Goal: Feedback & Contribution: Contribute content

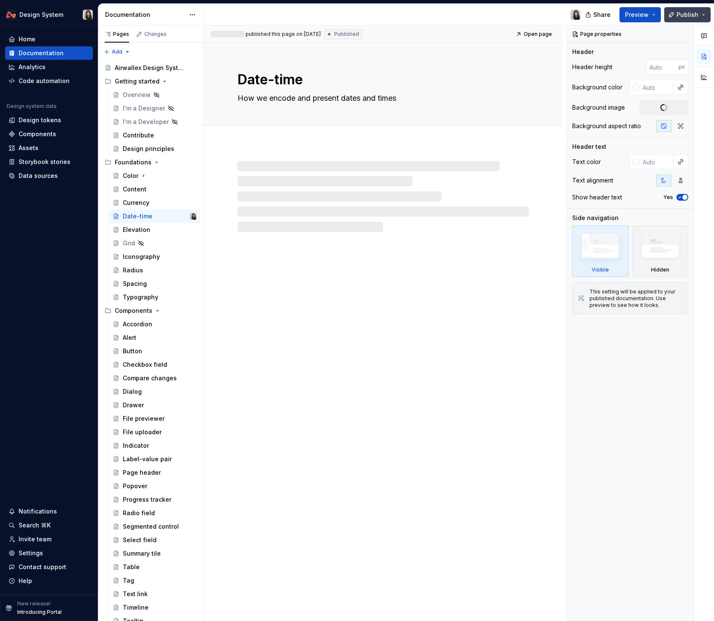
click at [702, 18] on button "Publish" at bounding box center [687, 14] width 46 height 15
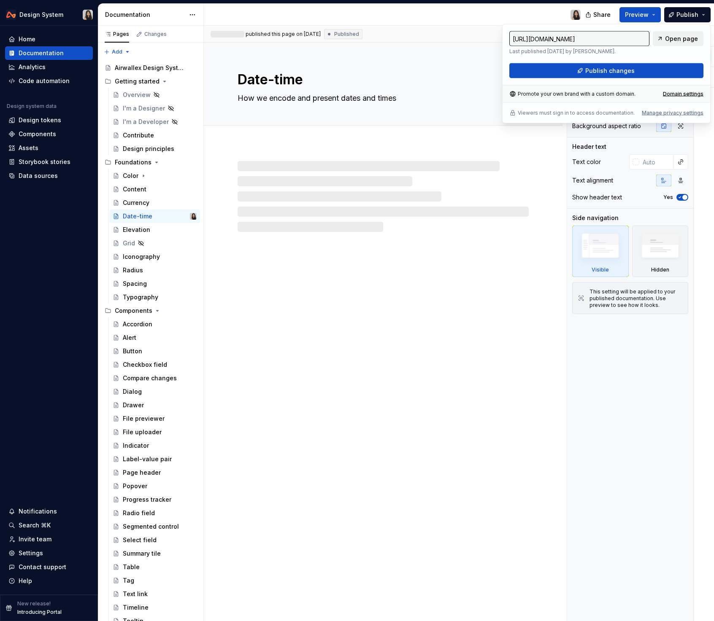
click at [678, 37] on span "Open page" at bounding box center [681, 39] width 33 height 8
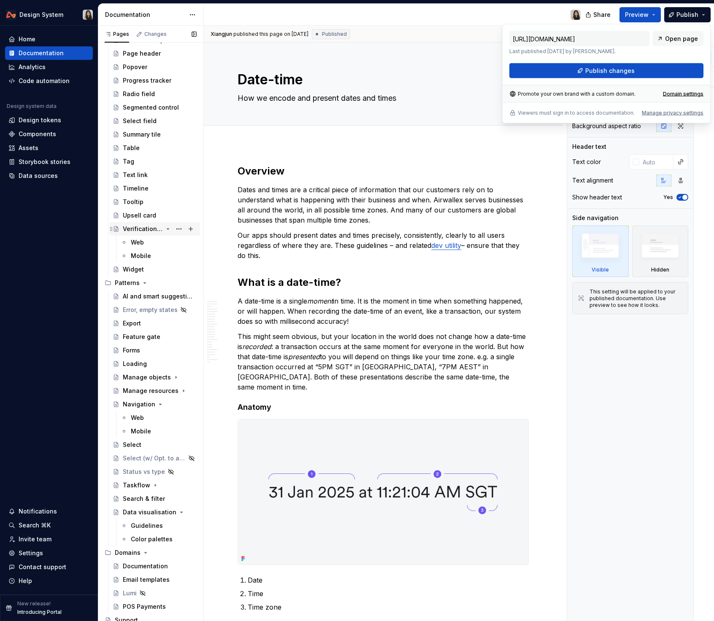
scroll to position [422, 0]
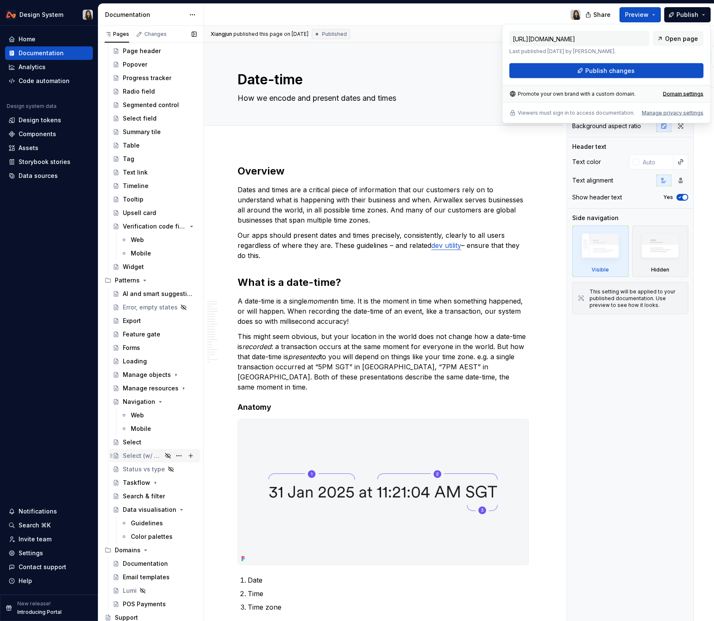
click at [153, 459] on div "Select (w/ Opt. to add new)" at bounding box center [142, 456] width 39 height 8
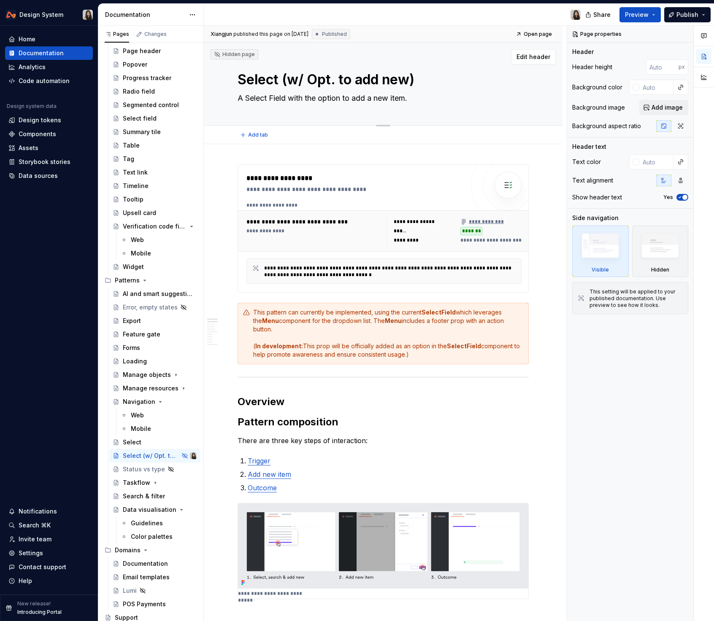
click at [242, 82] on textarea "Select (w/ Opt. to add new)" at bounding box center [381, 80] width 291 height 20
click at [328, 417] on h2 "Pattern composition" at bounding box center [382, 421] width 291 height 13
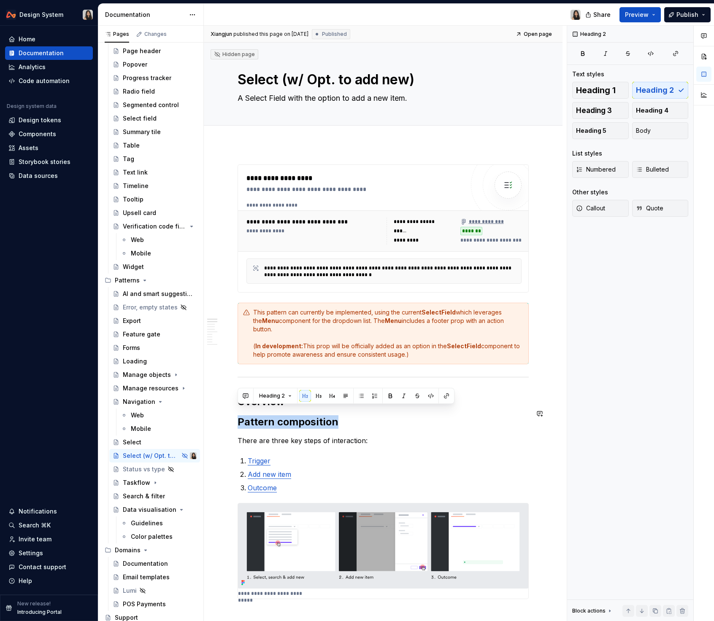
copy h2 "Pattern composition"
click at [310, 456] on p "Trigger" at bounding box center [388, 461] width 281 height 10
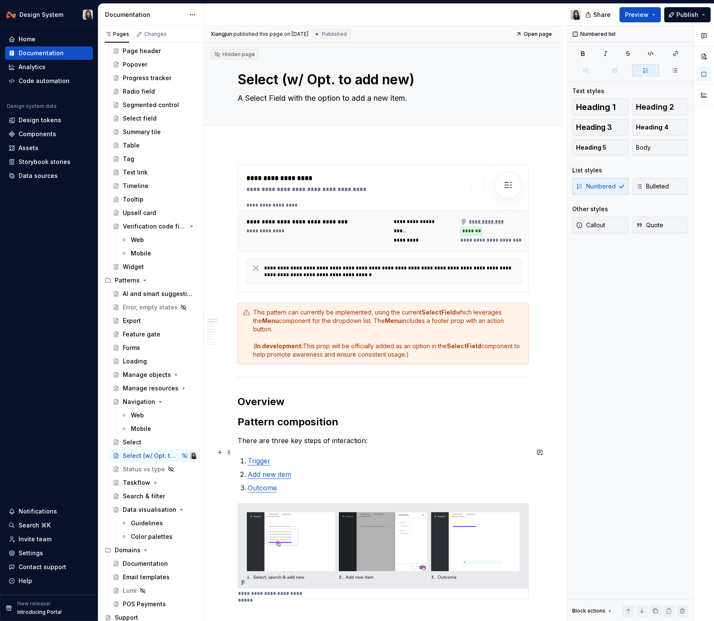
scroll to position [326, 0]
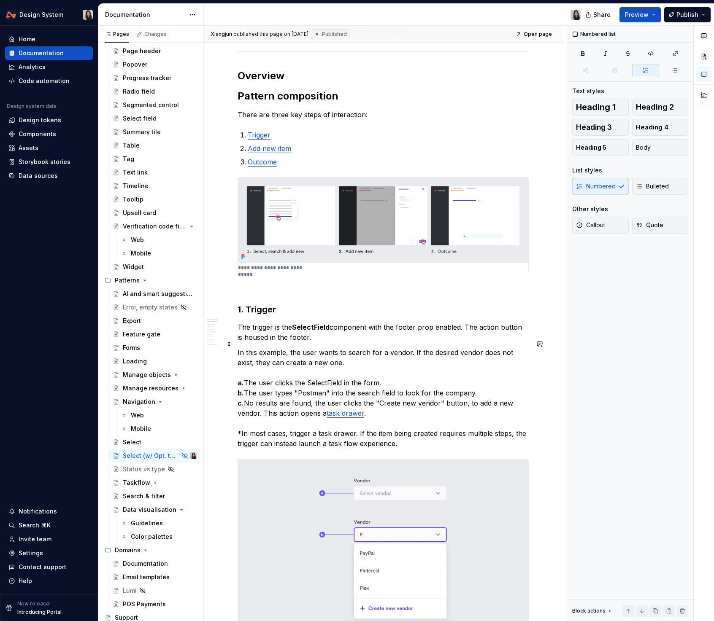
click at [282, 350] on p "In this example, the user wants to search for a vendor. If the desired vendor d…" at bounding box center [382, 397] width 291 height 101
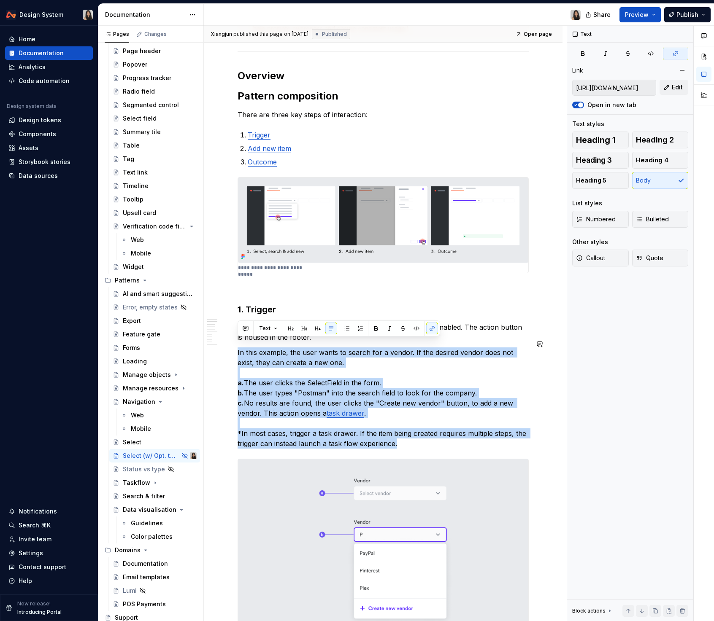
copy p "In this example, the user wants to search for a vendor. If the desired vendor d…"
click at [282, 350] on p "In this example, the user wants to search for a vendor. If the desired vendor d…" at bounding box center [382, 397] width 291 height 101
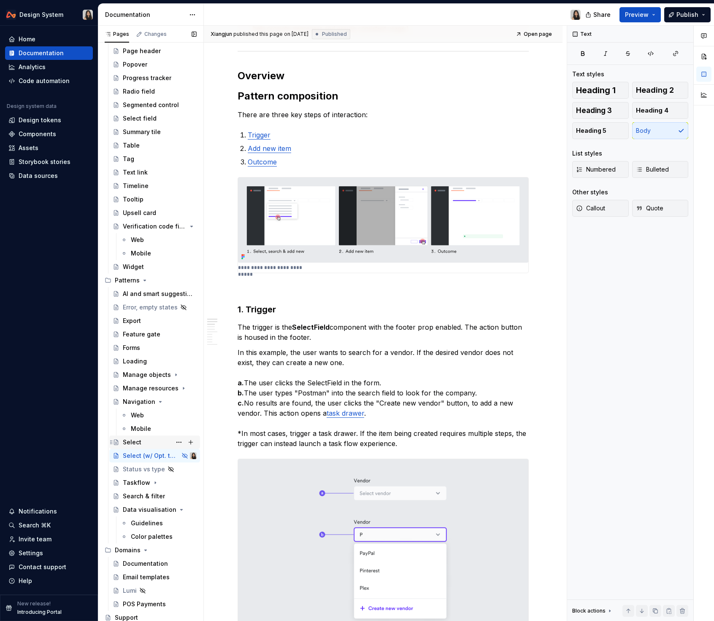
click at [129, 439] on div "Select" at bounding box center [132, 442] width 19 height 8
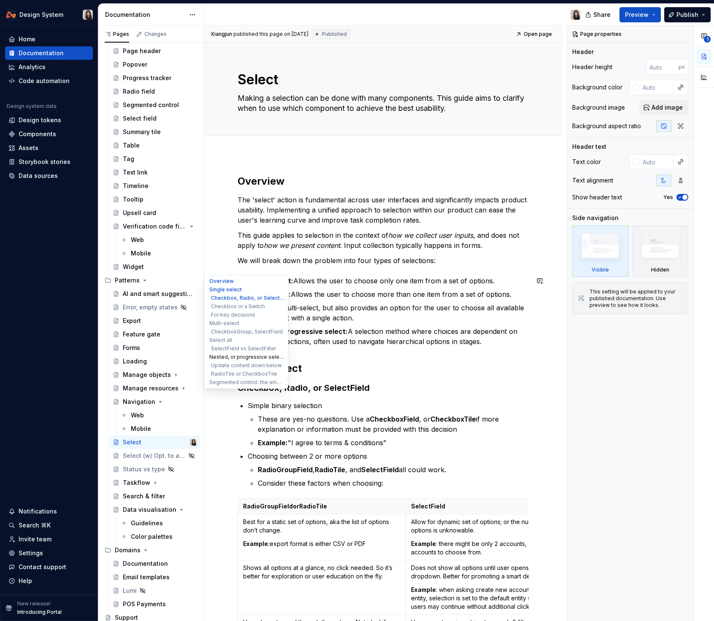
type textarea "*"
click at [220, 358] on button "Nested, or progressive selection" at bounding box center [246, 357] width 80 height 8
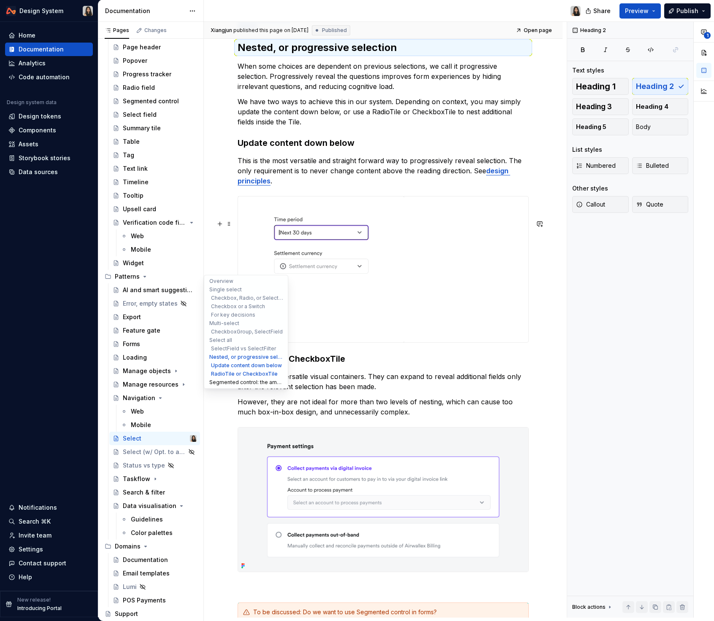
scroll to position [2915, 0]
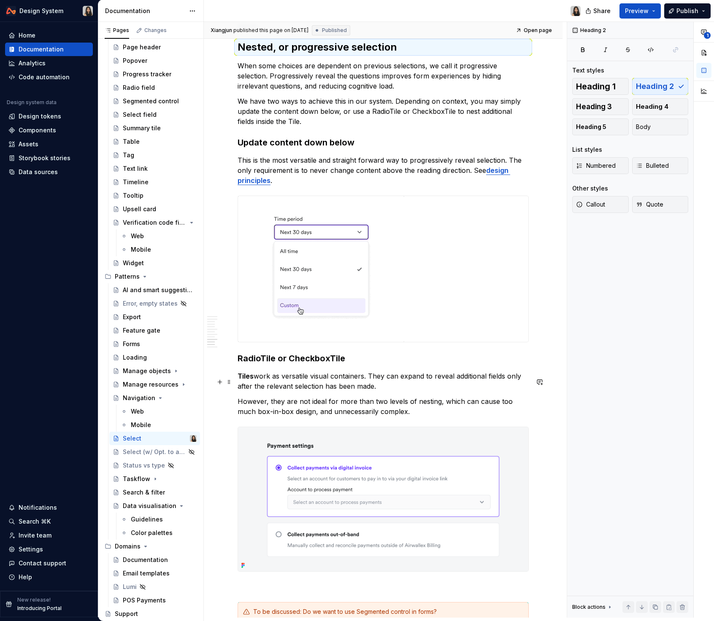
click at [271, 364] on h3 "RadioTile or CheckboxTile" at bounding box center [382, 359] width 291 height 12
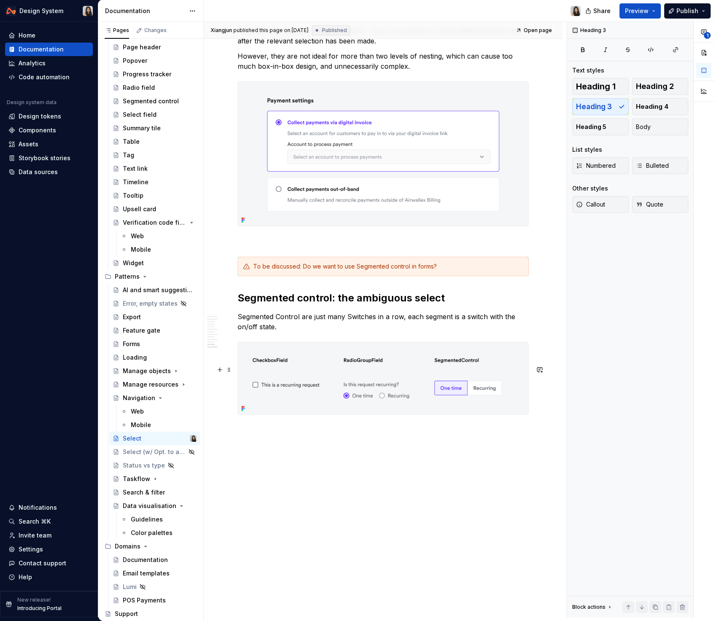
scroll to position [3278, 0]
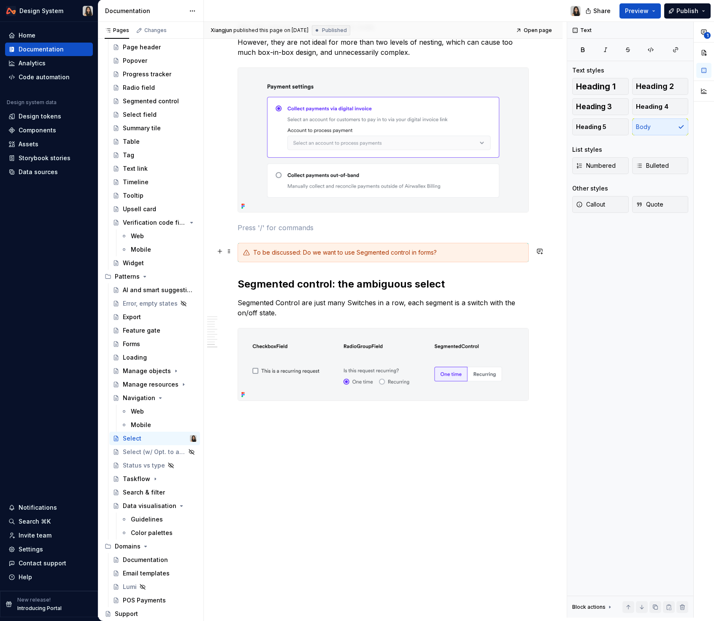
click at [326, 233] on p at bounding box center [382, 228] width 291 height 10
click at [318, 262] on div "To be discussed: Do we want to use Segmented control in forms?" at bounding box center [382, 252] width 291 height 19
click at [230, 274] on span at bounding box center [229, 276] width 7 height 12
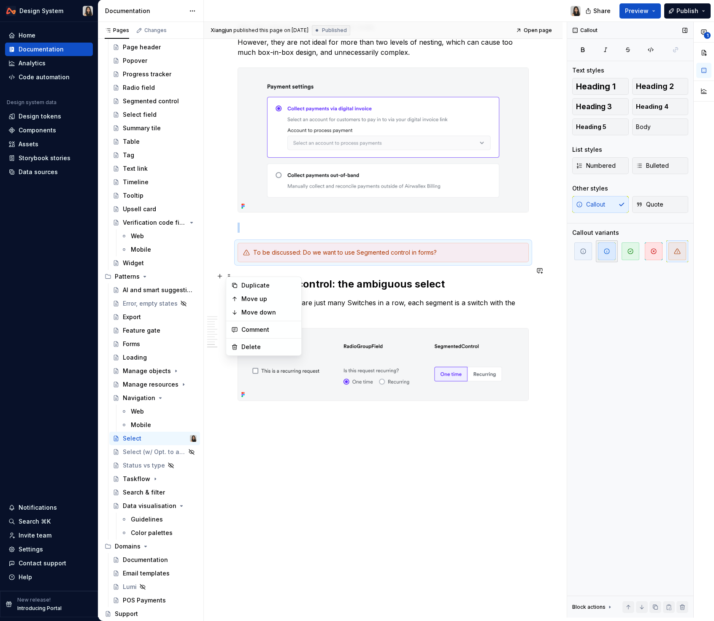
click at [608, 248] on icon "button" at bounding box center [606, 251] width 7 height 7
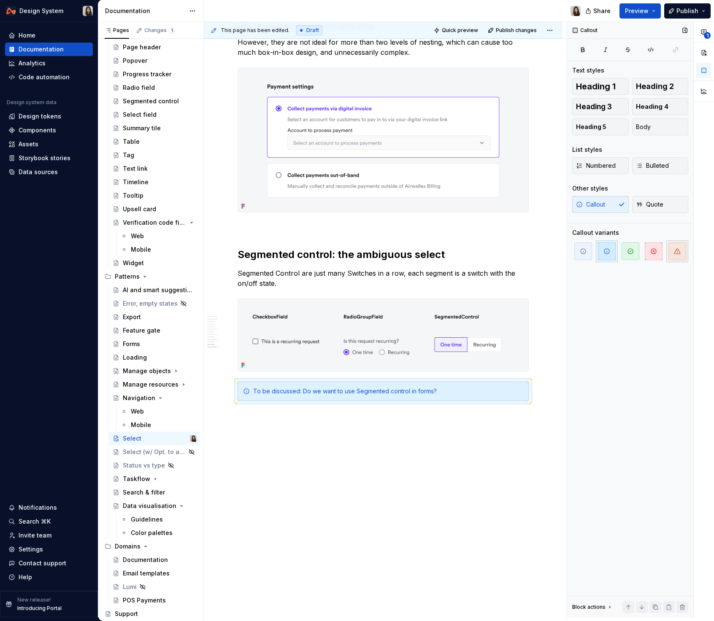
click at [677, 255] on span "button" at bounding box center [677, 251] width 18 height 18
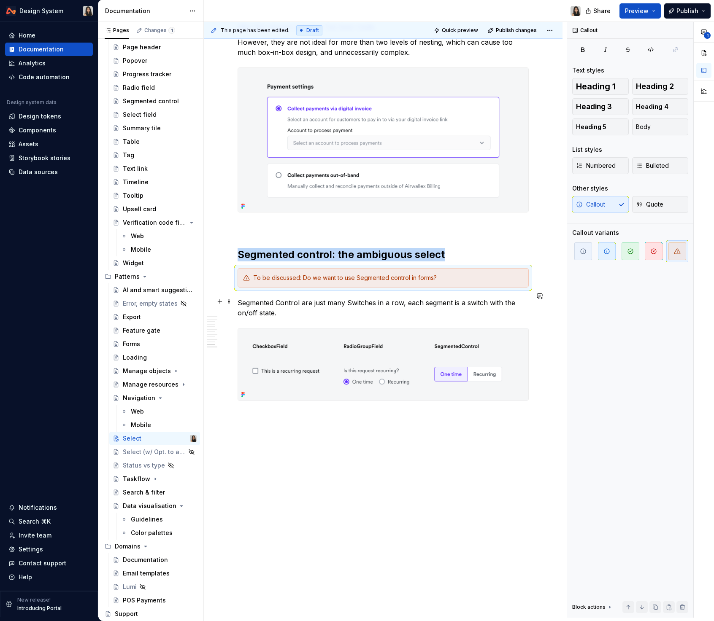
click at [267, 282] on div "To be discussed: Do we want to use Segmented control in forms?" at bounding box center [388, 278] width 270 height 8
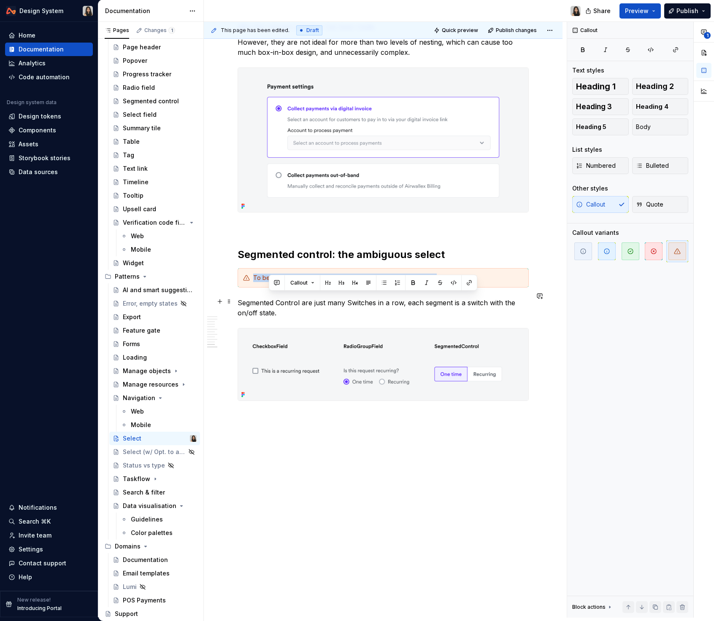
click at [267, 282] on div "To be discussed: Do we want to use Segmented control in forms?" at bounding box center [388, 278] width 270 height 8
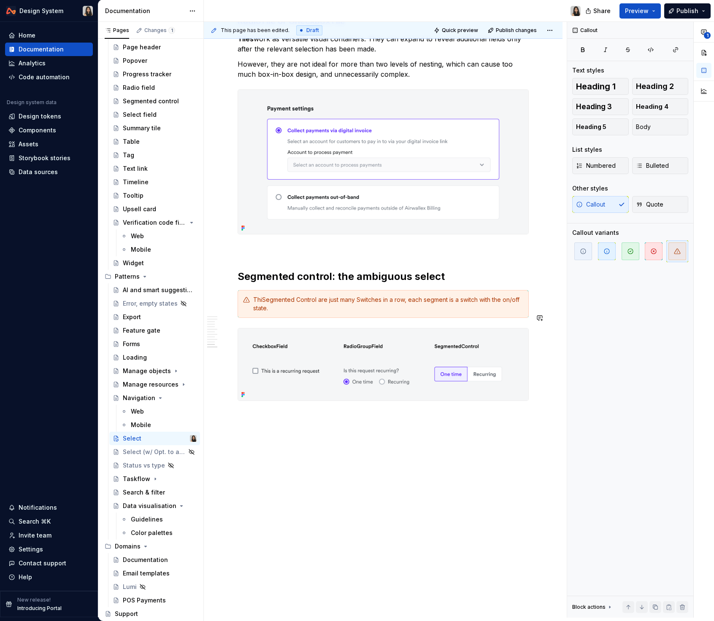
scroll to position [3275, 0]
drag, startPoint x: 261, startPoint y: 300, endPoint x: 249, endPoint y: 298, distance: 12.4
click at [249, 298] on div "ThiSegmented Control are just many Switches in a row, each segment is a switch …" at bounding box center [382, 304] width 291 height 28
click at [436, 300] on div "Discouraged as selection Segmented Control are just many Switches in a row, eac…" at bounding box center [388, 304] width 270 height 17
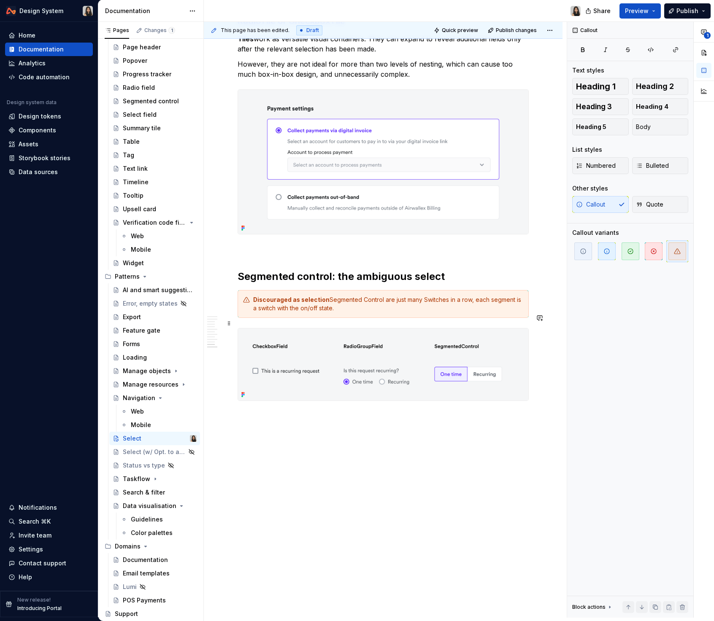
click at [453, 310] on div "Discouraged as selection Segmented Control are just many Switches in a row, eac…" at bounding box center [388, 304] width 270 height 17
drag, startPoint x: 339, startPoint y: 310, endPoint x: 415, endPoint y: 310, distance: 76.3
click at [415, 310] on div "Discouraged as selection Segmented Control are just many Switches in a row, eac…" at bounding box center [388, 304] width 270 height 17
click at [326, 302] on div "Discouraged as selection Segmented Control are just many Switches in a row, eac…" at bounding box center [388, 304] width 270 height 17
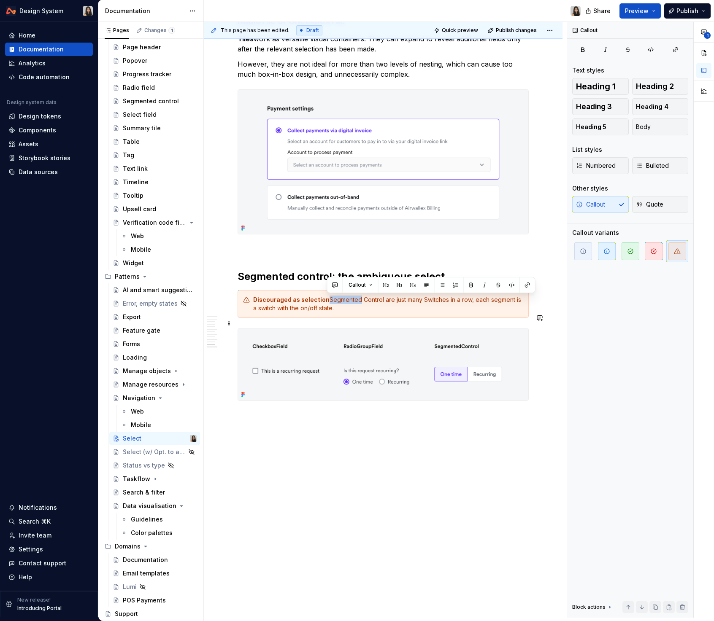
click at [347, 302] on div "Discouraged as selection Segmented Control are just many Switches in a row, eac…" at bounding box center [388, 304] width 270 height 17
click at [327, 302] on div "Discouraged as selection Segmented Control are just many Switches in a row, eac…" at bounding box center [388, 304] width 270 height 17
drag, startPoint x: 327, startPoint y: 299, endPoint x: 343, endPoint y: 308, distance: 18.7
click at [343, 308] on div "Discouraged as selection Segmented Control are just many Switches in a row, eac…" at bounding box center [388, 304] width 270 height 17
copy div "Segmented Control are just many Switches in a row, each segment is a switch wit…"
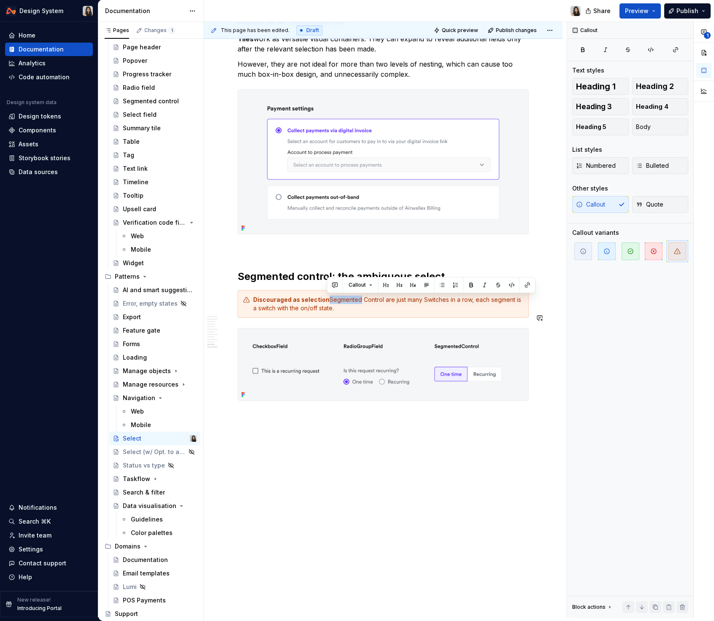
scroll to position [3267, 0]
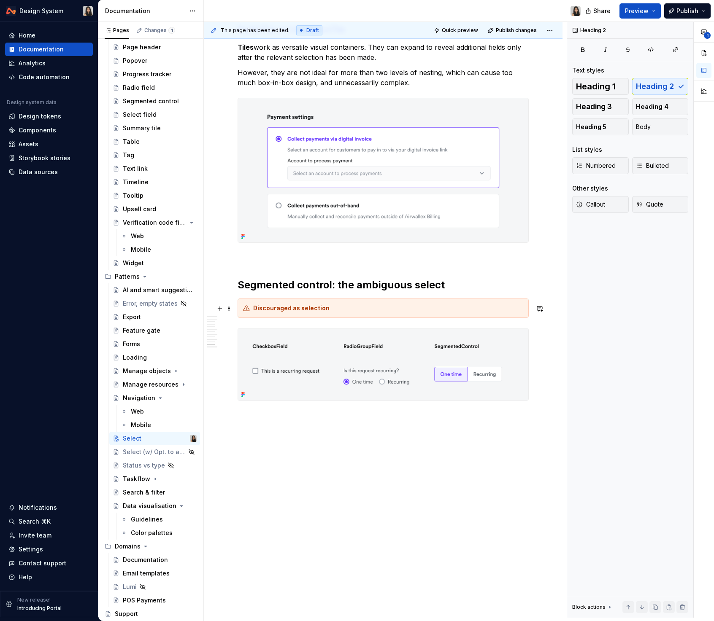
click at [299, 309] on strong "Discouraged as selection" at bounding box center [291, 307] width 76 height 7
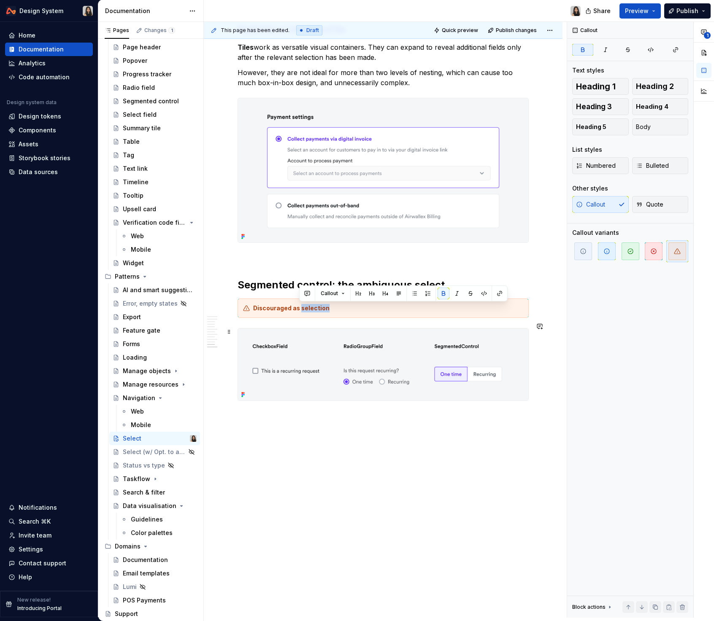
click at [299, 309] on strong "Discouraged as selection" at bounding box center [291, 307] width 76 height 7
click at [334, 311] on div "Discouraged as selection" at bounding box center [388, 308] width 270 height 8
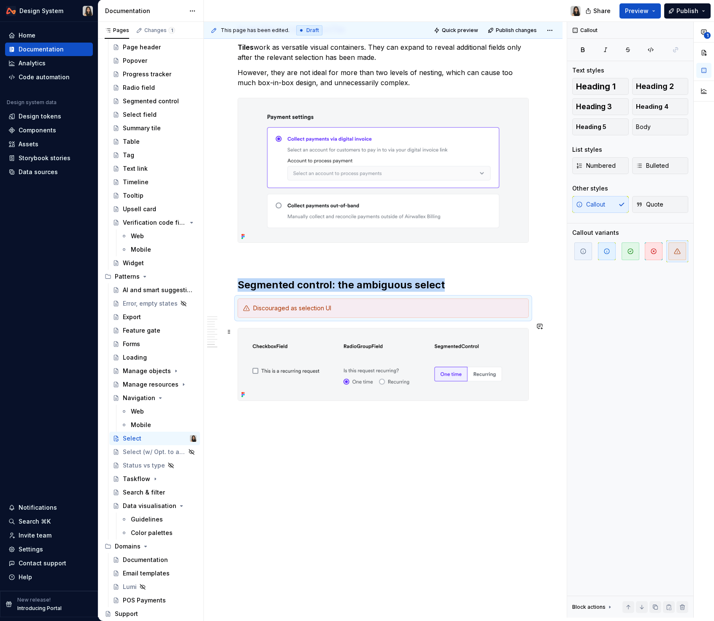
click at [303, 308] on div "Discouraged as selection UI" at bounding box center [388, 308] width 270 height 8
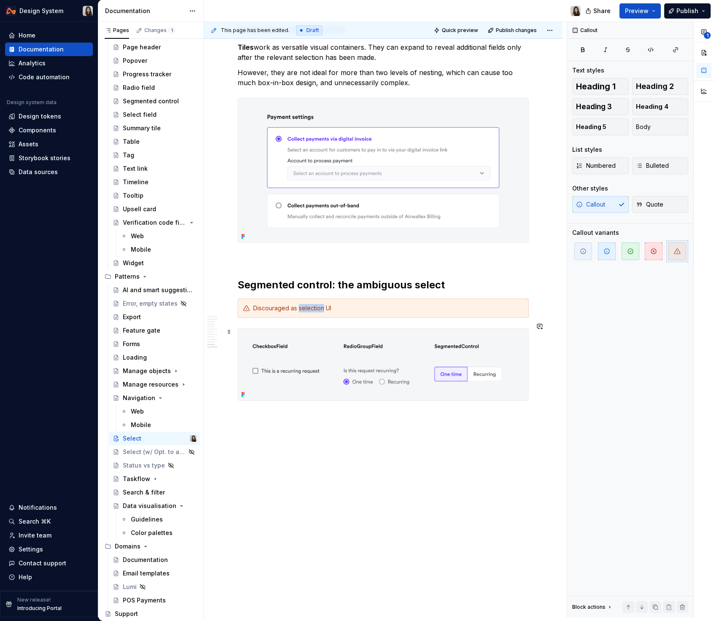
click at [303, 308] on div "Discouraged as selection UI" at bounding box center [388, 308] width 270 height 8
click at [411, 307] on div "Discouraged as selection UI. Instead, use it to change “view” of content." at bounding box center [388, 308] width 270 height 8
click at [434, 307] on div "Discouraged as selection UI. Instead, use it to change “view” of content." at bounding box center [388, 308] width 270 height 8
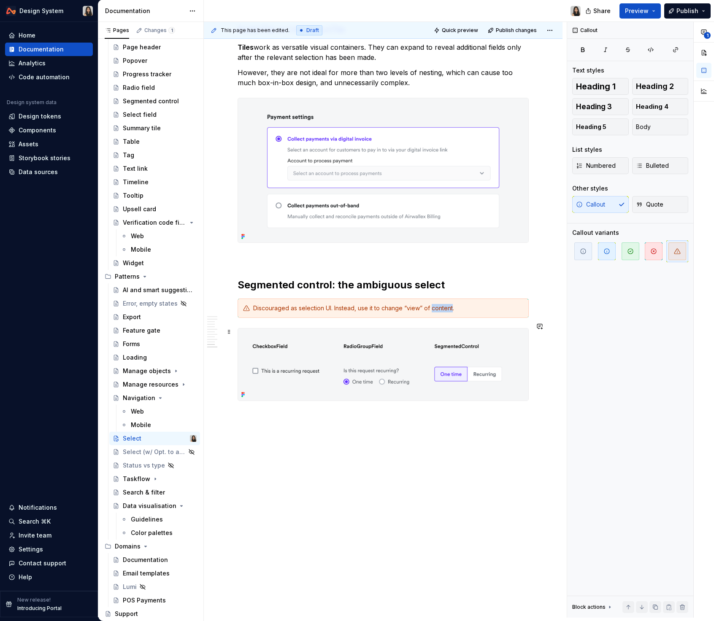
click at [434, 307] on div "Discouraged as selection UI. Instead, use it to change “view” of content." at bounding box center [388, 308] width 270 height 8
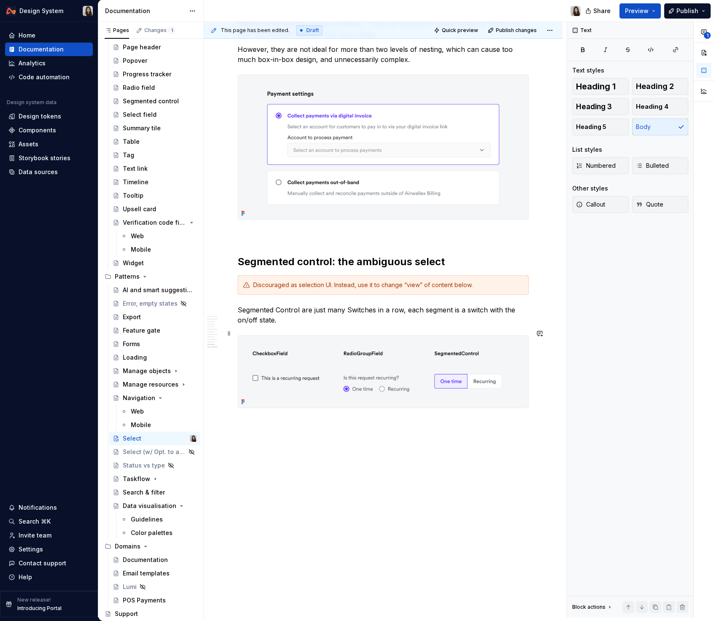
click at [261, 325] on p "Segmented Control are just many Switches in a row, each segment is a switch wit…" at bounding box center [382, 315] width 291 height 20
click at [360, 325] on p "Segmented Control are just many Switches in a row, each segment is a switch wit…" at bounding box center [382, 315] width 291 height 20
click at [304, 325] on p "Segmented Control are just many Switches in a row, each segment is a switch wit…" at bounding box center [382, 315] width 291 height 20
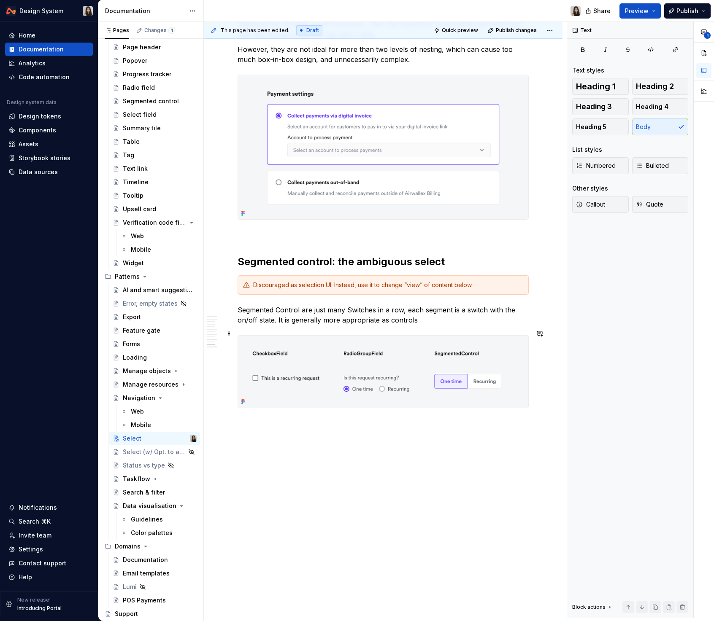
click at [440, 325] on p "Segmented Control are just many Switches in a row, each segment is a switch wit…" at bounding box center [382, 315] width 291 height 20
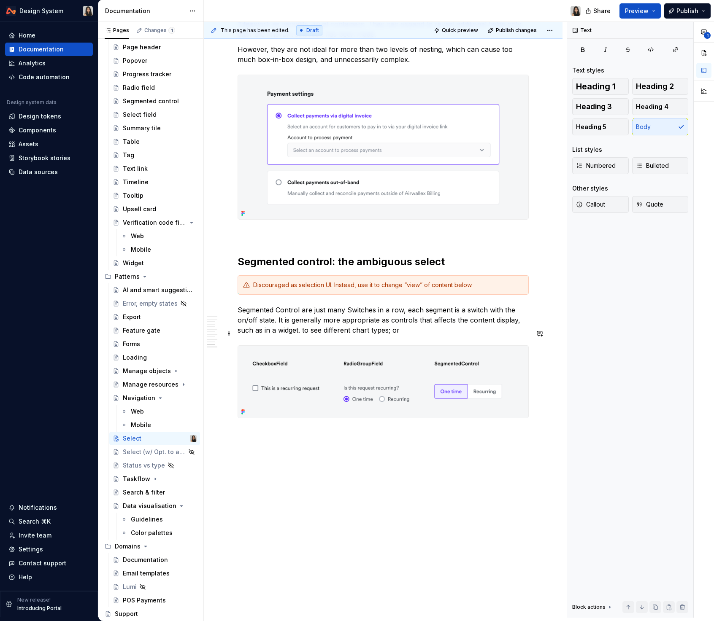
click at [363, 335] on p "Segmented Control are just many Switches in a row, each segment is a switch wit…" at bounding box center [382, 320] width 291 height 30
click at [422, 335] on p "Segmented Control are just many Switches in a row, each segment is a switch wit…" at bounding box center [382, 320] width 291 height 30
drag, startPoint x: 439, startPoint y: 354, endPoint x: 396, endPoint y: 355, distance: 42.2
click at [396, 335] on p "Segmented Control are just many Switches in a row, each segment is a switch wit…" at bounding box center [382, 320] width 291 height 30
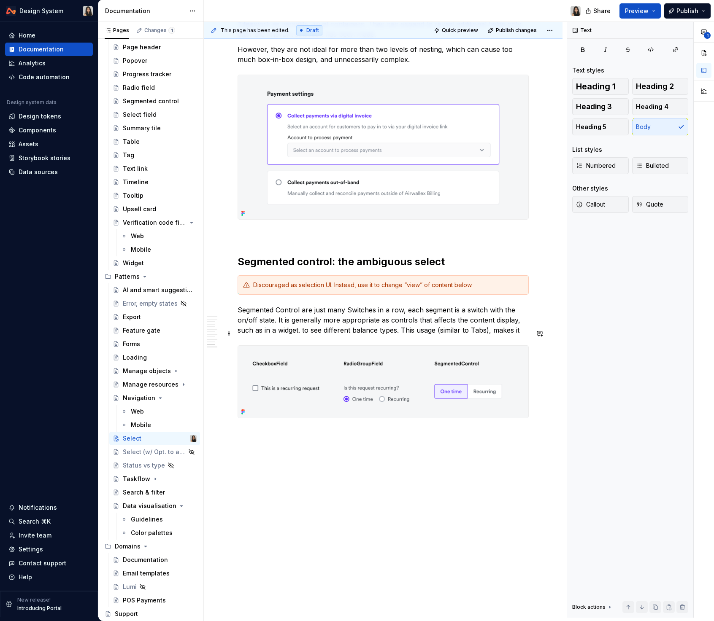
click at [418, 335] on p "Segmented Control are just many Switches in a row, each segment is a switch wit…" at bounding box center [382, 320] width 291 height 30
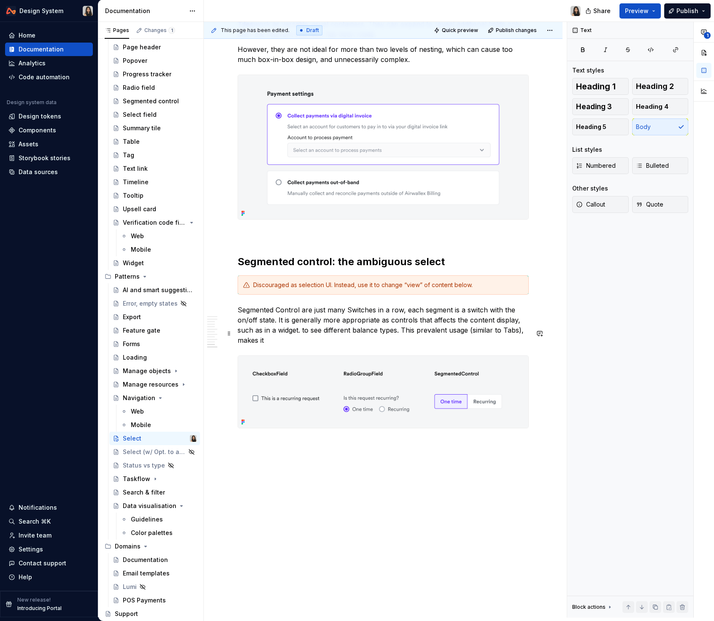
click at [440, 345] on p "Segmented Control are just many Switches in a row, each segment is a switch wit…" at bounding box center [382, 325] width 291 height 40
drag, startPoint x: 402, startPoint y: 353, endPoint x: 403, endPoint y: 360, distance: 6.8
click at [403, 345] on p "Segmented Control are just many Switches in a row, each segment is a switch wit…" at bounding box center [382, 325] width 291 height 40
click at [428, 345] on p "Segmented Control are just many Switches in a row, each segment is a switch wit…" at bounding box center [382, 325] width 291 height 40
click at [457, 345] on strong "This prevalent usage (similar to Tabs), makes it inappropriate as an input in a…" at bounding box center [371, 335] width 269 height 19
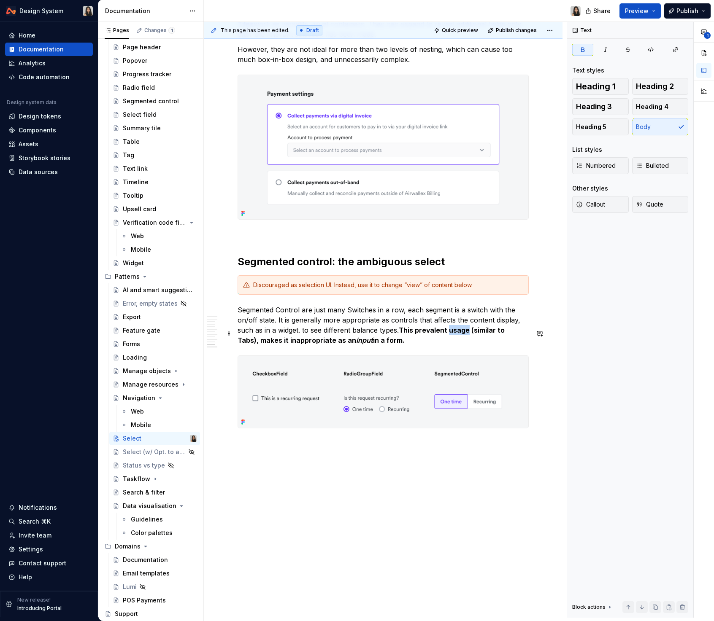
click at [457, 345] on strong "This prevalent usage (similar to Tabs), makes it inappropriate as an input in a…" at bounding box center [371, 335] width 269 height 19
click at [358, 240] on p at bounding box center [382, 235] width 291 height 10
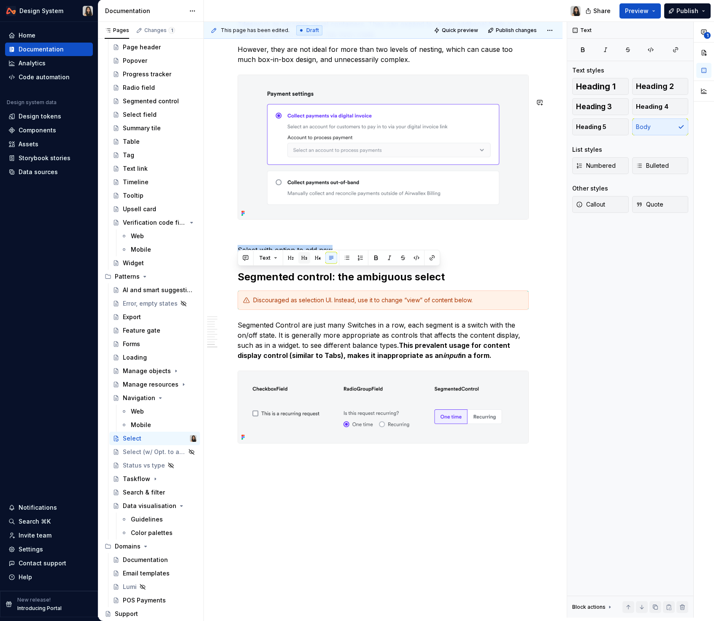
click at [301, 260] on button "button" at bounding box center [304, 258] width 12 height 12
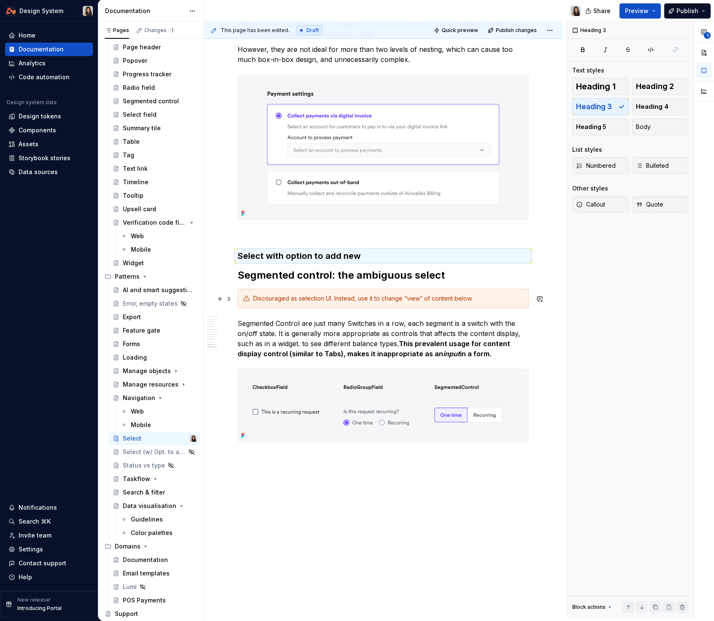
click at [294, 282] on h2 "Segmented control: the ambiguous select" at bounding box center [382, 275] width 291 height 13
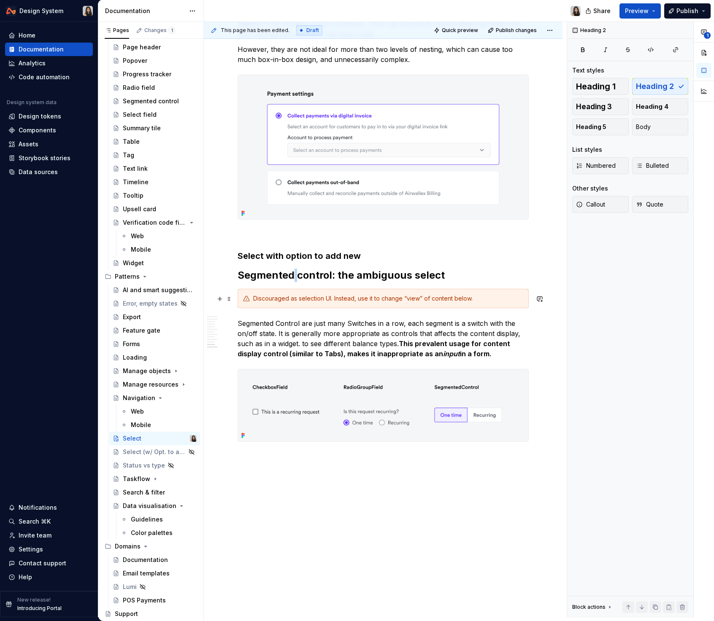
click at [294, 282] on h2 "Segmented control: the ambiguous select" at bounding box center [382, 275] width 291 height 13
click at [312, 262] on h3 "Select with option to add new" at bounding box center [382, 256] width 291 height 12
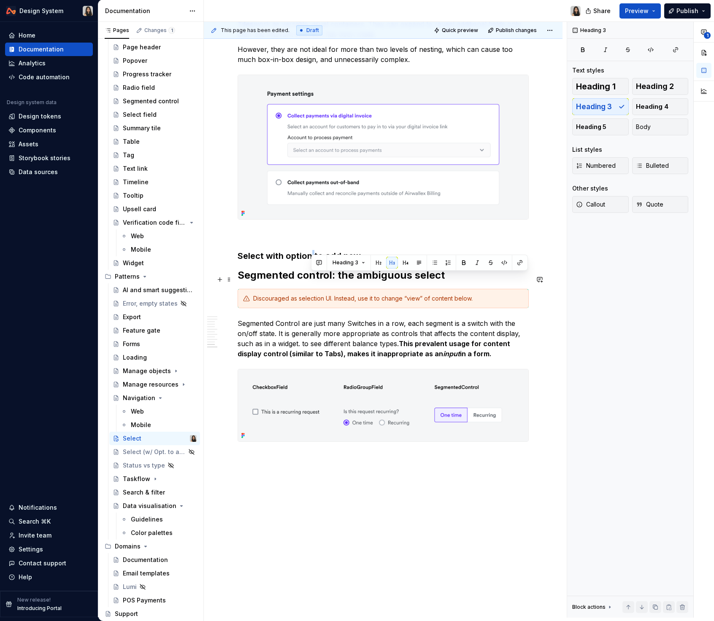
click at [312, 262] on h3 "Select with option to add new" at bounding box center [382, 256] width 291 height 12
click at [342, 282] on h2 "Segmented control: the ambiguous select" at bounding box center [382, 275] width 291 height 13
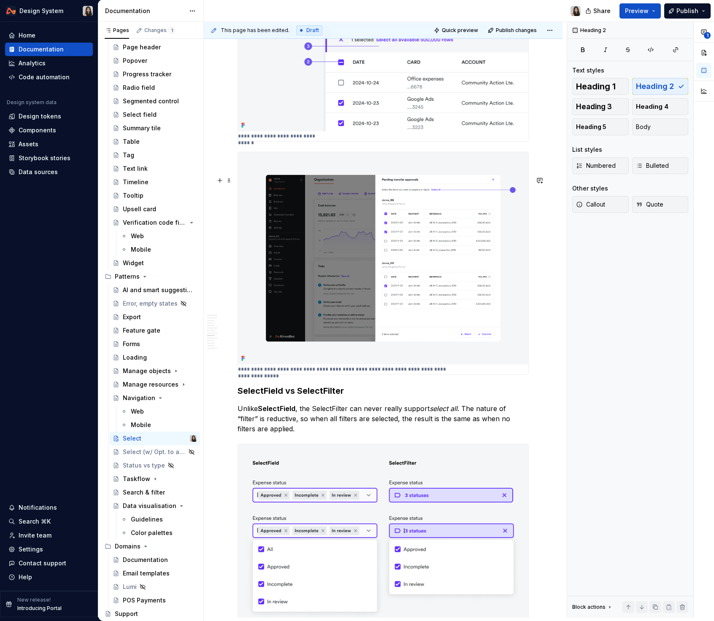
scroll to position [2303, 0]
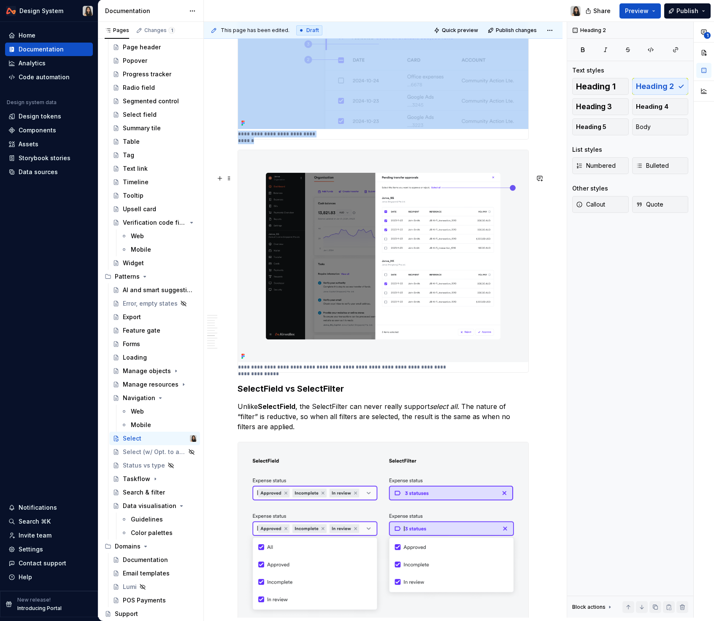
click at [342, 292] on img at bounding box center [383, 256] width 290 height 212
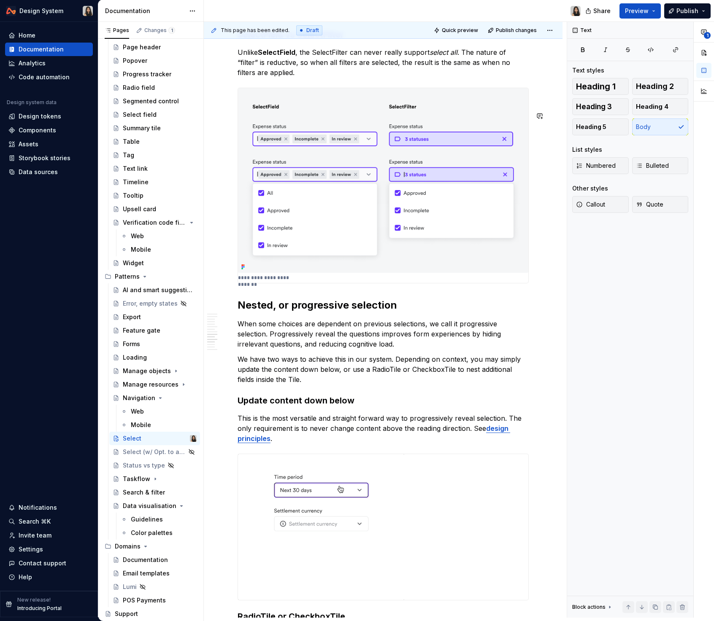
scroll to position [2706, 0]
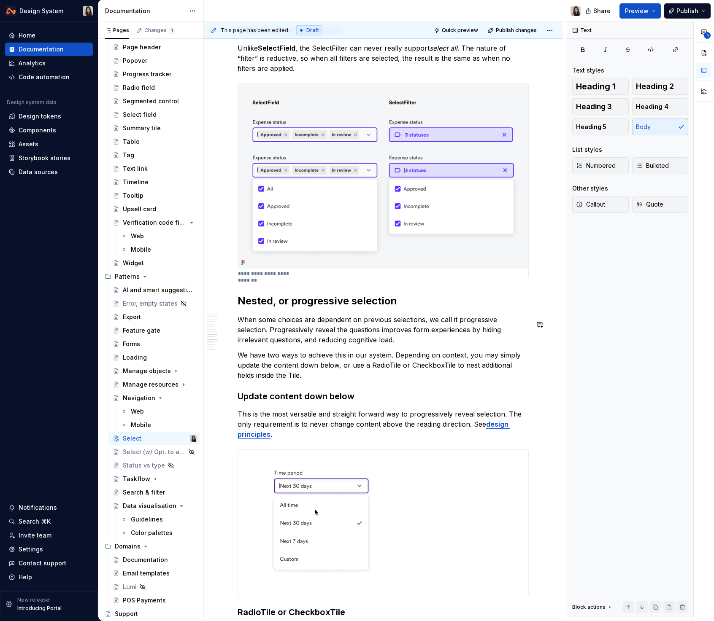
click at [299, 308] on h2 "Nested, or progressive selection" at bounding box center [382, 300] width 291 height 13
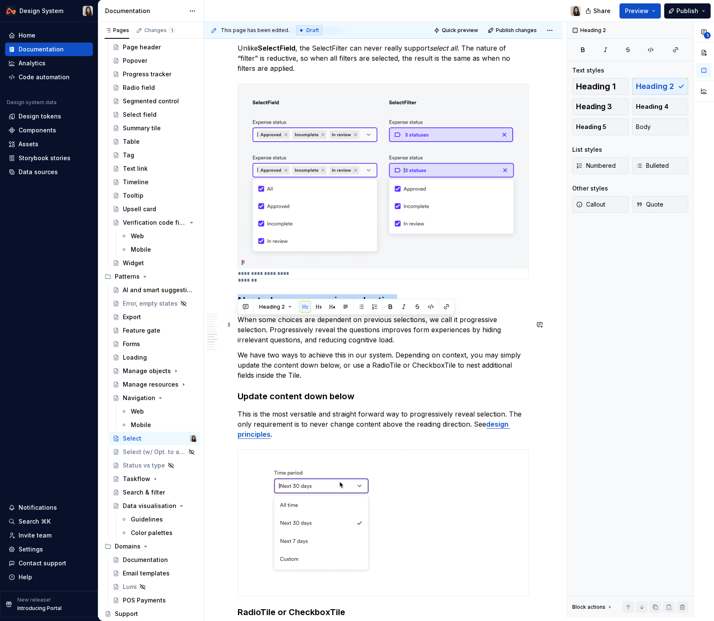
click at [299, 308] on h2 "Nested, or progressive selection" at bounding box center [382, 300] width 291 height 13
click at [315, 345] on p "When some choices are dependent on previous selections, we call it progressive …" at bounding box center [382, 330] width 291 height 30
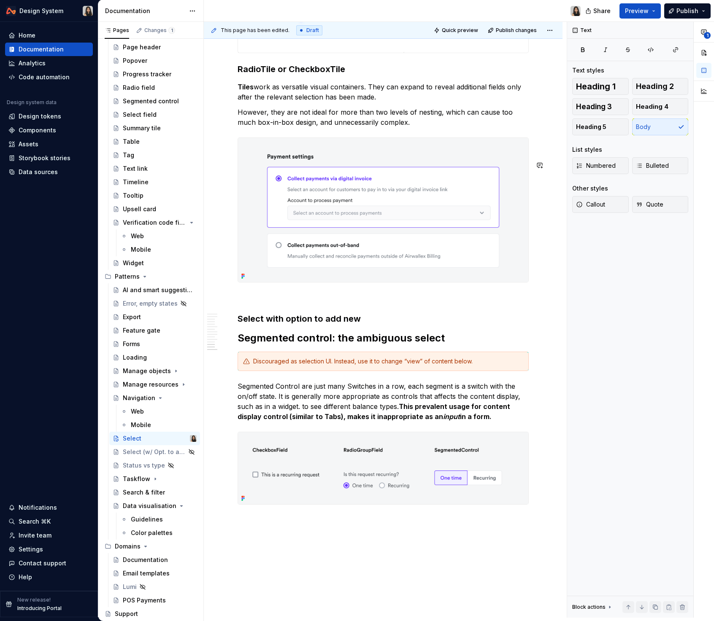
scroll to position [3257, 0]
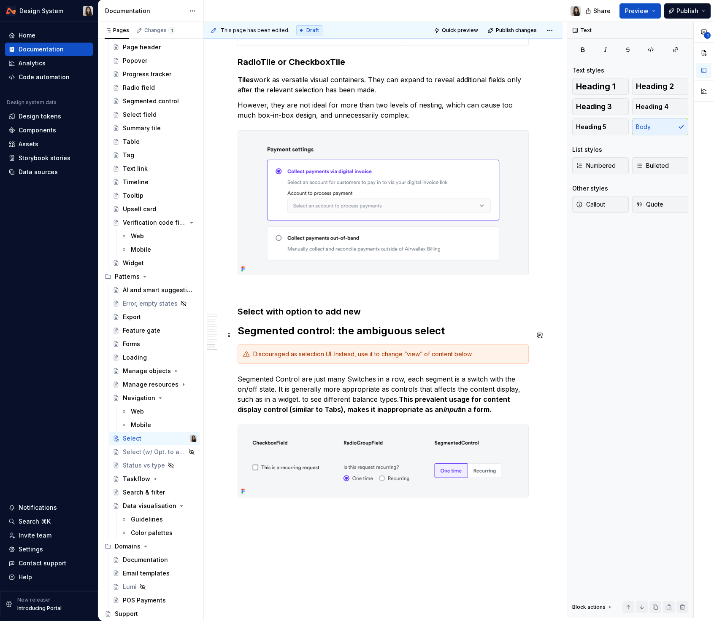
click at [305, 318] on h3 "Select with option to add new" at bounding box center [382, 312] width 291 height 12
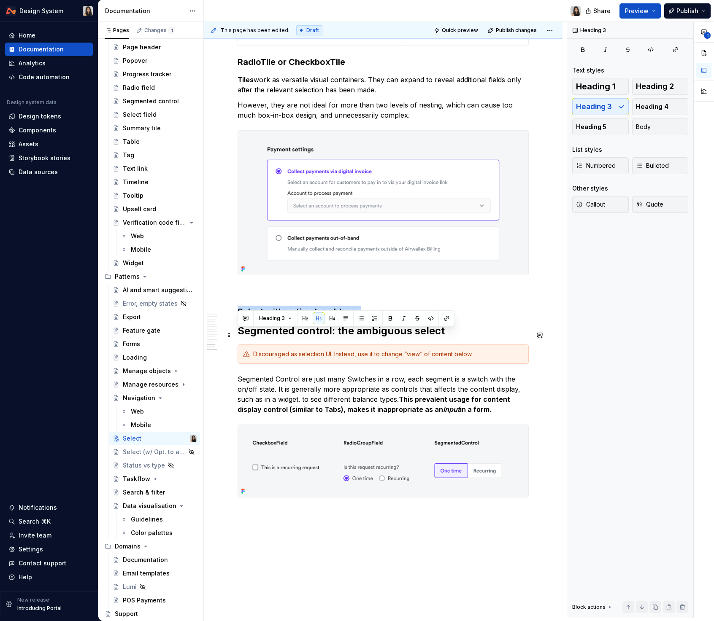
click at [305, 318] on h3 "Select with option to add new" at bounding box center [382, 312] width 291 height 12
copy h3 "Select with option to add new"
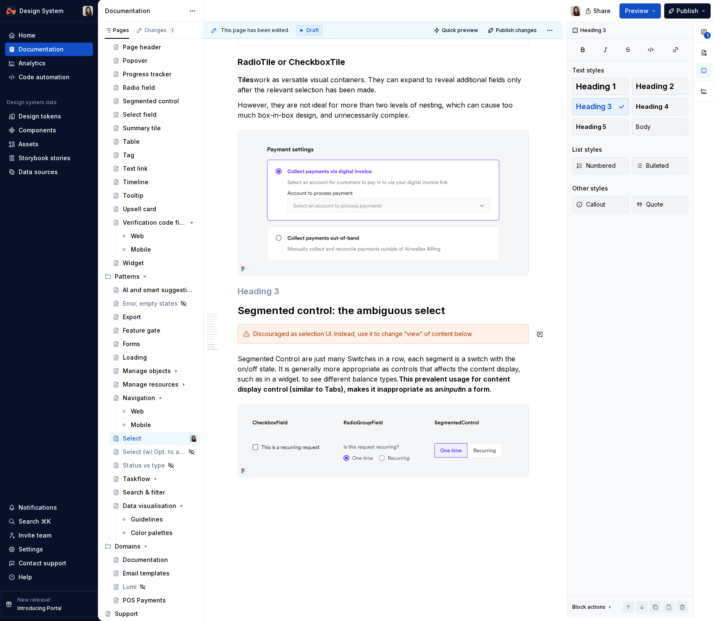
click at [277, 318] on h2 "Segmented control: the ambiguous select" at bounding box center [382, 310] width 291 height 13
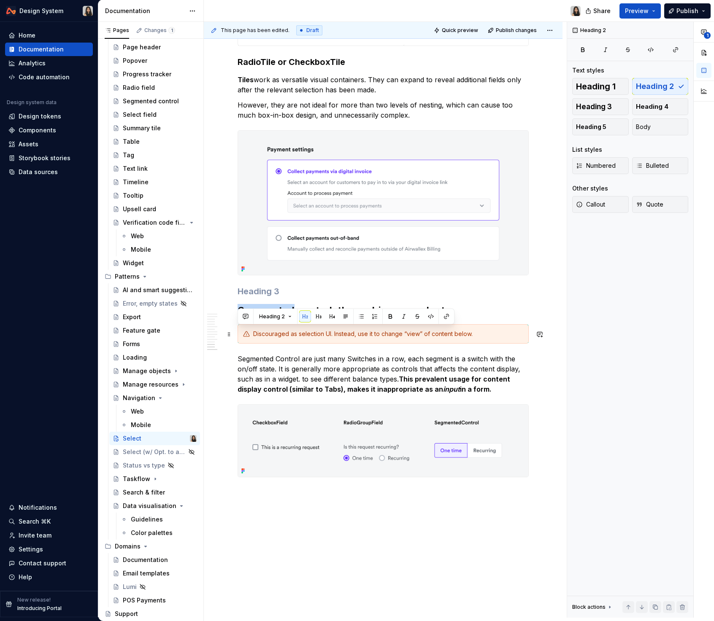
click at [277, 318] on h2 "Segmented control: the ambiguous select" at bounding box center [382, 310] width 291 height 13
click at [315, 318] on button "button" at bounding box center [318, 317] width 12 height 12
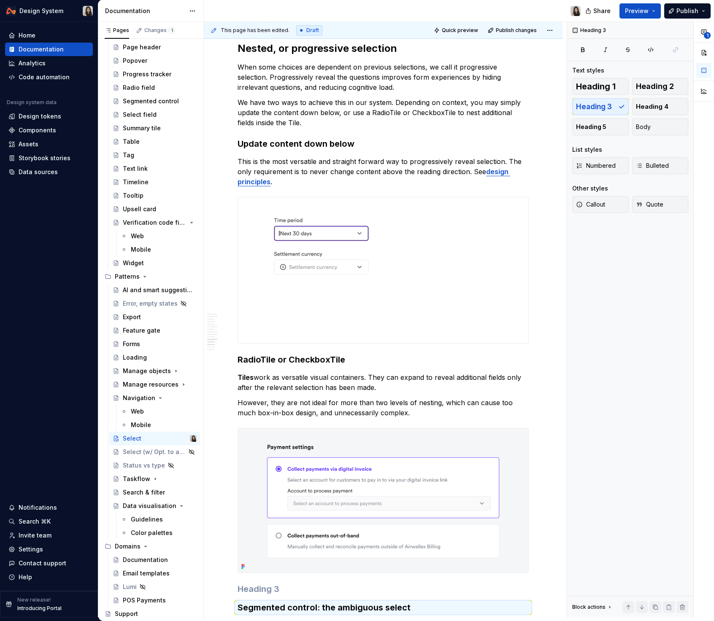
scroll to position [2739, 0]
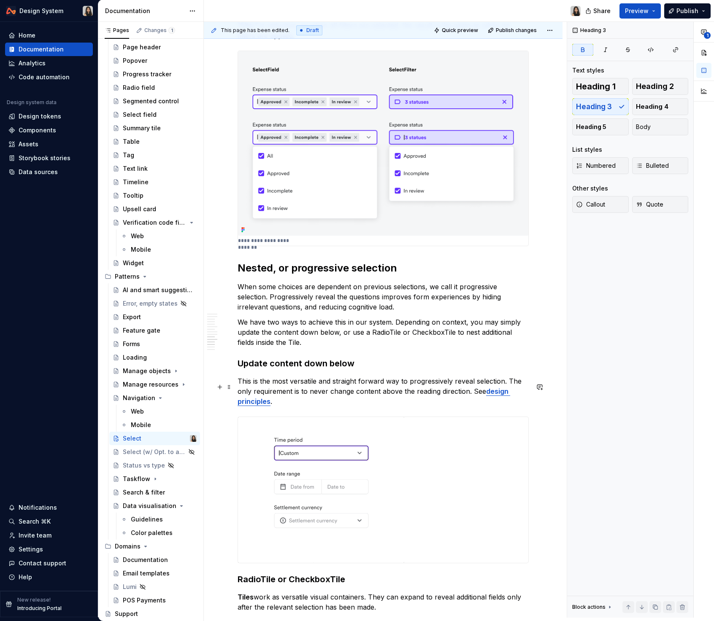
click at [299, 369] on strong "Update content down below" at bounding box center [295, 363] width 117 height 10
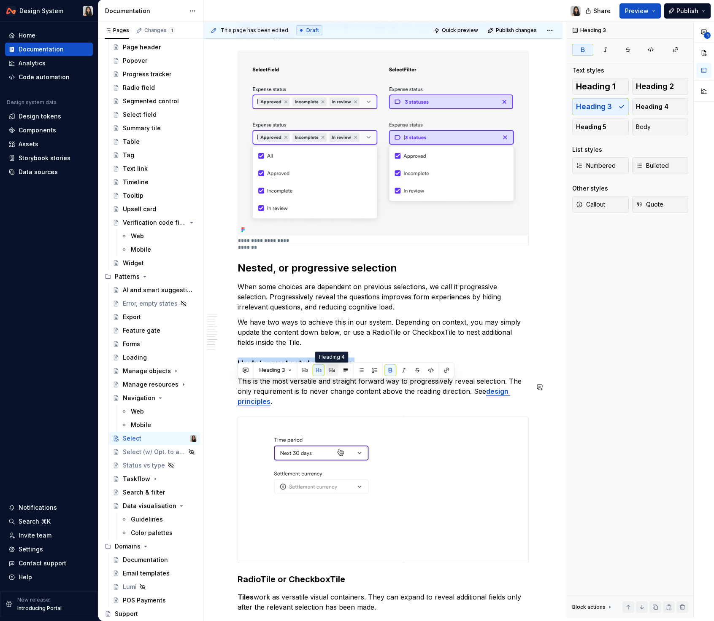
click at [330, 372] on button "button" at bounding box center [332, 370] width 12 height 12
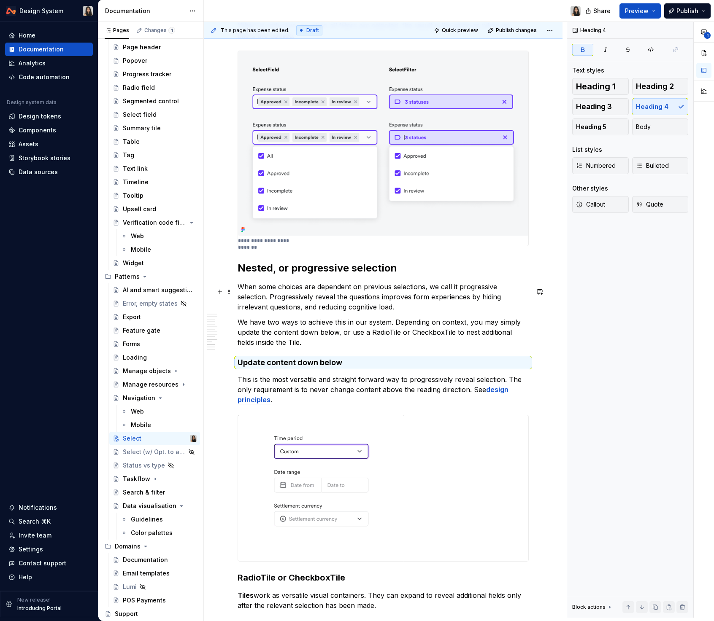
click at [325, 275] on h2 "Nested, or progressive selection" at bounding box center [382, 267] width 291 height 13
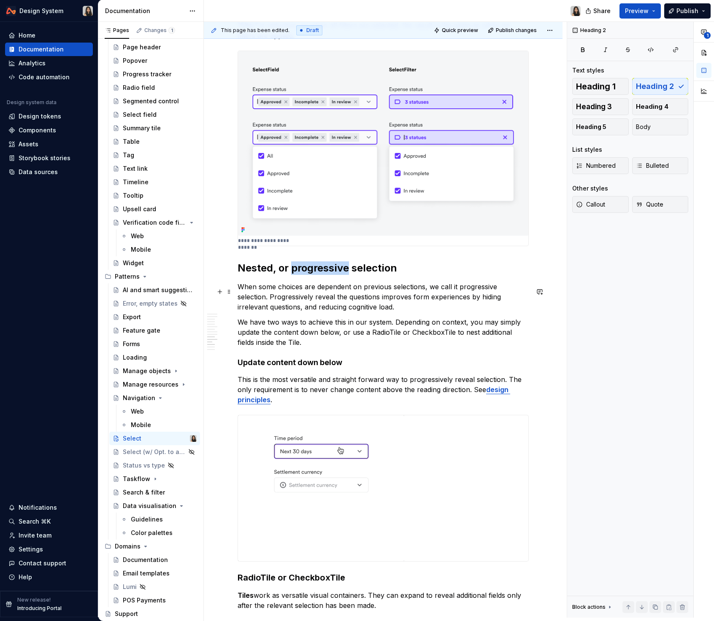
click at [325, 275] on h2 "Nested, or progressive selection" at bounding box center [382, 267] width 291 height 13
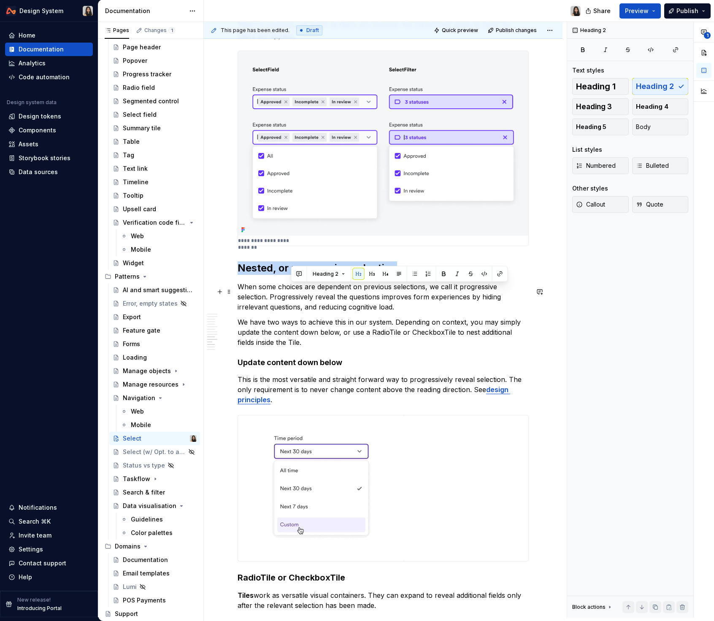
click at [325, 275] on h2 "Nested, or progressive selection" at bounding box center [382, 267] width 291 height 13
click at [320, 275] on button "button" at bounding box center [318, 274] width 12 height 12
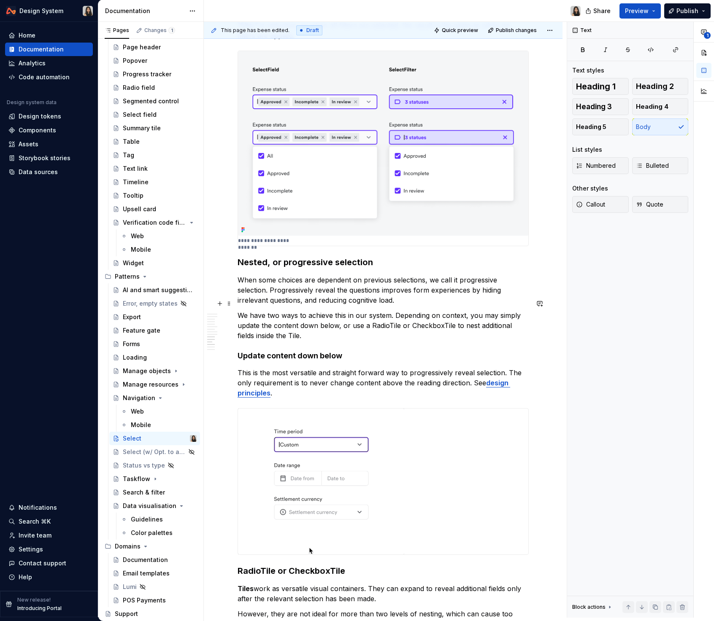
click at [314, 305] on p "When some choices are dependent on previous selections, we call it progressive …" at bounding box center [382, 290] width 291 height 30
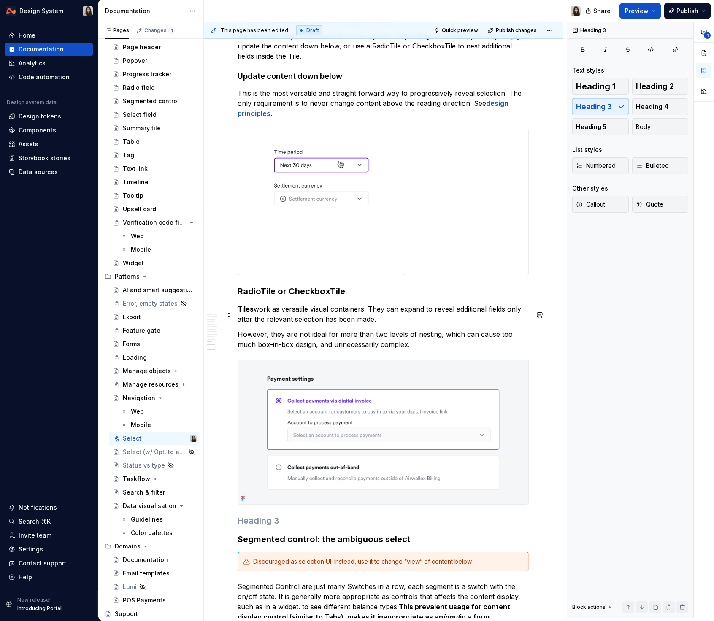
click at [317, 297] on h3 "RadioTile or CheckboxTile" at bounding box center [382, 291] width 291 height 12
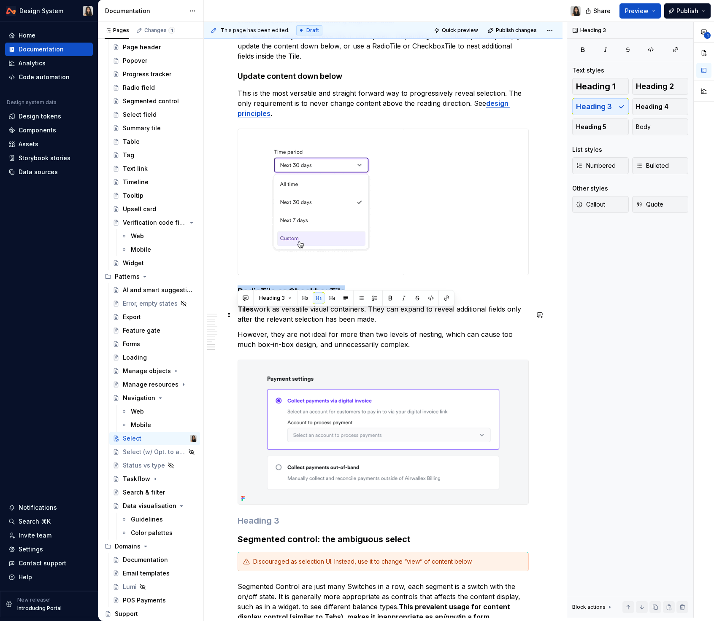
click at [317, 297] on h3 "RadioTile or CheckboxTile" at bounding box center [382, 291] width 291 height 12
click at [327, 298] on button "button" at bounding box center [332, 298] width 12 height 12
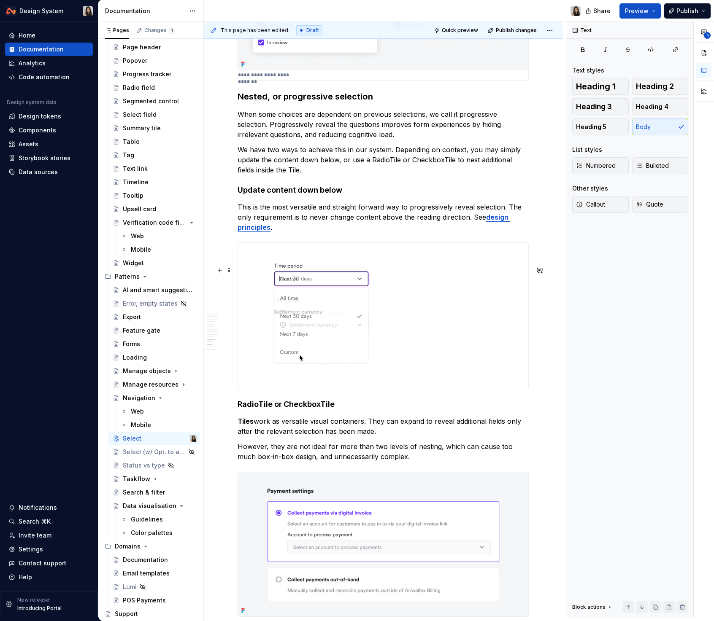
scroll to position [2803, 0]
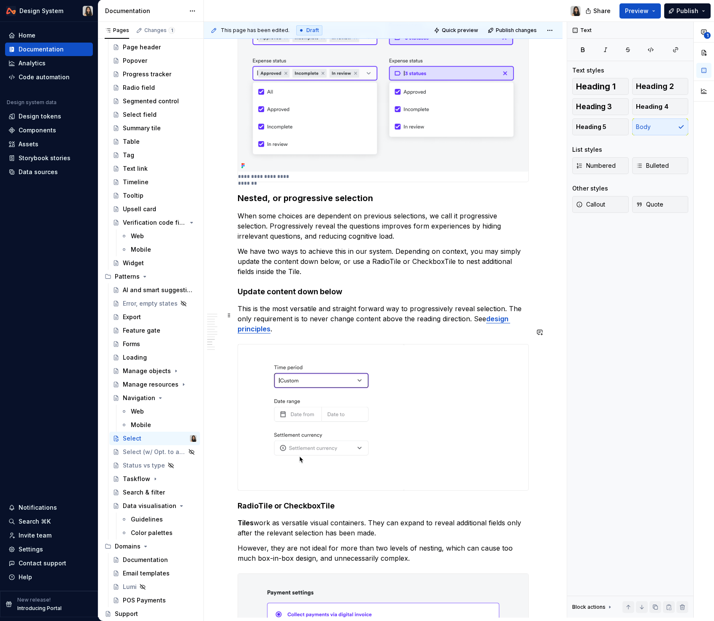
click at [309, 296] on strong "Update content down below" at bounding box center [289, 291] width 105 height 9
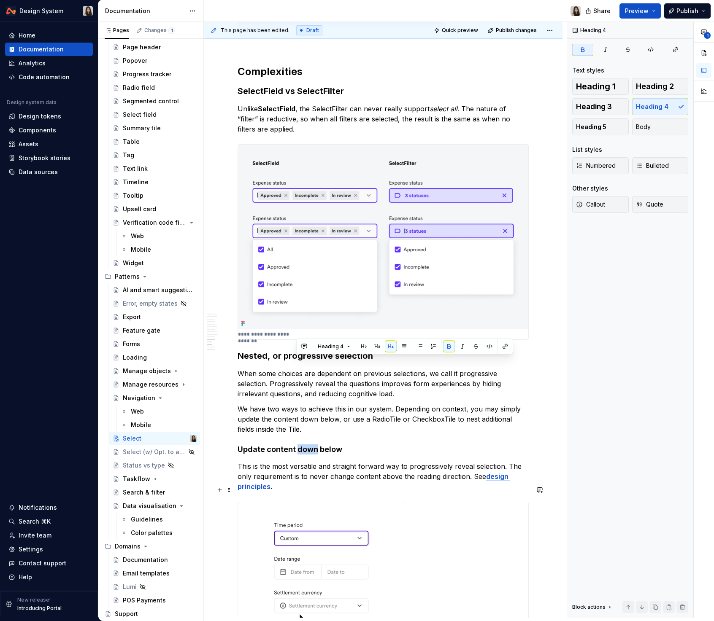
scroll to position [2628, 0]
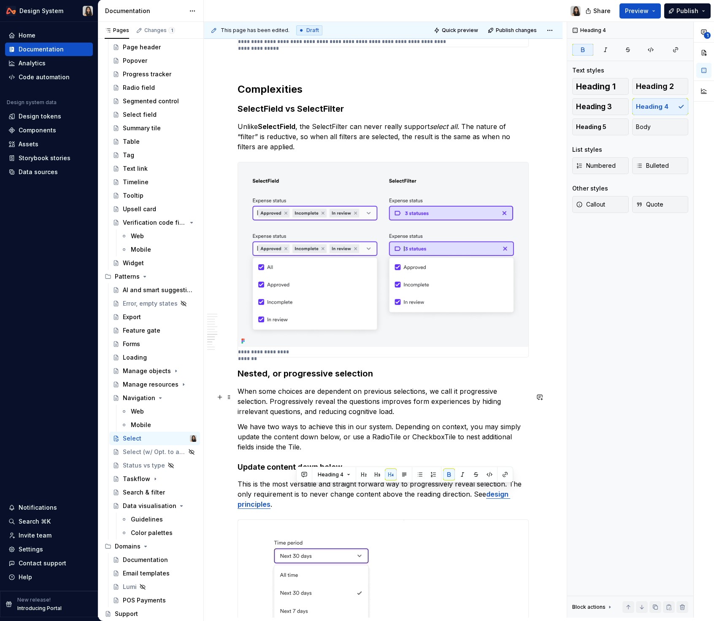
click at [298, 380] on h3 "Nested, or progressive selection" at bounding box center [382, 374] width 291 height 12
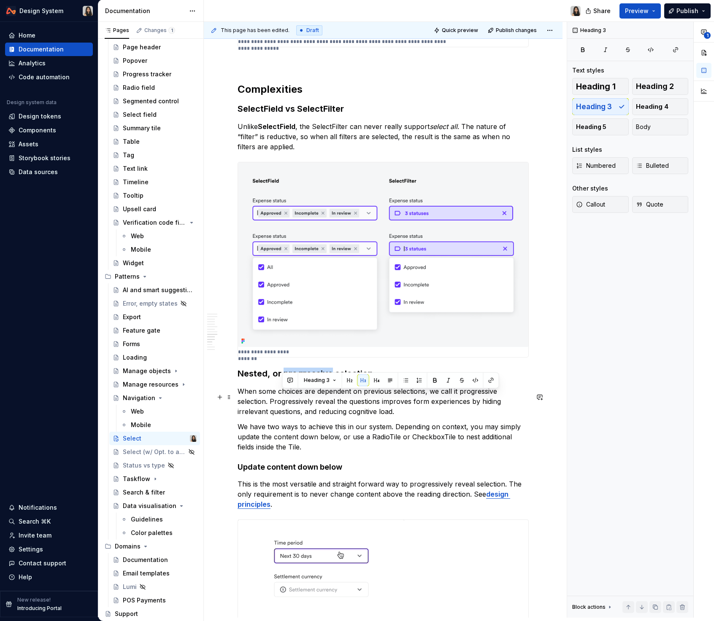
click at [298, 380] on h3 "Nested, or progressive selection" at bounding box center [382, 374] width 291 height 12
click at [287, 380] on h3 "Nested, or progressive selection" at bounding box center [382, 374] width 291 height 12
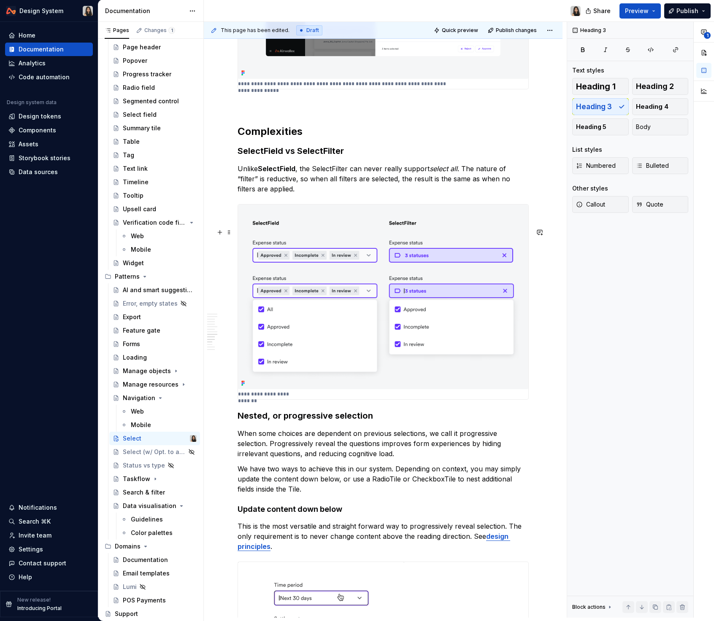
scroll to position [2508, 0]
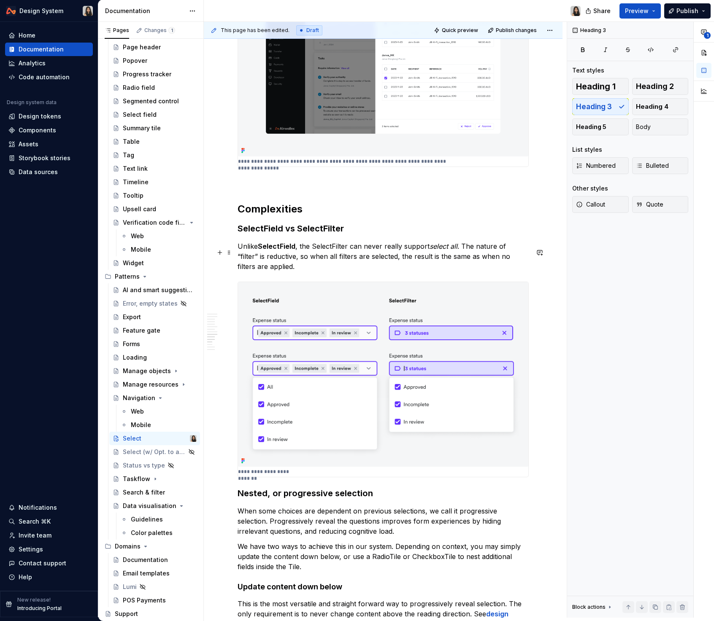
click at [302, 234] on h3 "SelectField vs SelectFilter" at bounding box center [382, 229] width 291 height 12
click at [278, 216] on h2 "Complexities" at bounding box center [382, 208] width 291 height 13
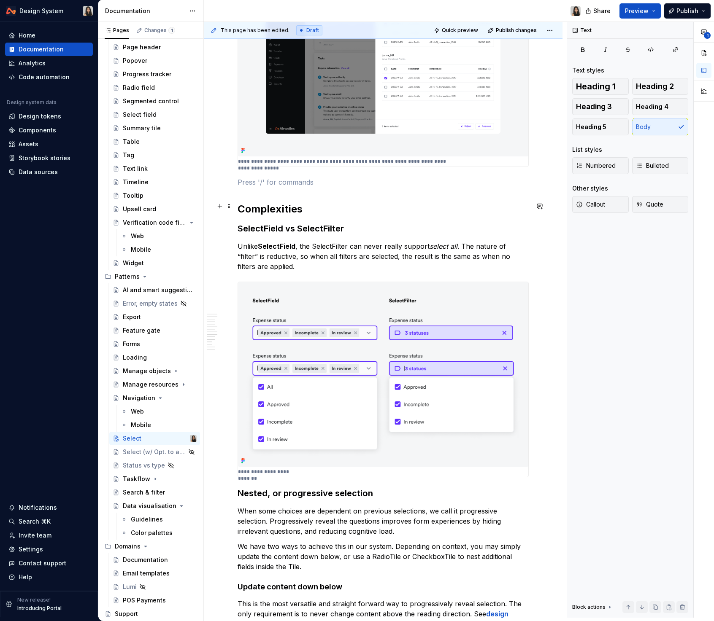
click at [253, 187] on p at bounding box center [382, 182] width 291 height 10
click at [264, 187] on p "Select with option to add new" at bounding box center [382, 182] width 291 height 10
click at [289, 195] on button "button" at bounding box center [291, 191] width 12 height 12
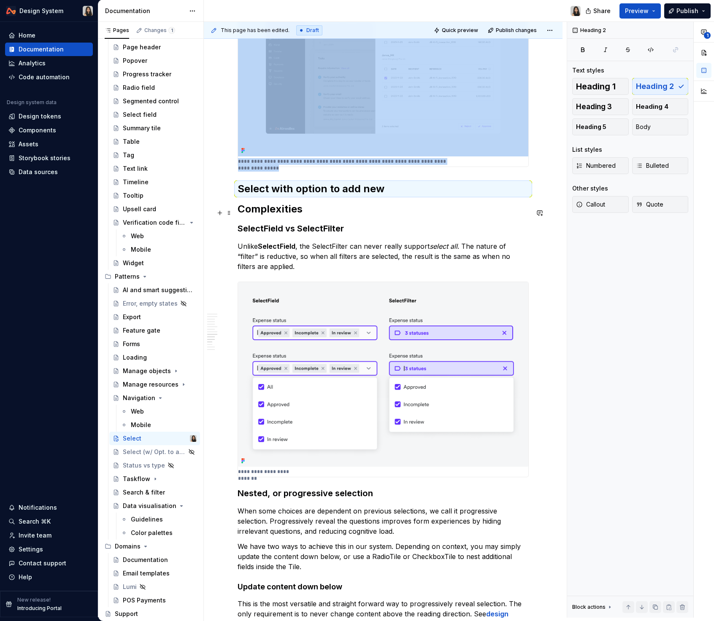
click at [307, 196] on h2 "Select with option to add new" at bounding box center [382, 188] width 291 height 13
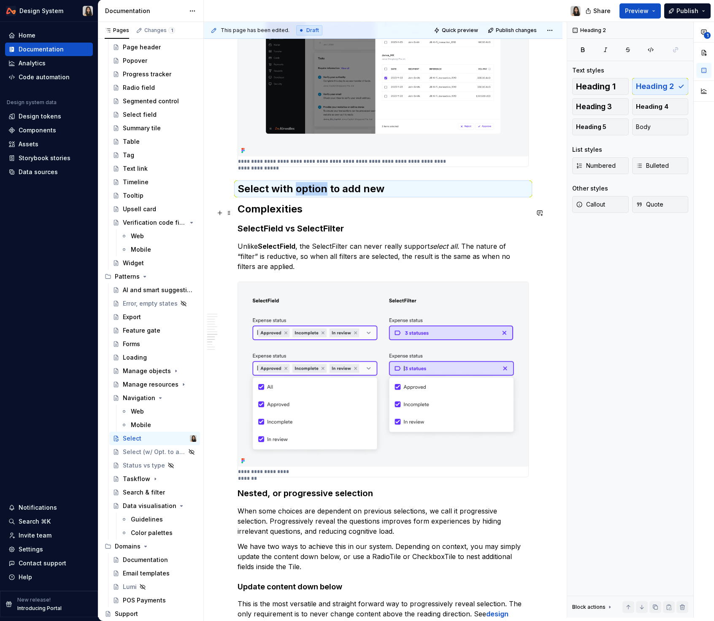
click at [307, 196] on h2 "Select with option to add new" at bounding box center [382, 188] width 291 height 13
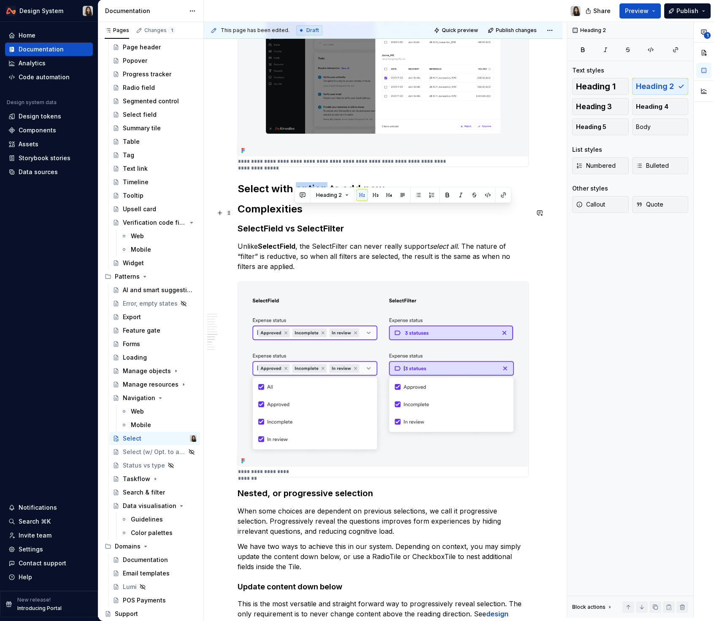
click at [307, 196] on h2 "Select with option to add new" at bounding box center [382, 188] width 291 height 13
click at [321, 196] on button "button" at bounding box center [318, 195] width 12 height 12
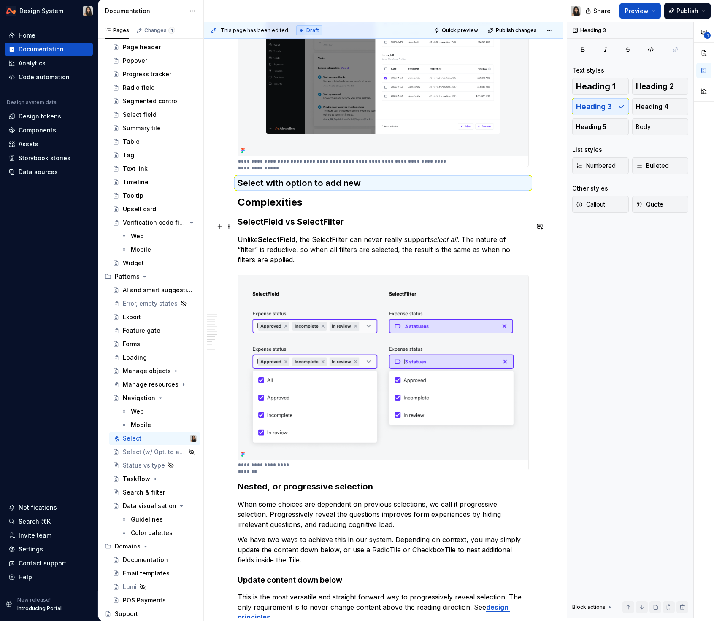
click at [300, 209] on h2 "Complexities" at bounding box center [382, 202] width 291 height 13
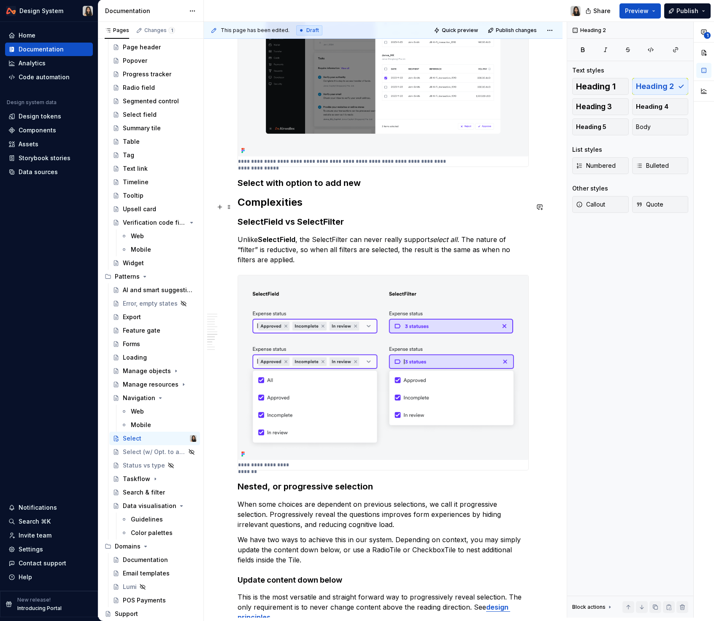
click at [397, 189] on h3 "Select with option to add new" at bounding box center [382, 183] width 291 height 12
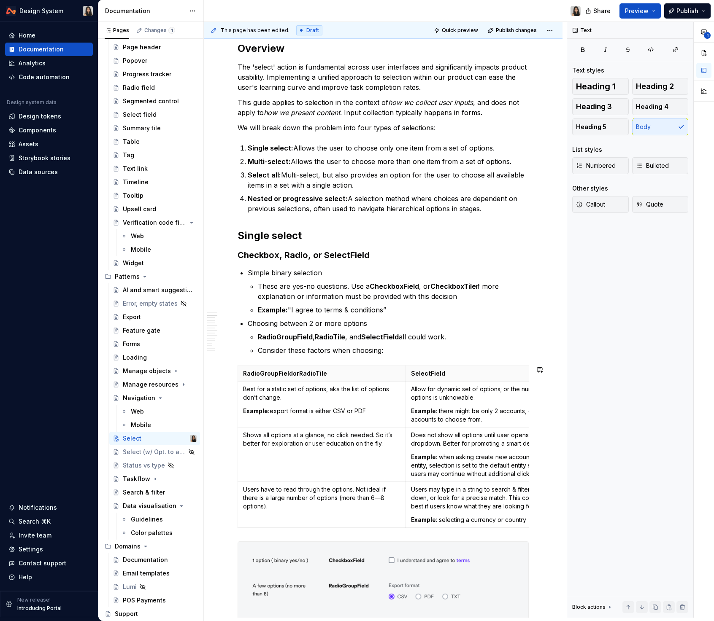
scroll to position [0, 0]
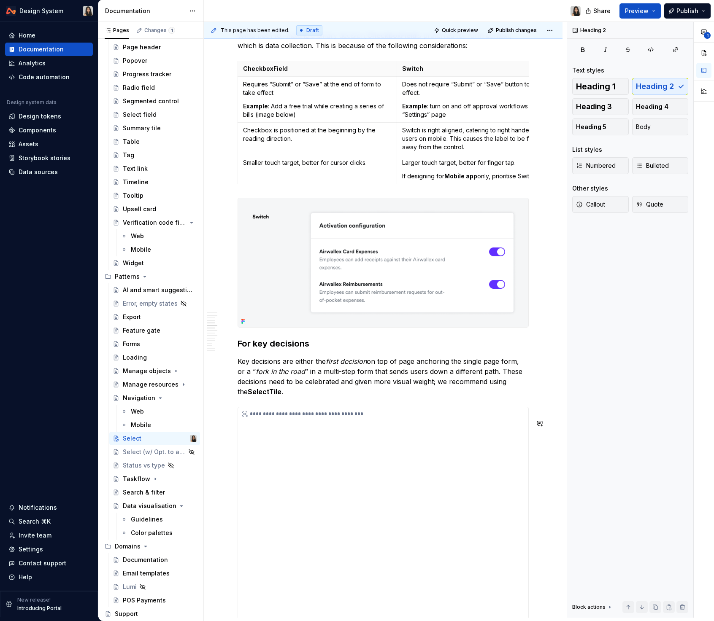
scroll to position [1070, 0]
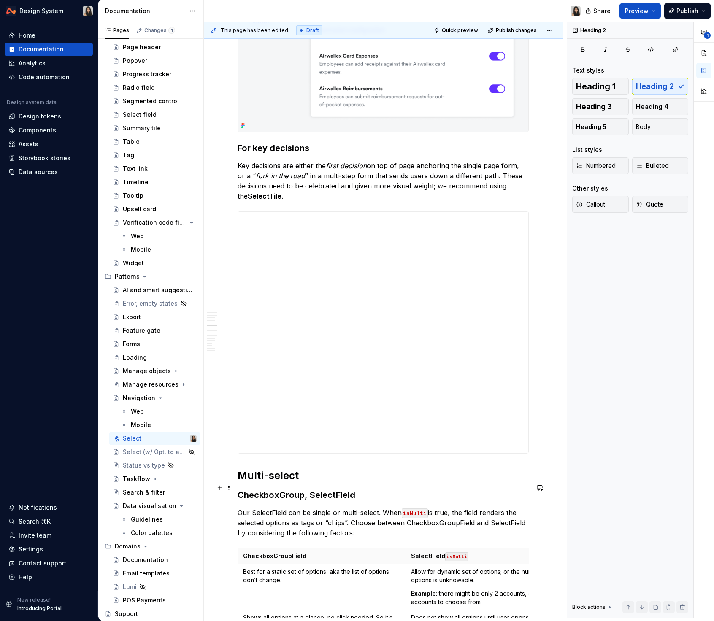
click at [240, 482] on h2 "Multi-select" at bounding box center [382, 475] width 291 height 13
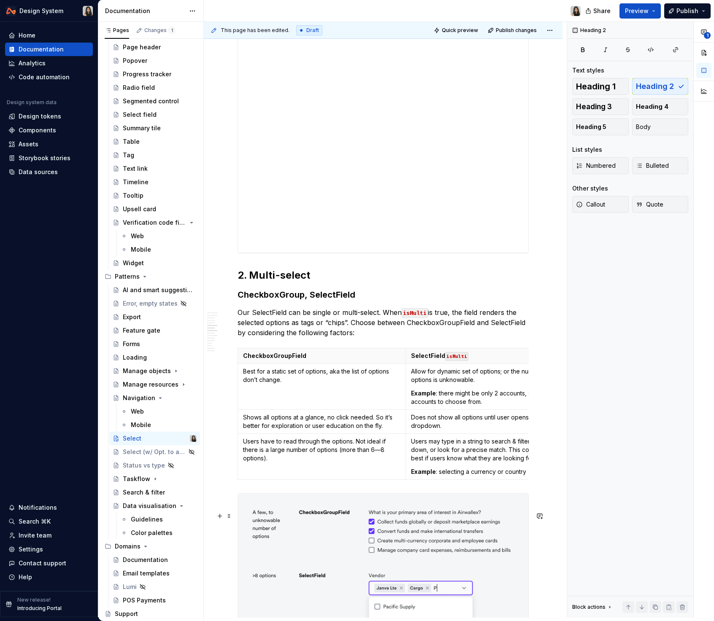
scroll to position [1625, 0]
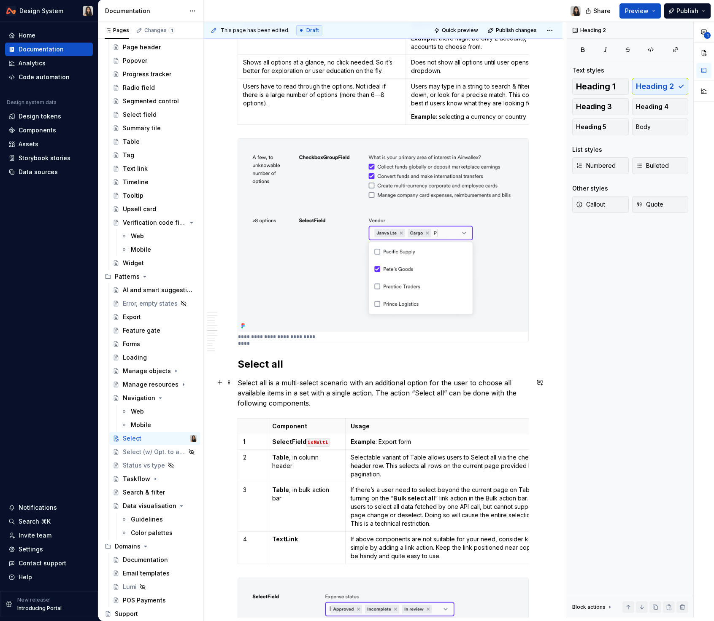
click at [239, 371] on h2 "Select all" at bounding box center [382, 364] width 291 height 13
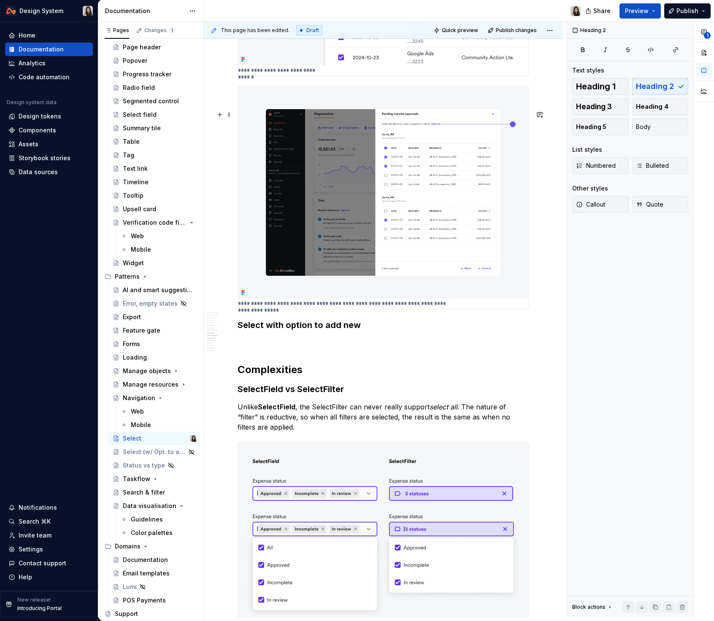
scroll to position [2633, 0]
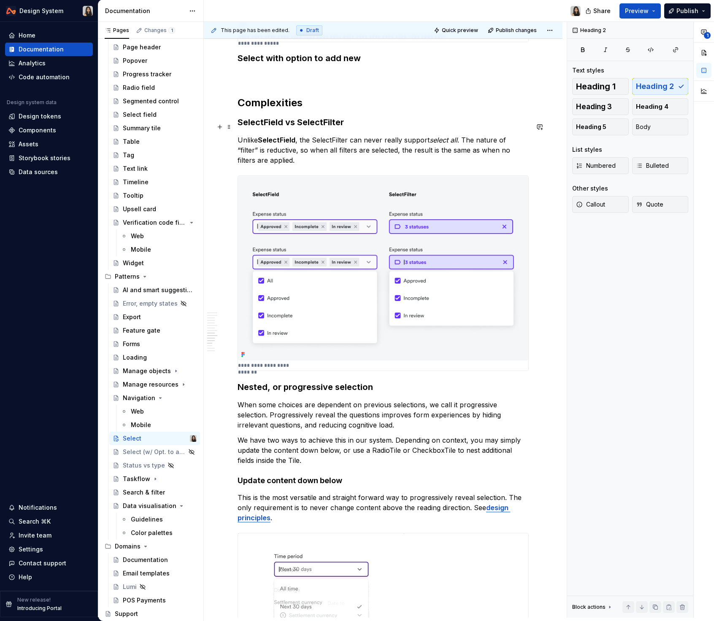
click at [255, 110] on h2 "Complexities" at bounding box center [382, 102] width 291 height 13
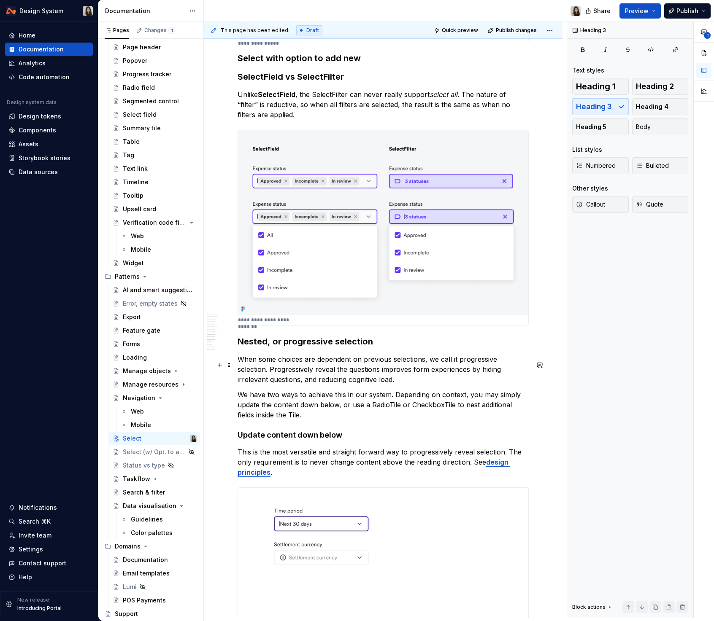
click at [238, 347] on h3 "Nested, or progressive selection" at bounding box center [382, 342] width 291 height 12
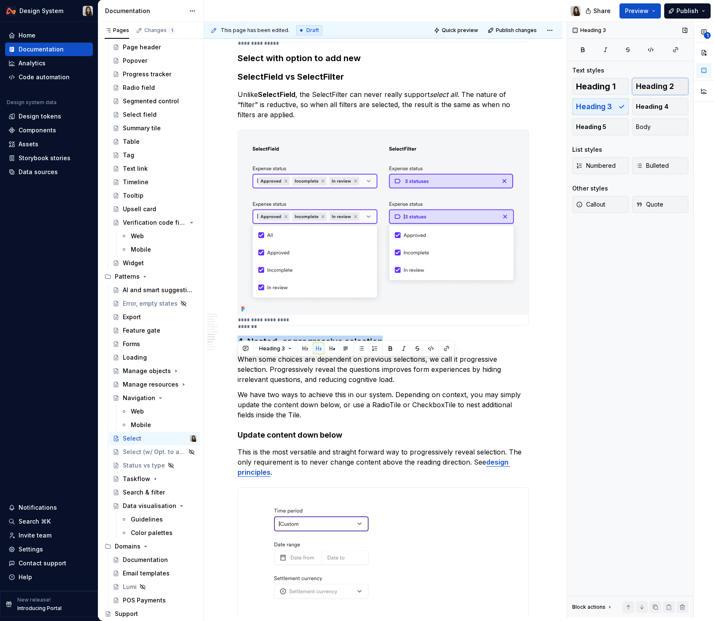
click at [642, 83] on span "Heading 2" at bounding box center [655, 86] width 38 height 8
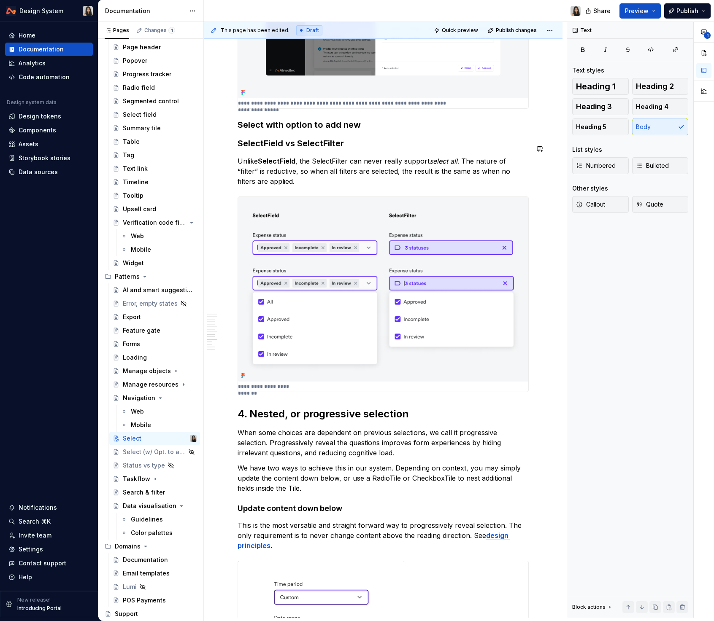
scroll to position [2565, 0]
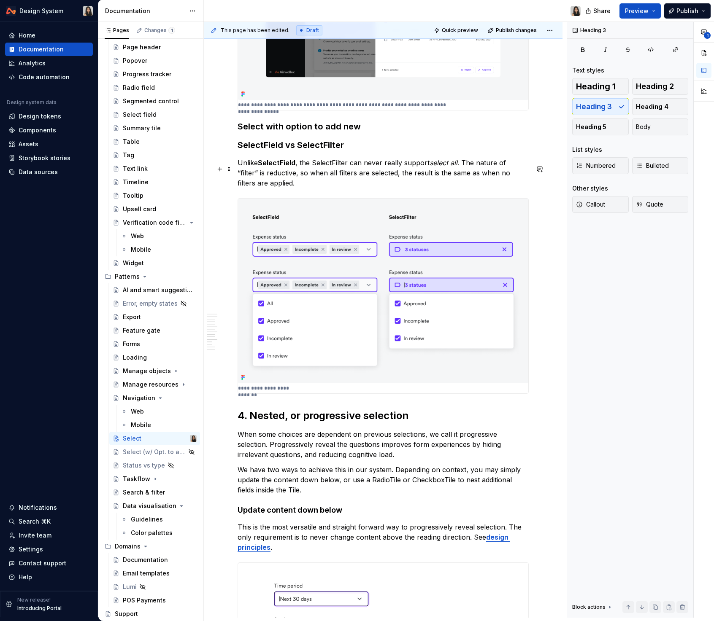
click at [245, 151] on h3 "SelectField vs SelectFilter" at bounding box center [382, 145] width 291 height 12
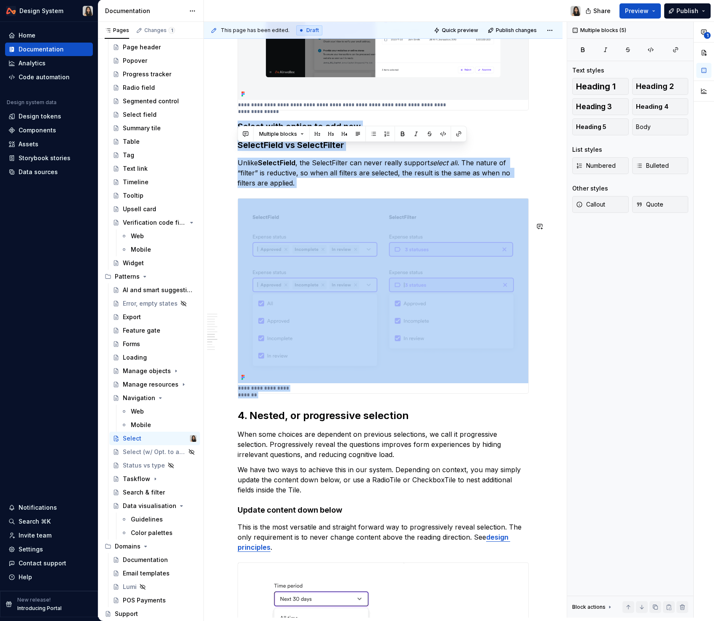
drag, startPoint x: 238, startPoint y: 150, endPoint x: 256, endPoint y: 424, distance: 275.2
copy div "**********"
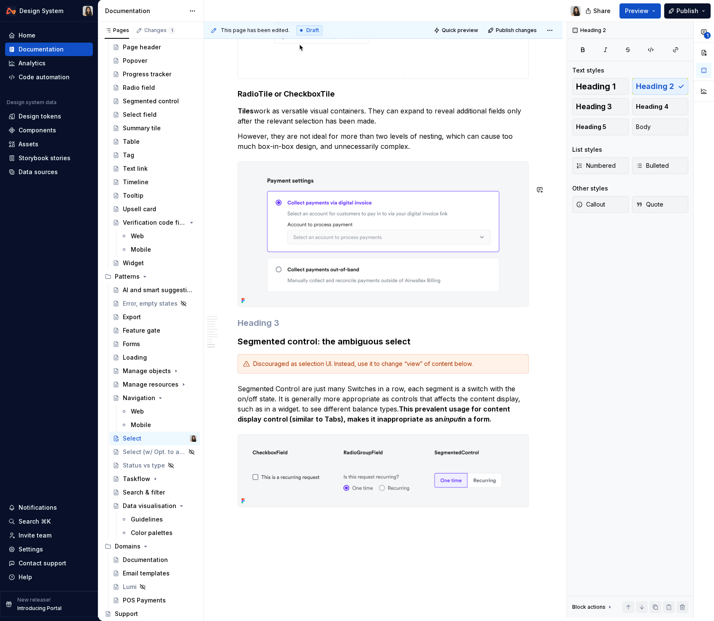
scroll to position [3041, 0]
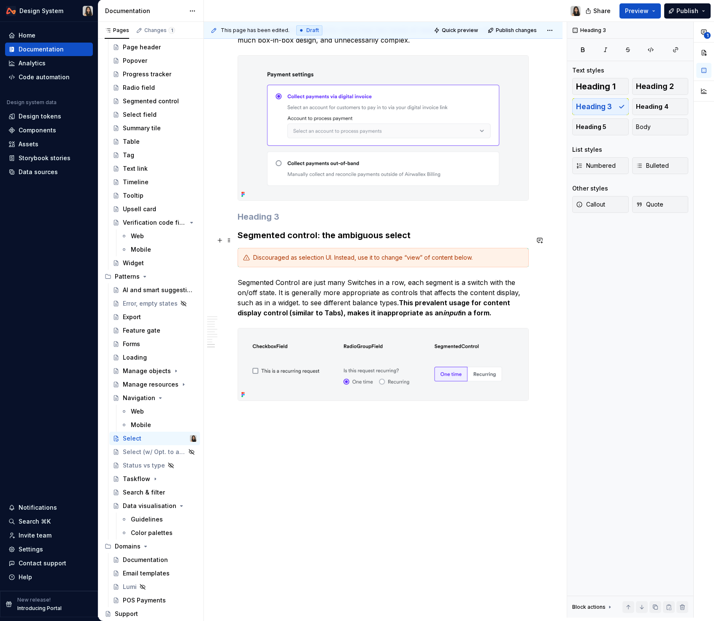
click at [301, 215] on h3 at bounding box center [382, 217] width 291 height 12
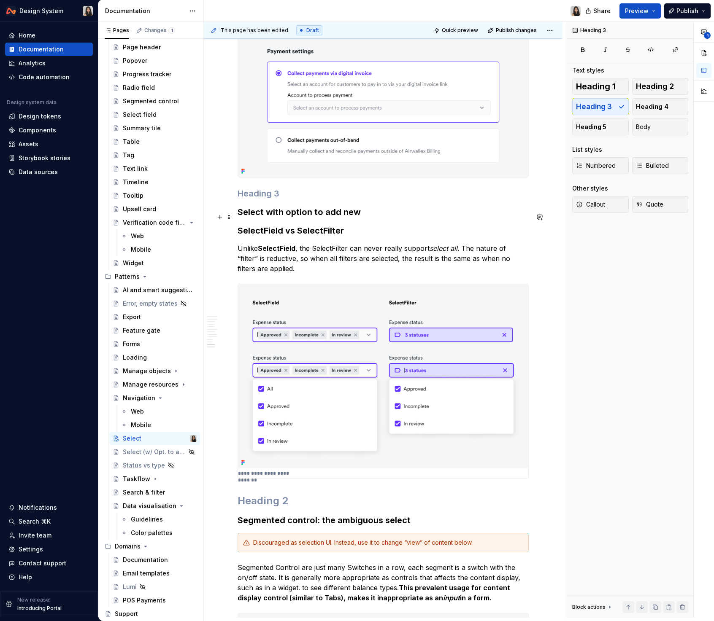
click at [273, 199] on h3 at bounding box center [382, 194] width 291 height 12
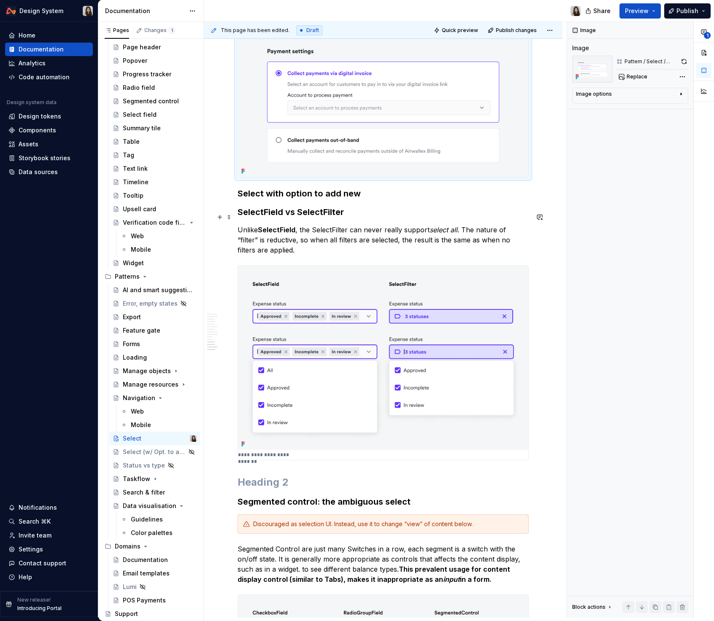
click at [238, 199] on h3 "Select with option to add new" at bounding box center [382, 194] width 291 height 12
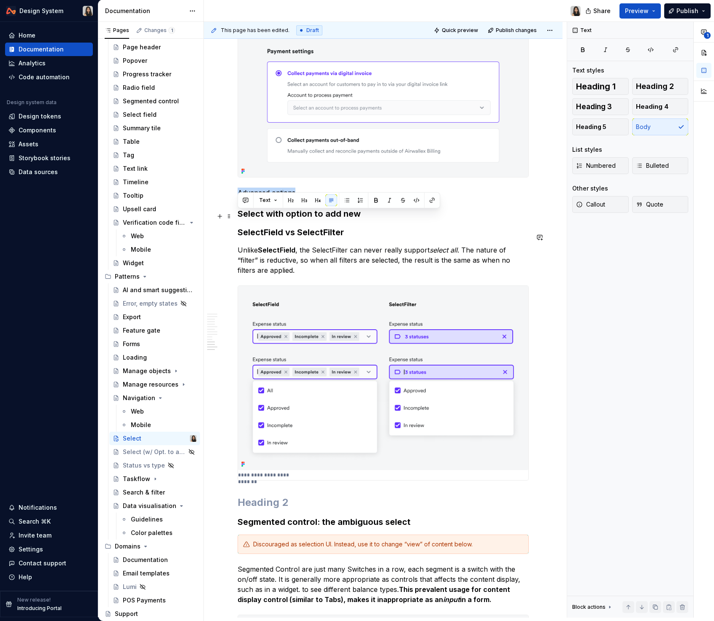
click at [282, 198] on p "Advanced options" at bounding box center [382, 193] width 291 height 10
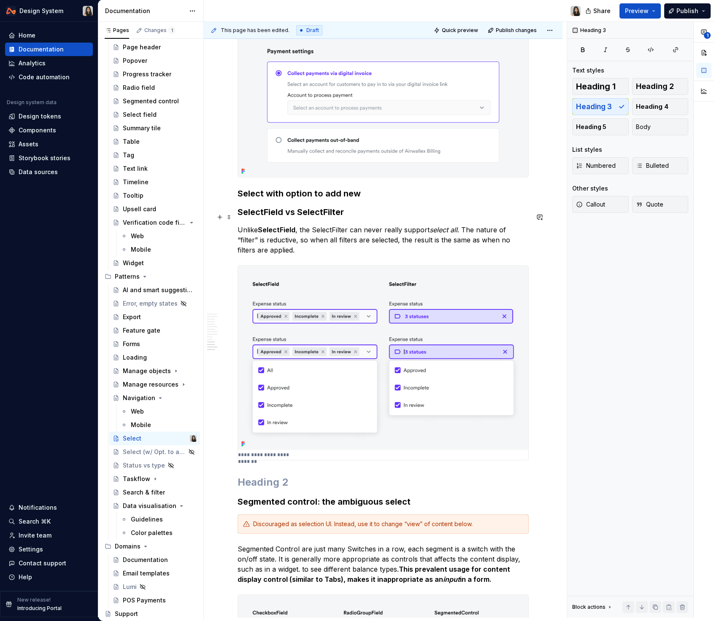
click at [298, 199] on h3 "Select with option to add new" at bounding box center [382, 194] width 291 height 12
click at [306, 201] on button "button" at bounding box center [305, 200] width 12 height 12
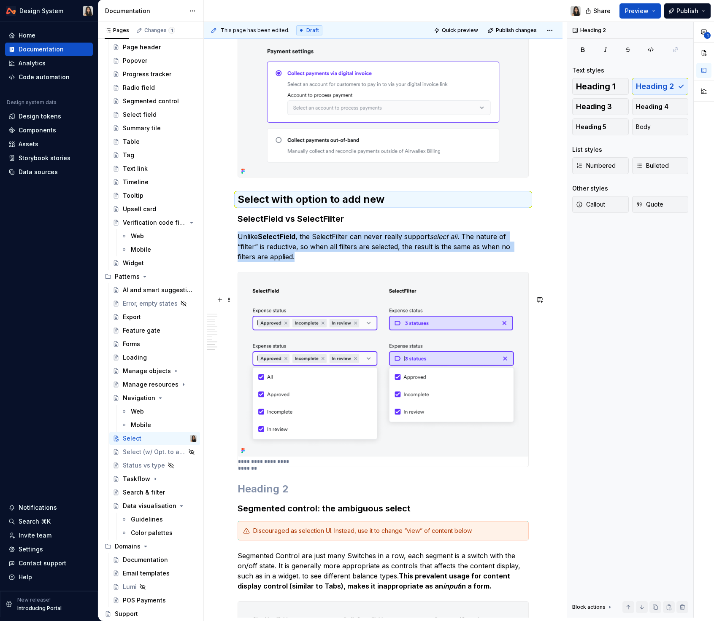
click at [306, 313] on img at bounding box center [383, 364] width 290 height 185
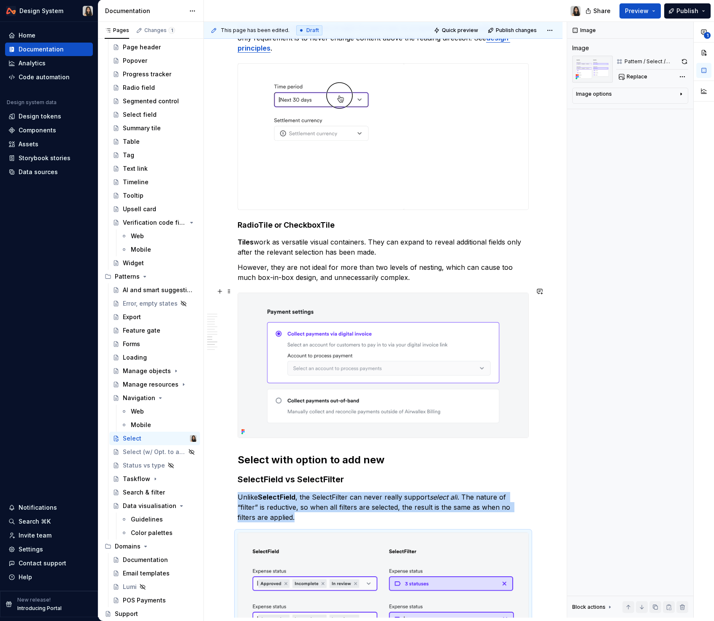
scroll to position [2768, 0]
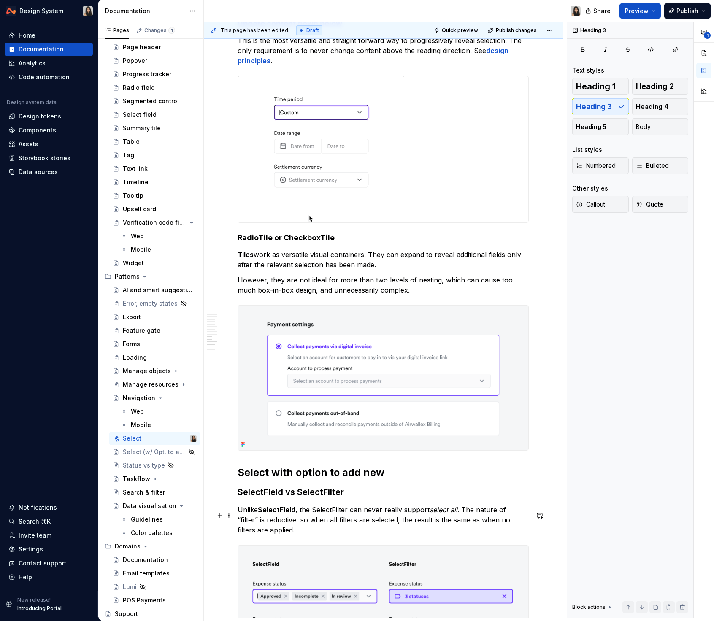
click at [325, 498] on h3 "SelectField vs SelectFilter" at bounding box center [382, 492] width 291 height 12
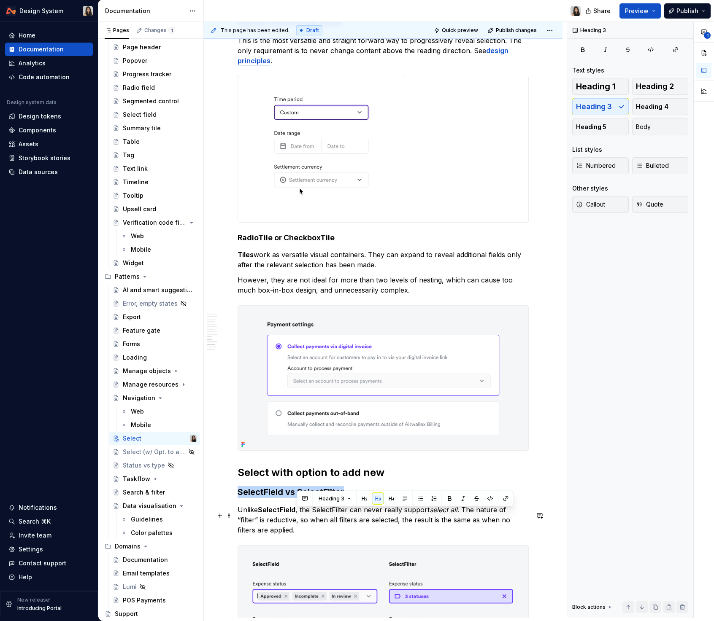
click at [325, 498] on h3 "SelectField vs SelectFilter" at bounding box center [382, 492] width 291 height 12
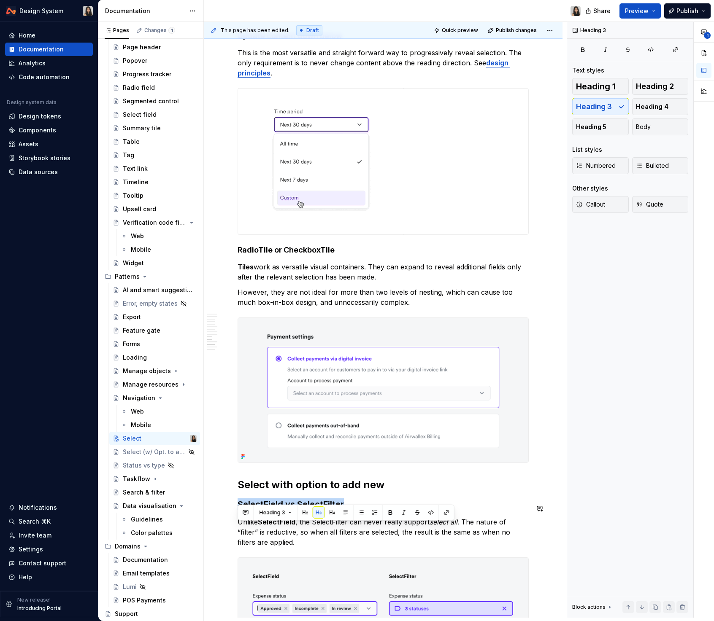
scroll to position [2763, 0]
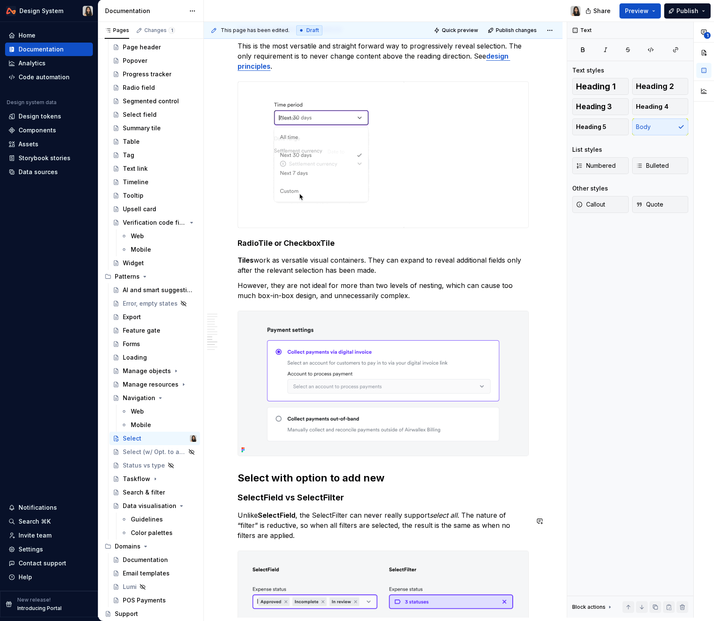
click at [239, 485] on h2 "Select with option to add new" at bounding box center [382, 477] width 291 height 13
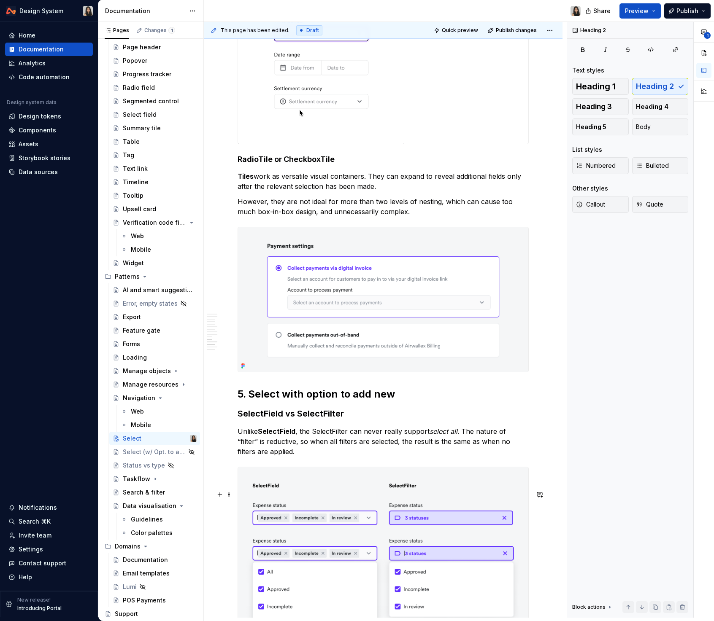
scroll to position [2847, 0]
click at [277, 419] on h3 "SelectField vs SelectFilter" at bounding box center [382, 413] width 291 height 12
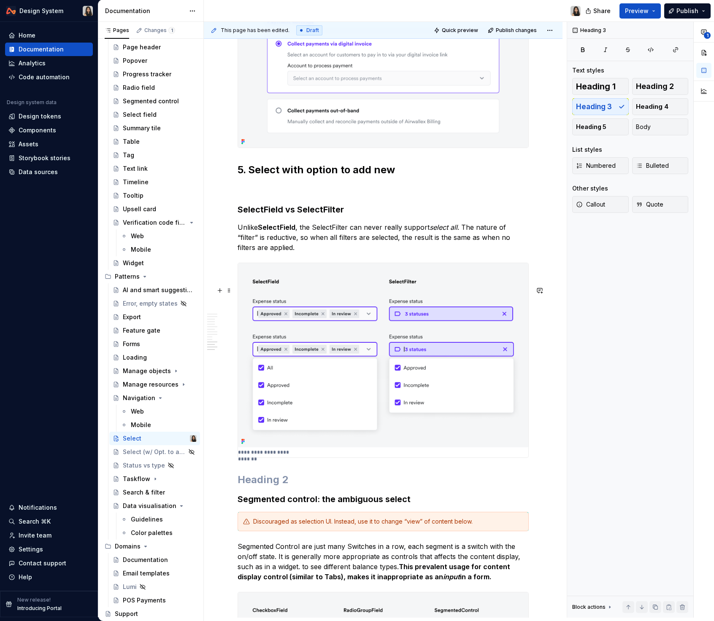
scroll to position [3072, 0]
click at [259, 486] on h2 at bounding box center [382, 478] width 291 height 13
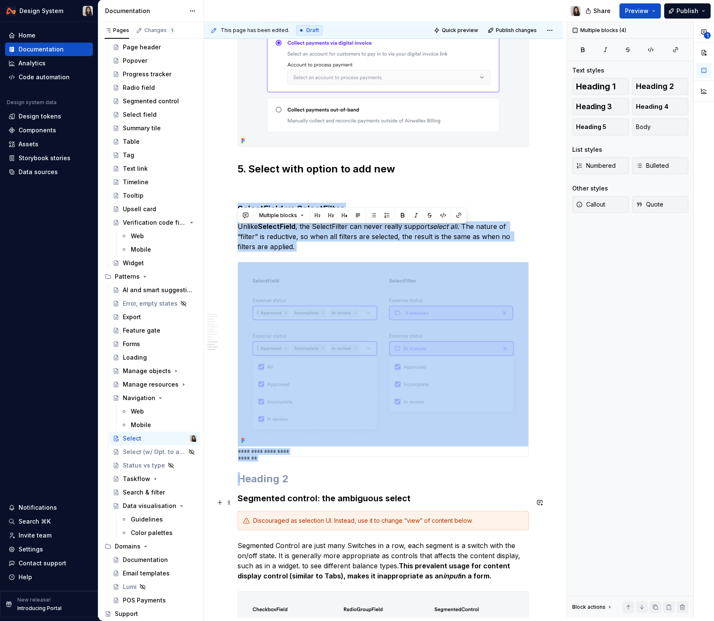
drag, startPoint x: 239, startPoint y: 230, endPoint x: 330, endPoint y: 500, distance: 284.4
copy div "**********"
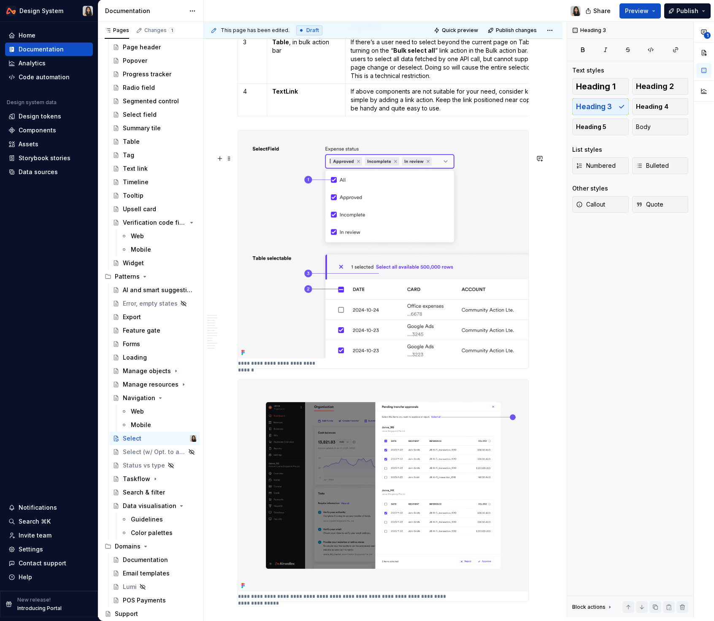
scroll to position [2055, 0]
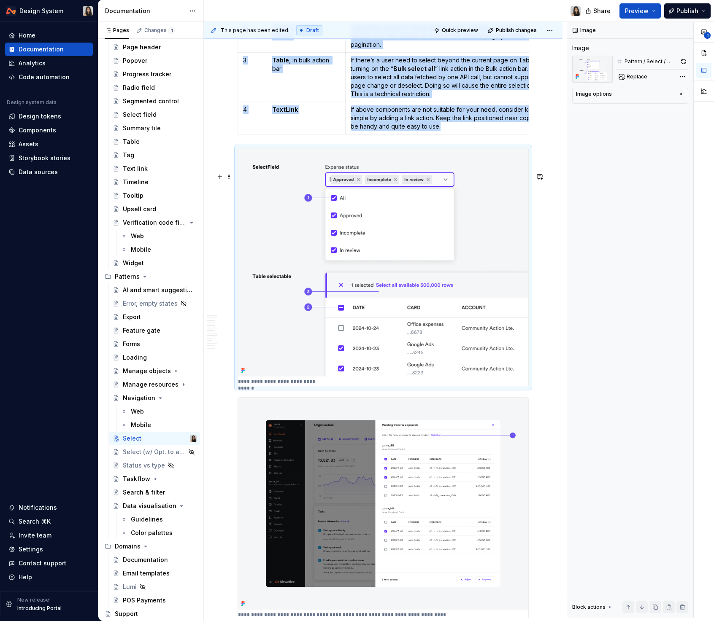
click at [349, 248] on img at bounding box center [383, 262] width 290 height 229
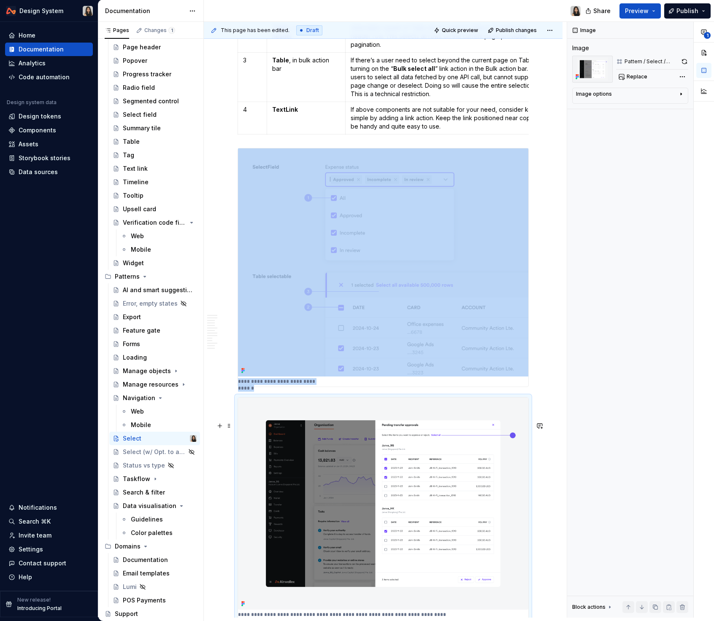
click at [349, 447] on img at bounding box center [383, 504] width 290 height 212
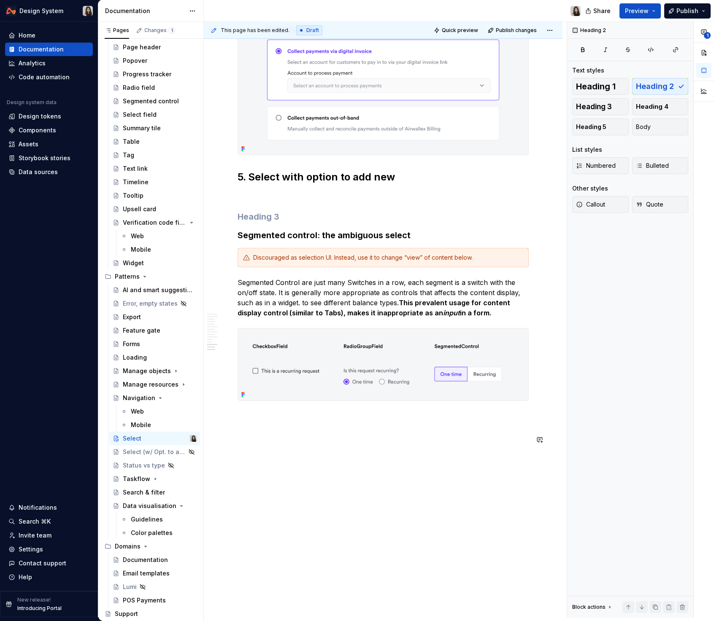
scroll to position [3351, 0]
click at [302, 216] on h3 at bounding box center [382, 217] width 291 height 12
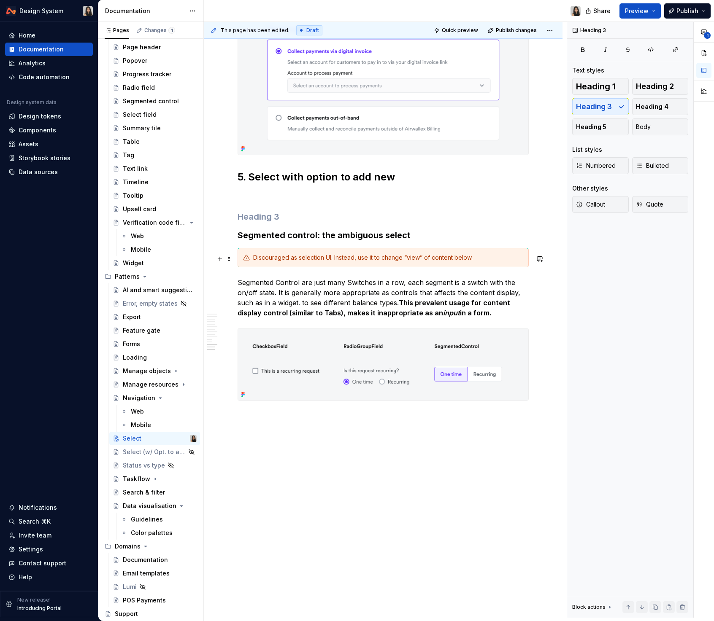
click at [292, 235] on h3 "Segmented control: the ambiguous select" at bounding box center [382, 235] width 291 height 12
click at [274, 215] on button "Heading 3" at bounding box center [275, 219] width 40 height 12
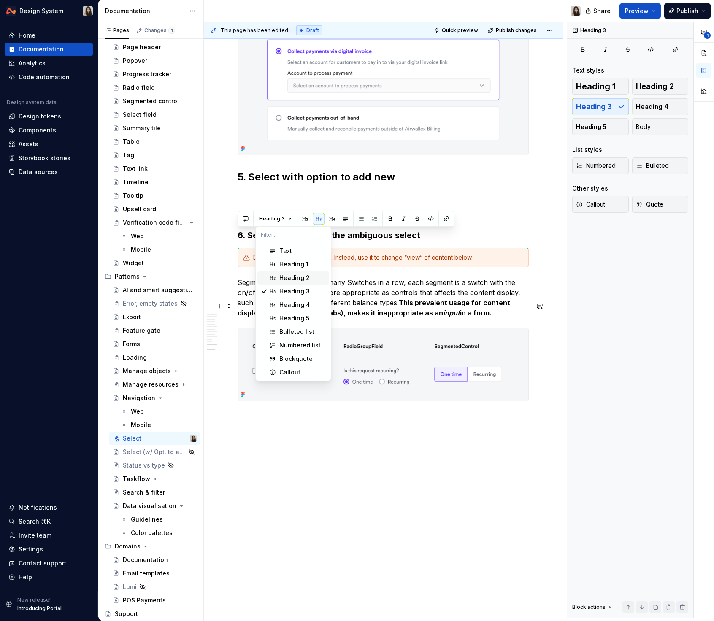
click at [319, 282] on div "Heading 2" at bounding box center [302, 278] width 46 height 8
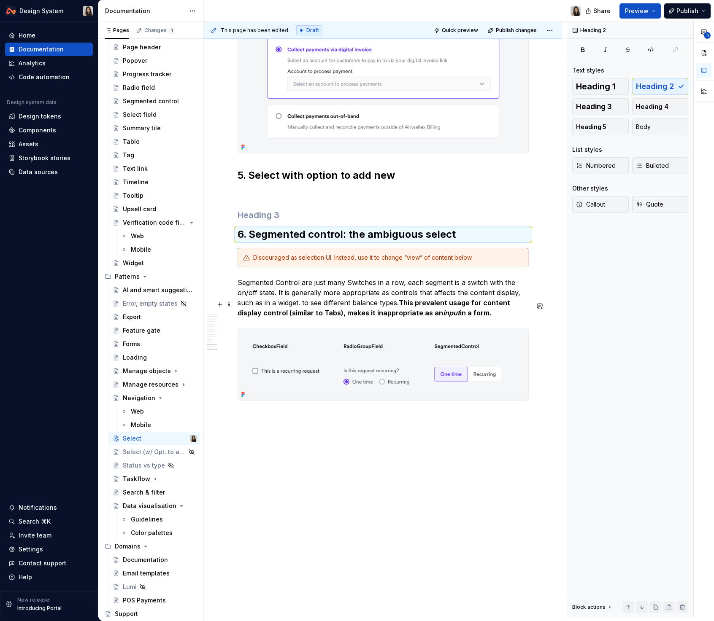
click at [319, 282] on p "Segmented Control are just many Switches in a row, each segment is a switch wit…" at bounding box center [382, 297] width 291 height 40
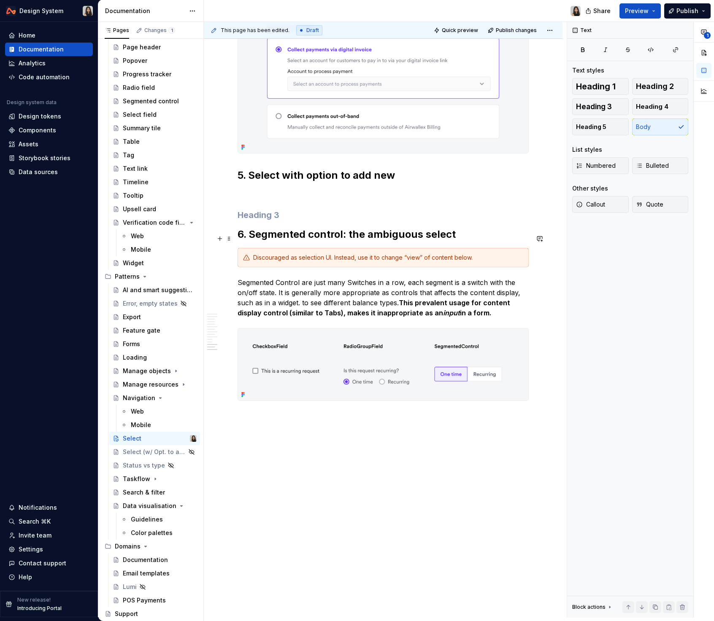
click at [318, 220] on h3 at bounding box center [382, 215] width 291 height 12
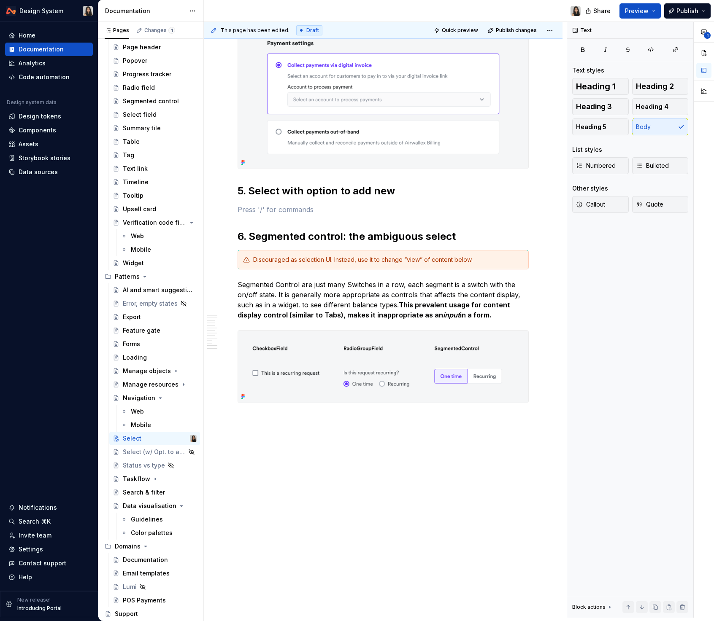
scroll to position [3339, 0]
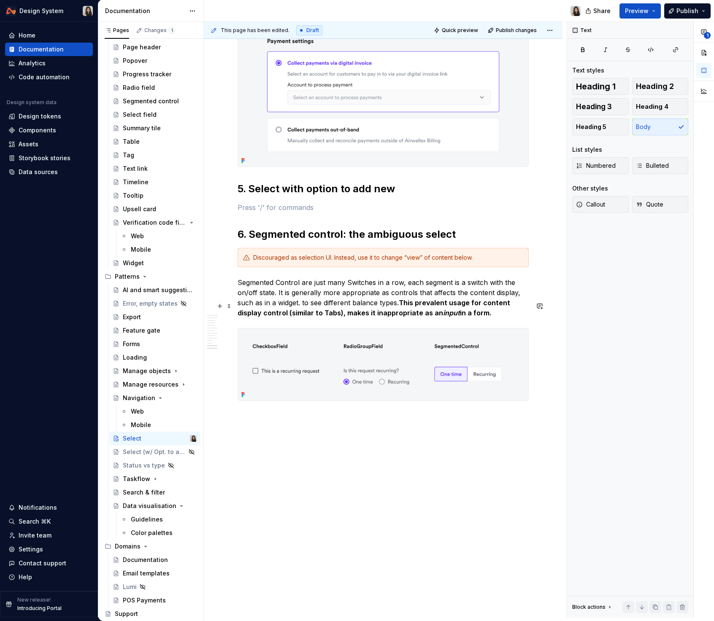
click at [345, 286] on p "Segmented Control are just many Switches in a row, each segment is a switch wit…" at bounding box center [382, 297] width 291 height 40
click at [324, 256] on div "Discouraged as selection UI. Instead, use it to change “view” of content below." at bounding box center [388, 257] width 270 height 8
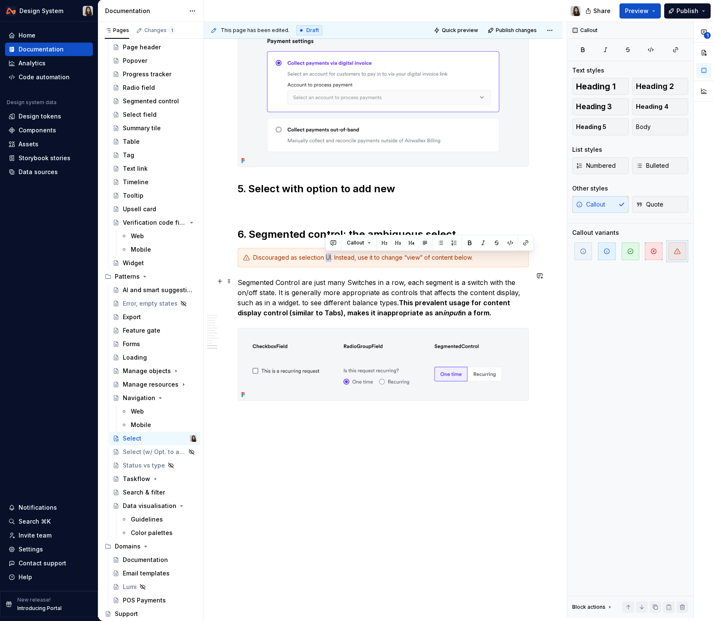
click at [324, 256] on div "Discouraged as selection UI. Instead, use it to change “view” of content below." at bounding box center [388, 257] width 270 height 8
click at [297, 259] on div "Discouraged as selection UI. Instead, use it to change “view” of content below." at bounding box center [388, 257] width 270 height 8
drag, startPoint x: 291, startPoint y: 256, endPoint x: 333, endPoint y: 258, distance: 41.8
click at [333, 258] on div "Discouraged as selection UI. Instead, use it to change “view” of content below." at bounding box center [388, 257] width 270 height 8
click at [326, 284] on p "Segmented Control are just many Switches in a row, each segment is a switch wit…" at bounding box center [382, 297] width 291 height 40
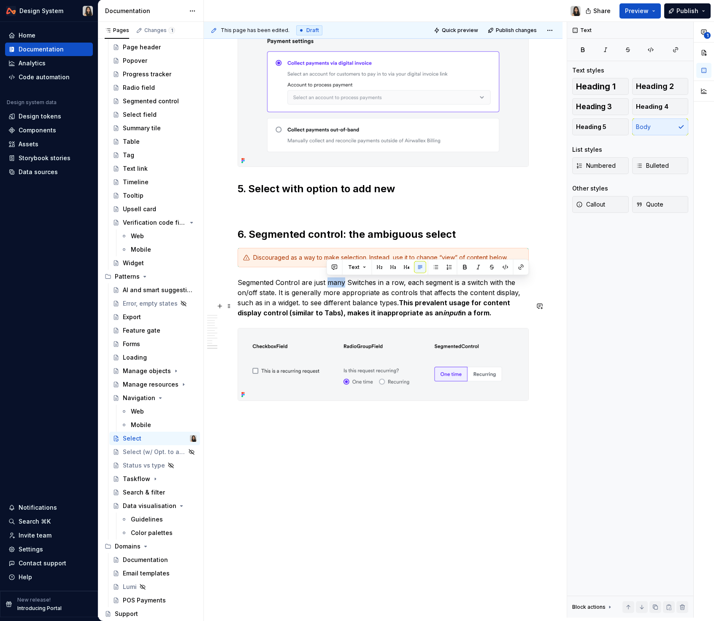
click at [326, 284] on p "Segmented Control are just many Switches in a row, each segment is a switch wit…" at bounding box center [382, 297] width 291 height 40
click at [344, 298] on p "Segmented Control are just many Switches in a row, each segment is a switch wit…" at bounding box center [382, 297] width 291 height 40
click at [506, 256] on div "Discouraged as a way to make selection. Instead, use it to change “view” of con…" at bounding box center [388, 257] width 270 height 8
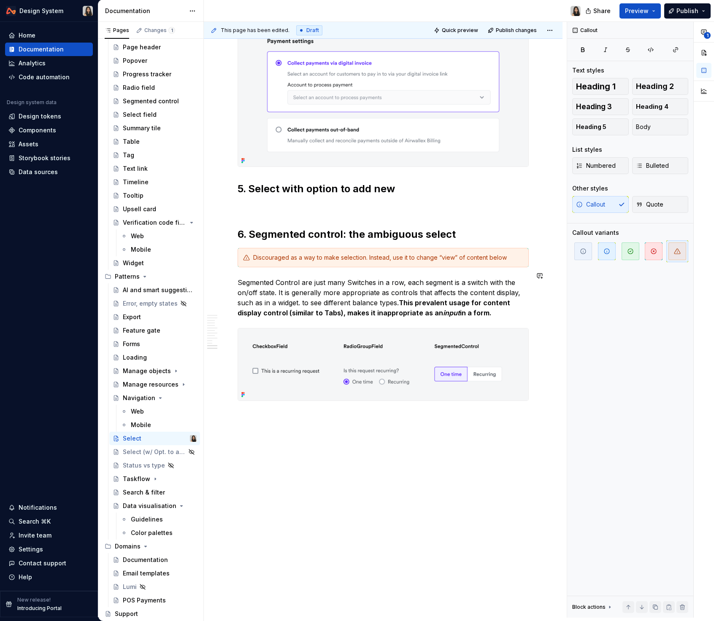
scroll to position [3348, 0]
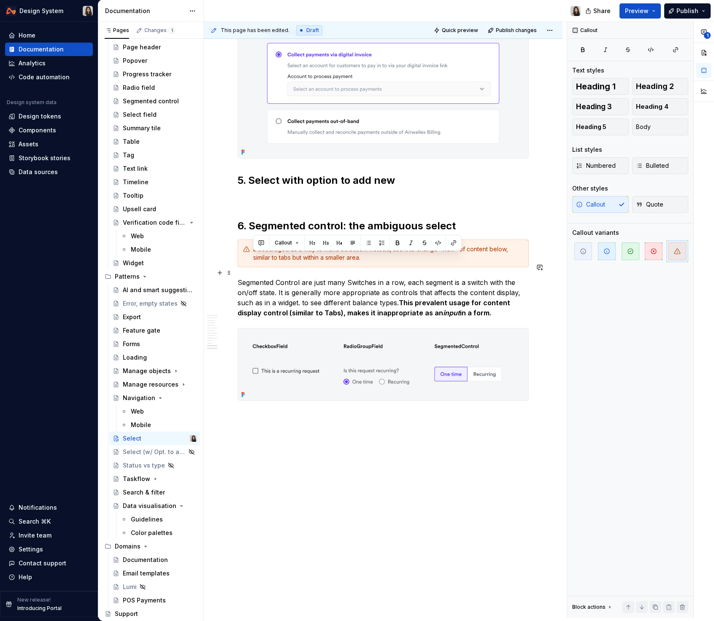
drag, startPoint x: 369, startPoint y: 256, endPoint x: 250, endPoint y: 256, distance: 118.5
click at [250, 256] on div "Discouraged as a way to make selection. Instead, use it to change “view” of con…" at bounding box center [382, 254] width 291 height 28
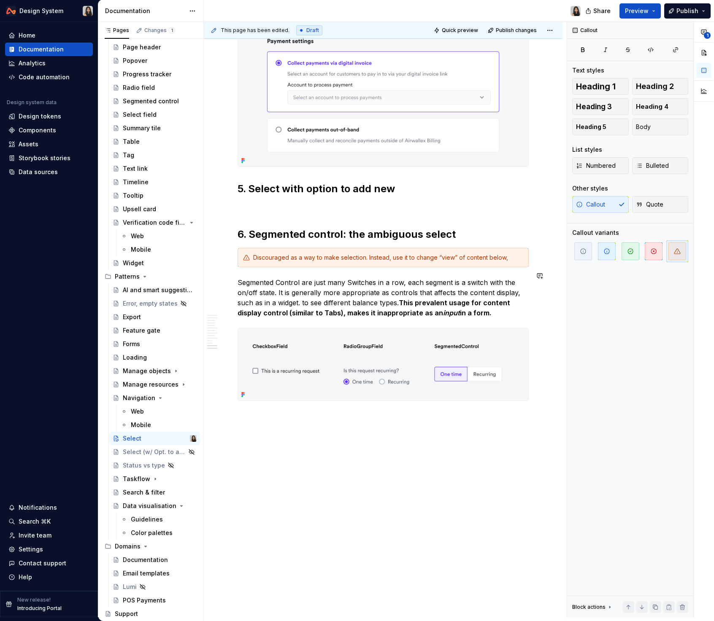
scroll to position [3339, 0]
click at [276, 299] on p "Segmented Control are just many Switches in a row, each segment is a switch wit…" at bounding box center [382, 297] width 291 height 40
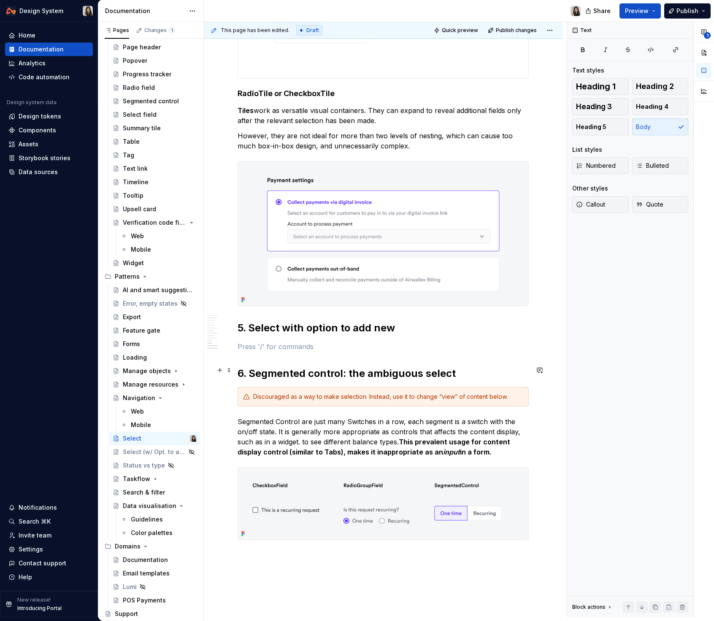
click at [312, 352] on p at bounding box center [382, 347] width 291 height 10
click at [132, 451] on div "Select (w/ Opt. to add new)" at bounding box center [142, 452] width 39 height 8
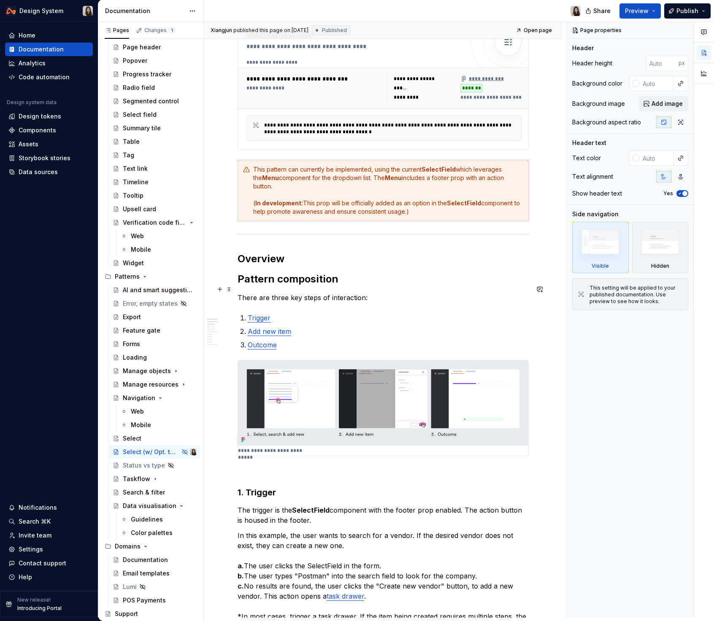
scroll to position [142, 0]
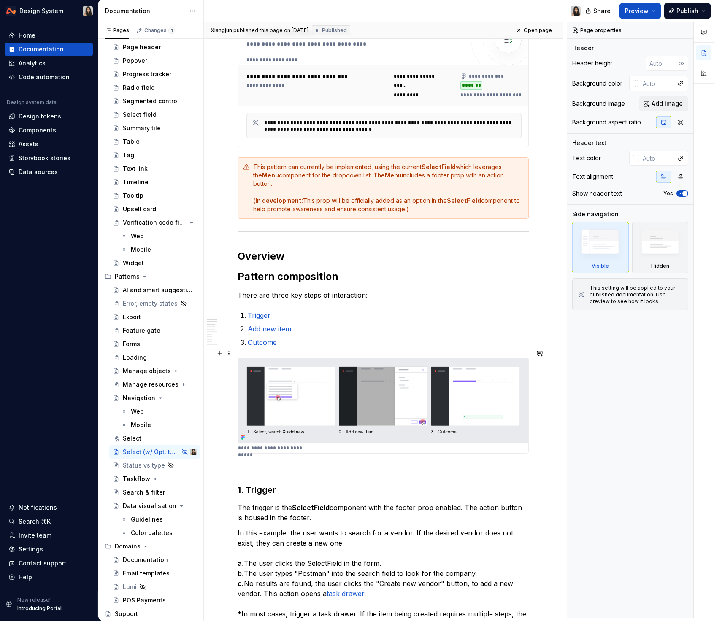
click at [338, 374] on img at bounding box center [383, 400] width 290 height 85
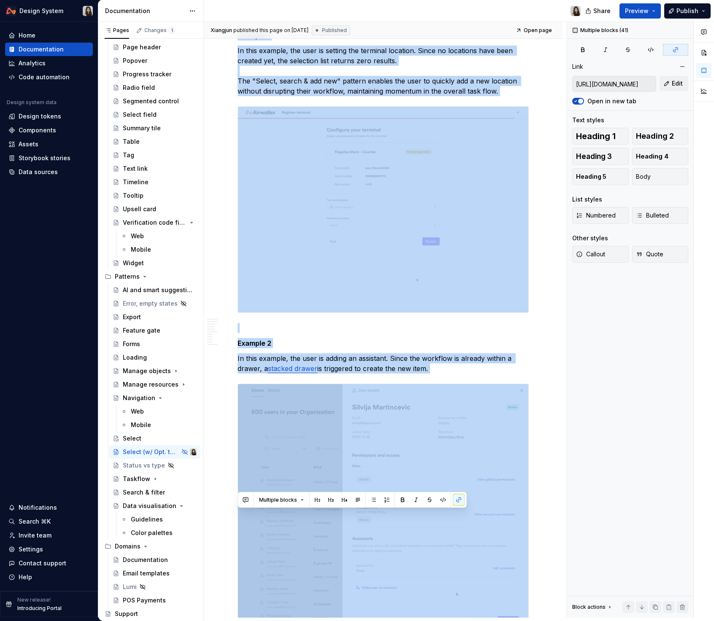
scroll to position [3066, 0]
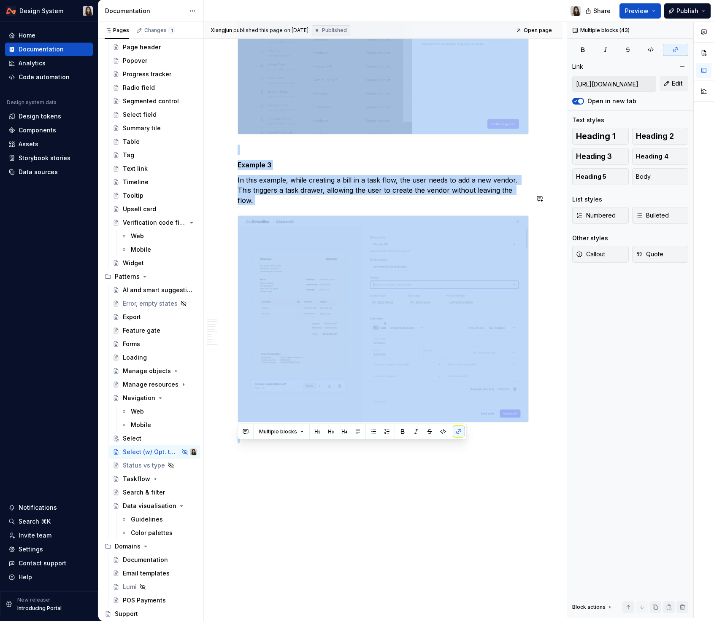
drag, startPoint x: 238, startPoint y: 151, endPoint x: 322, endPoint y: 476, distance: 335.3
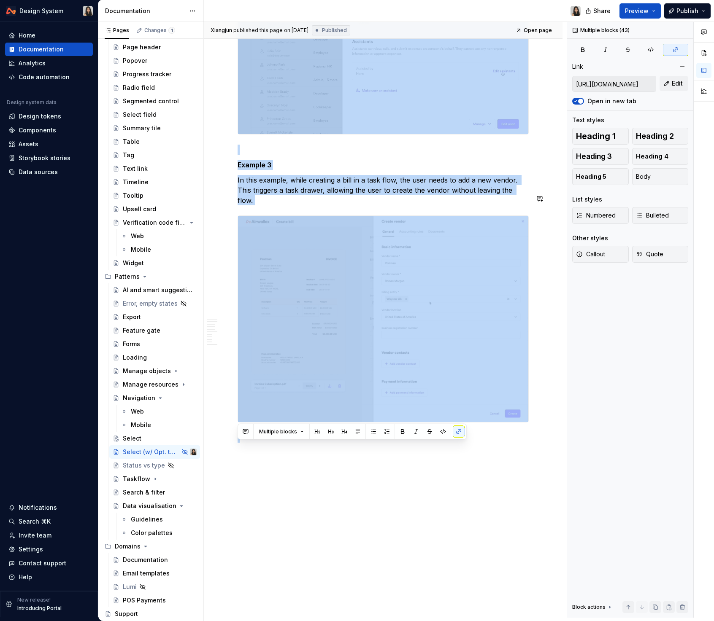
copy div "Lor ipsumdo si ame ConsecTetur adipiscin elit sed doeius temp incidid. Utl etdo…"
click at [151, 439] on div "Select" at bounding box center [160, 439] width 74 height 12
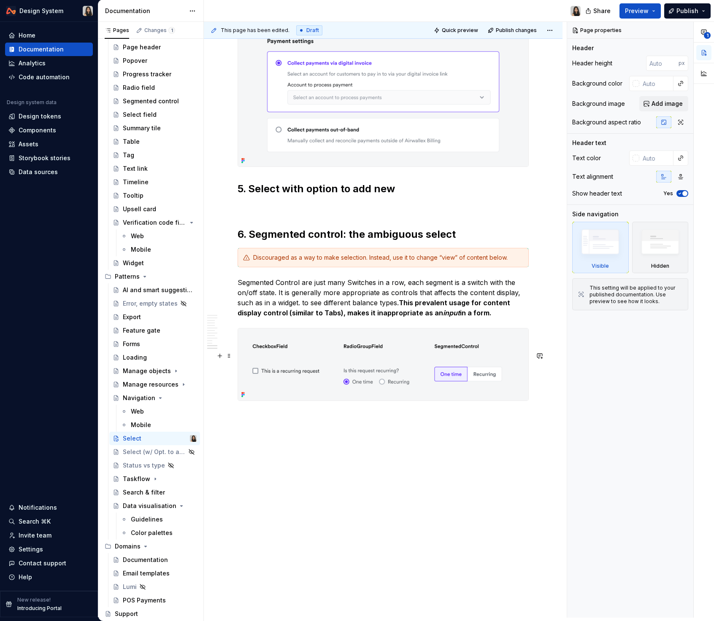
scroll to position [3257, 0]
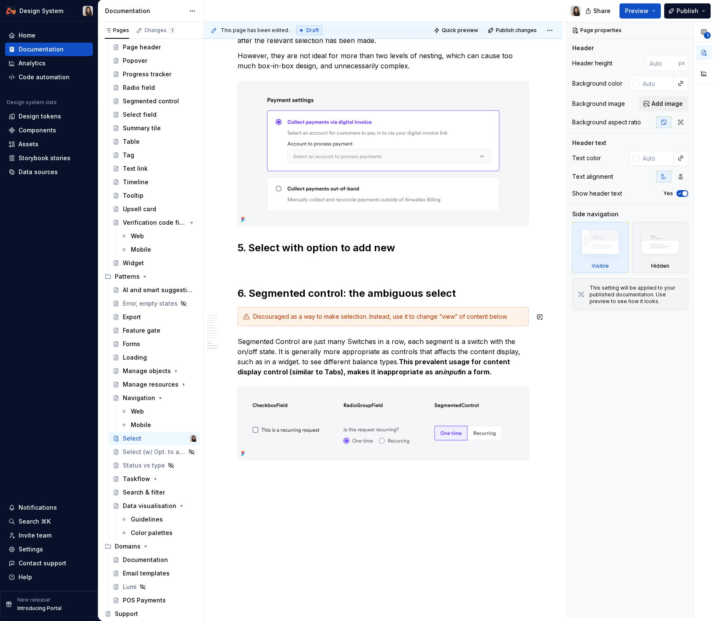
click at [294, 272] on p at bounding box center [382, 266] width 291 height 10
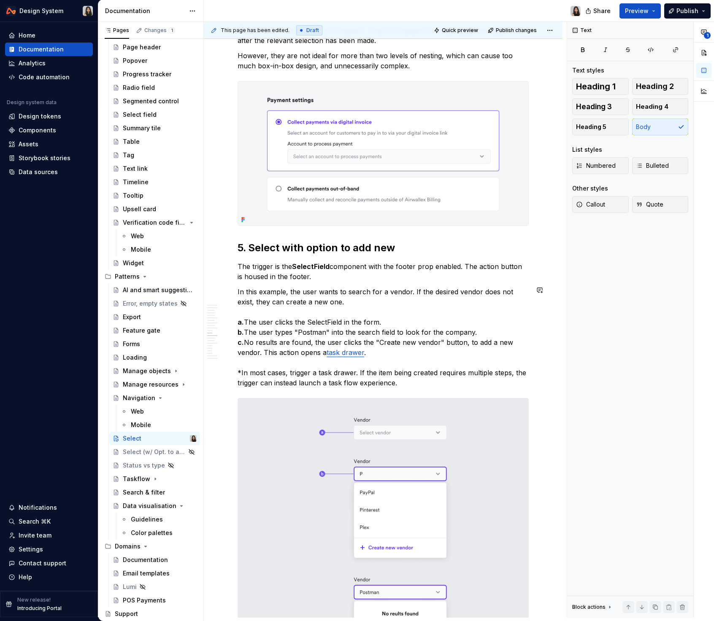
click at [295, 306] on div "Overview The 'select' action is fundamental across user interfaces and signific…" at bounding box center [382, 124] width 291 height 6421
click at [295, 306] on div "Text" at bounding box center [338, 300] width 202 height 16
click at [133, 451] on div "Select (w/ Opt. to add new)" at bounding box center [142, 452] width 39 height 8
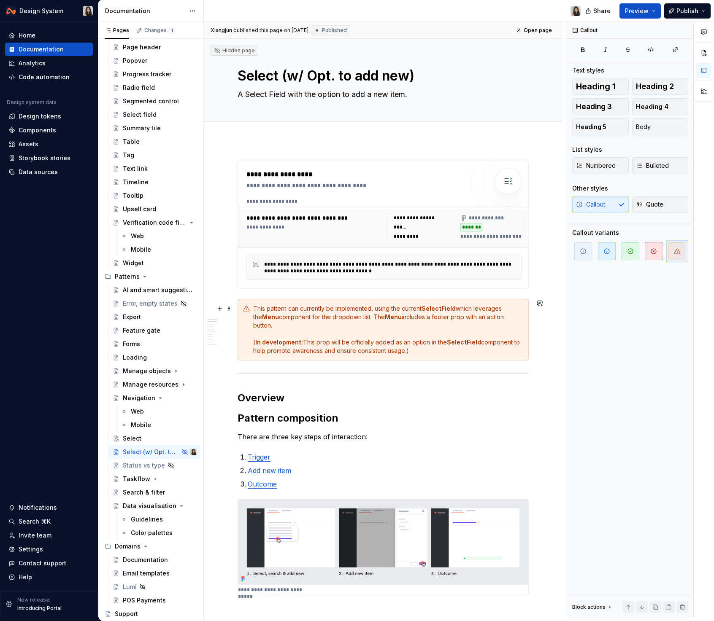
click at [346, 352] on div "This pattern can currently be implemented, using the current SelectField which …" at bounding box center [382, 330] width 291 height 62
click at [323, 89] on textarea "A Select Field with the option to add a new item." at bounding box center [381, 94] width 291 height 13
click at [134, 434] on div "Select" at bounding box center [160, 439] width 74 height 12
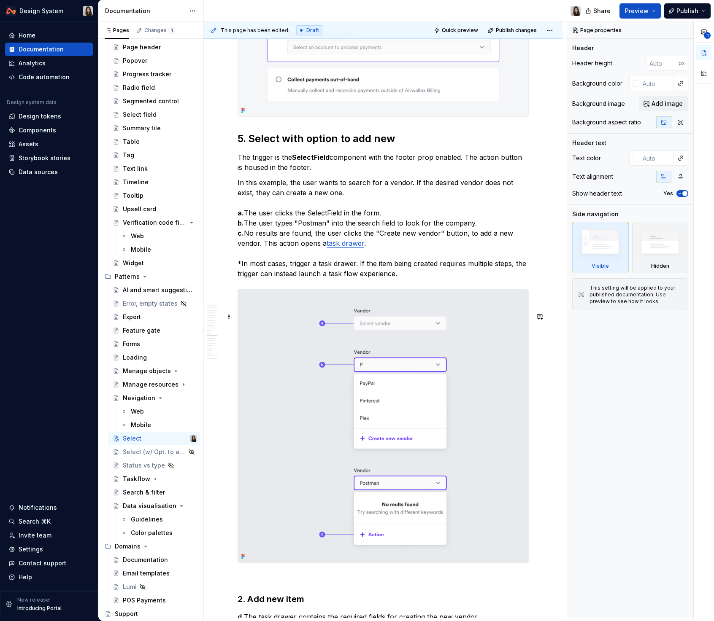
scroll to position [3391, 0]
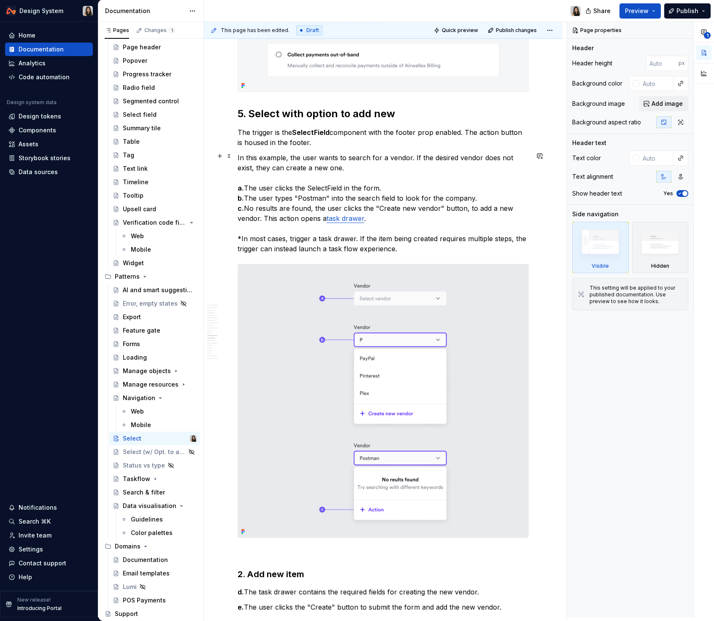
type textarea "*"
click at [259, 148] on p "The trigger is the SelectField component with the footer prop enabled. The acti…" at bounding box center [382, 137] width 291 height 20
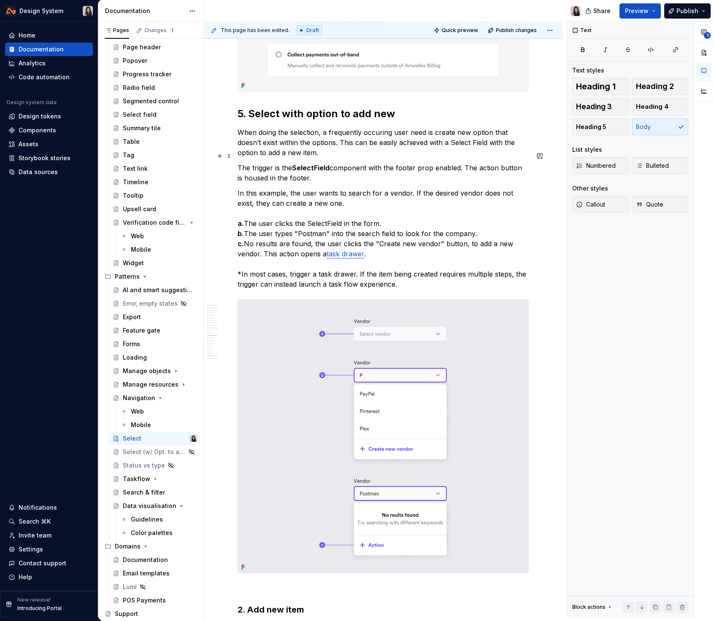
click at [474, 158] on p "When doing the selection, a frequently occuring user need is create new option …" at bounding box center [382, 142] width 291 height 30
click at [412, 158] on p "When doing the selection, a frequently occuring user need is create new option …" at bounding box center [382, 142] width 291 height 30
click at [452, 158] on p "When doing the selection, a frequently occuring user need is create new option …" at bounding box center [382, 142] width 291 height 30
click at [475, 158] on p "When doing the selection, a frequently occurring user need is create new option…" at bounding box center [382, 142] width 291 height 30
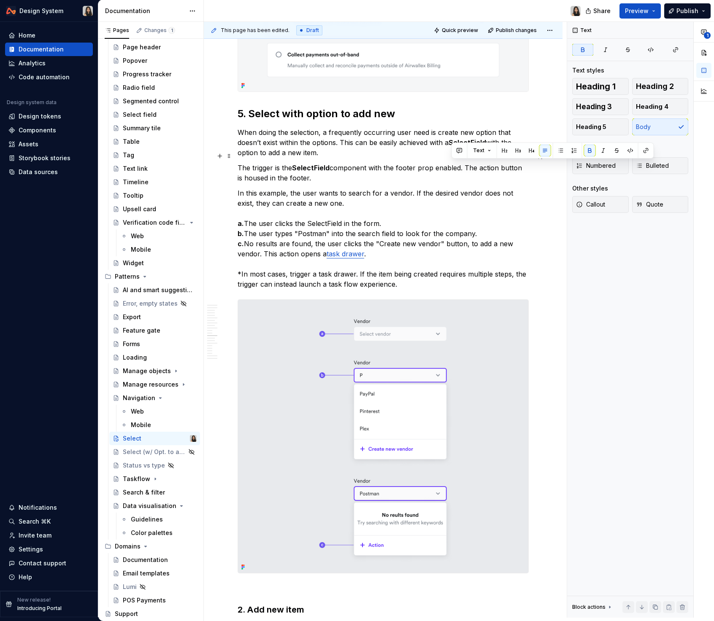
click at [335, 158] on p "When doing the selection, a frequently occurring user need is create new option…" at bounding box center [382, 142] width 291 height 30
click at [267, 158] on p "When doing the selection, a frequently occurring user need is create new option…" at bounding box center [382, 142] width 291 height 30
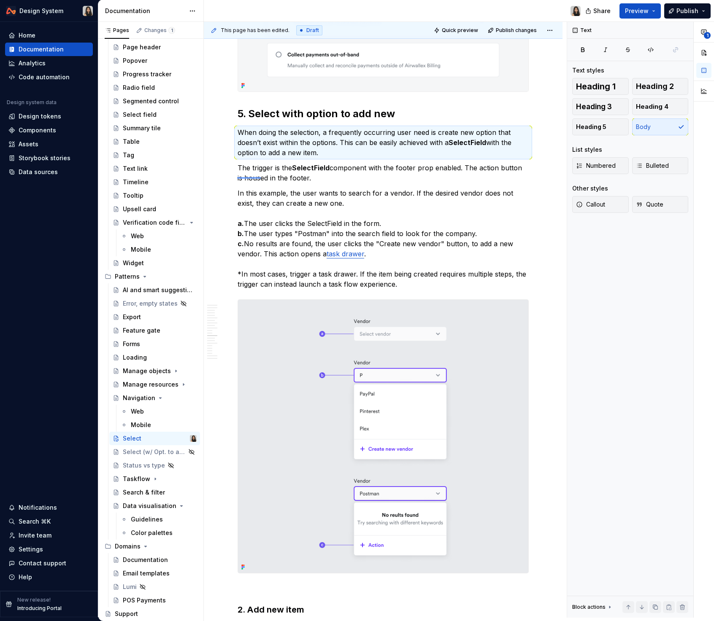
drag, startPoint x: 237, startPoint y: 178, endPoint x: 261, endPoint y: 176, distance: 24.5
click at [261, 176] on div "This page has been edited. Draft Quick preview Publish changes Select Making a …" at bounding box center [385, 320] width 363 height 596
click at [261, 158] on p "When doing the selection, a frequently occurring user need is create new option…" at bounding box center [382, 142] width 291 height 30
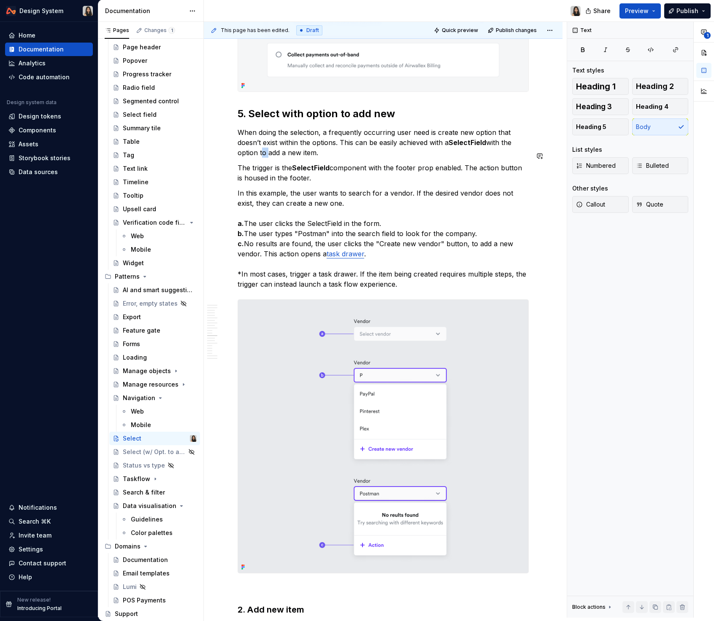
click at [261, 158] on p "When doing the selection, a frequently occurring user need is create new option…" at bounding box center [382, 142] width 291 height 30
click at [291, 183] on p "The trigger is the SelectField component with the footer prop enabled. The acti…" at bounding box center [382, 173] width 291 height 20
click at [320, 183] on p "The trigger is the SelectField component with the footer prop enabled. The acti…" at bounding box center [382, 173] width 291 height 20
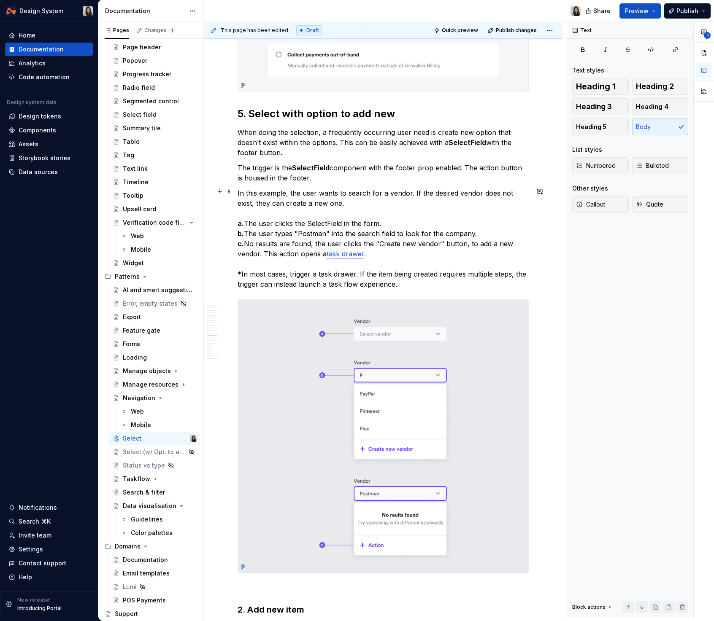
click at [243, 183] on p "The trigger is the SelectField component with the footer prop enabled. The acti…" at bounding box center [382, 173] width 291 height 20
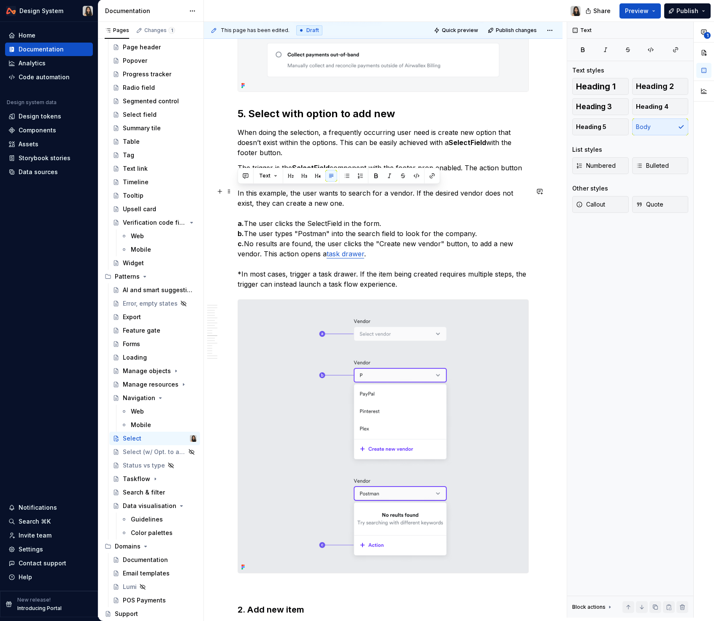
click at [310, 183] on p "The trigger is the SelectField component with the footer prop enabled. The acti…" at bounding box center [382, 173] width 291 height 20
drag, startPoint x: 466, startPoint y: 191, endPoint x: 466, endPoint y: 197, distance: 5.5
click at [466, 183] on p "The trigger is the SelectField component with the footer prop enabled. The acti…" at bounding box center [382, 173] width 291 height 20
copy p "The action button is housed in the footer."
click at [270, 158] on p "When doing the selection, a frequently occurring user need is create new option…" at bounding box center [382, 142] width 291 height 30
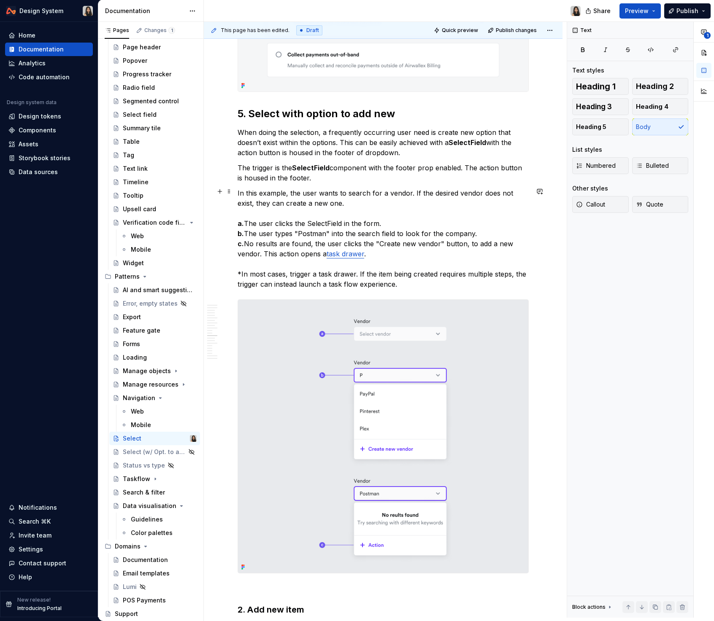
click at [271, 183] on p "The trigger is the SelectField component with the footer prop enabled. The acti…" at bounding box center [382, 173] width 291 height 20
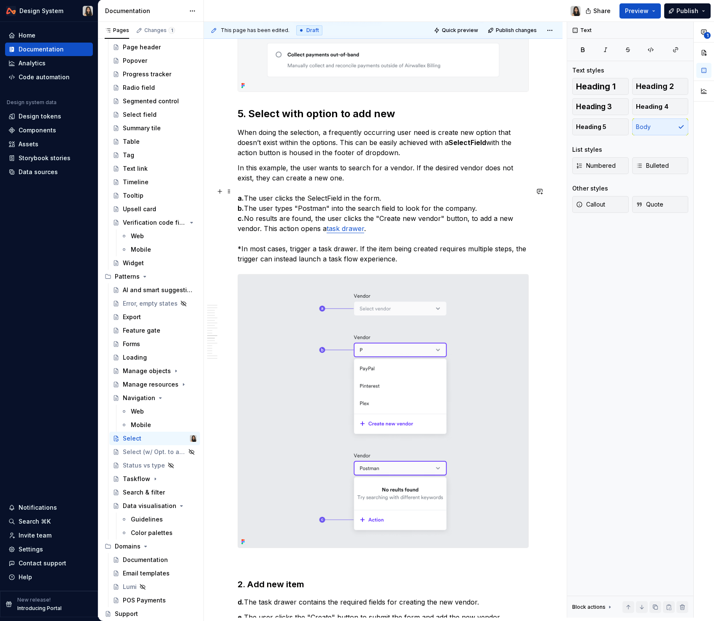
click at [310, 192] on p "In this example, the user wants to search for a vendor. If the desired vendor d…" at bounding box center [382, 213] width 291 height 101
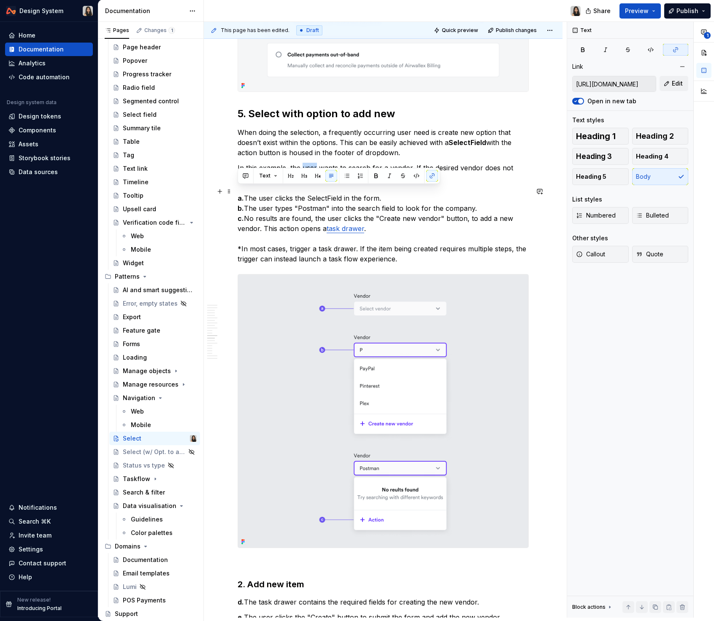
click at [310, 192] on p "In this example, the user wants to search for a vendor. If the desired vendor d…" at bounding box center [382, 213] width 291 height 101
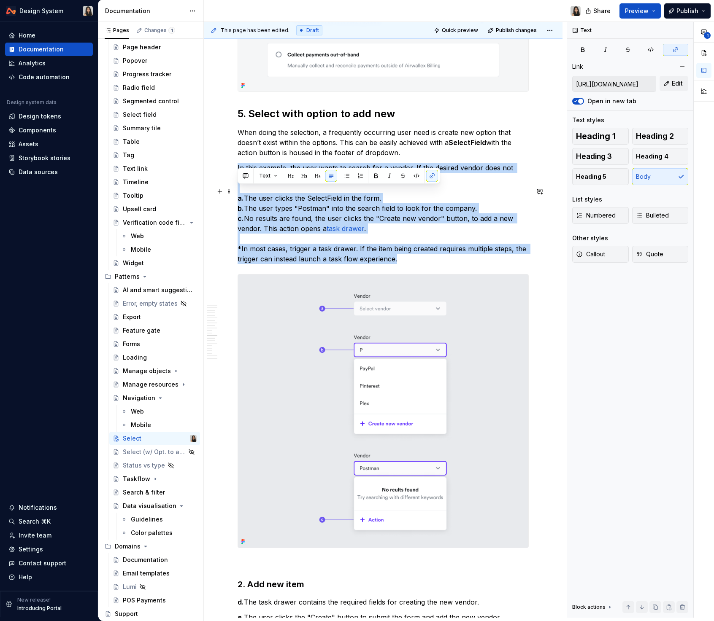
click at [310, 192] on p "In this example, the user wants to search for a vendor. If the desired vendor d…" at bounding box center [382, 213] width 291 height 101
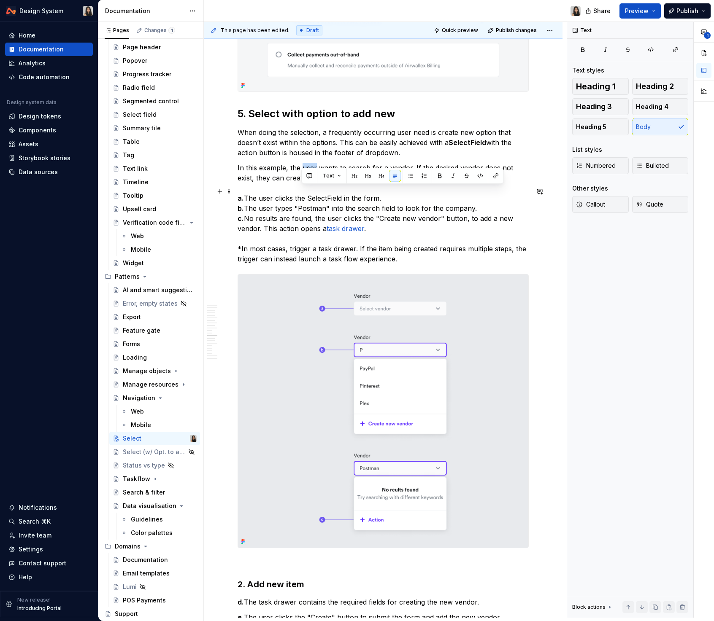
click at [310, 192] on p "In this example, the user wants to search for a vendor. If the desired vendor d…" at bounding box center [382, 213] width 291 height 101
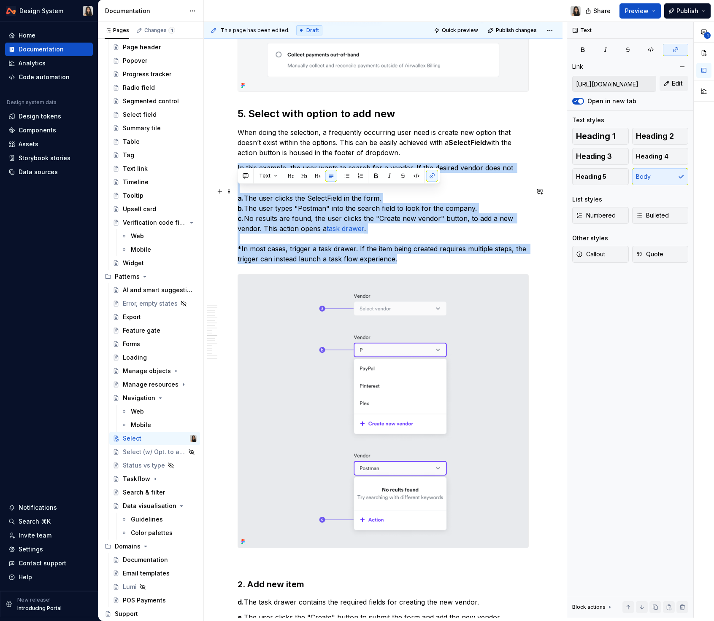
click at [310, 192] on p "In this example, the user wants to search for a vendor. If the desired vendor d…" at bounding box center [382, 213] width 291 height 101
click at [318, 213] on p "In this example, the user wants to search for a vendor. If the desired vendor d…" at bounding box center [382, 213] width 291 height 101
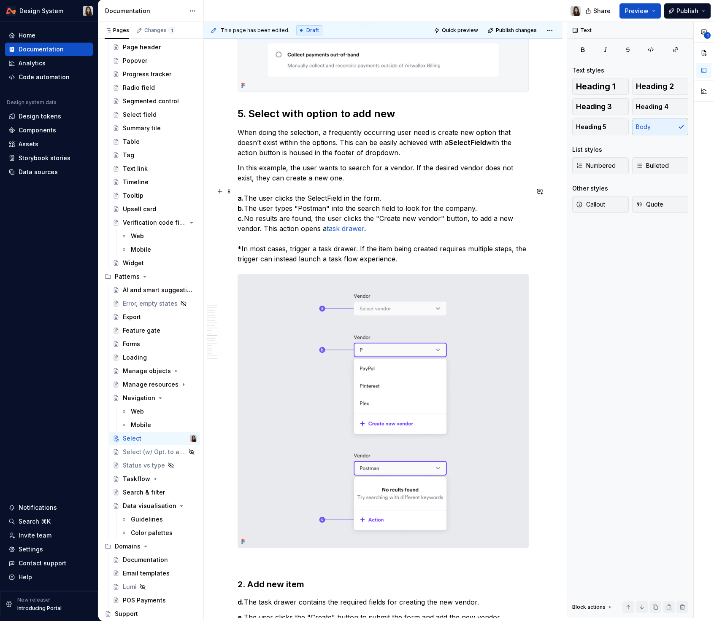
click at [298, 227] on p "In this example, the user wants to search for a vendor. If the desired vendor d…" at bounding box center [382, 213] width 291 height 101
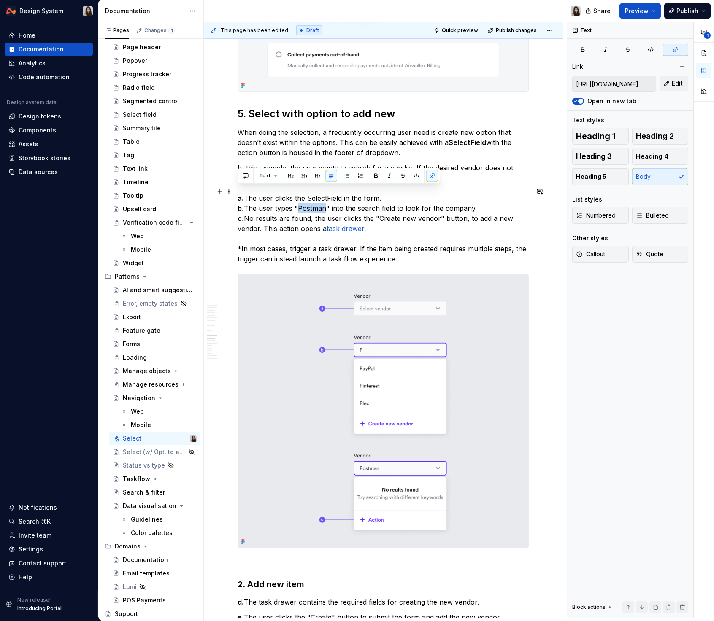
click at [298, 227] on p "In this example, the user wants to search for a vendor. If the desired vendor d…" at bounding box center [382, 213] width 291 height 101
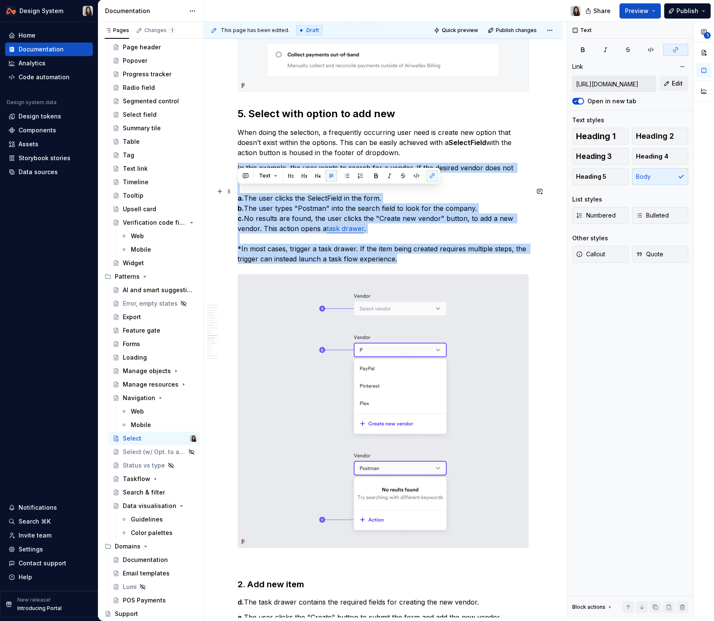
click at [298, 256] on p "In this example, the user wants to search for a vendor. If the desired vendor d…" at bounding box center [382, 213] width 291 height 101
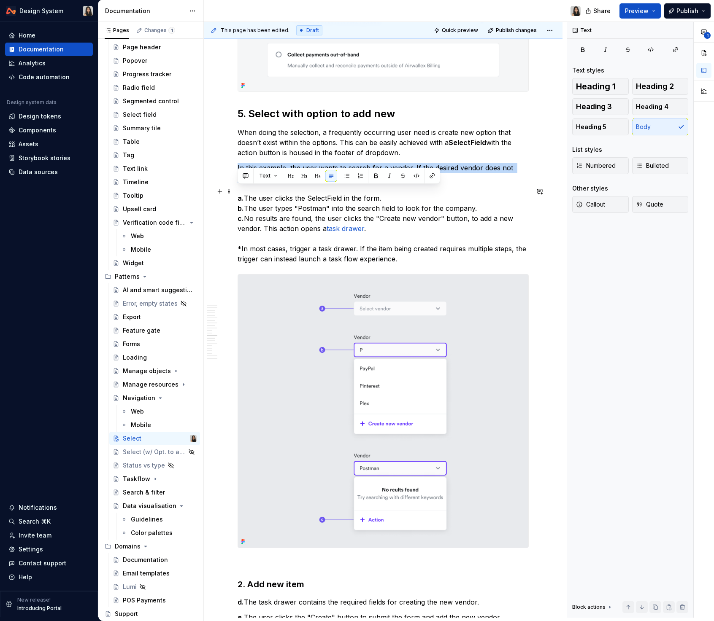
drag, startPoint x: 352, startPoint y: 202, endPoint x: 235, endPoint y: 194, distance: 117.5
click at [235, 194] on div "Overview The 'select' action is fundamental across user interfaces and signific…" at bounding box center [383, 83] width 358 height 6648
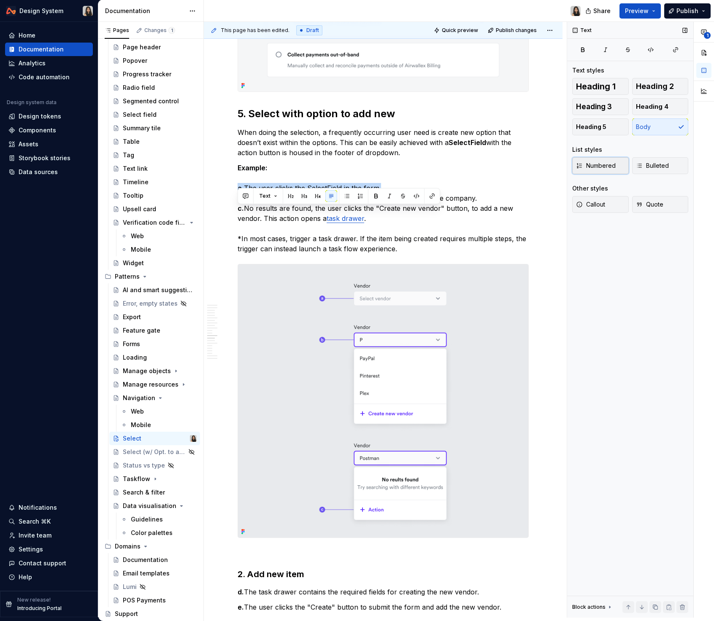
click at [594, 162] on span "Numbered" at bounding box center [596, 166] width 40 height 8
click at [279, 212] on p "Example: a. The user clicks the SelectField in the form. b. The user types "Pos…" at bounding box center [382, 208] width 291 height 91
click at [238, 192] on strong "a." at bounding box center [240, 188] width 6 height 8
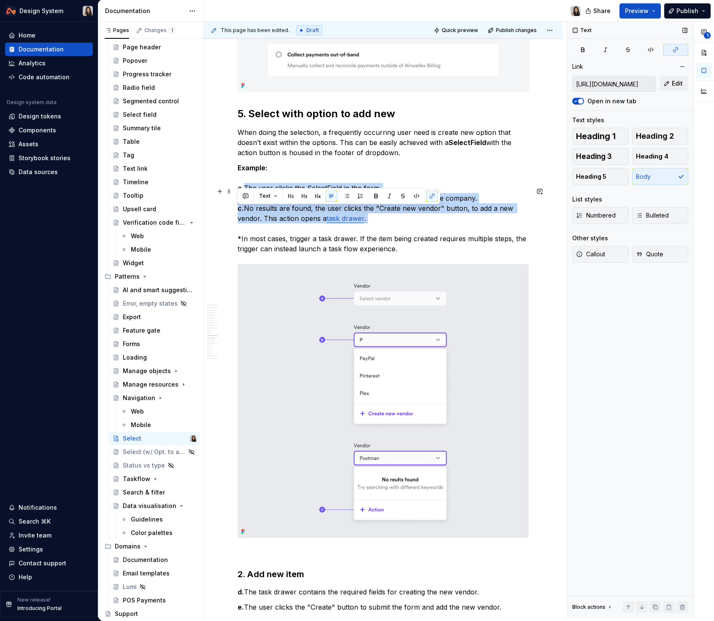
drag, startPoint x: 246, startPoint y: 211, endPoint x: 408, endPoint y: 248, distance: 166.1
click at [408, 248] on p "Example: a. The user clicks the SelectField in the form. b. The user types "Pos…" at bounding box center [382, 208] width 291 height 91
click at [343, 197] on button "button" at bounding box center [347, 196] width 12 height 12
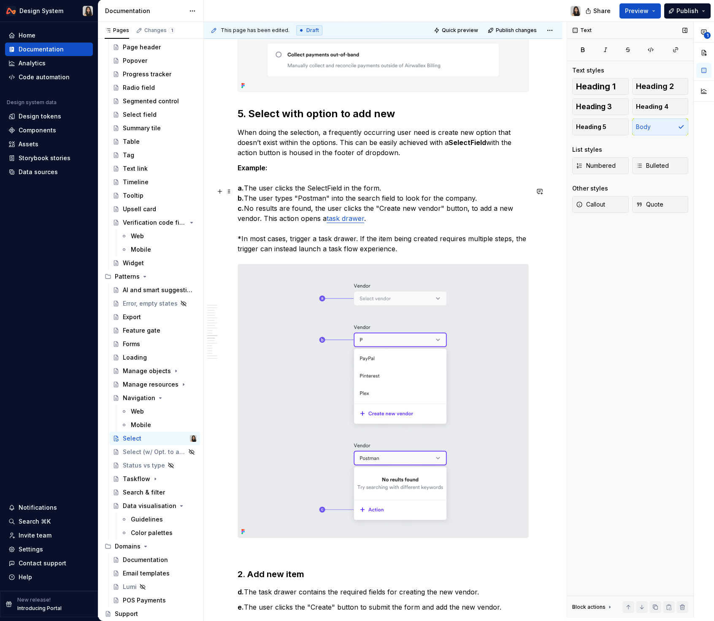
click at [301, 205] on p "Example: a. The user clicks the SelectField in the form. b. The user types "Pos…" at bounding box center [382, 208] width 291 height 91
click at [301, 208] on p "Example: a. The user clicks the SelectField in the form. b. The user types "Pos…" at bounding box center [382, 208] width 291 height 91
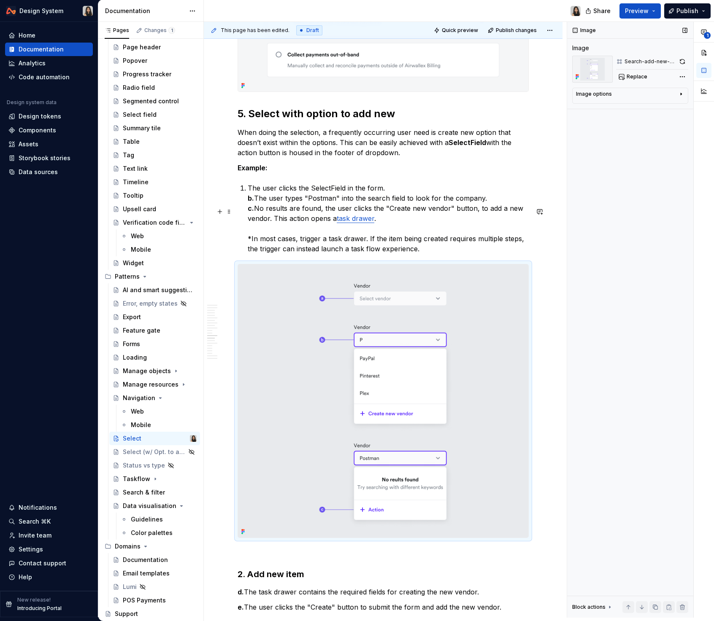
click at [255, 215] on p "The user clicks the SelectField in the form. b. The user types "Postman" into t…" at bounding box center [388, 218] width 281 height 71
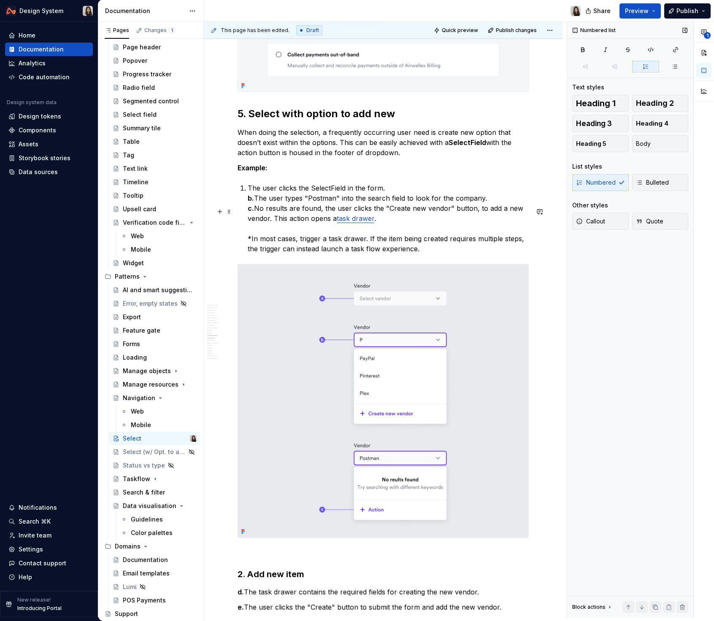
click at [254, 202] on strong "b." at bounding box center [251, 198] width 6 height 8
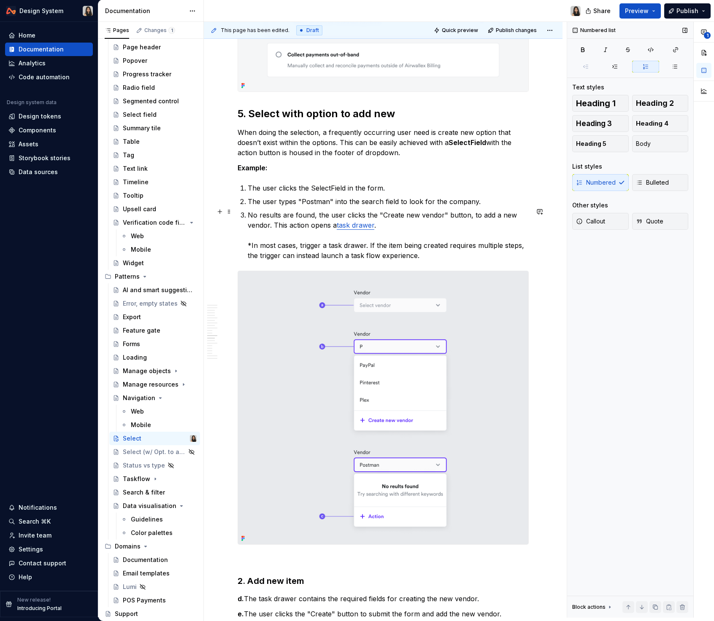
click at [331, 193] on p "The user clicks the SelectField in the form." at bounding box center [388, 188] width 281 height 10
click at [339, 207] on p "The user types "Postman" into the search field to look for the company." at bounding box center [388, 202] width 281 height 10
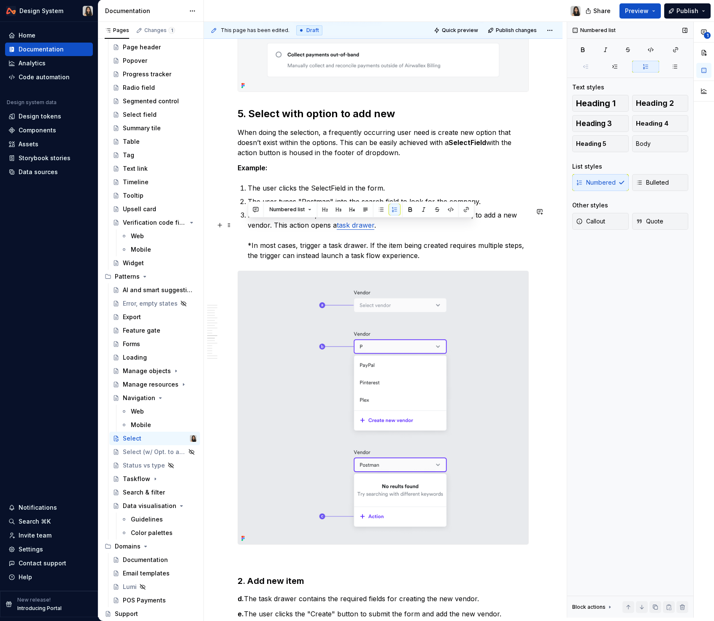
click at [355, 207] on p "The user types "Postman" into the search field to look for the company." at bounding box center [388, 202] width 281 height 10
click at [353, 207] on p "The user types "Postman" into the search field to look for the company." at bounding box center [388, 202] width 281 height 10
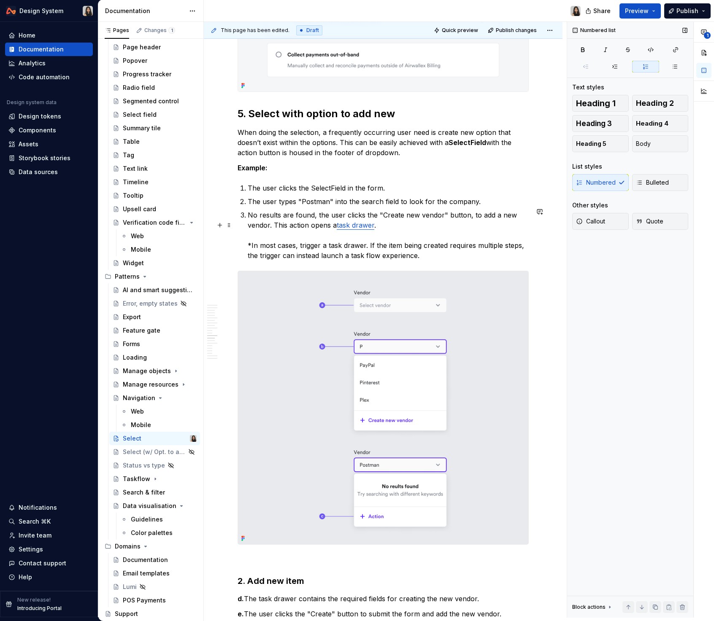
click at [353, 207] on p "The user types "Postman" into the search field to look for the company." at bounding box center [388, 202] width 281 height 10
click at [347, 217] on ol "The user clicks the SelectField in the form. The user types "Postman" into the …" at bounding box center [388, 222] width 281 height 78
click at [323, 237] on p "No results are found, the user clicks the "Create new vendor" button, to add a …" at bounding box center [388, 235] width 281 height 51
click at [248, 193] on li "The user clicks the SelectField in the form." at bounding box center [388, 188] width 281 height 10
drag, startPoint x: 247, startPoint y: 212, endPoint x: 378, endPoint y: 217, distance: 130.8
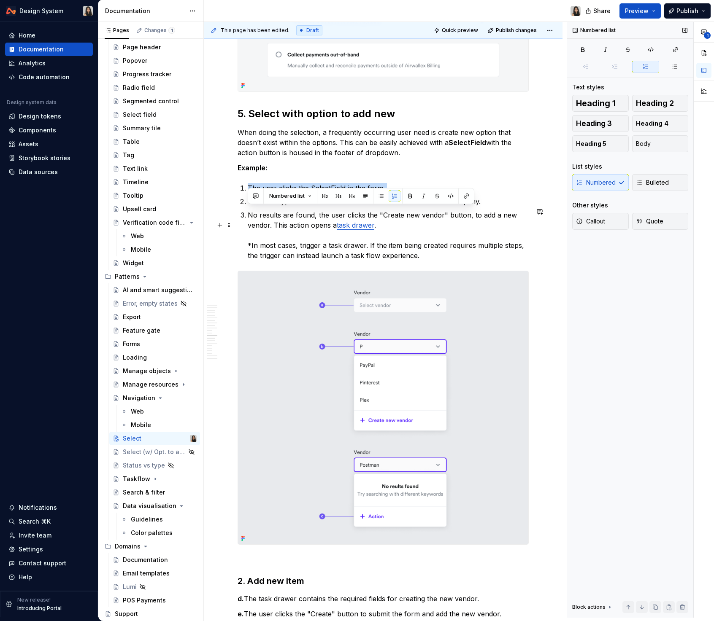
click at [378, 217] on ol "The user clicks the SelectField in the form. The user types "Postman" into the …" at bounding box center [388, 222] width 281 height 78
click at [252, 193] on p "The user clicks the SelectField in the form." at bounding box center [388, 188] width 281 height 10
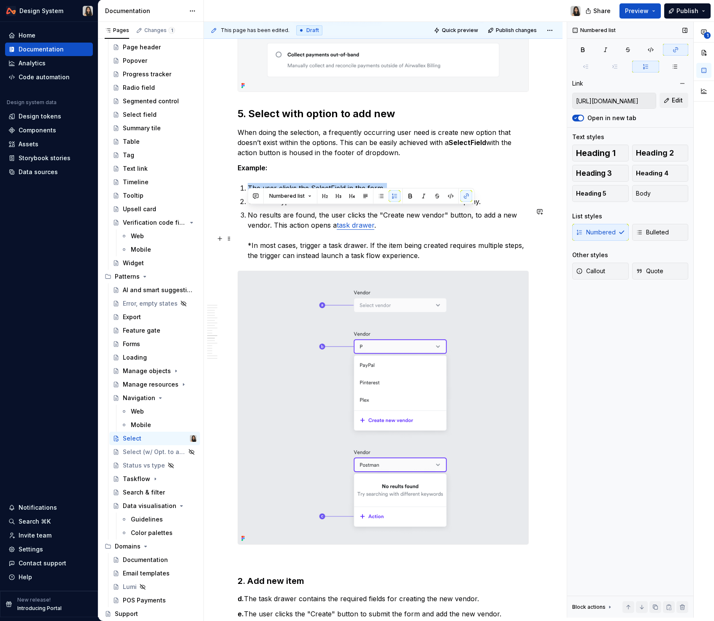
drag, startPoint x: 247, startPoint y: 213, endPoint x: 429, endPoint y: 246, distance: 185.2
click at [429, 246] on ol "The user clicks the SelectField in the form. The user types "Postman" into the …" at bounding box center [388, 222] width 281 height 78
click at [367, 217] on ol "The user clicks the SelectField in the form. The user types "Postman" into the …" at bounding box center [388, 222] width 281 height 78
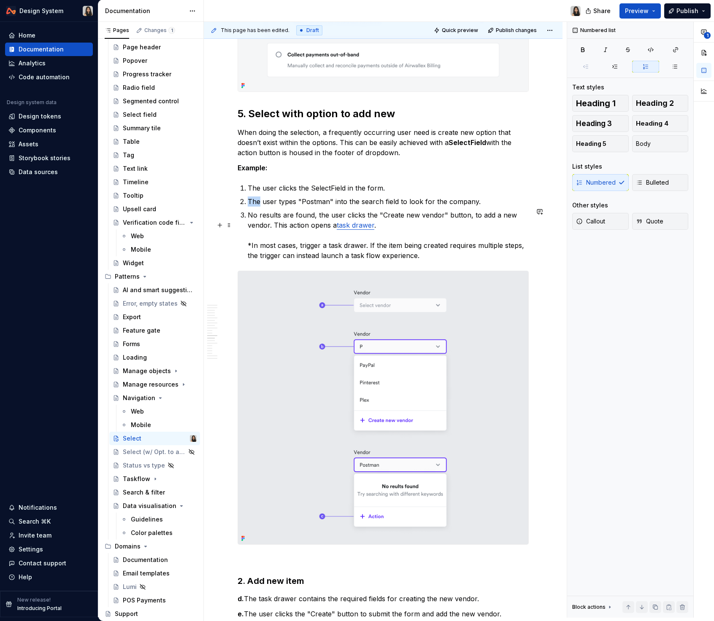
click at [367, 217] on ol "The user clicks the SelectField in the form. The user types "Postman" into the …" at bounding box center [388, 222] width 281 height 78
click at [367, 217] on div "Numbered list" at bounding box center [361, 210] width 226 height 16
click at [395, 251] on p "No results are found, the user clicks the "Create new vendor" button, to add a …" at bounding box center [388, 235] width 281 height 51
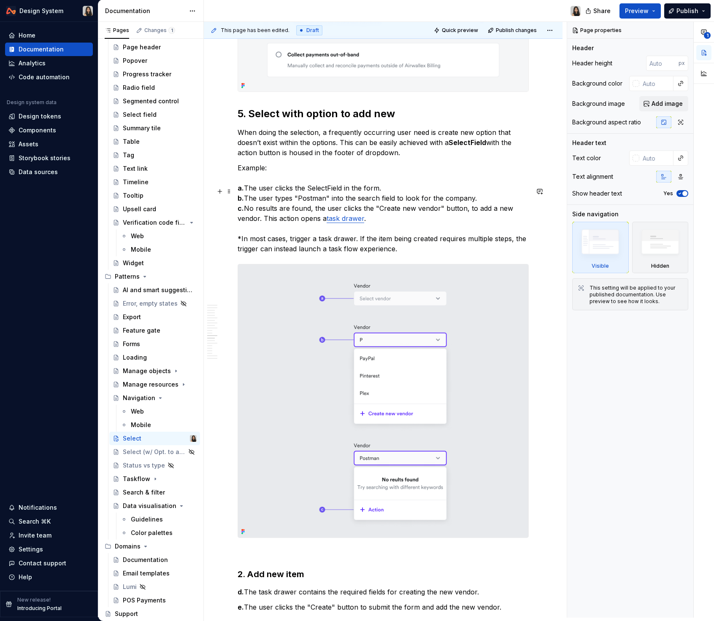
click at [290, 189] on p "Example: a. The user clicks the SelectField in the form. b. The user types "Pos…" at bounding box center [382, 208] width 291 height 91
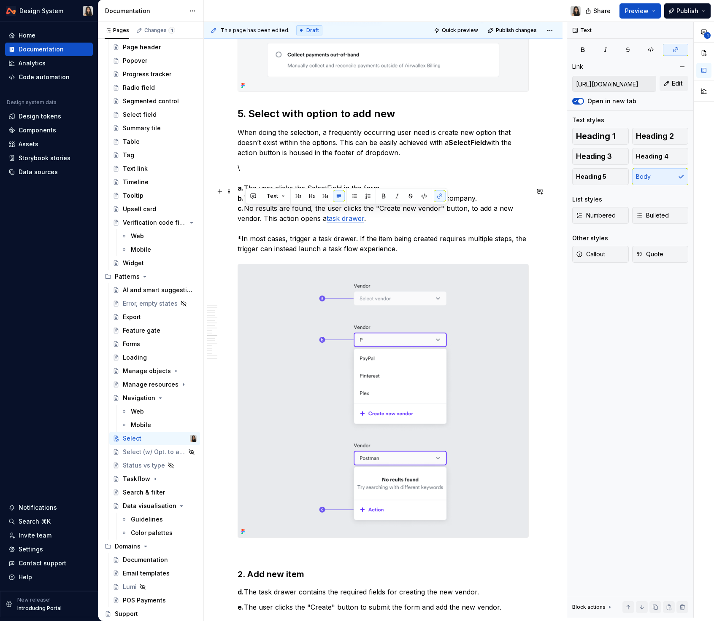
drag, startPoint x: 245, startPoint y: 211, endPoint x: 411, endPoint y: 240, distance: 169.0
click at [411, 240] on p "\ a. The user clicks the SelectField in the form. b. The user types "Postman" i…" at bounding box center [382, 208] width 291 height 91
drag, startPoint x: 377, startPoint y: 240, endPoint x: 229, endPoint y: 210, distance: 151.9
click at [229, 210] on div "Overview The 'select' action is fundamental across user interfaces and signific…" at bounding box center [383, 78] width 358 height 6638
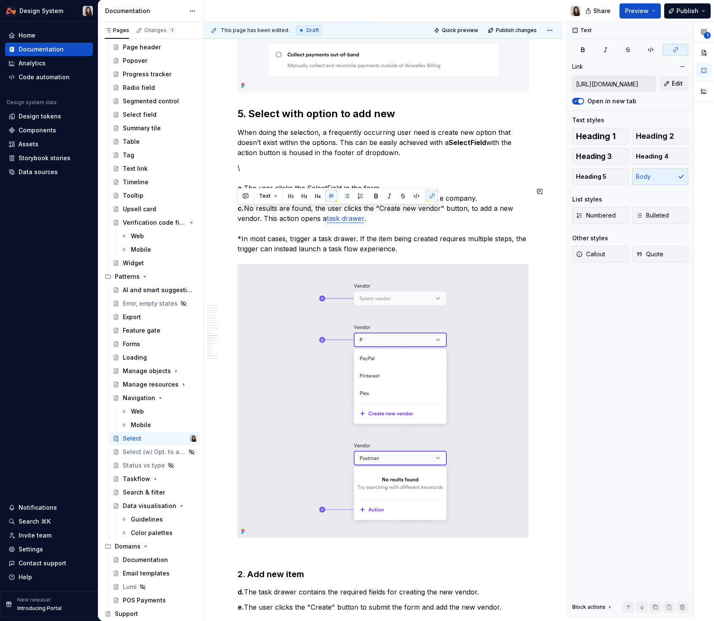
copy p "a. The user clicks the SelectField in the form. b. The user types "Postman" int…"
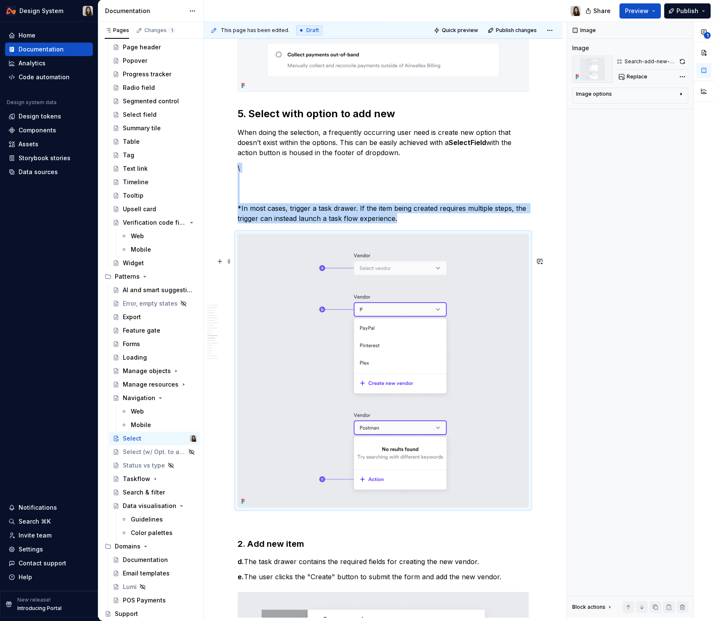
click at [329, 330] on img at bounding box center [383, 370] width 290 height 273
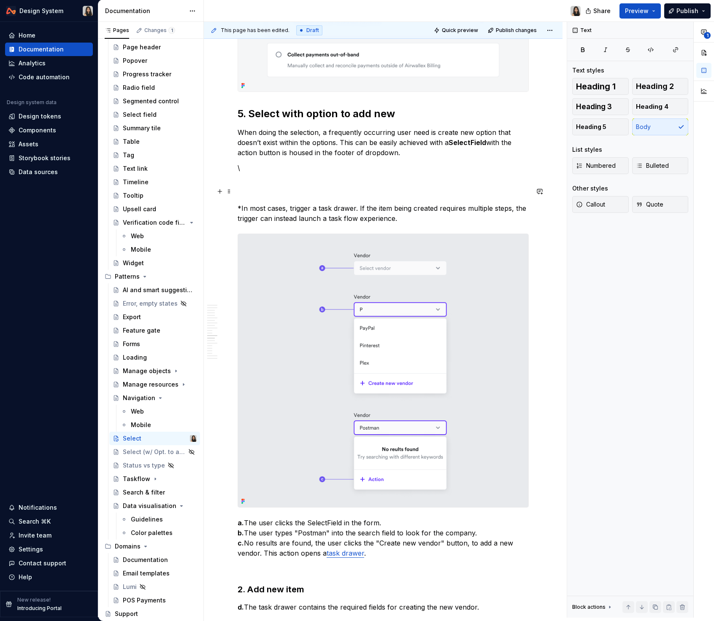
click at [285, 224] on p "\ *In most cases, trigger a task drawer. If the item being created requires mul…" at bounding box center [382, 193] width 291 height 61
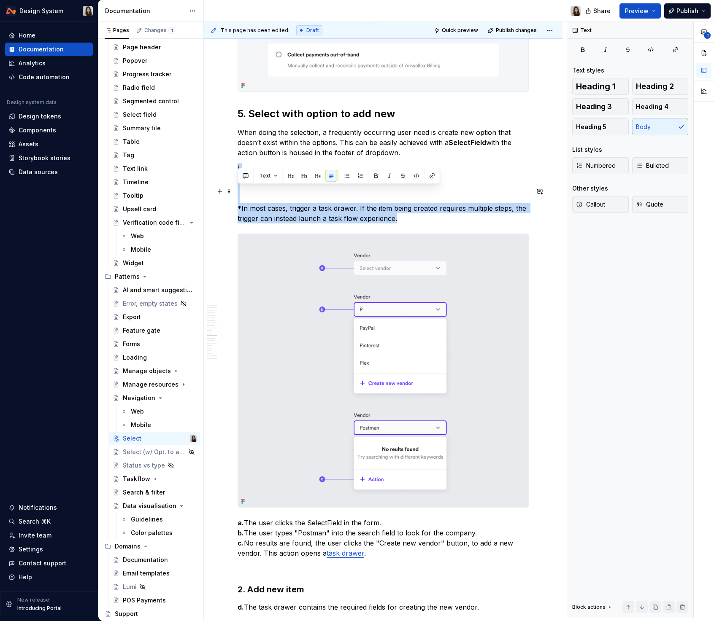
click at [285, 224] on p "\ *In most cases, trigger a task drawer. If the item being created requires mul…" at bounding box center [382, 193] width 291 height 61
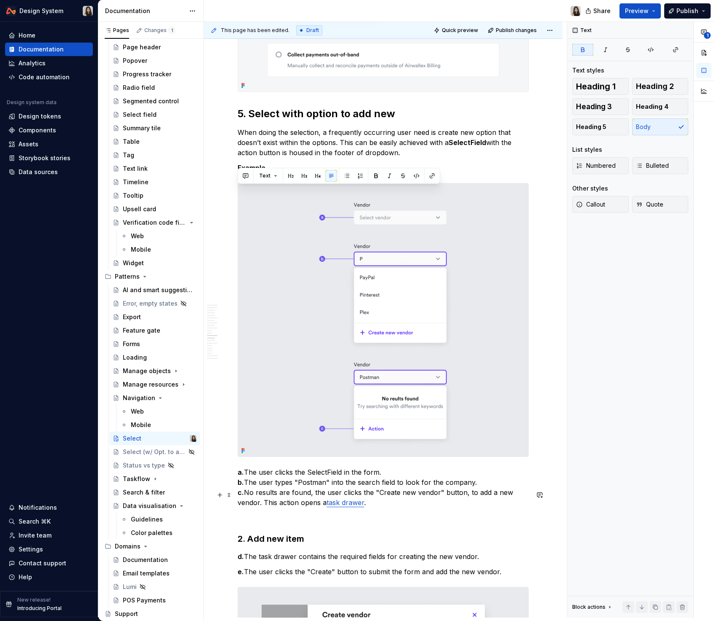
click at [310, 501] on p "a. The user clicks the SelectField in the form. b. The user types "Postman" int…" at bounding box center [382, 487] width 291 height 40
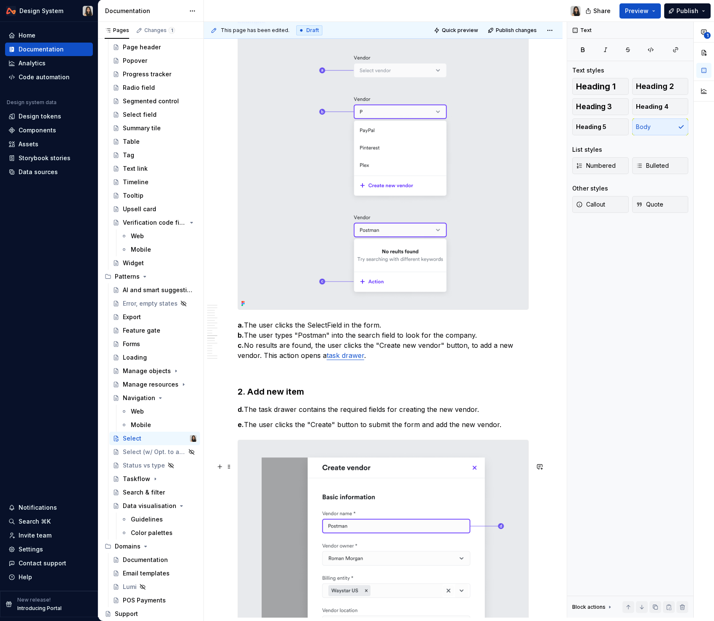
scroll to position [3539, 0]
click at [294, 397] on h3 "2. Add new item" at bounding box center [382, 391] width 291 height 12
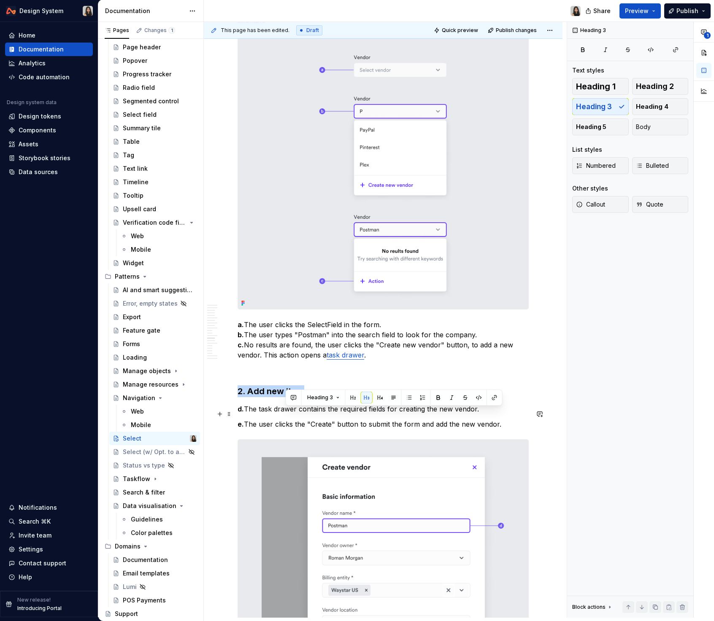
click at [294, 397] on h3 "2. Add new item" at bounding box center [382, 391] width 291 height 12
click at [299, 414] on p "d. The task drawer contains the required fields for creating the new vendor." at bounding box center [382, 409] width 291 height 10
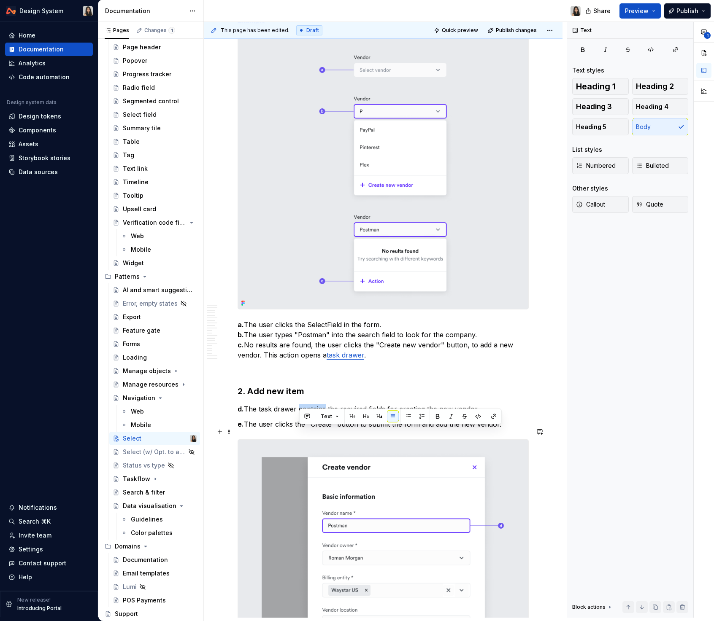
click at [299, 414] on p "d. The task drawer contains the required fields for creating the new vendor." at bounding box center [382, 409] width 291 height 10
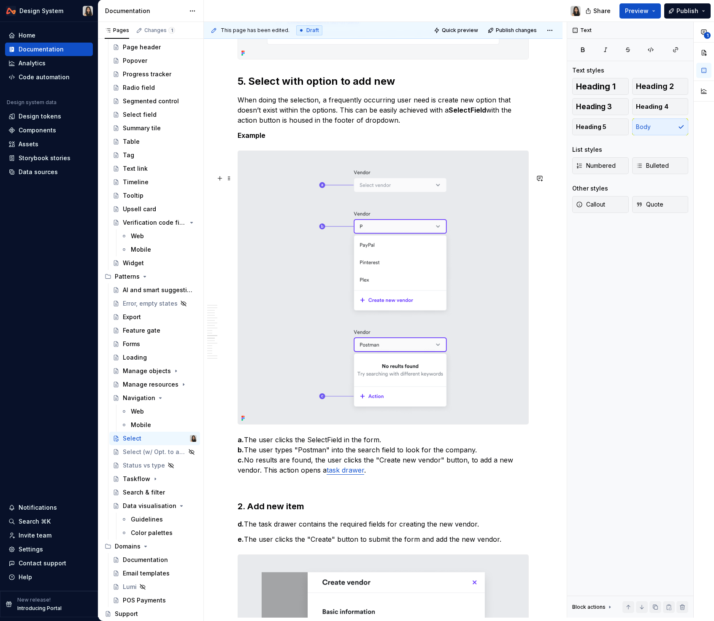
scroll to position [3346, 0]
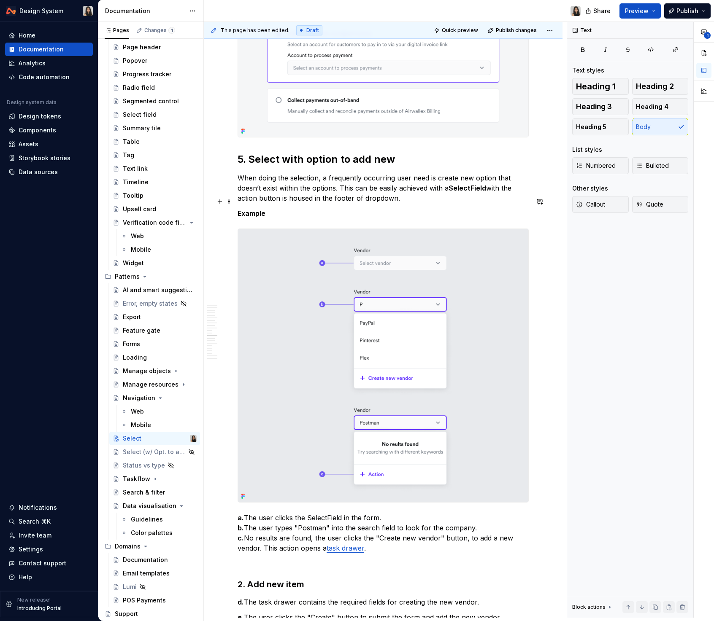
click at [431, 203] on p "When doing the selection, a frequently occurring user need is create new option…" at bounding box center [382, 188] width 291 height 30
drag, startPoint x: 250, startPoint y: 181, endPoint x: 222, endPoint y: 181, distance: 28.3
click at [237, 181] on div "Overview The 'select' action is fundamental across user interfaces and signific…" at bounding box center [382, 23] width 291 height 6396
click at [482, 203] on p "When doing the selection, a frequently occurring user need is create new option…" at bounding box center [382, 188] width 291 height 30
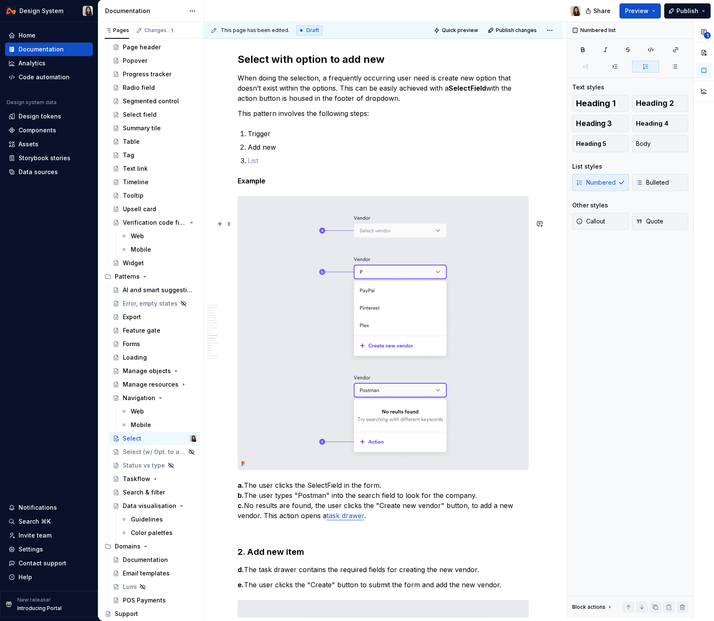
scroll to position [3437, 0]
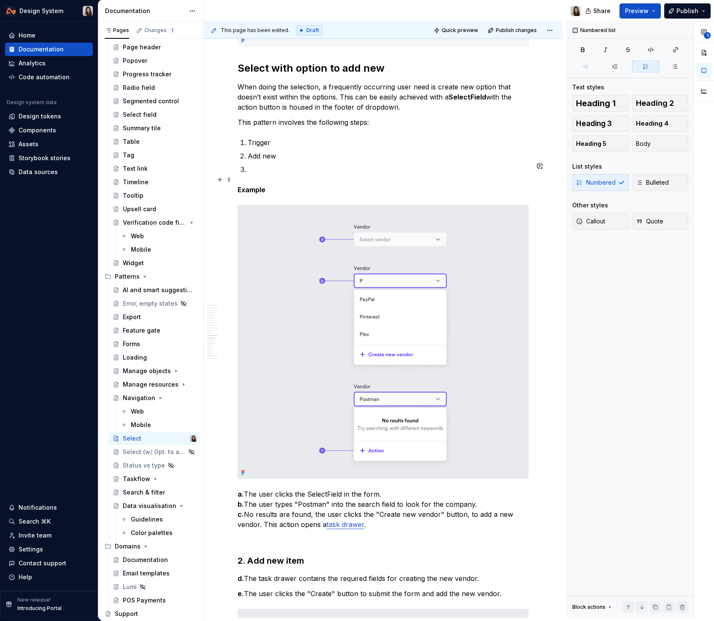
click at [289, 161] on p "Add new" at bounding box center [388, 156] width 281 height 10
click at [137, 452] on div "Select (w/ Opt. to add new)" at bounding box center [142, 452] width 39 height 8
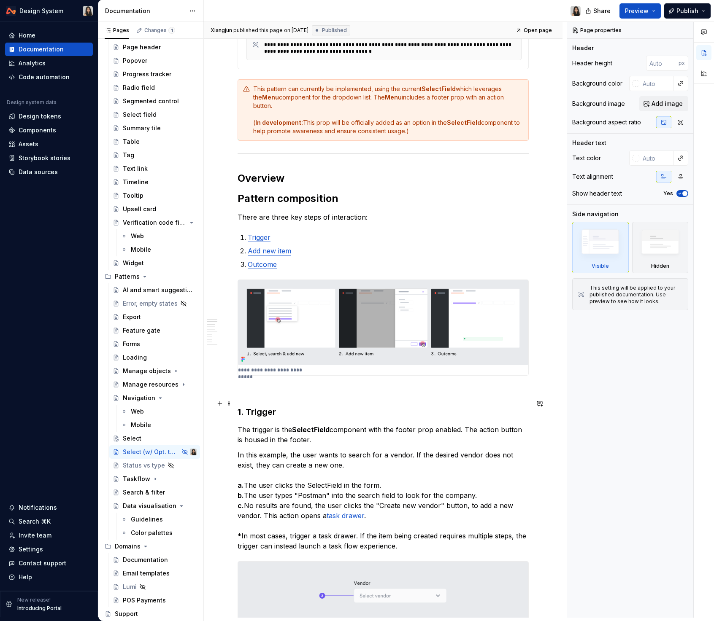
scroll to position [220, 0]
click at [279, 424] on p "The trigger is the SelectField component with the footer prop enabled. The acti…" at bounding box center [382, 434] width 291 height 20
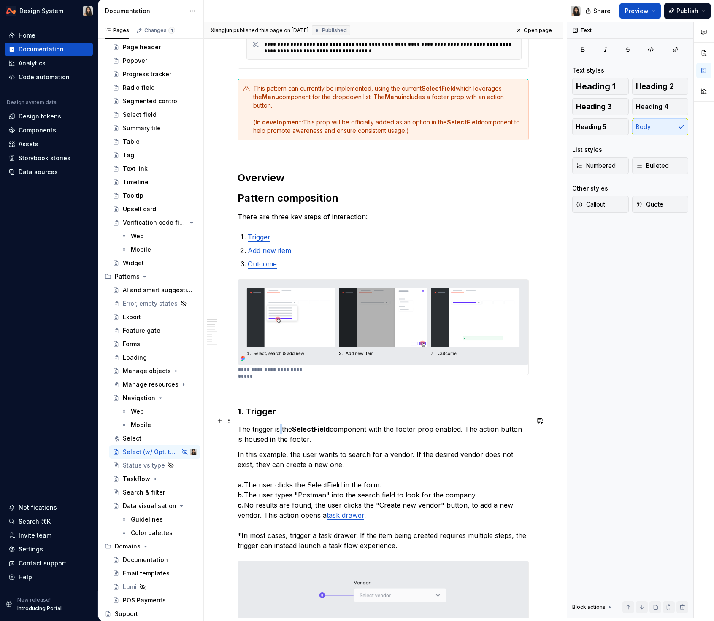
click at [279, 424] on p "The trigger is the SelectField component with the footer prop enabled. The acti…" at bounding box center [382, 434] width 291 height 20
click at [257, 492] on p "In this example, the user wants to search for a vendor. If the desired vendor d…" at bounding box center [382, 500] width 291 height 101
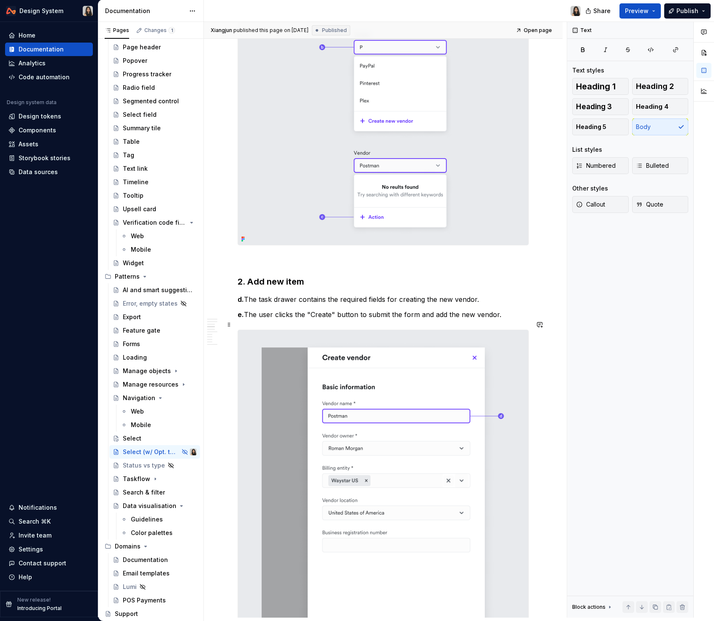
scroll to position [662, 0]
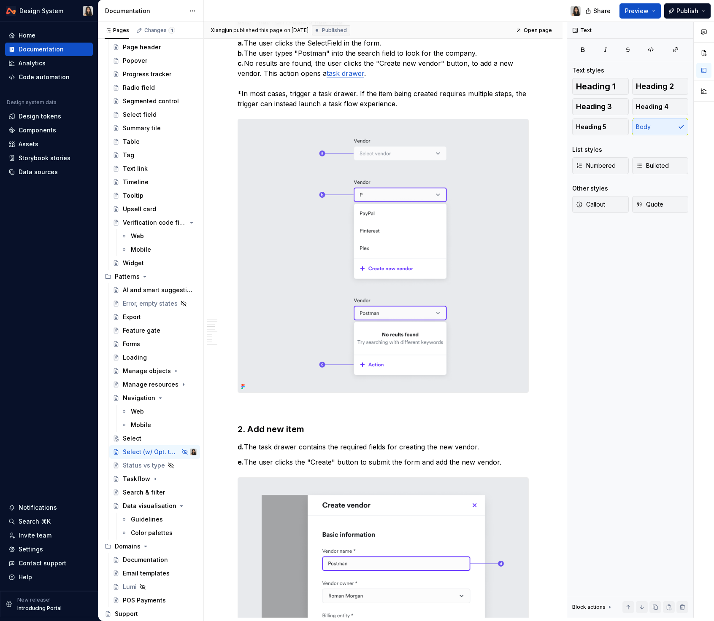
click at [340, 93] on p "In this example, the user wants to search for a vendor. If the desired vendor d…" at bounding box center [382, 58] width 291 height 101
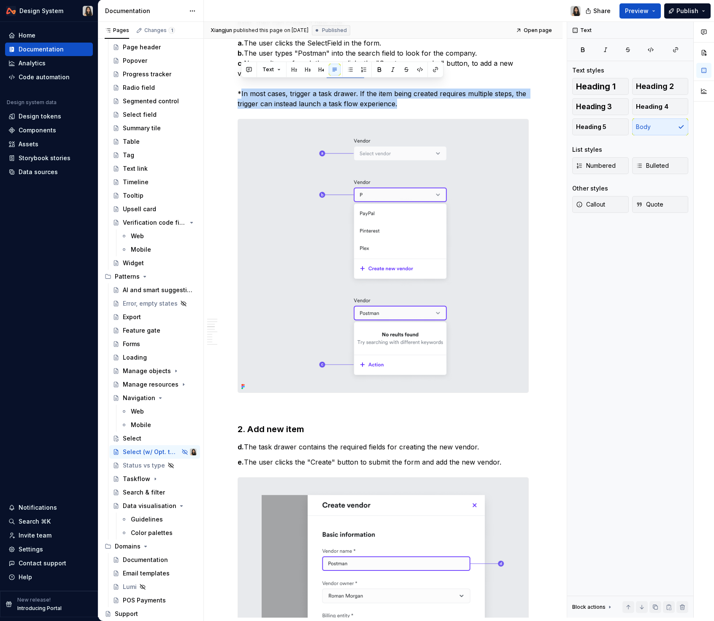
drag, startPoint x: 241, startPoint y: 84, endPoint x: 424, endPoint y: 98, distance: 183.1
click at [424, 98] on p "In this example, the user wants to search for a vendor. If the desired vendor d…" at bounding box center [382, 58] width 291 height 101
copy p "In most cases, trigger a task drawer. If the item being created requires multip…"
click at [424, 98] on p "In this example, the user wants to search for a vendor. If the desired vendor d…" at bounding box center [382, 58] width 291 height 101
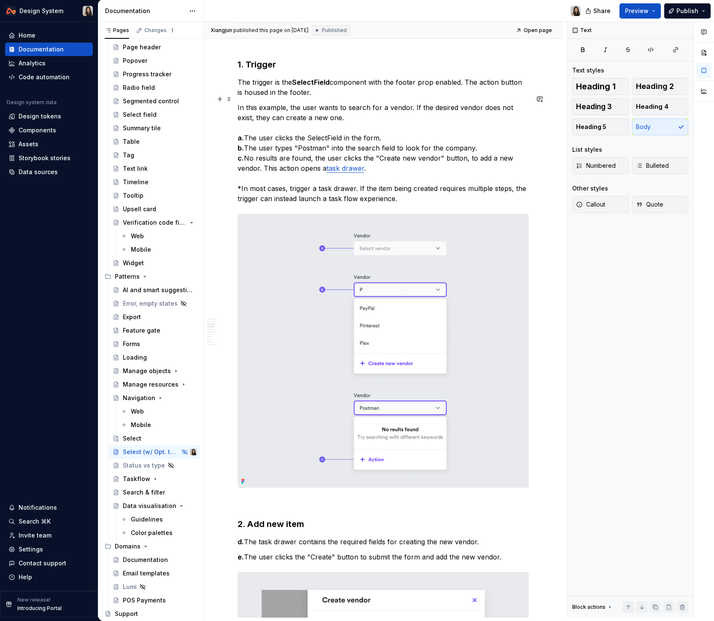
scroll to position [567, 0]
click at [142, 440] on div "Select" at bounding box center [160, 439] width 74 height 12
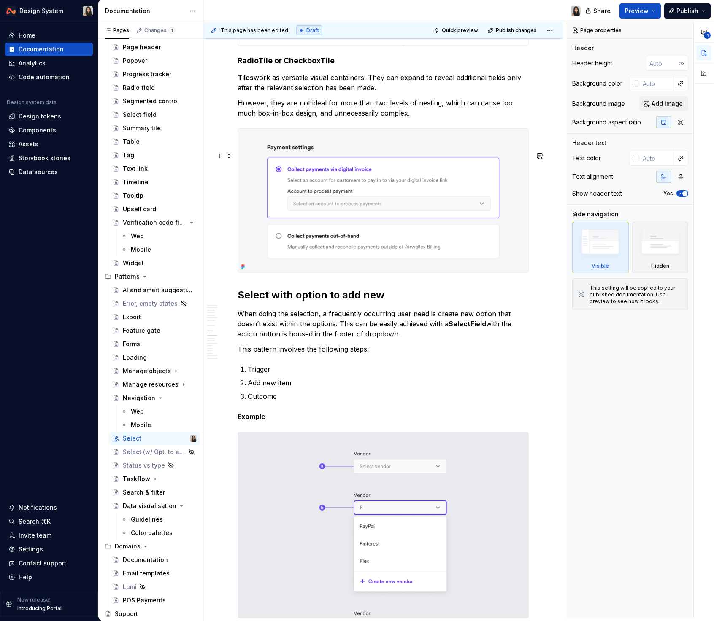
scroll to position [3214, 0]
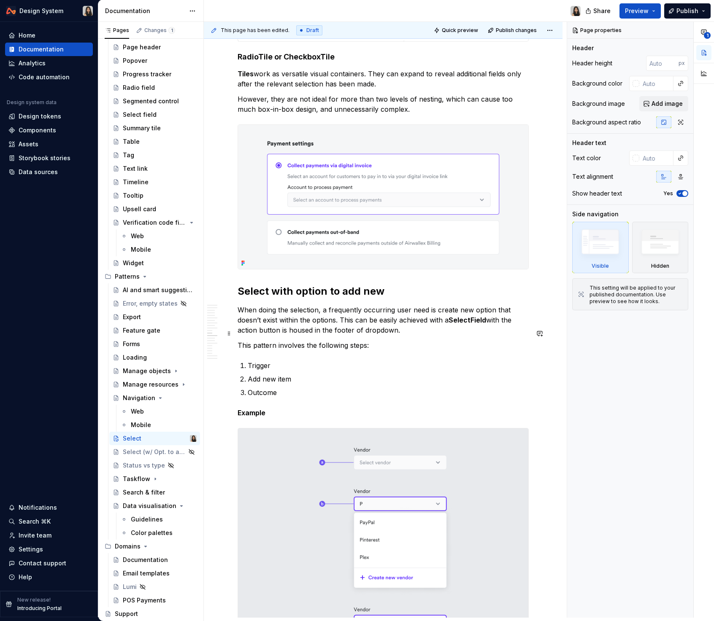
type textarea "*"
click at [354, 335] on p "When doing the selection, a frequently occurring user need is create new option…" at bounding box center [382, 320] width 291 height 30
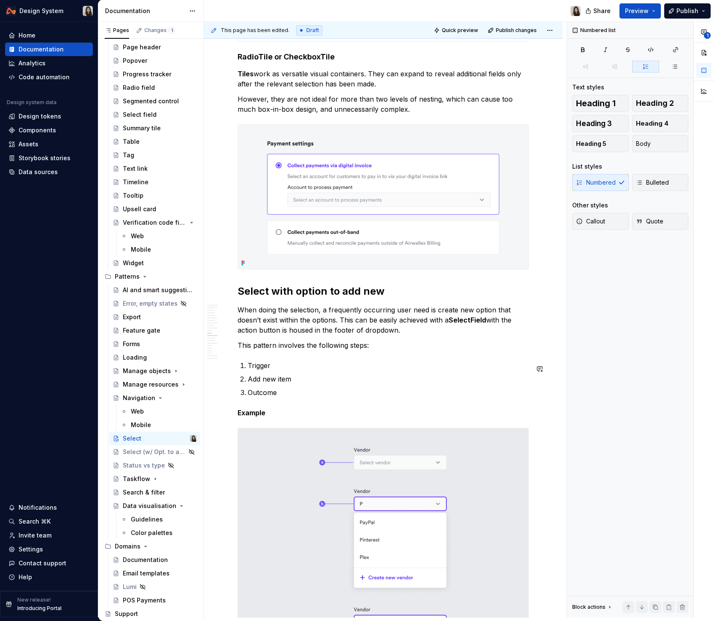
click at [350, 375] on div "Overview The 'select' action is fundamental across user interfaces and signific…" at bounding box center [382, 183] width 291 height 6453
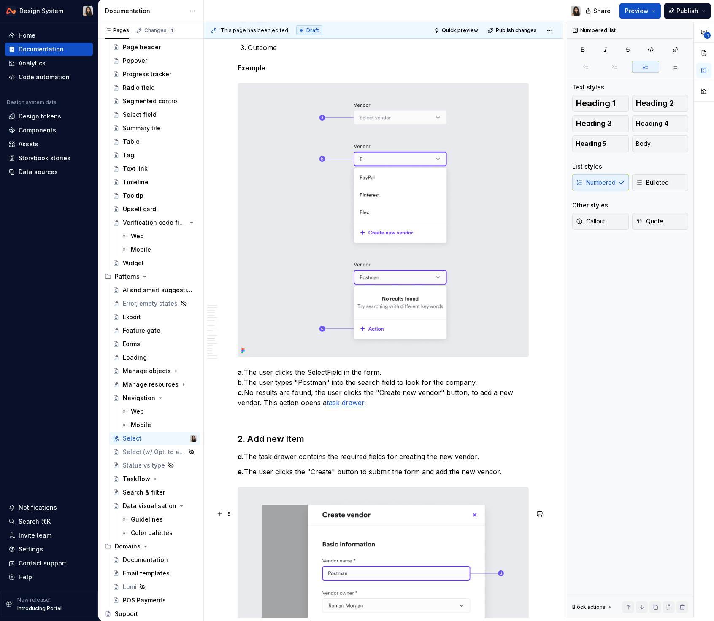
scroll to position [3560, 0]
click at [373, 407] on p "a. The user clicks the SelectField in the form. b. The user types "Postman" int…" at bounding box center [382, 386] width 291 height 40
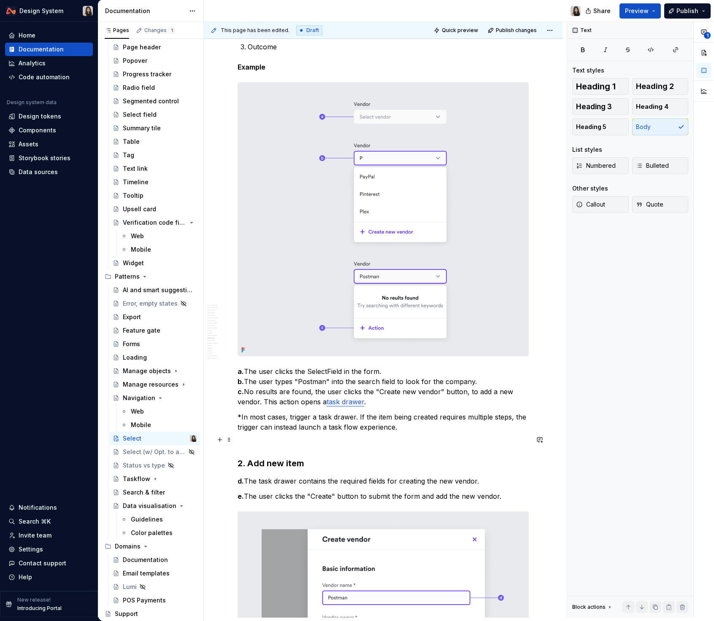
click at [442, 432] on p "*In most cases, trigger a task drawer. If the item being created requires multi…" at bounding box center [382, 422] width 291 height 20
click at [345, 432] on p "*In most cases, trigger a task drawer. If the item being created requires multi…" at bounding box center [382, 422] width 291 height 20
click at [345, 431] on strong "Taskflow" at bounding box center [341, 427] width 31 height 8
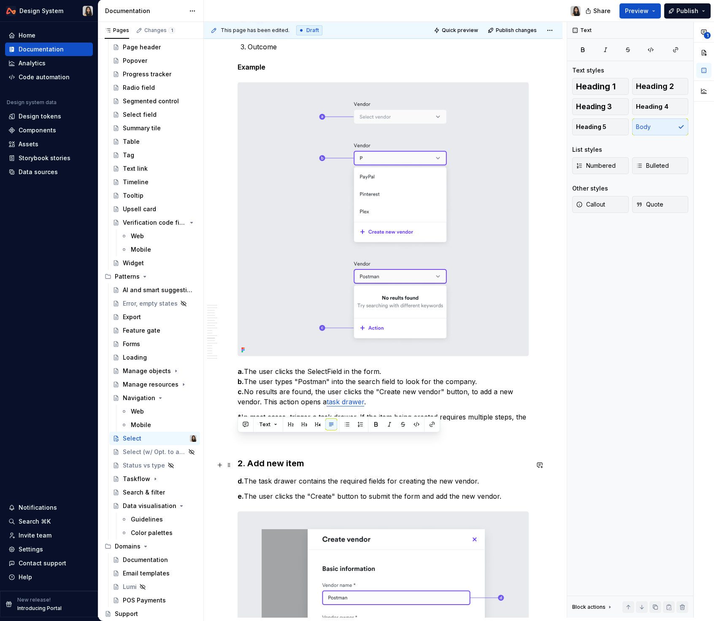
click at [363, 447] on p at bounding box center [382, 442] width 291 height 10
click at [340, 431] on strong "Taskflow" at bounding box center [341, 427] width 31 height 8
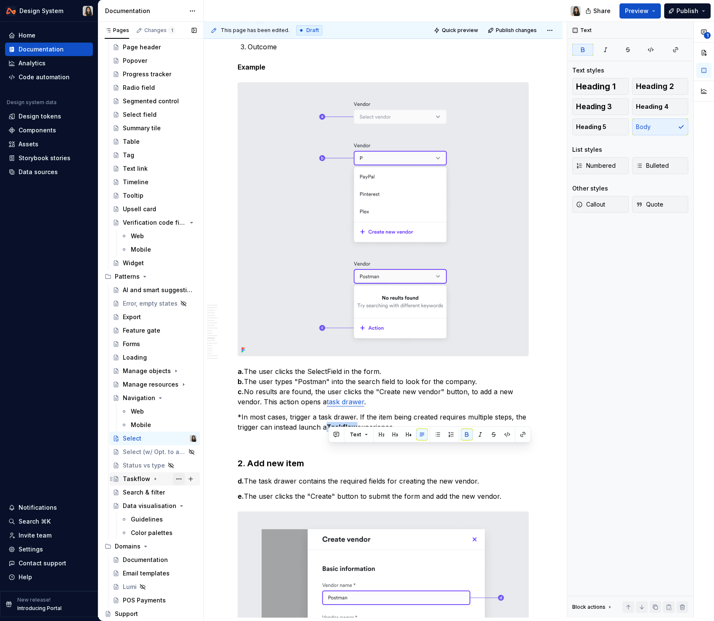
click at [175, 479] on button "Page tree" at bounding box center [179, 479] width 12 height 12
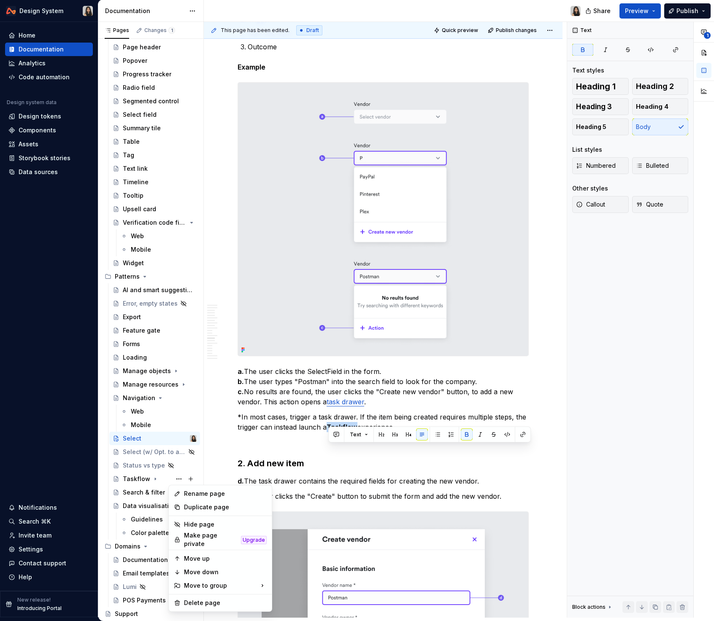
type textarea "*"
click at [522, 434] on html "Design System Home Documentation Analytics Code automation Design system data D…" at bounding box center [357, 310] width 714 height 621
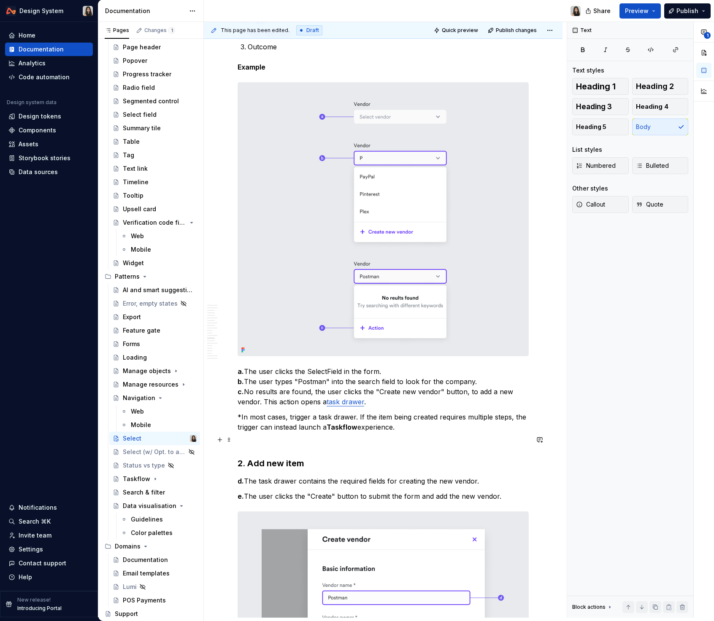
click at [348, 431] on strong "Taskflow" at bounding box center [341, 427] width 31 height 8
click at [522, 434] on button "button" at bounding box center [523, 435] width 12 height 12
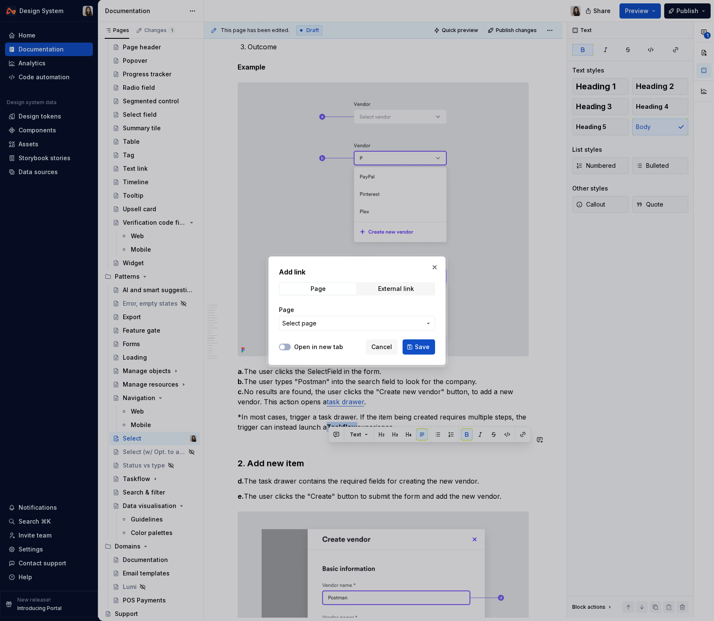
click at [332, 325] on span "Select page" at bounding box center [351, 323] width 139 height 8
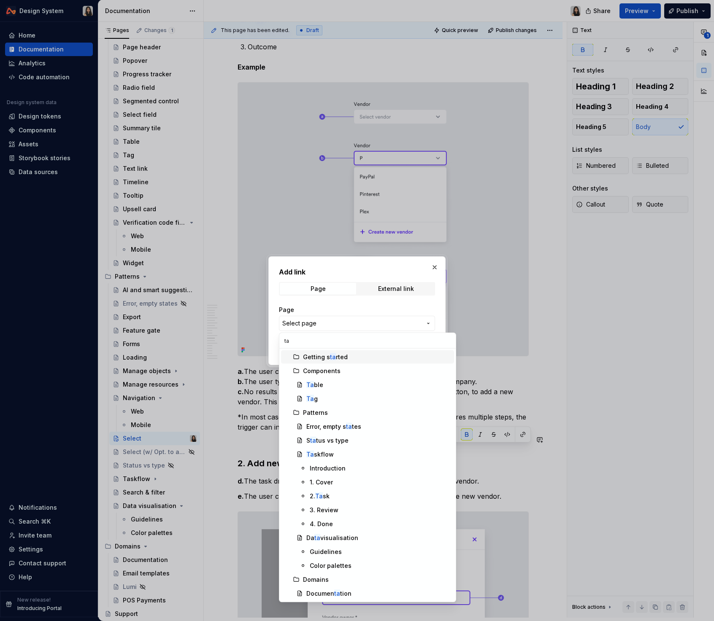
type input "tas"
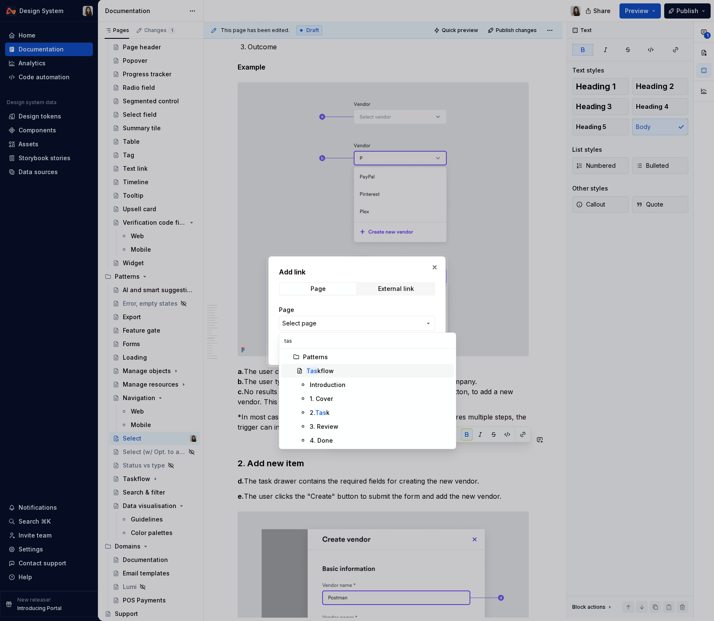
click at [319, 372] on div "Tas kflow" at bounding box center [319, 371] width 27 height 8
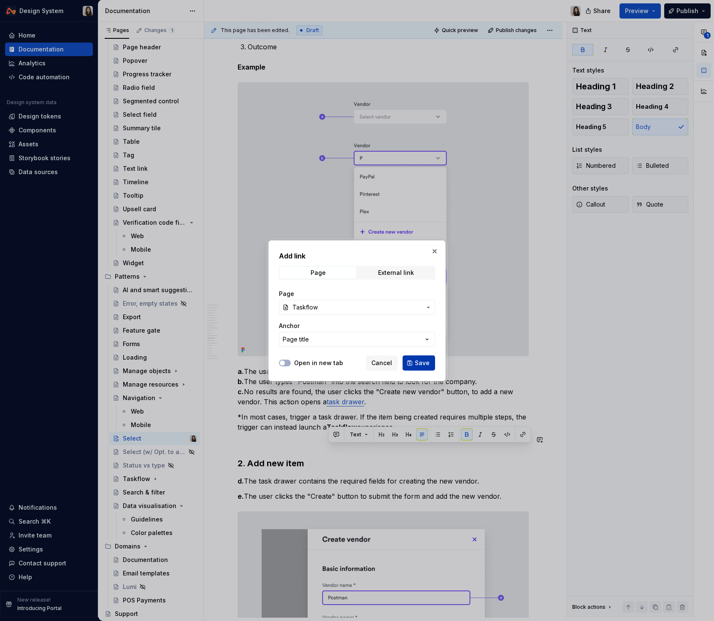
click at [420, 363] on span "Save" at bounding box center [422, 363] width 15 height 8
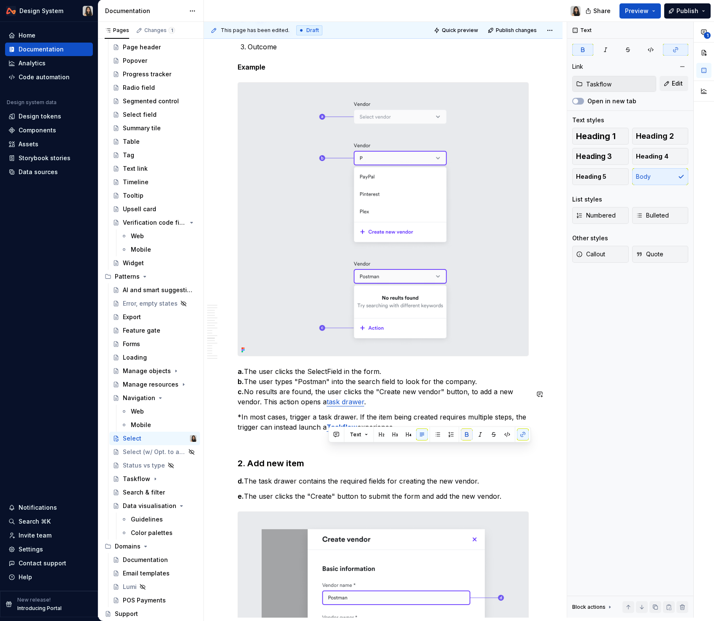
drag, startPoint x: 467, startPoint y: 434, endPoint x: 464, endPoint y: 439, distance: 5.9
click at [467, 434] on button "button" at bounding box center [467, 435] width 12 height 12
click at [442, 447] on p at bounding box center [382, 442] width 291 height 10
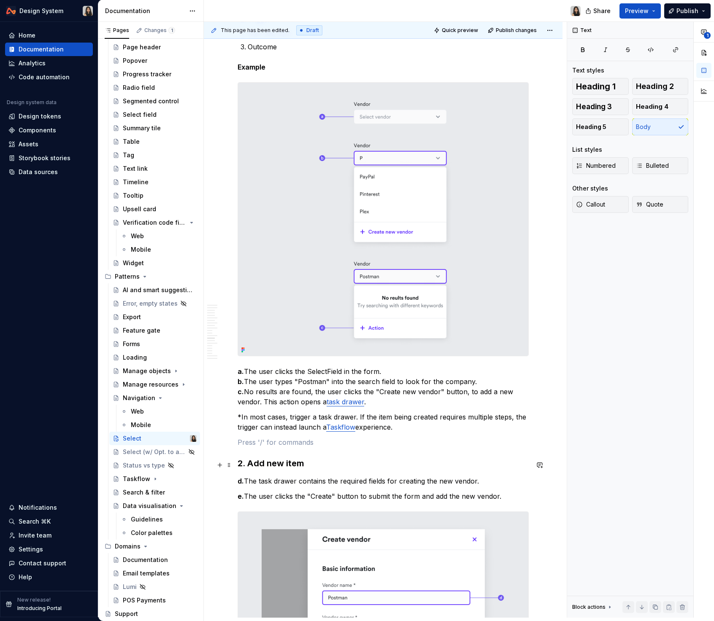
click at [442, 447] on p at bounding box center [382, 442] width 291 height 10
click at [356, 406] on link "task drawer" at bounding box center [345, 402] width 38 height 8
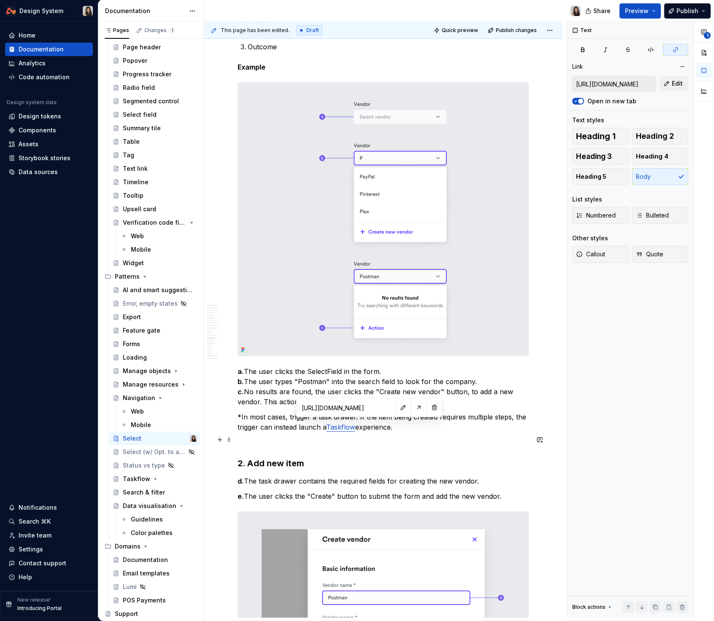
click at [379, 447] on p at bounding box center [382, 442] width 291 height 10
click at [331, 406] on link "task drawer" at bounding box center [345, 402] width 38 height 8
click at [397, 432] on p "*In most cases, trigger a task drawer. If the item being created requires multi…" at bounding box center [382, 422] width 291 height 20
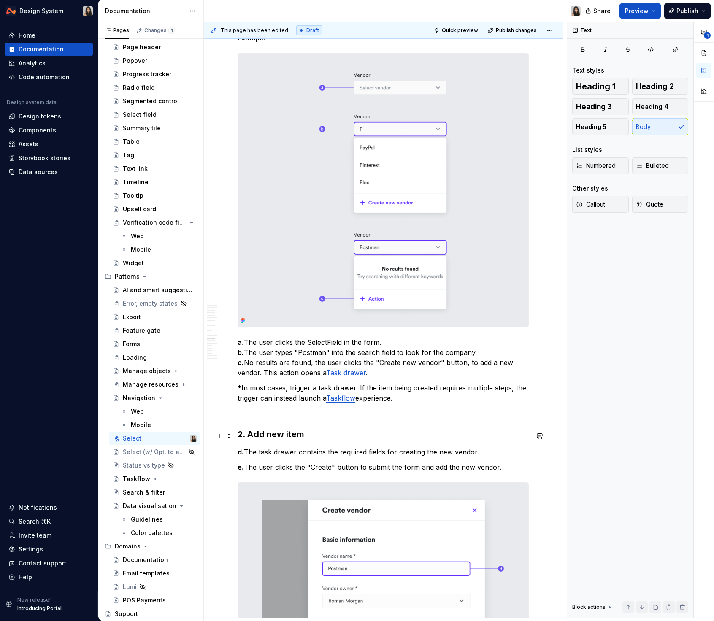
scroll to position [3590, 0]
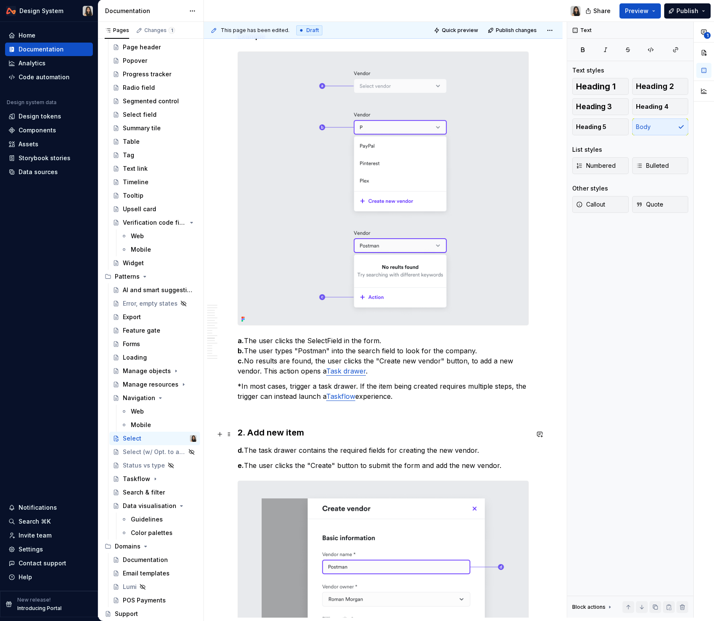
click at [397, 417] on p at bounding box center [382, 412] width 291 height 10
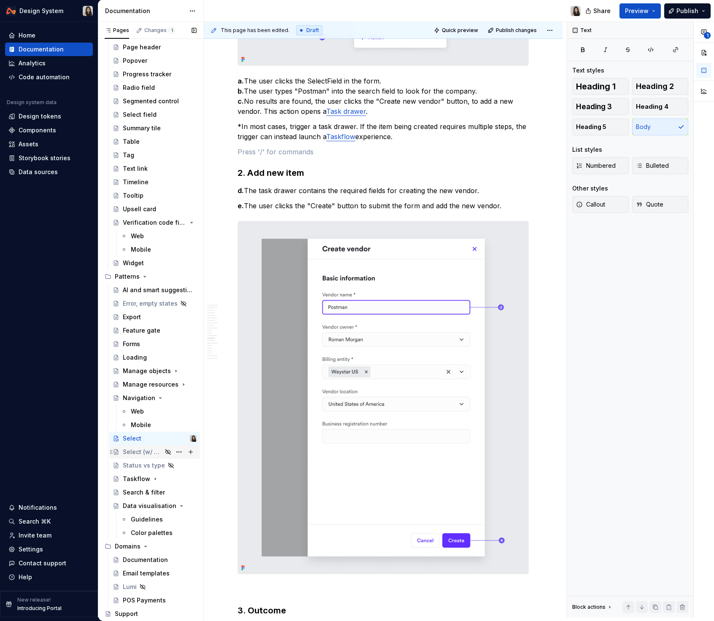
click at [147, 454] on div "Select (w/ Opt. to add new)" at bounding box center [142, 452] width 39 height 8
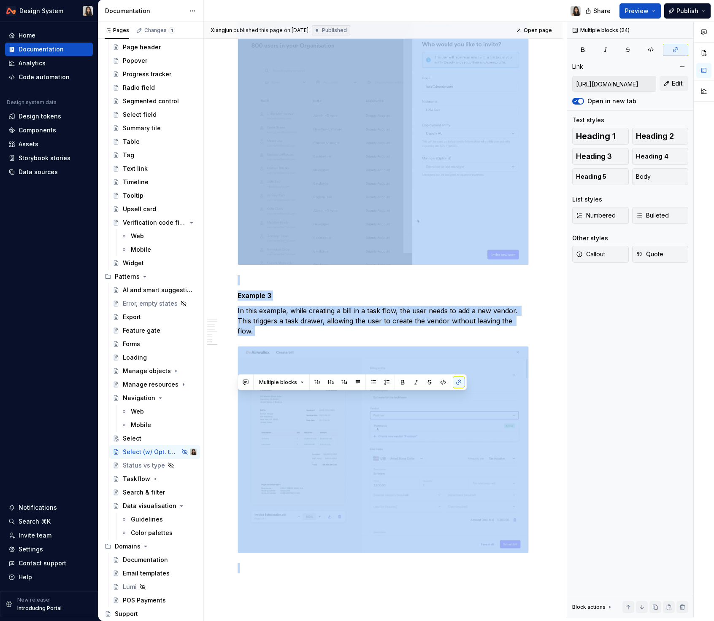
scroll to position [3066, 0]
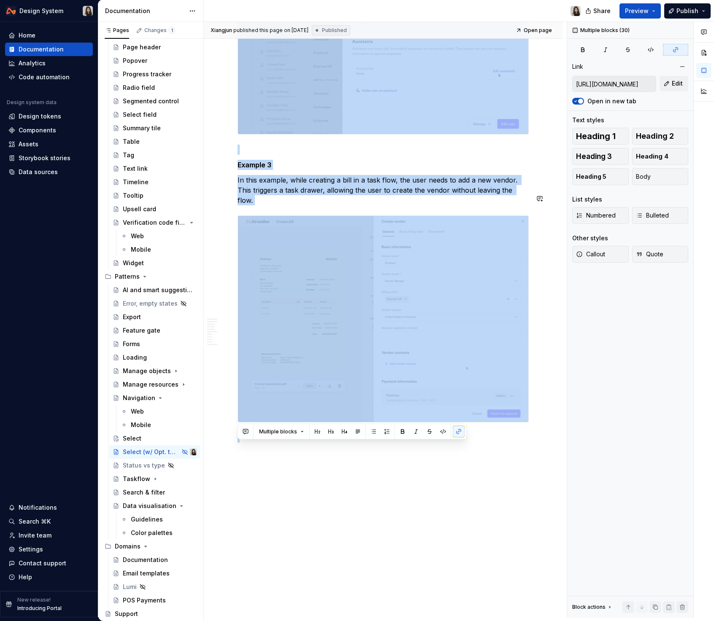
drag, startPoint x: 240, startPoint y: 88, endPoint x: 285, endPoint y: 497, distance: 411.2
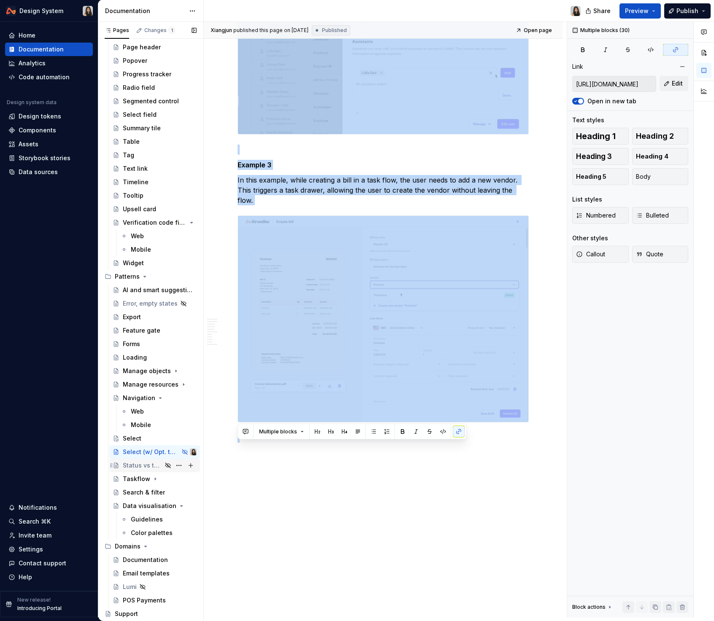
click at [138, 464] on div "Status vs type" at bounding box center [142, 465] width 39 height 8
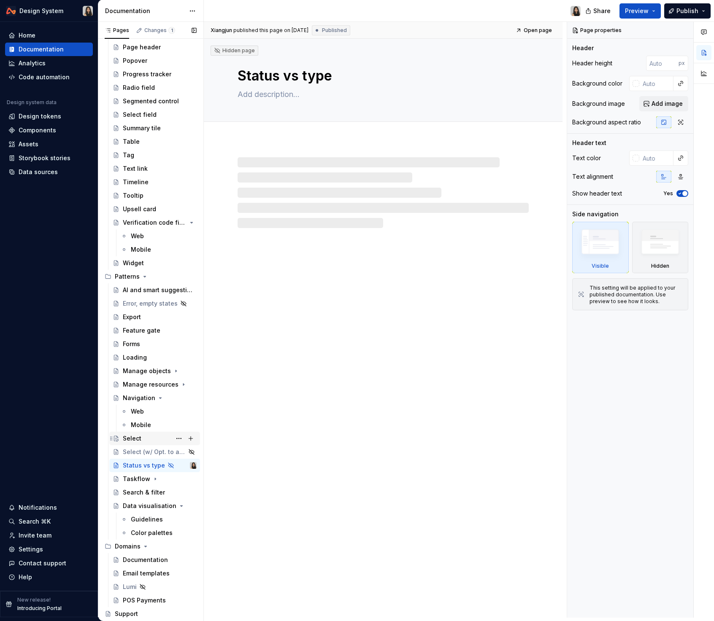
click at [140, 439] on div "Select" at bounding box center [132, 438] width 19 height 8
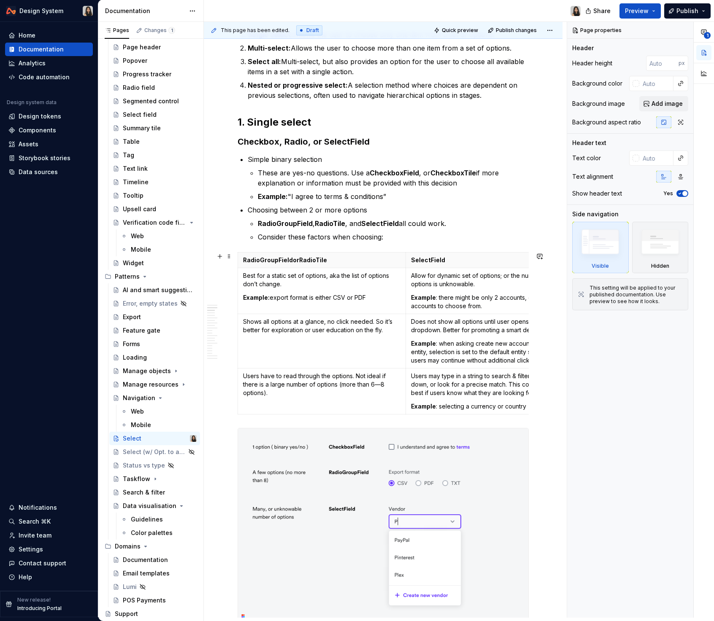
scroll to position [60, 0]
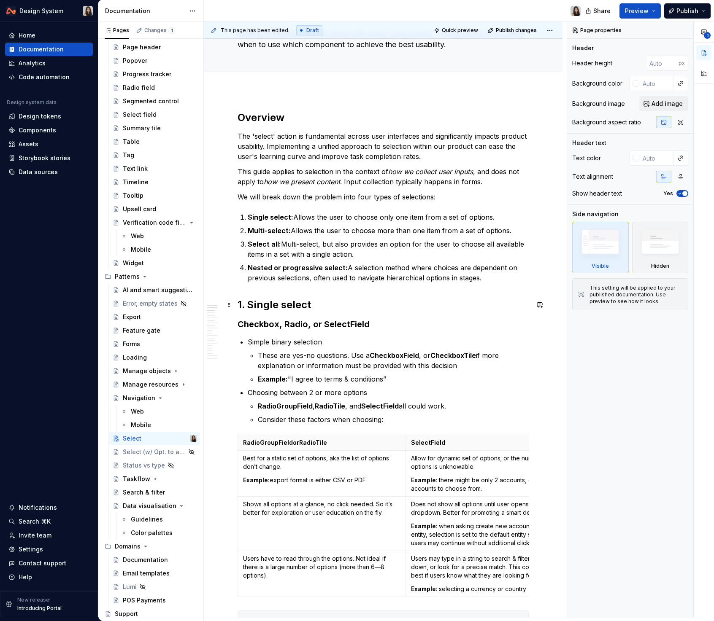
click at [247, 304] on h2 "1. Single select" at bounding box center [382, 304] width 291 height 13
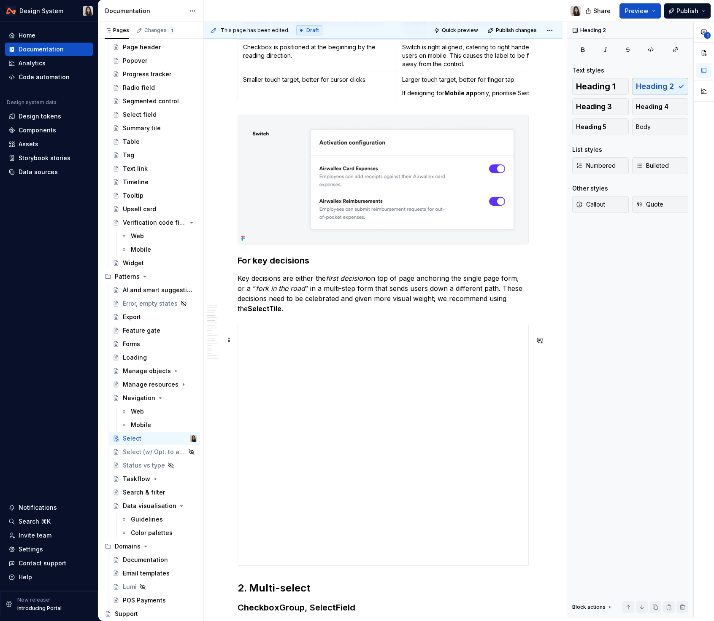
scroll to position [1295, 0]
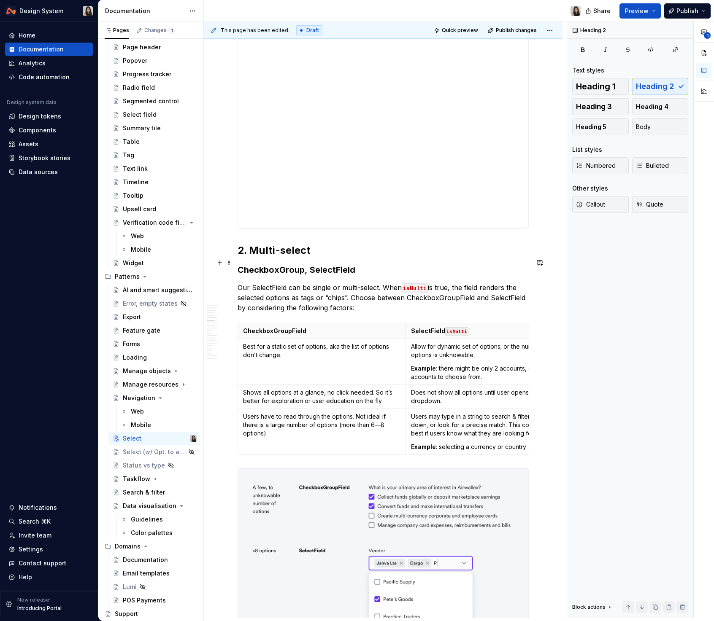
click at [250, 257] on h2 "2. Multi-select" at bounding box center [382, 250] width 291 height 13
type textarea "*"
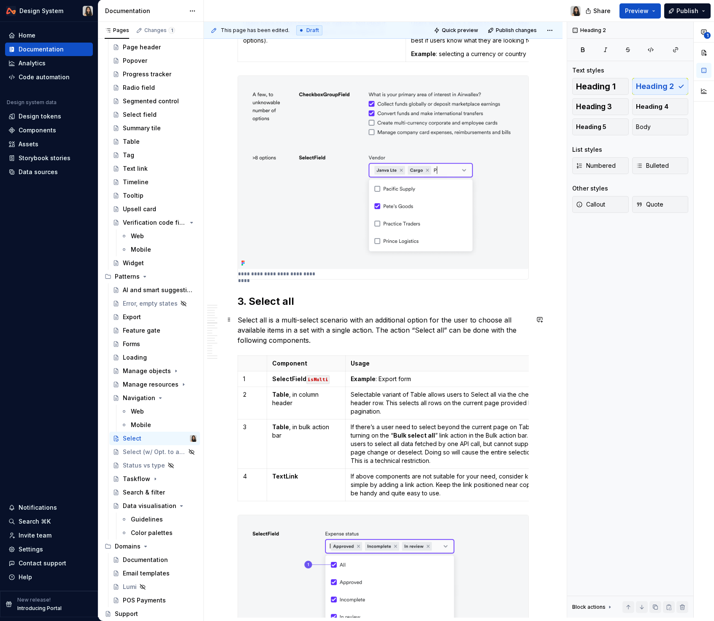
click at [252, 308] on h2 "3. Select all" at bounding box center [382, 301] width 291 height 13
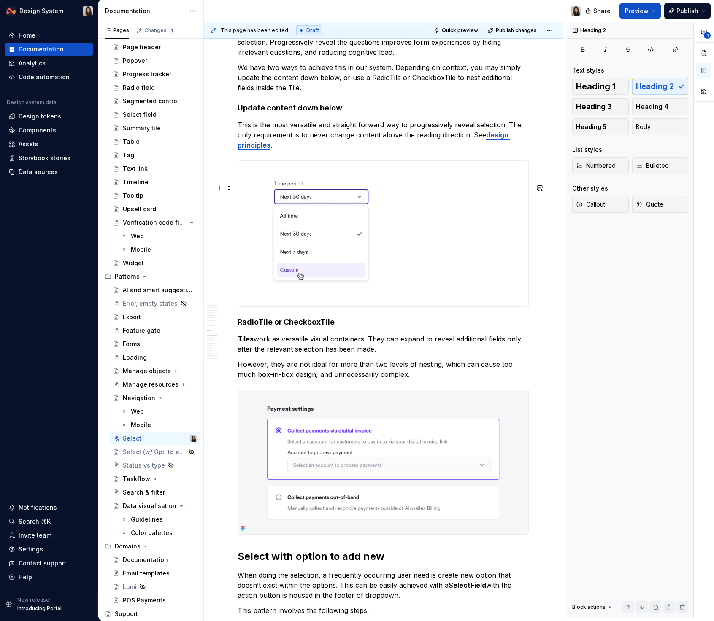
scroll to position [2726, 0]
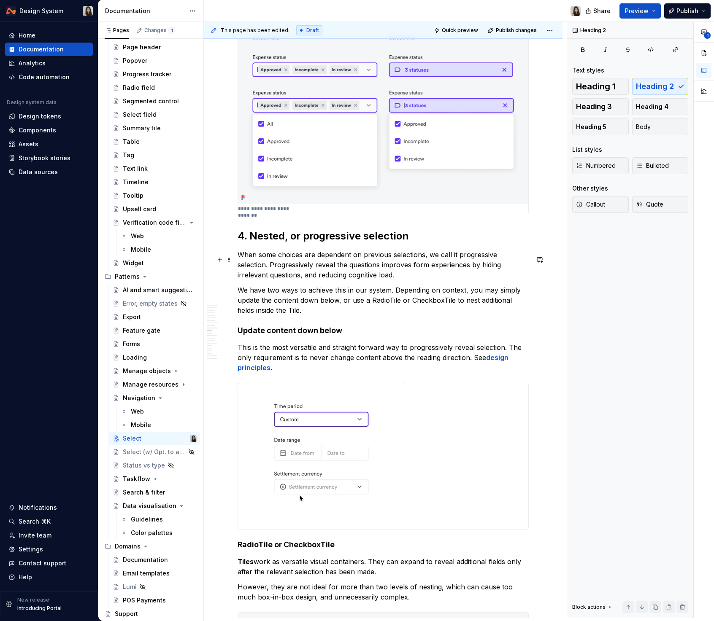
click at [250, 243] on h2 "4. Nested, or progressive selection" at bounding box center [382, 235] width 291 height 13
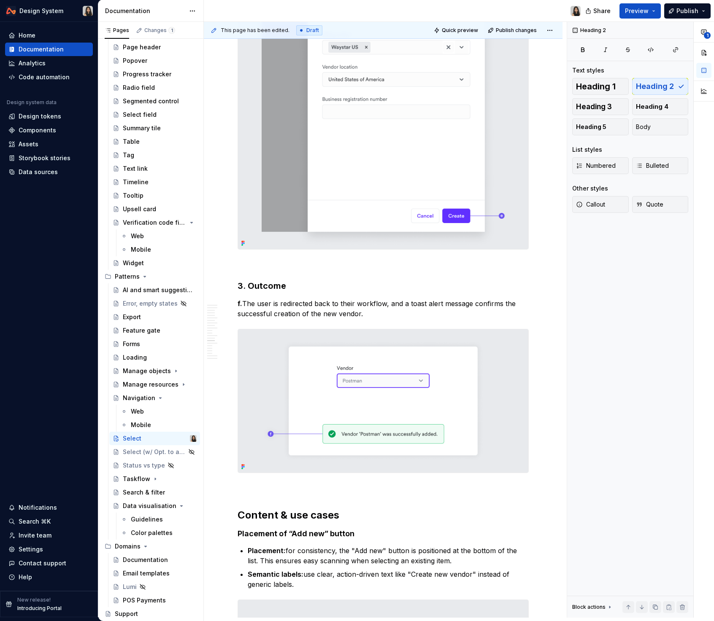
scroll to position [4248, 0]
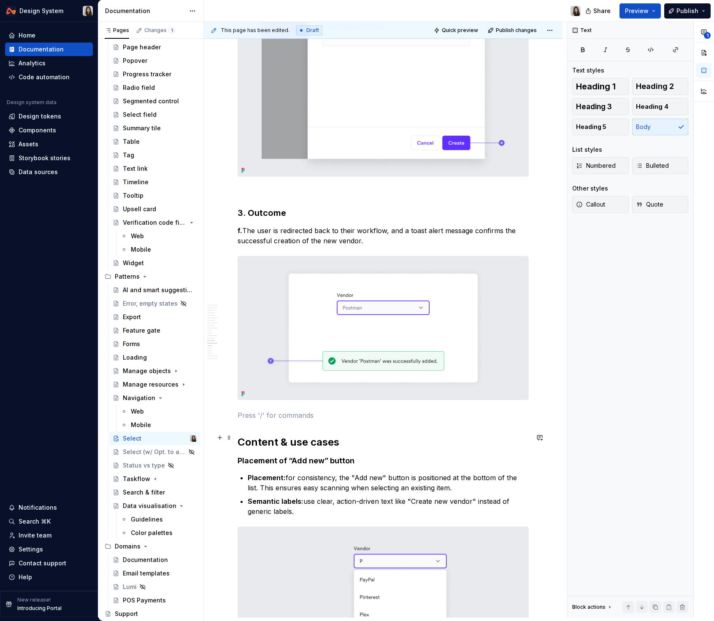
click at [310, 420] on p at bounding box center [382, 415] width 291 height 10
click at [312, 449] on h2 "Content & use cases" at bounding box center [382, 442] width 291 height 13
click at [318, 447] on button "button" at bounding box center [318, 447] width 12 height 12
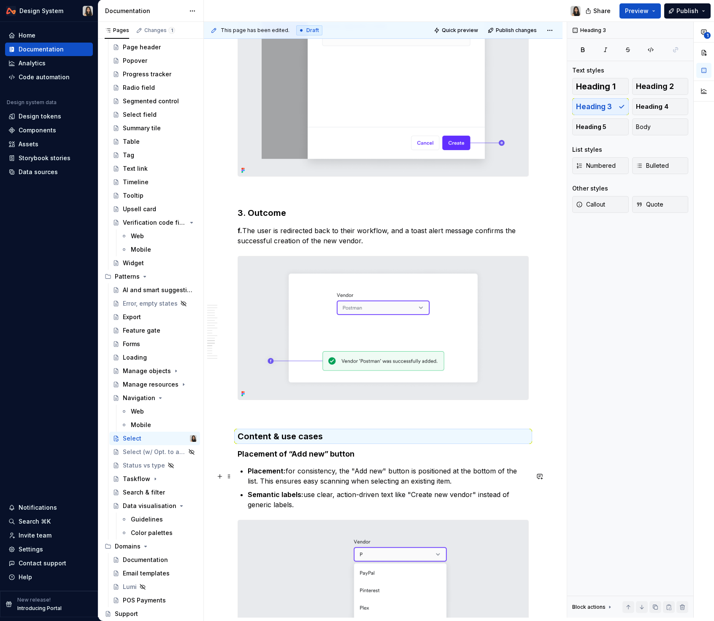
click at [318, 458] on strong "Placement of “Add new” button" at bounding box center [295, 454] width 117 height 9
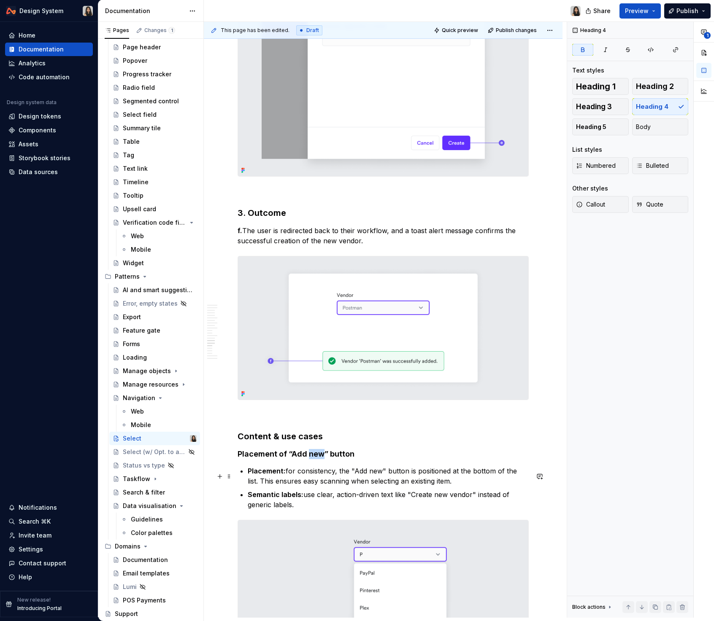
click at [318, 458] on strong "Placement of “Add new” button" at bounding box center [295, 454] width 117 height 9
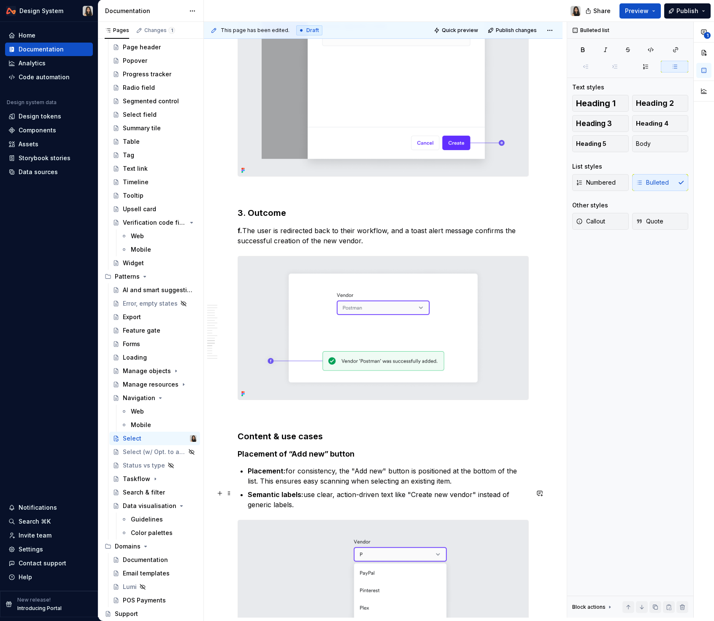
click at [322, 486] on p "Placement: for consistency, the "Add new" button is positioned at the bottom of…" at bounding box center [388, 476] width 281 height 20
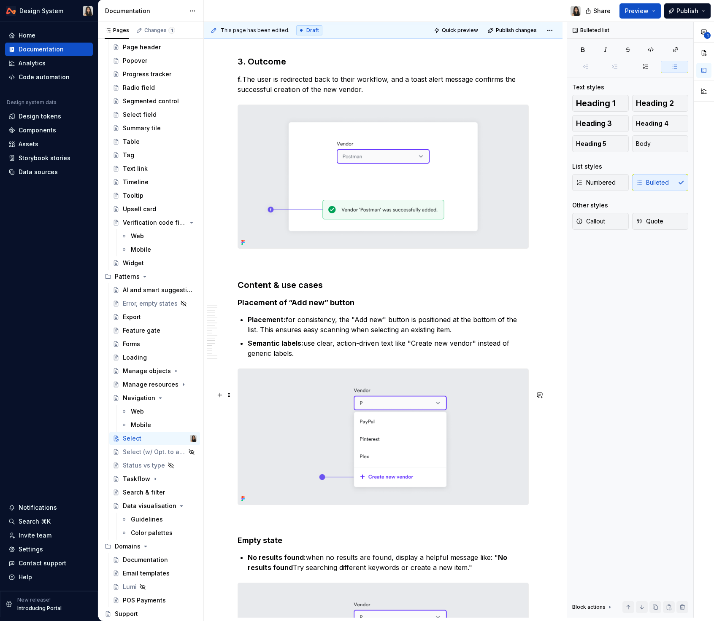
scroll to position [4402, 0]
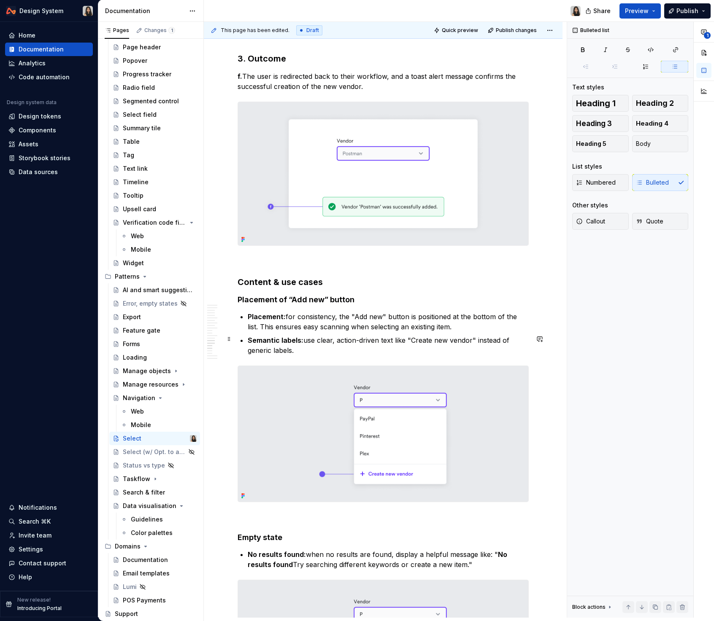
click at [369, 332] on p "Placement: for consistency, the "Add new" button is positioned at the bottom of…" at bounding box center [388, 322] width 281 height 20
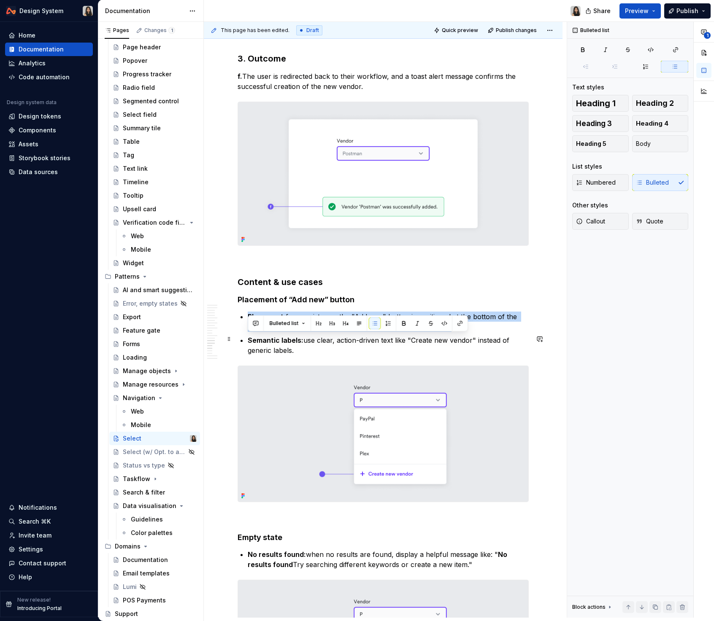
click at [369, 332] on p "Placement: for consistency, the "Add new" button is positioned at the bottom of…" at bounding box center [388, 322] width 281 height 20
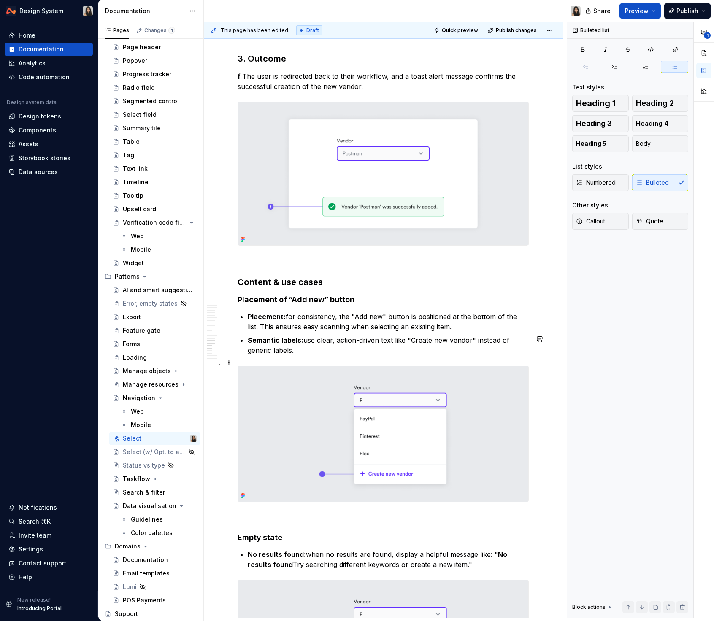
click at [334, 355] on p "Semantic labels: use clear, action-driven text like "Create new vendor" instead…" at bounding box center [388, 345] width 281 height 20
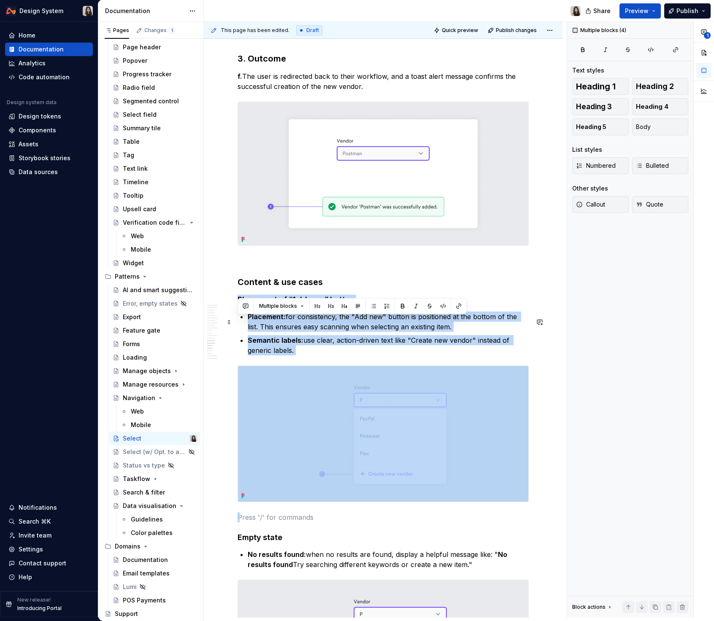
drag, startPoint x: 263, startPoint y: 537, endPoint x: 240, endPoint y: 324, distance: 214.3
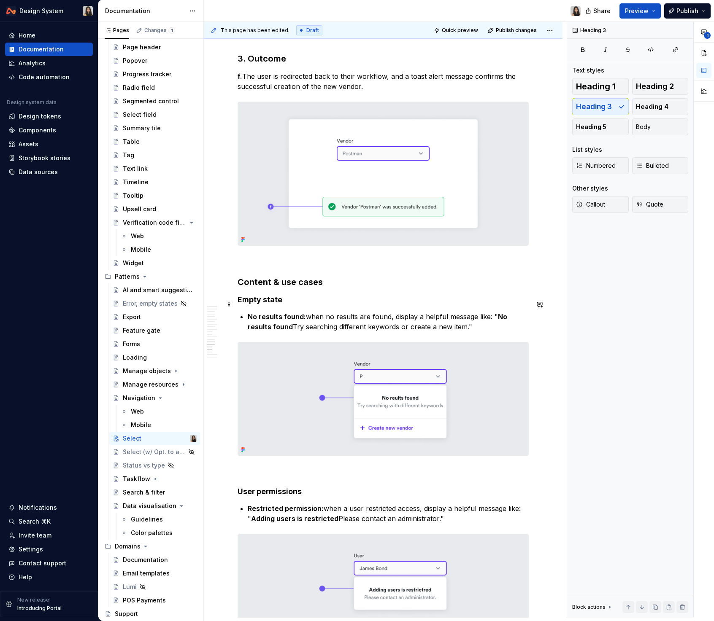
click at [252, 288] on h3 "Content & use cases" at bounding box center [382, 282] width 291 height 12
click at [253, 477] on p at bounding box center [382, 471] width 291 height 10
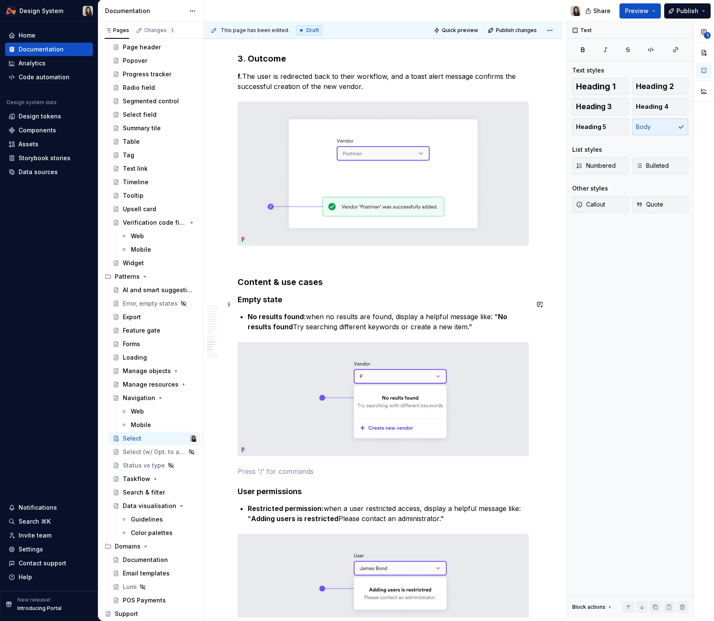
click at [294, 288] on h3 "Content & use cases" at bounding box center [382, 282] width 291 height 12
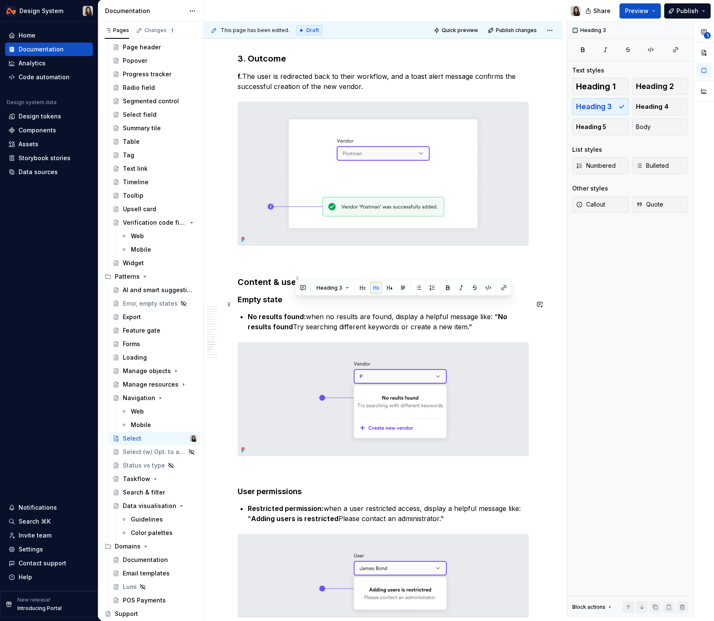
click at [294, 288] on h3 "Content & use cases" at bounding box center [382, 282] width 291 height 12
click at [298, 288] on h3 "Content & use cases" at bounding box center [382, 282] width 291 height 12
click at [283, 288] on h3 "Content & use cases" at bounding box center [382, 282] width 291 height 12
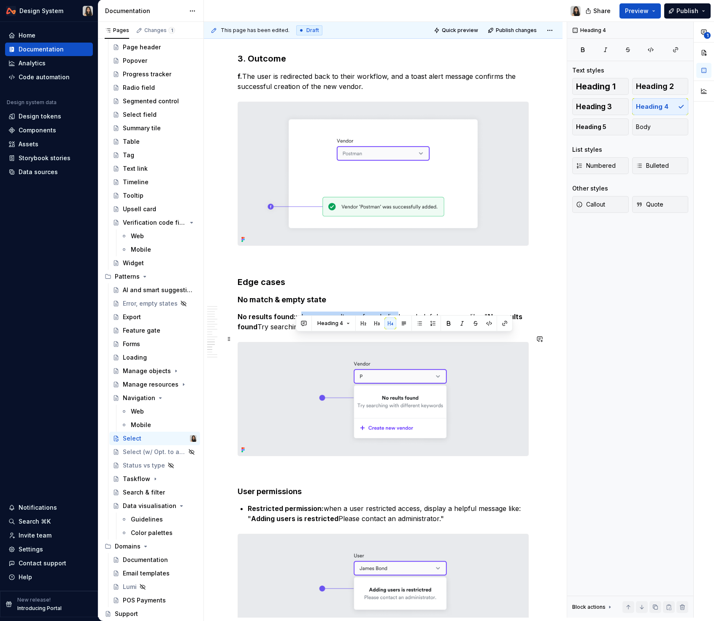
drag, startPoint x: 296, startPoint y: 338, endPoint x: 391, endPoint y: 338, distance: 94.9
click at [391, 332] on p "No results found: when no results are found, display a helpful message like: " …" at bounding box center [382, 322] width 291 height 20
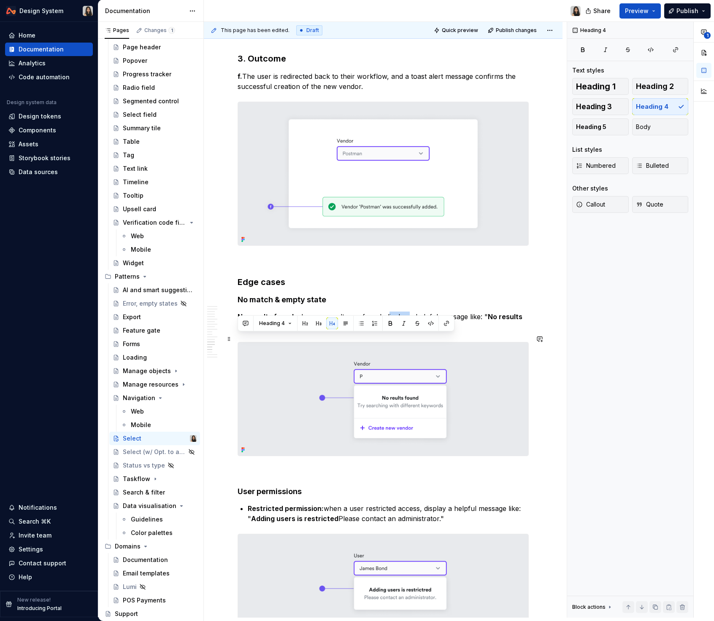
click at [406, 332] on p "No results found: when no results are found, display a helpful message like: " …" at bounding box center [382, 322] width 291 height 20
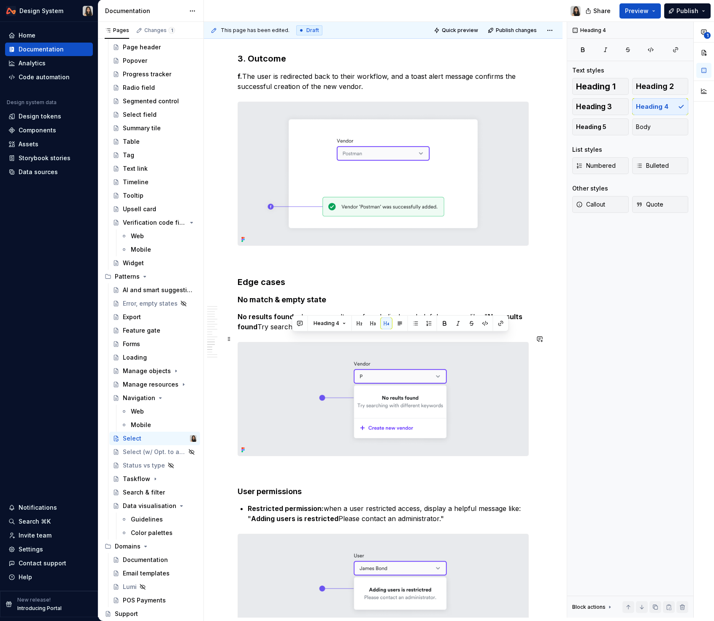
drag, startPoint x: 456, startPoint y: 347, endPoint x: 304, endPoint y: 343, distance: 152.7
click at [304, 332] on p "No results found: when no results are found, display a helpful message like: " …" at bounding box center [382, 322] width 291 height 20
click at [280, 304] on strong "No match & empty state" at bounding box center [281, 299] width 89 height 9
click at [290, 304] on strong "No match & empty state" at bounding box center [281, 299] width 89 height 9
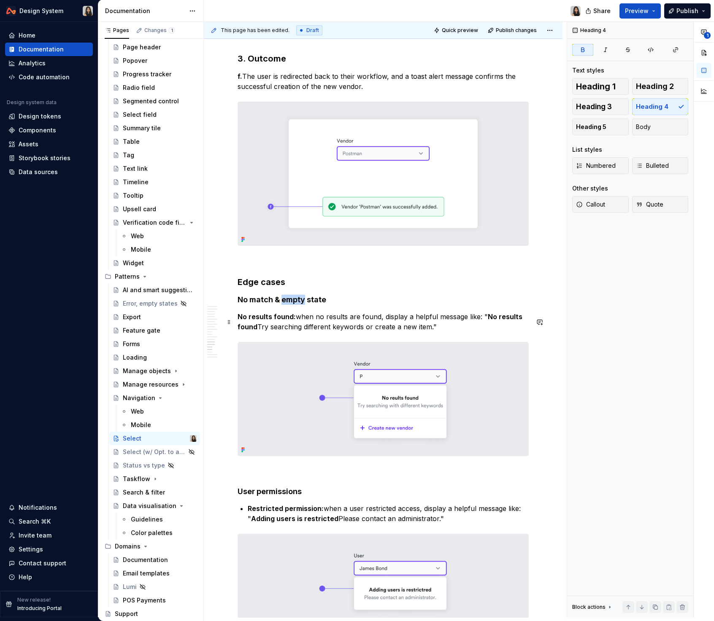
click at [290, 304] on strong "No match & empty state" at bounding box center [281, 299] width 89 height 9
click at [288, 304] on strong "No match & zero state & no match" at bounding box center [299, 299] width 124 height 9
click at [309, 332] on p "No results found: when no results are found, display a helpful message like: " …" at bounding box center [382, 322] width 291 height 20
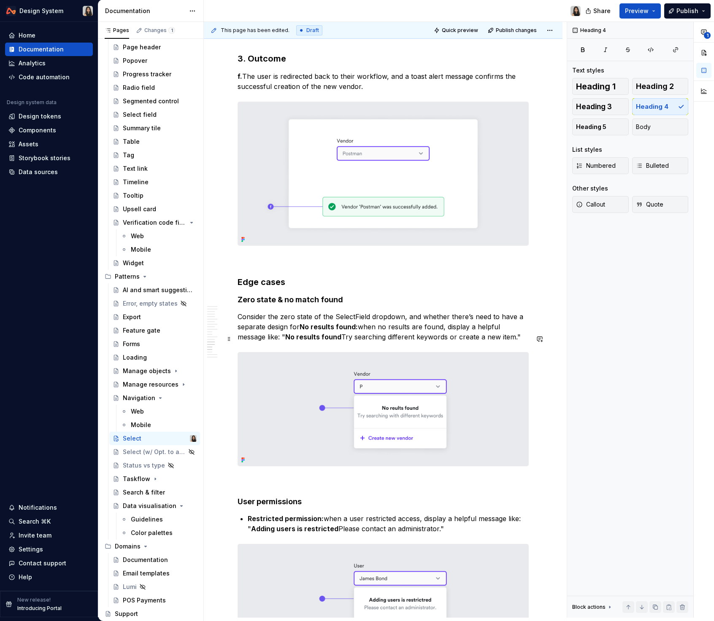
click at [371, 342] on p "Consider the zero state of the SelectField dropdown, and whether there’s need t…" at bounding box center [382, 327] width 291 height 30
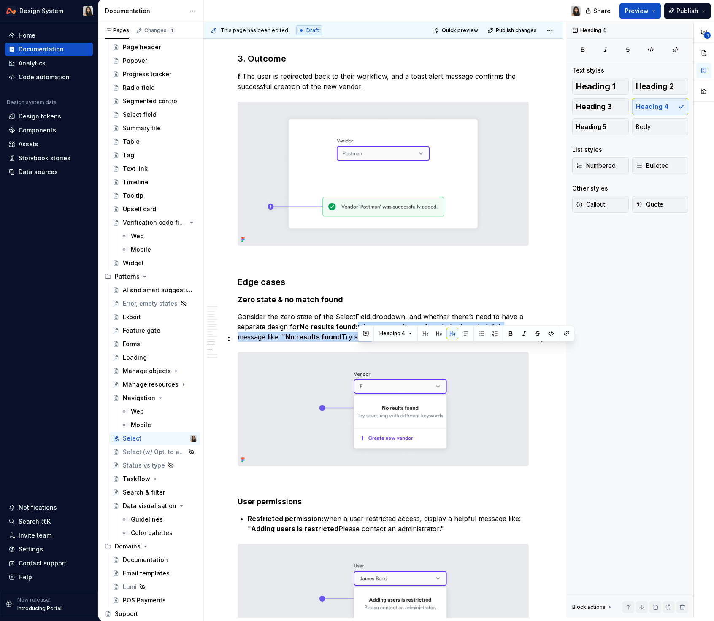
drag, startPoint x: 356, startPoint y: 350, endPoint x: 369, endPoint y: 360, distance: 16.8
click at [369, 342] on p "Consider the zero state of the SelectField dropdown, and whether there’s need t…" at bounding box center [382, 327] width 291 height 30
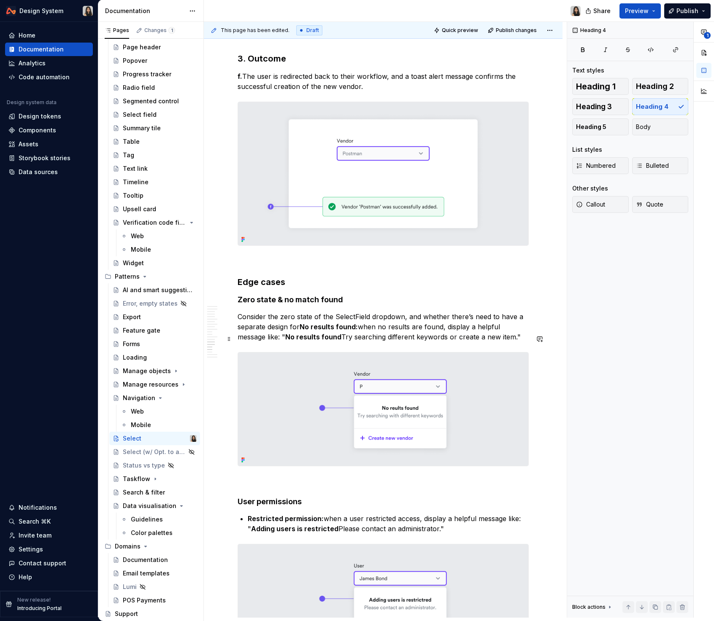
click at [402, 339] on p "Consider the zero state of the SelectField dropdown, and whether there’s need t…" at bounding box center [382, 327] width 291 height 30
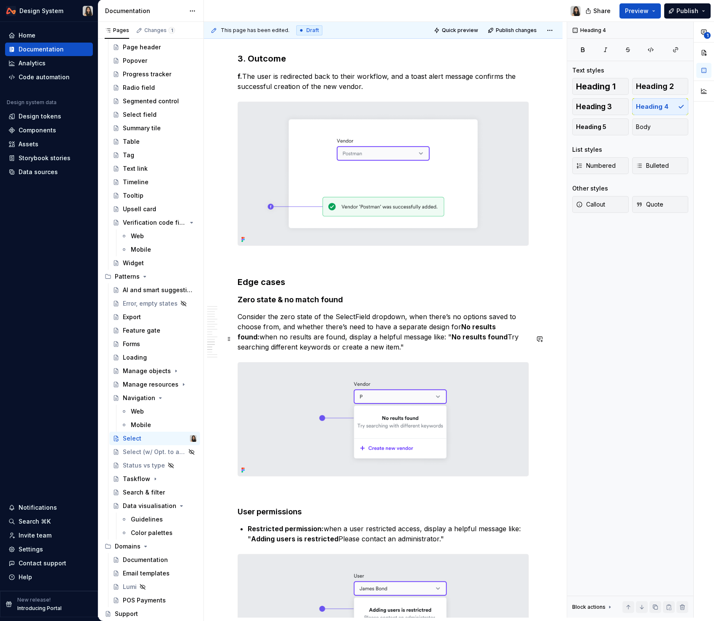
click at [354, 352] on p "Consider the zero state of the SelectField dropdown, when there’s no options sa…" at bounding box center [382, 332] width 291 height 40
click at [372, 352] on p "Consider the zero state of the SelectField dropdown, when there’s no options sa…" at bounding box center [382, 332] width 291 height 40
drag, startPoint x: 277, startPoint y: 351, endPoint x: 292, endPoint y: 351, distance: 14.8
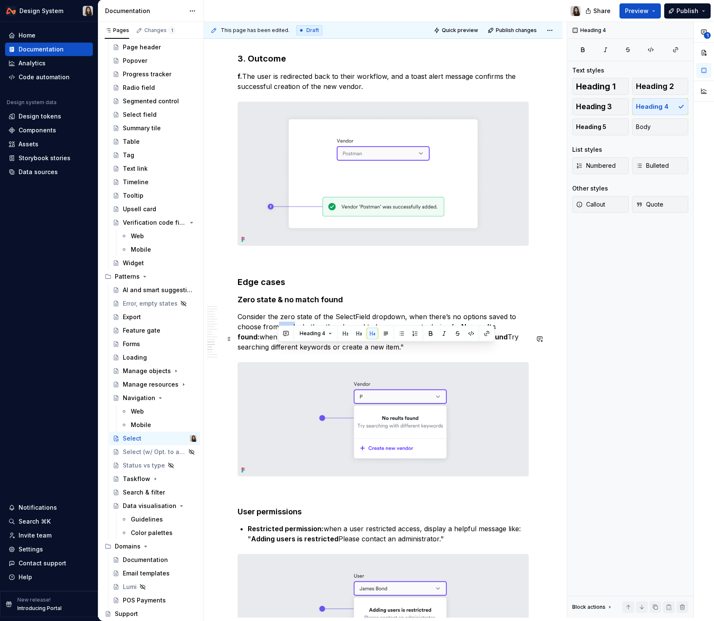
click at [292, 351] on p "Consider the zero state of the SelectField dropdown, when there’s no options sa…" at bounding box center [382, 332] width 291 height 40
click at [323, 346] on p "Consider the zero state of the SelectField dropdown, when there’s no options sa…" at bounding box center [382, 332] width 291 height 40
click at [378, 352] on p "Consider the zero state of the SelectField dropdown, when there’s no options sa…" at bounding box center [382, 332] width 291 height 40
click at [455, 352] on p "Consider the zero state of the SelectField dropdown, when there’s no options sa…" at bounding box center [382, 332] width 291 height 40
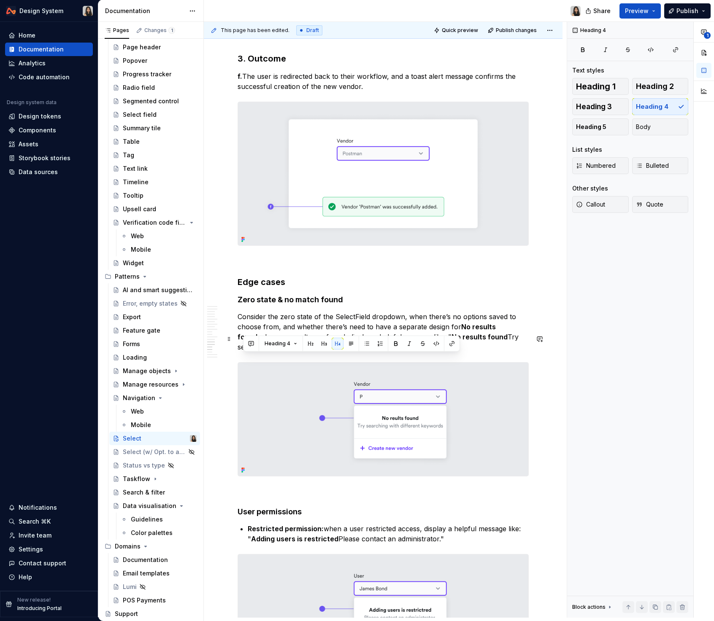
drag, startPoint x: 417, startPoint y: 371, endPoint x: 240, endPoint y: 362, distance: 176.5
click at [240, 352] on p "Consider the zero state of the SelectField dropdown, when there’s no options sa…" at bounding box center [382, 332] width 291 height 40
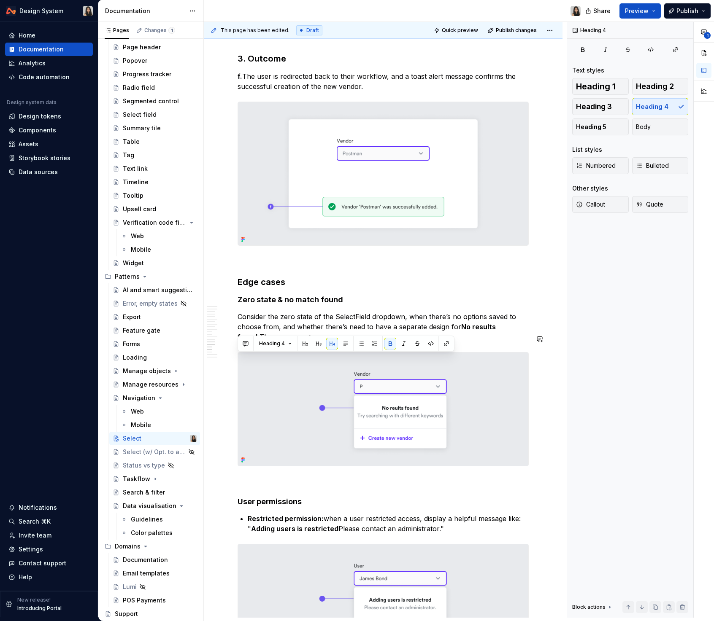
click at [239, 339] on p "Consider the zero state of the SelectField dropdown, when there’s no options sa…" at bounding box center [382, 327] width 291 height 30
click at [455, 342] on p "Consider the zero state of the SelectField dropdown, when there’s no options sa…" at bounding box center [382, 327] width 291 height 30
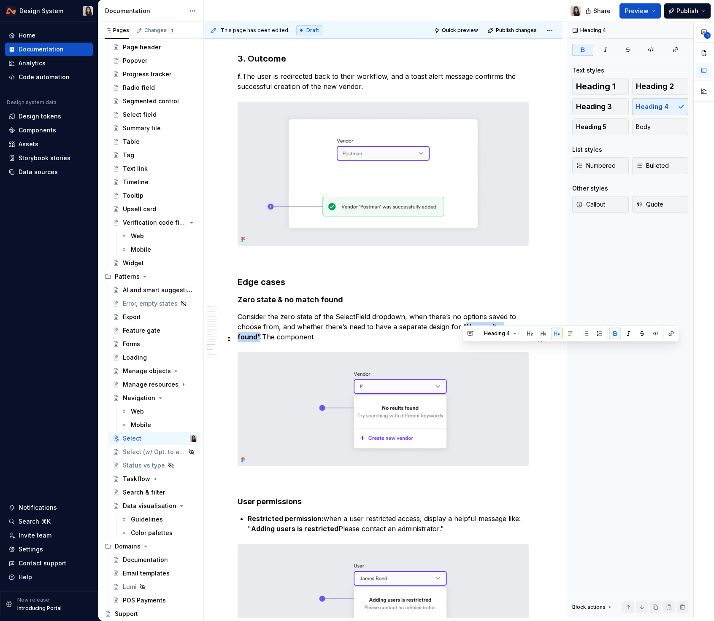
drag, startPoint x: 463, startPoint y: 348, endPoint x: 519, endPoint y: 348, distance: 55.7
click at [502, 341] on strong "No results found”." at bounding box center [369, 332] width 265 height 19
drag, startPoint x: 522, startPoint y: 348, endPoint x: 457, endPoint y: 349, distance: 65.8
click at [457, 342] on p "Consider the zero state of the SelectField dropdown, when there’s no options sa…" at bounding box center [382, 327] width 291 height 30
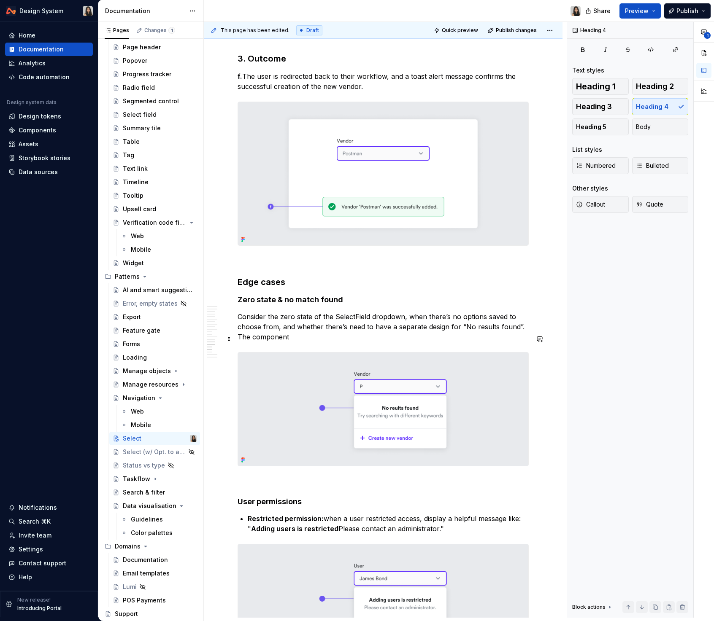
click at [457, 342] on p "Consider the zero state of the SelectField dropdown, when there’s no options sa…" at bounding box center [382, 327] width 291 height 30
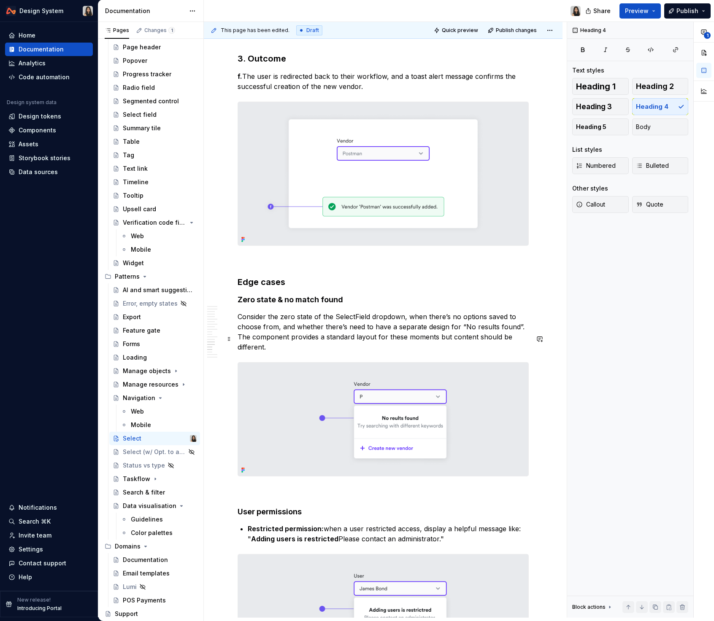
click at [455, 352] on p "Consider the zero state of the SelectField dropdown, when there’s no options sa…" at bounding box center [382, 332] width 291 height 40
click at [381, 352] on p "Consider the zero state of the SelectField dropdown, when there’s no options sa…" at bounding box center [382, 332] width 291 height 40
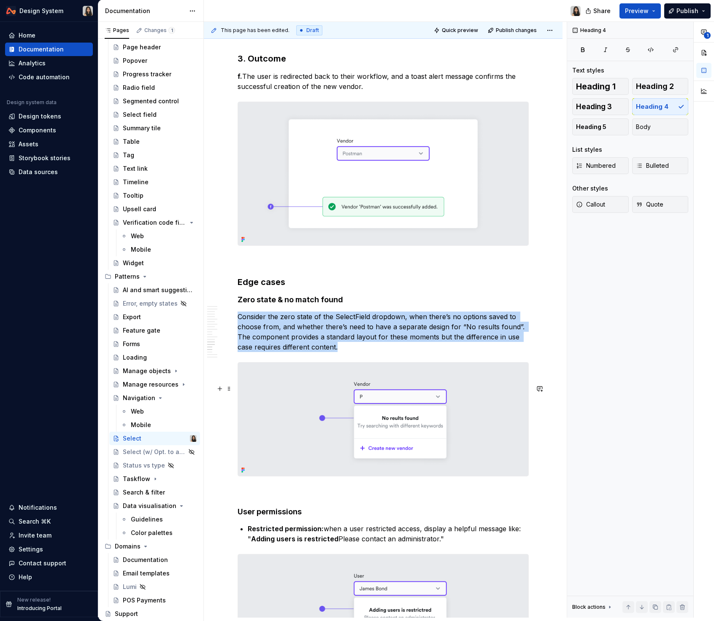
click at [390, 435] on img at bounding box center [383, 419] width 290 height 113
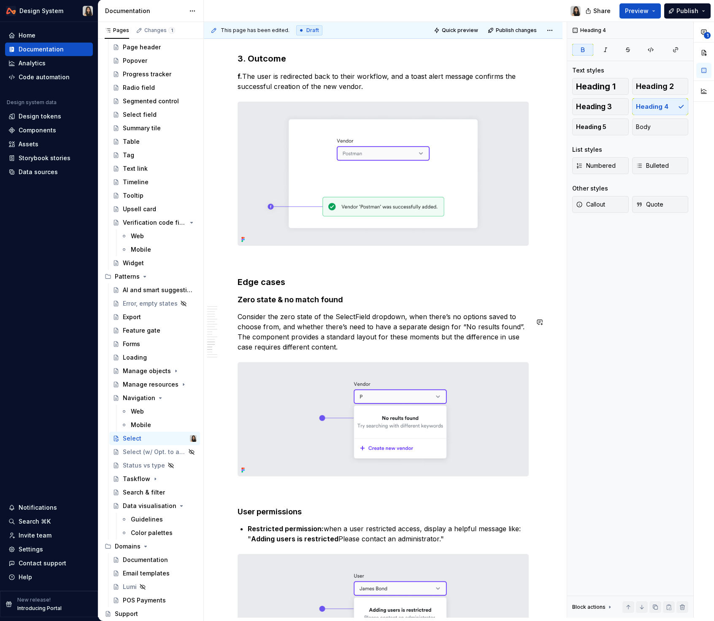
click at [238, 288] on h3 "Edge cases" at bounding box center [382, 282] width 291 height 12
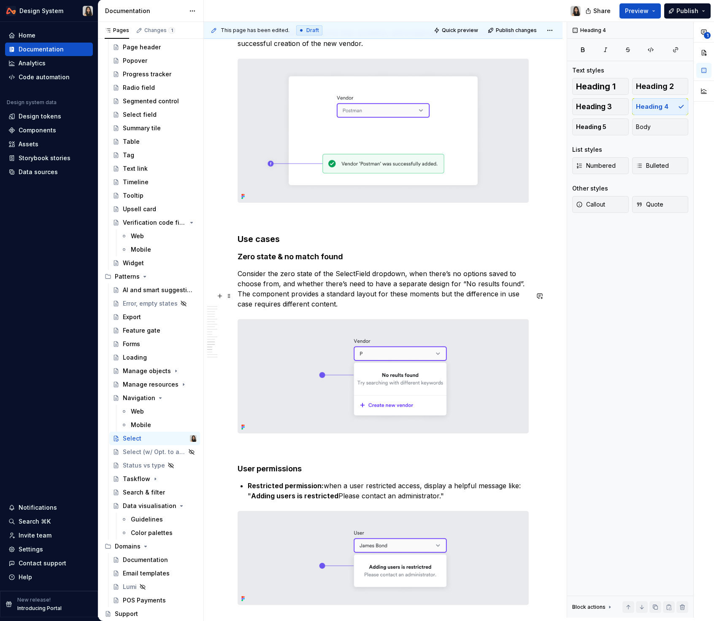
scroll to position [4450, 0]
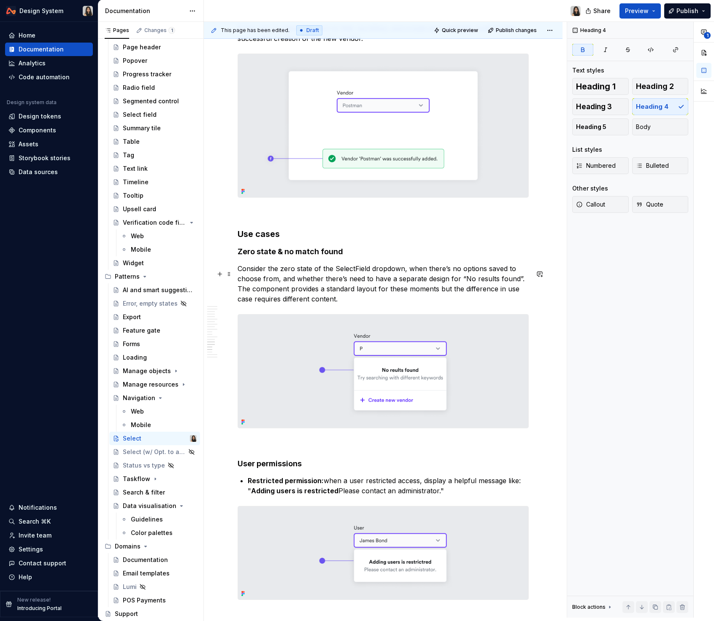
click at [277, 256] on strong "Zero state & no match found" at bounding box center [289, 251] width 105 height 9
click at [256, 304] on p "Consider the zero state of the SelectField dropdown, when there’s no options sa…" at bounding box center [382, 284] width 291 height 40
click at [259, 240] on h3 "Use cases" at bounding box center [382, 234] width 291 height 12
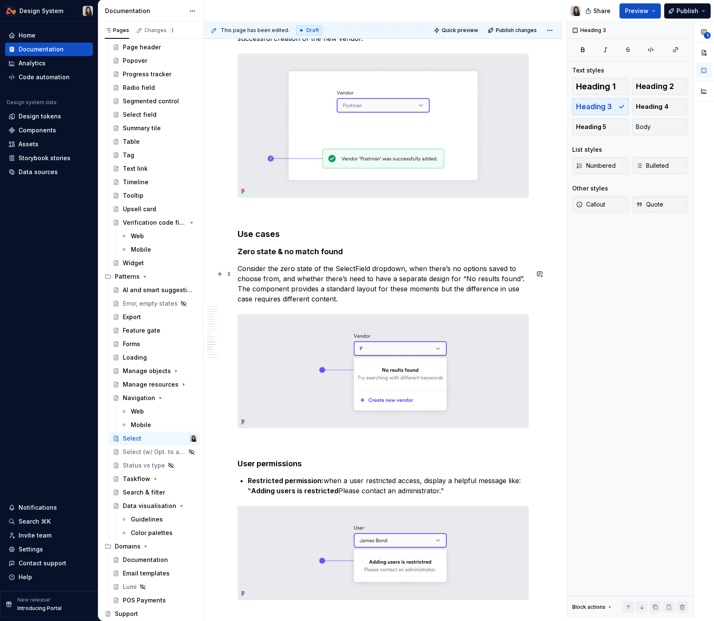
click at [265, 256] on strong "Zero state & no match found" at bounding box center [289, 251] width 105 height 9
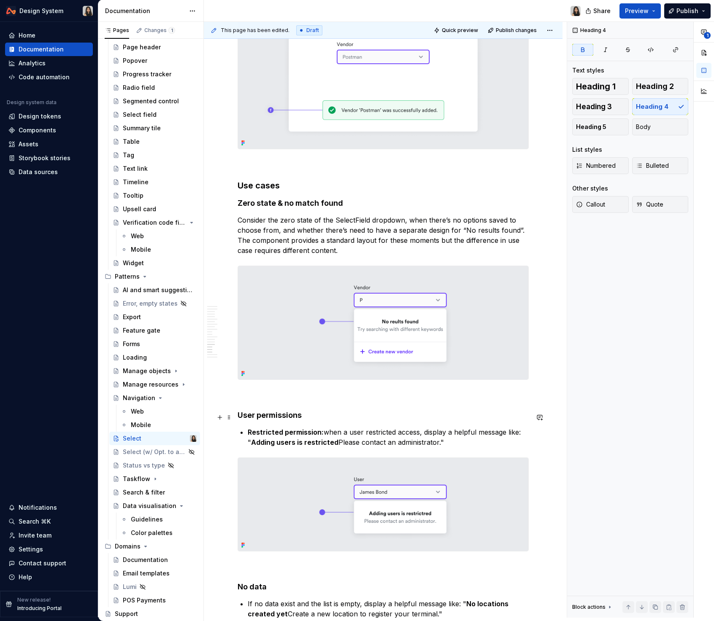
scroll to position [4510, 0]
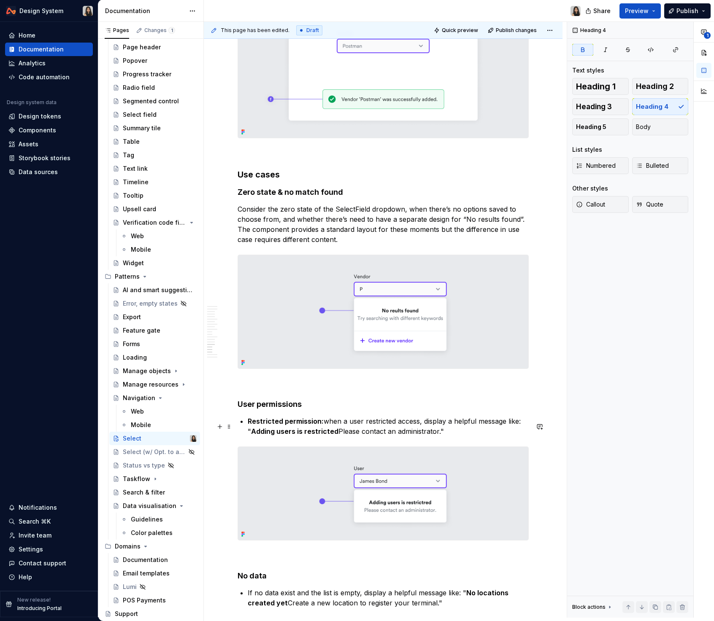
click at [283, 409] on strong "User permissions" at bounding box center [269, 404] width 64 height 9
click at [309, 436] on strong "Adding users is restricted" at bounding box center [294, 431] width 87 height 8
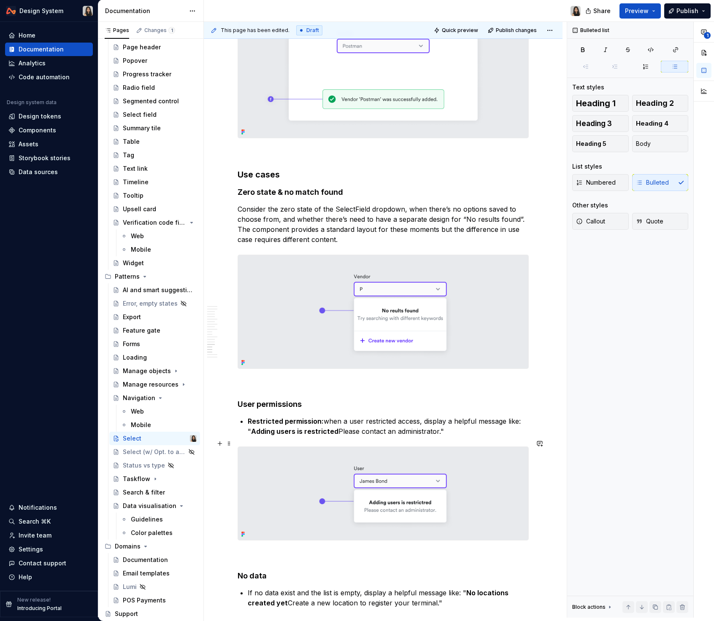
click at [326, 436] on p "Restricted permission: when a user restricted access, display a helpful message…" at bounding box center [388, 426] width 281 height 20
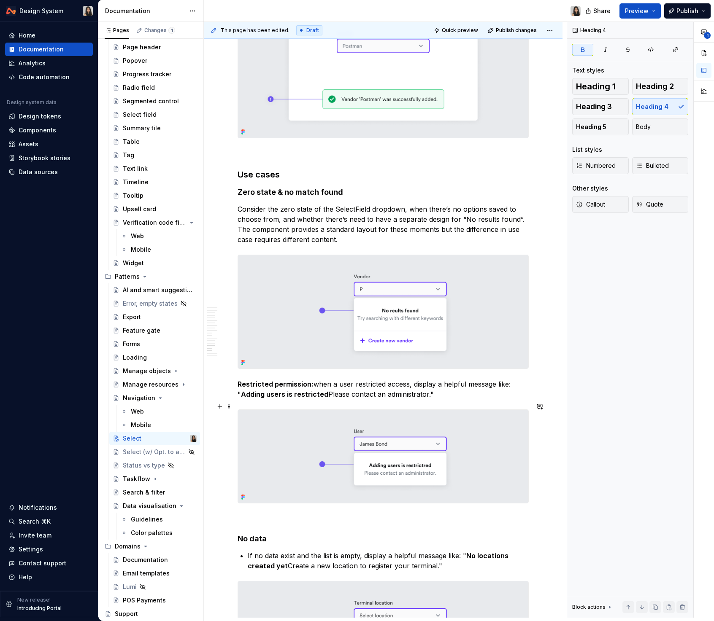
click at [316, 399] on strong "Adding users is restricted" at bounding box center [284, 394] width 87 height 8
drag, startPoint x: 280, startPoint y: 231, endPoint x: 312, endPoint y: 231, distance: 32.5
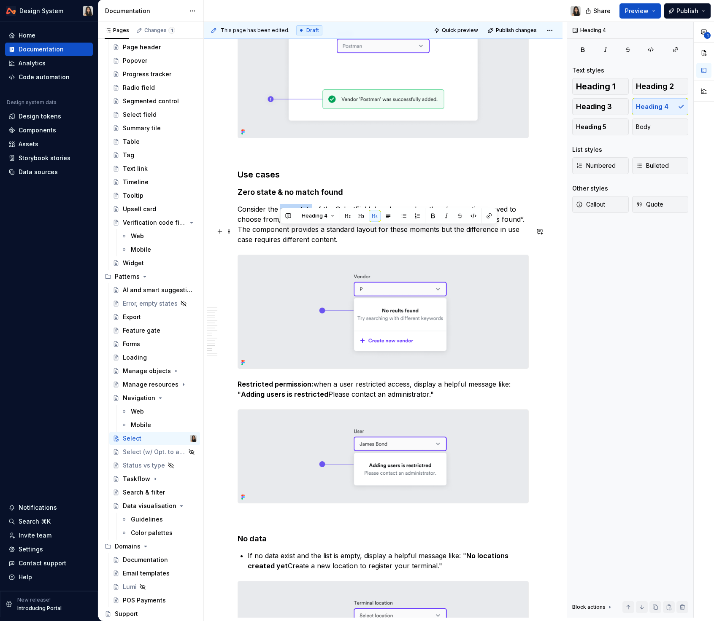
click at [312, 231] on p "Consider the zero state of the SelectField dropdown, when there’s no options sa…" at bounding box center [382, 224] width 291 height 40
drag, startPoint x: 463, startPoint y: 243, endPoint x: 514, endPoint y: 241, distance: 50.6
click at [514, 241] on p "Consider the zero state of the SelectField dropdown, when there’s no options sa…" at bounding box center [382, 224] width 291 height 40
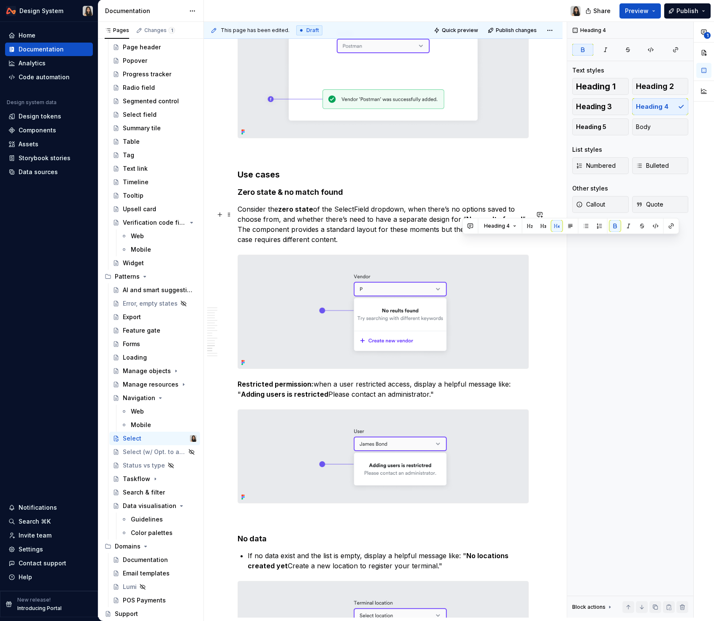
click at [282, 197] on strong "Zero state & no match found" at bounding box center [289, 192] width 105 height 9
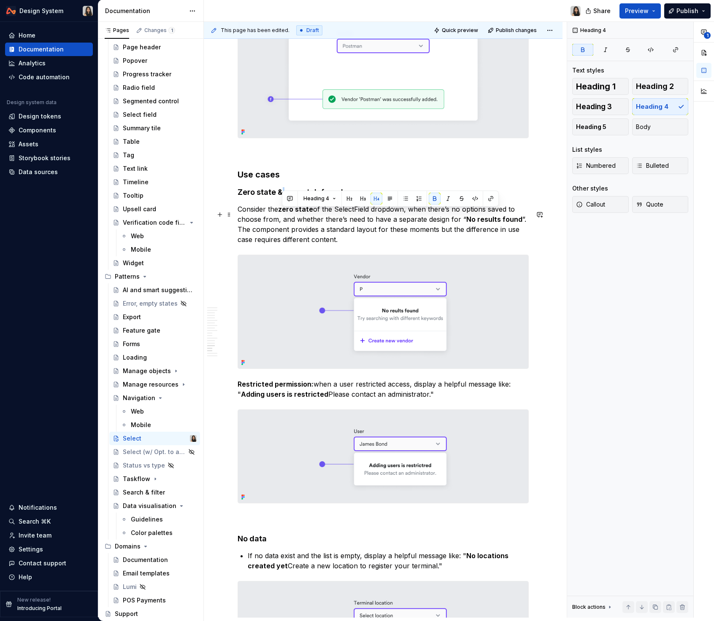
click at [282, 197] on strong "Zero state & no match found" at bounding box center [289, 192] width 105 height 9
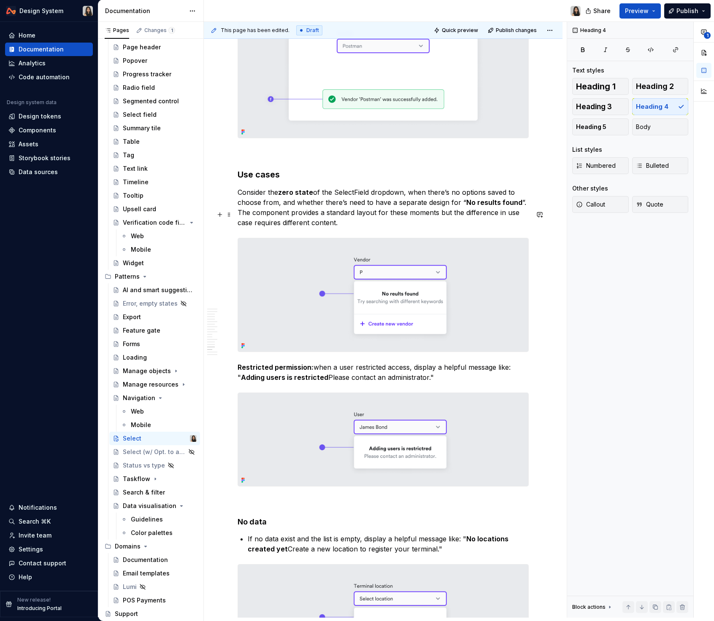
click at [293, 226] on p "Consider the zero state of the SelectField dropdown, when there’s no options sa…" at bounding box center [382, 207] width 291 height 40
click at [286, 372] on strong "Restricted permission:" at bounding box center [275, 367] width 76 height 8
click at [286, 382] on strong "Adding users is restricted" at bounding box center [284, 377] width 87 height 8
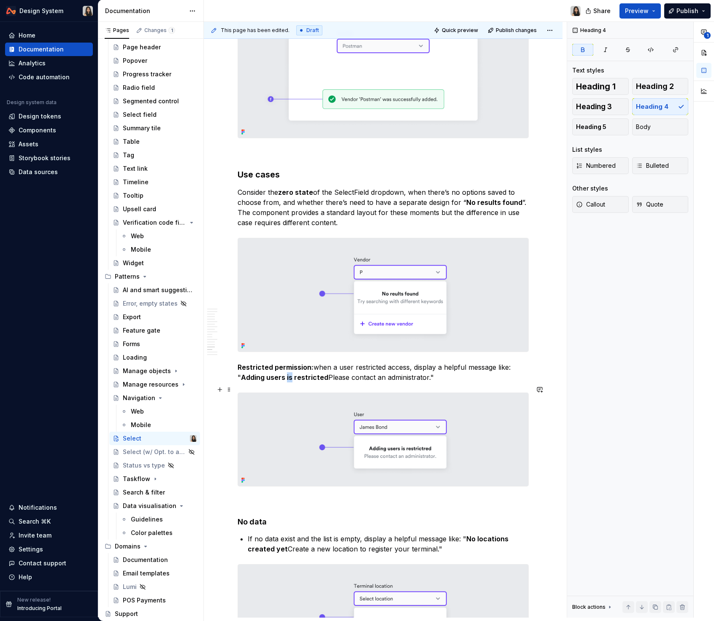
click at [286, 382] on strong "Adding users is restricted" at bounding box center [284, 377] width 87 height 8
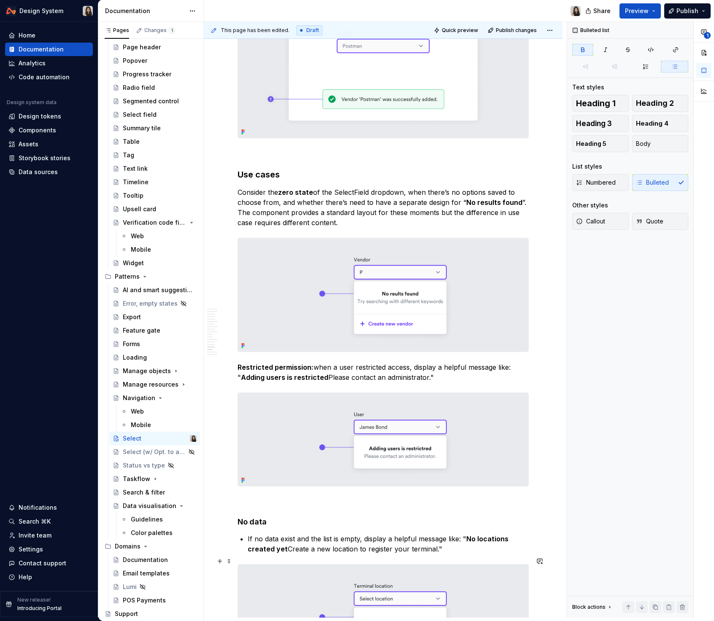
click at [273, 553] on strong "No locations created yet" at bounding box center [379, 544] width 262 height 19
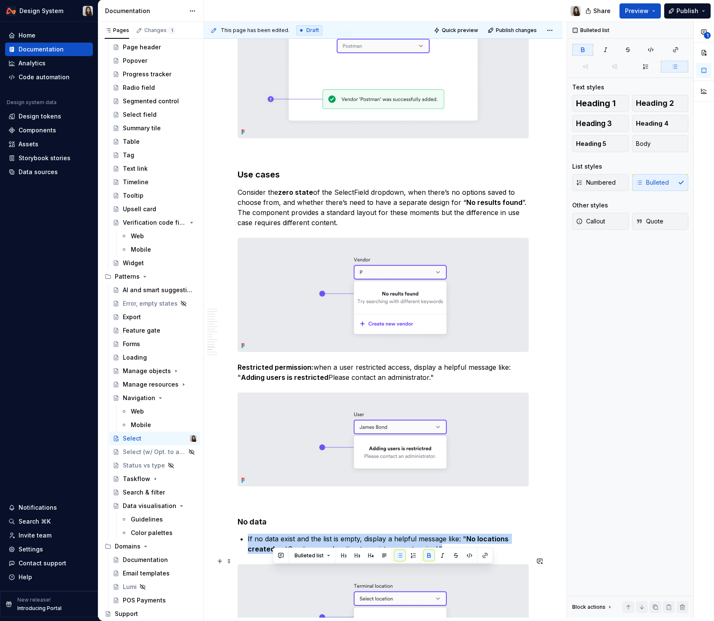
click at [273, 553] on strong "No locations created yet" at bounding box center [379, 544] width 262 height 19
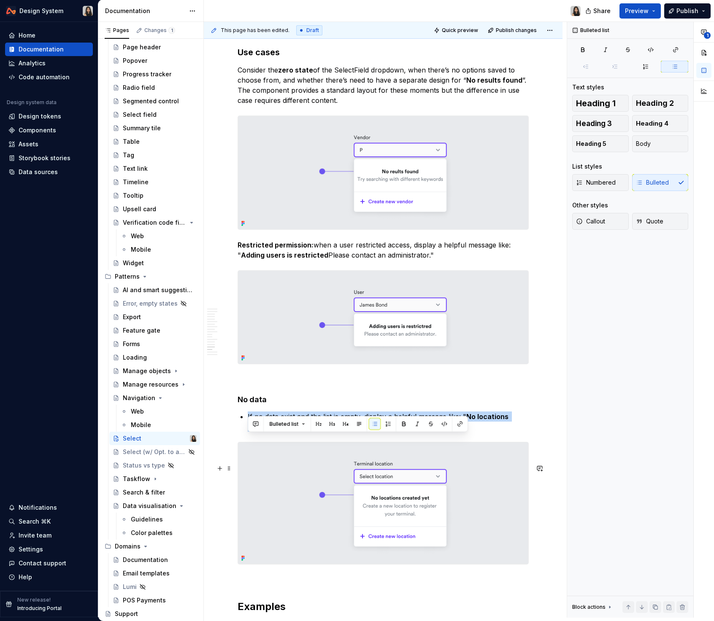
scroll to position [4631, 0]
click at [280, 464] on div at bounding box center [382, 504] width 291 height 123
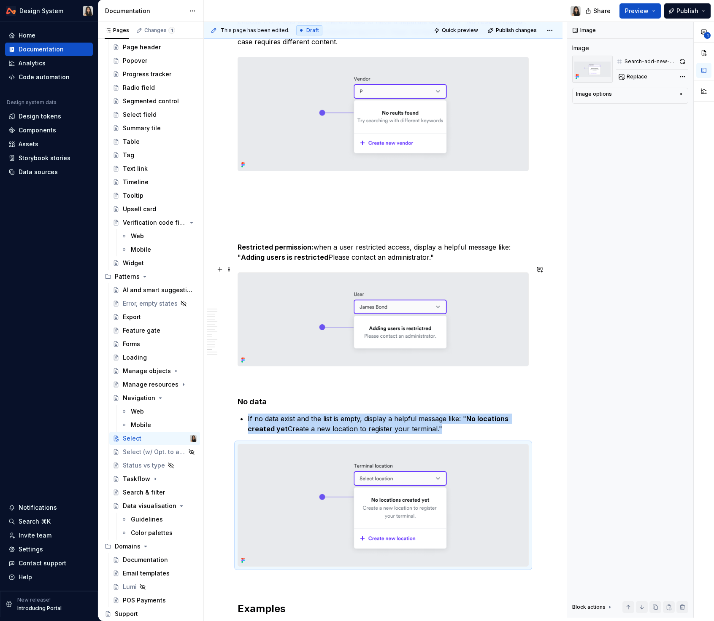
scroll to position [4691, 0]
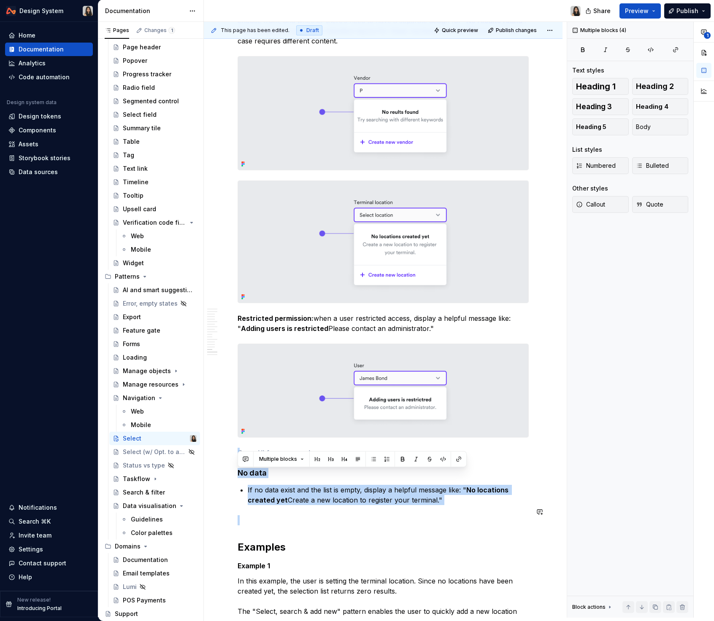
drag, startPoint x: 288, startPoint y: 471, endPoint x: 296, endPoint y: 534, distance: 63.5
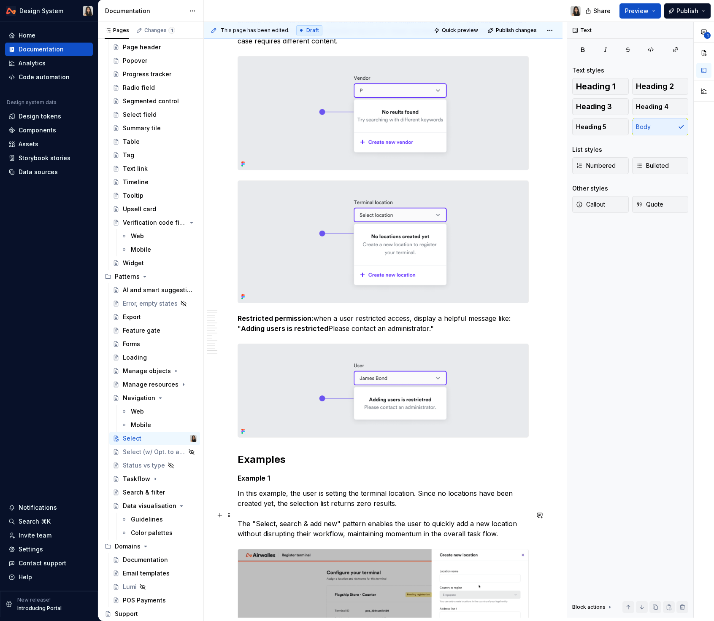
click at [307, 539] on p "In this example, the user is setting the terminal location. Since no locations …" at bounding box center [382, 513] width 291 height 51
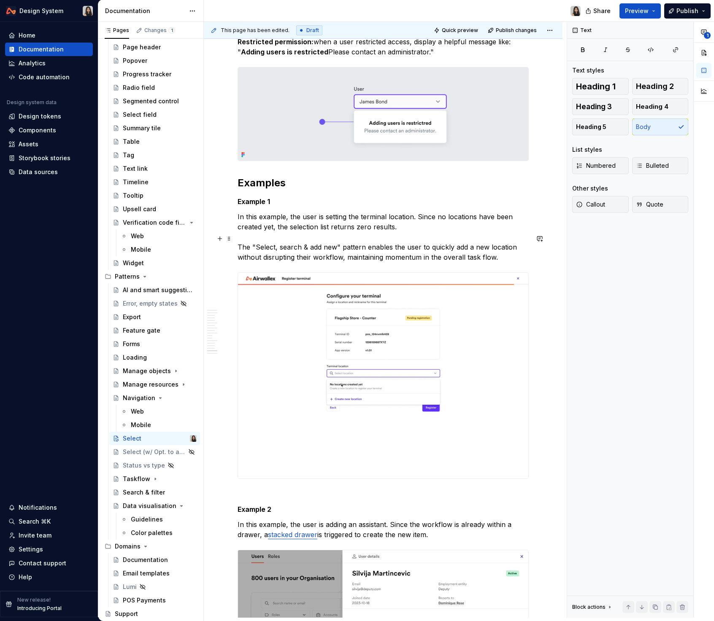
scroll to position [4969, 0]
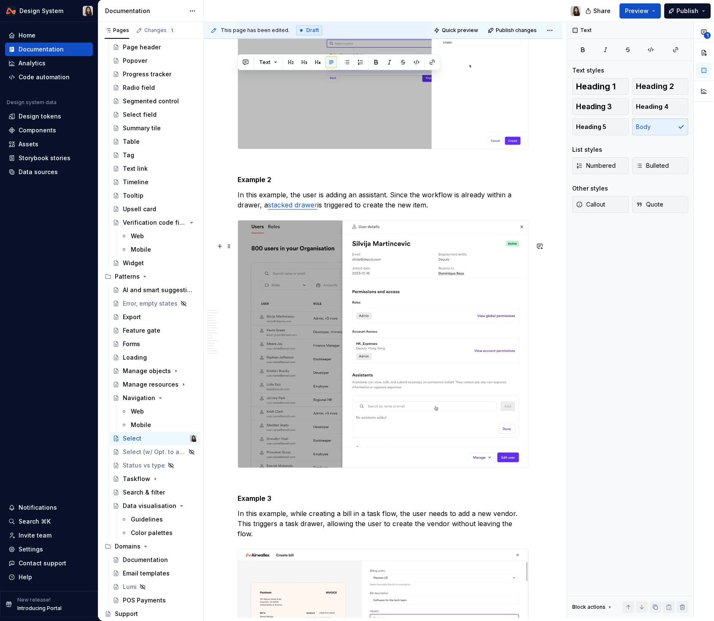
scroll to position [4837, 0]
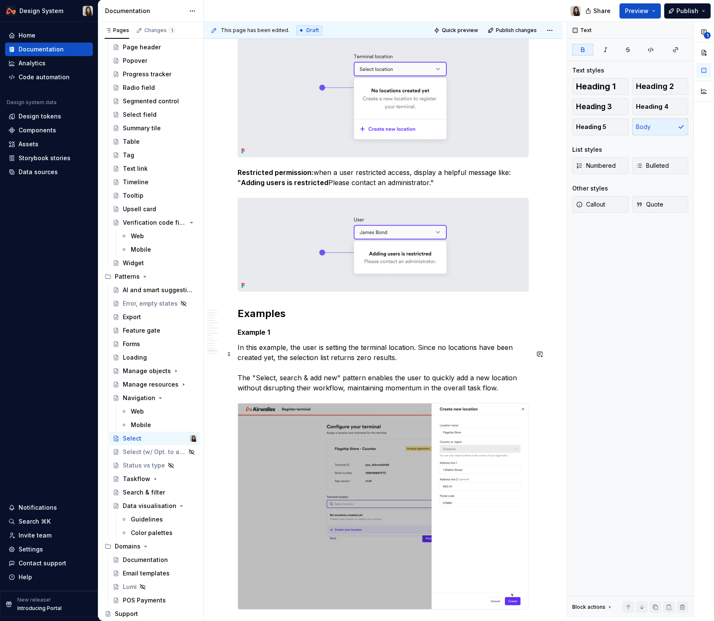
click at [238, 337] on strong "Example 1" at bounding box center [253, 332] width 32 height 8
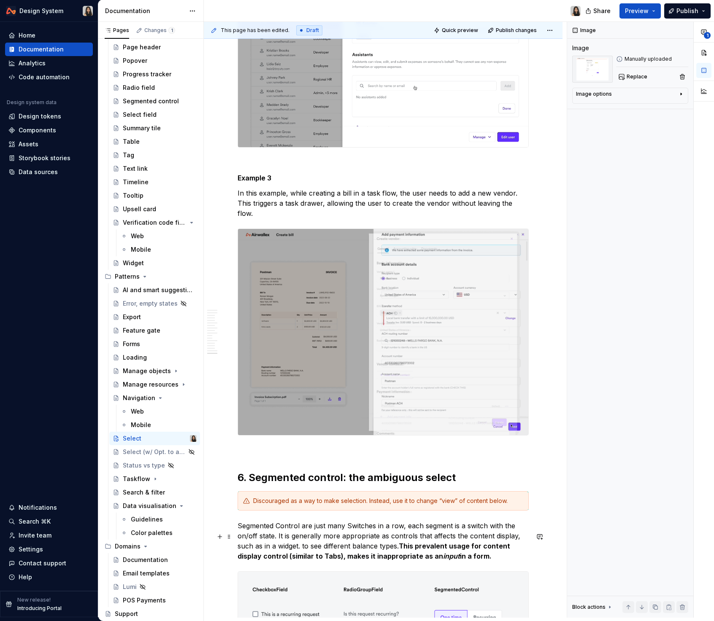
scroll to position [5624, 0]
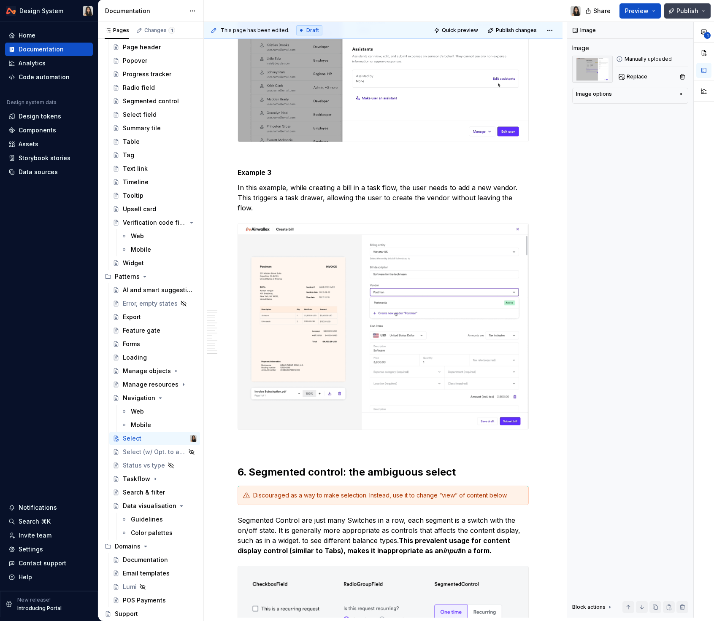
click at [686, 13] on span "Publish" at bounding box center [687, 11] width 22 height 8
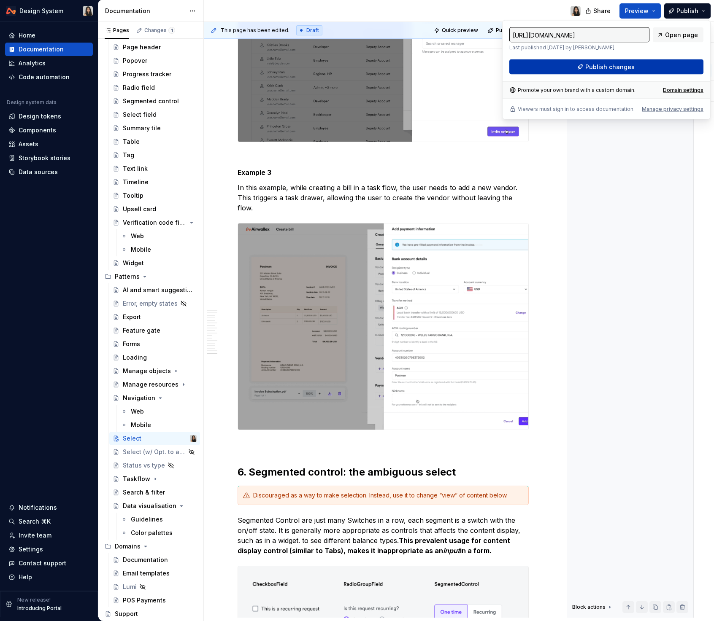
click at [651, 65] on button "Publish changes" at bounding box center [606, 66] width 194 height 15
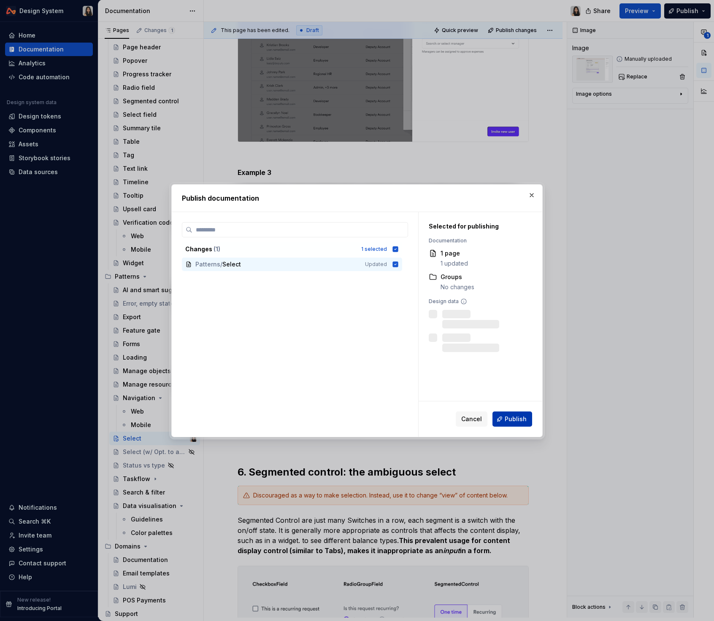
click at [510, 417] on span "Publish" at bounding box center [515, 419] width 22 height 8
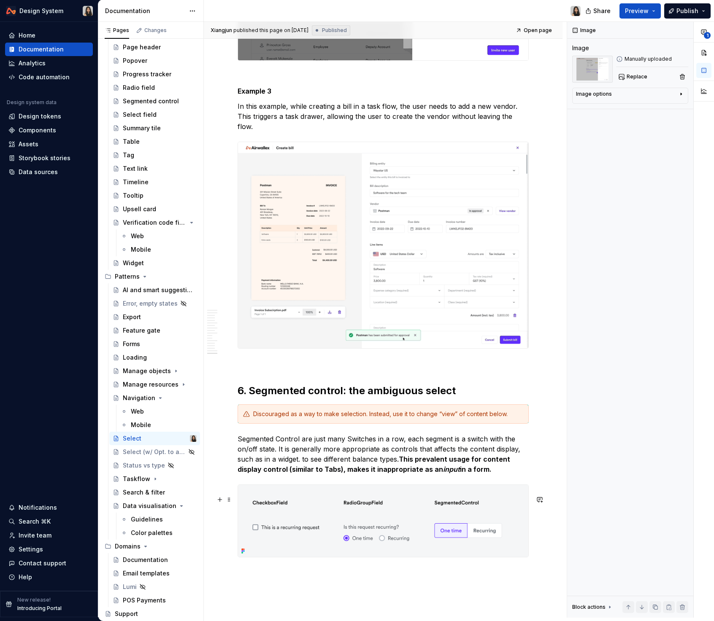
scroll to position [5704, 0]
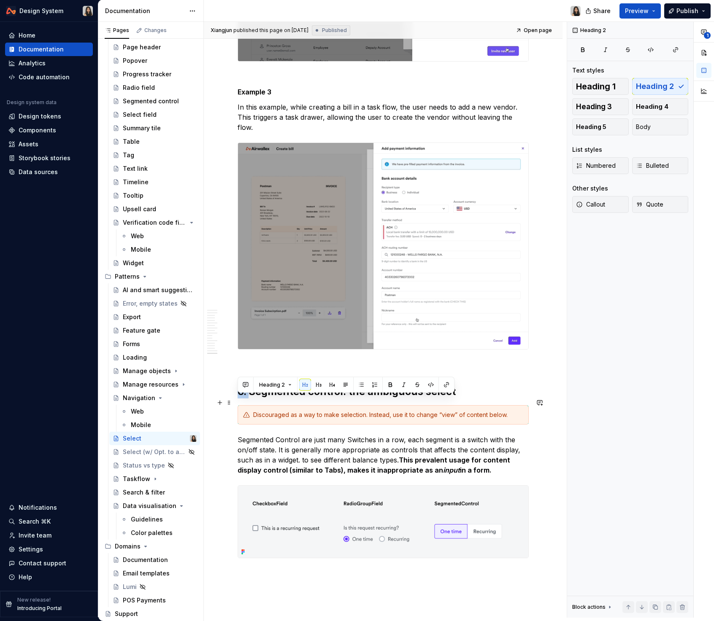
drag, startPoint x: 250, startPoint y: 404, endPoint x: 235, endPoint y: 404, distance: 14.8
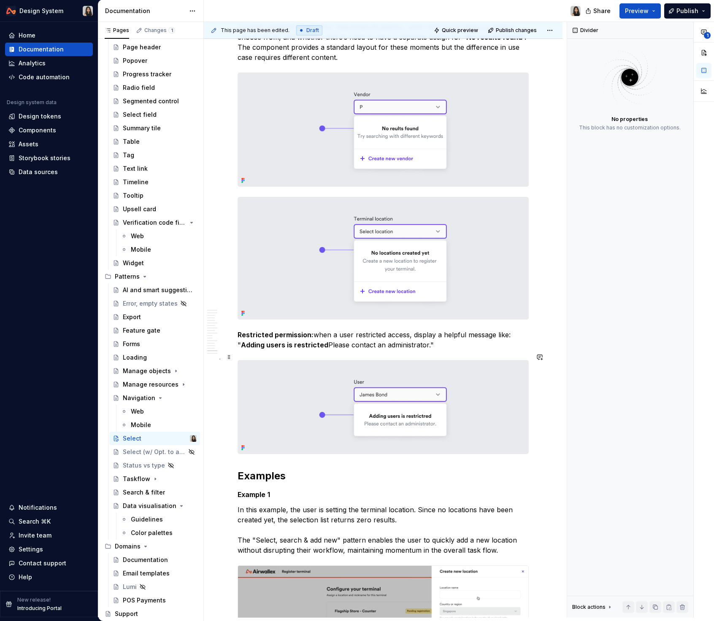
scroll to position [4899, 0]
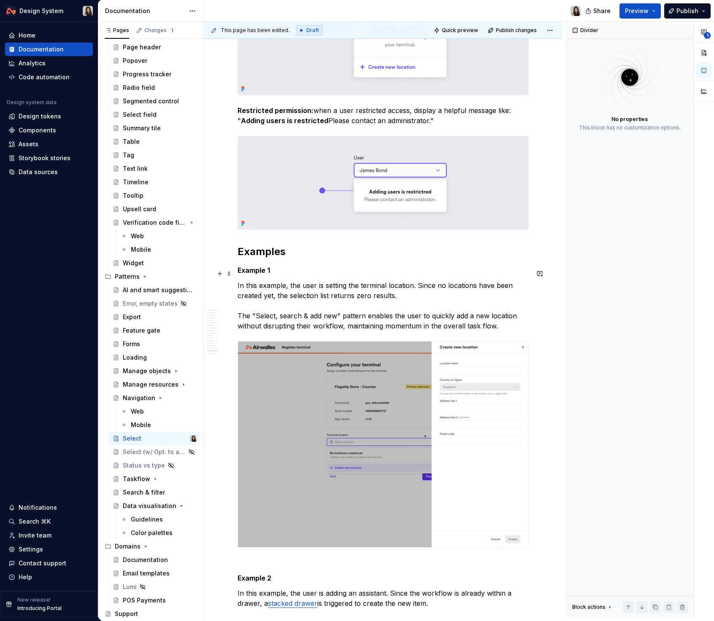
click at [267, 259] on h2 "Examples" at bounding box center [382, 251] width 291 height 13
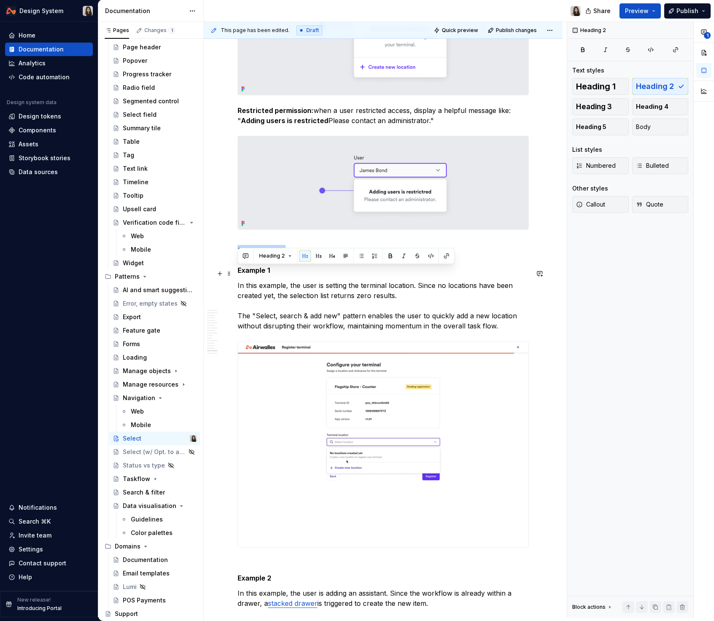
click at [267, 259] on h2 "Examples" at bounding box center [382, 251] width 291 height 13
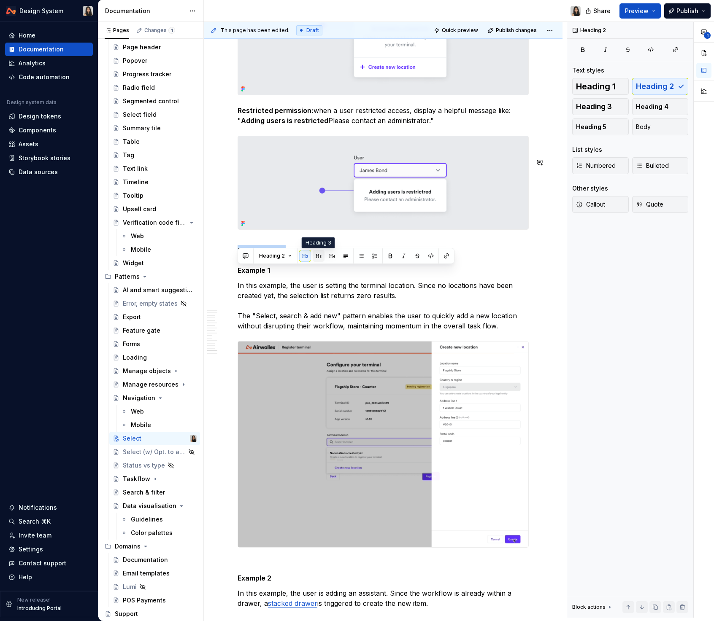
click at [321, 255] on button "button" at bounding box center [318, 256] width 12 height 12
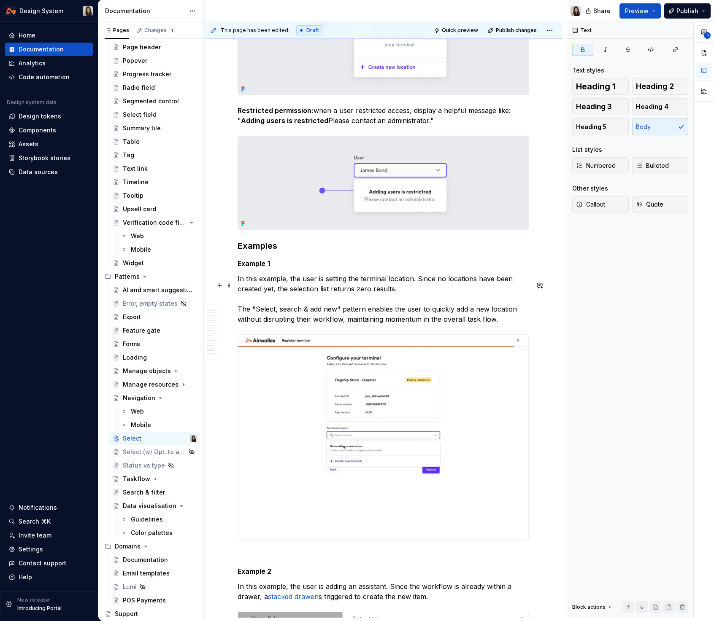
click at [274, 269] on p "Example 1" at bounding box center [382, 264] width 291 height 10
click at [261, 252] on h3 "Examples" at bounding box center [382, 246] width 291 height 12
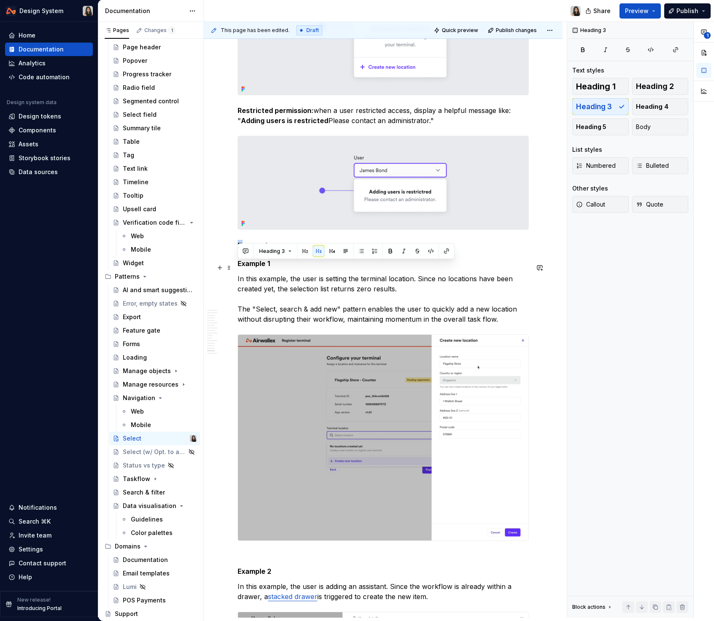
click at [320, 295] on p "In this example, the user is setting the terminal location. Since no locations …" at bounding box center [382, 299] width 291 height 51
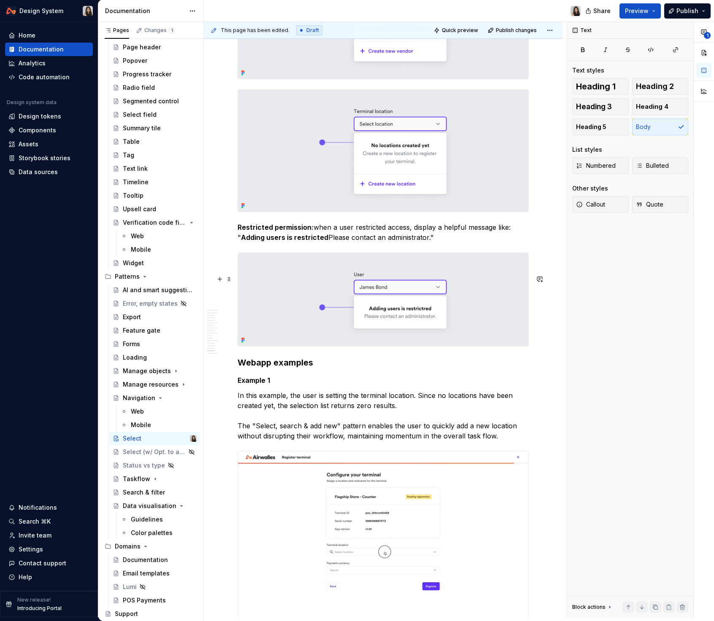
scroll to position [4781, 0]
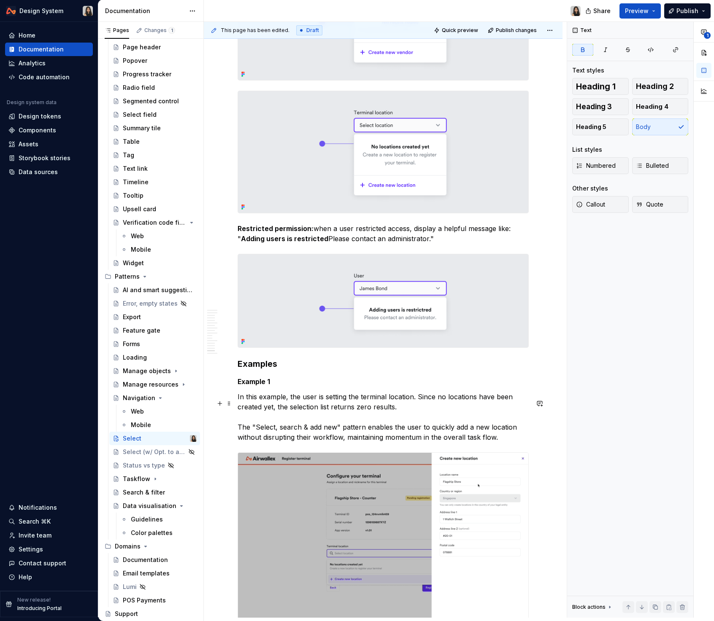
click at [255, 386] on strong "Example 1" at bounding box center [253, 381] width 32 height 8
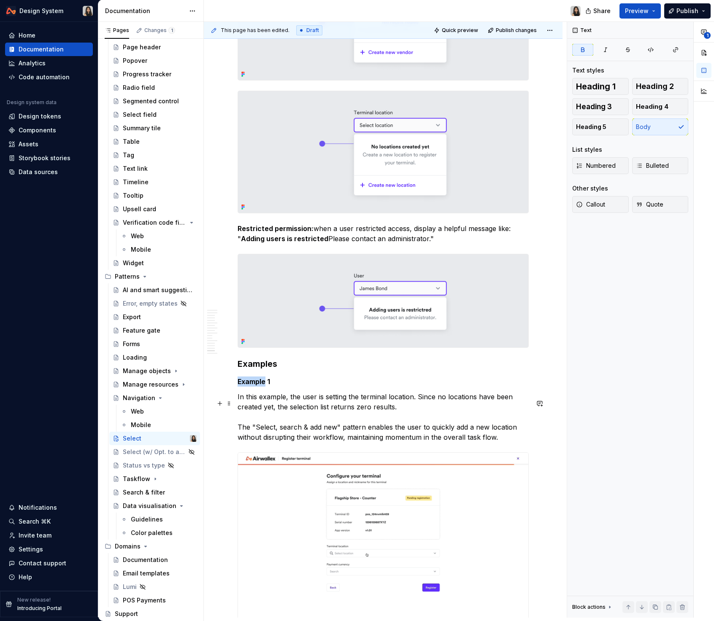
click at [255, 386] on strong "Example 1" at bounding box center [253, 381] width 32 height 8
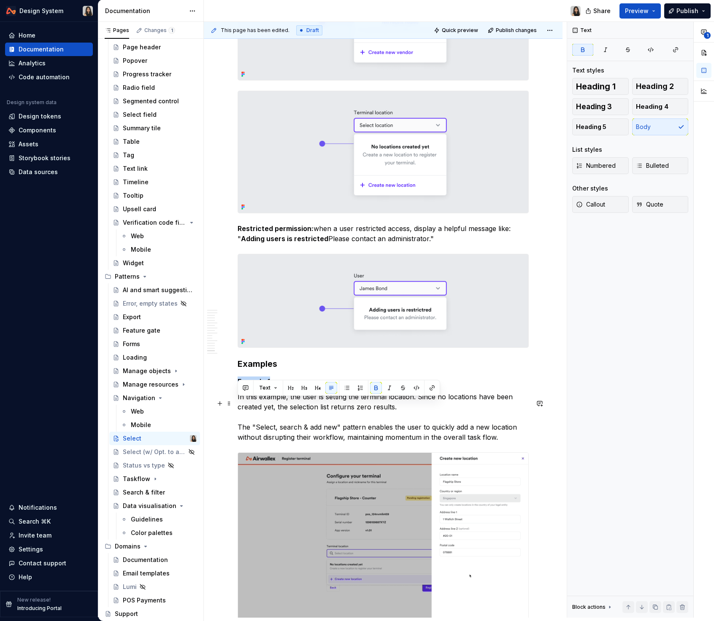
click at [255, 386] on strong "Example 1" at bounding box center [253, 381] width 32 height 8
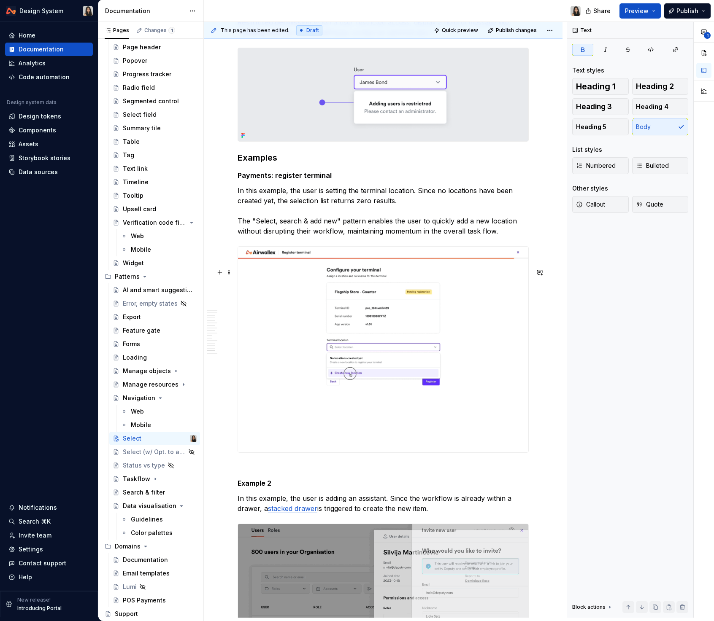
scroll to position [4987, 0]
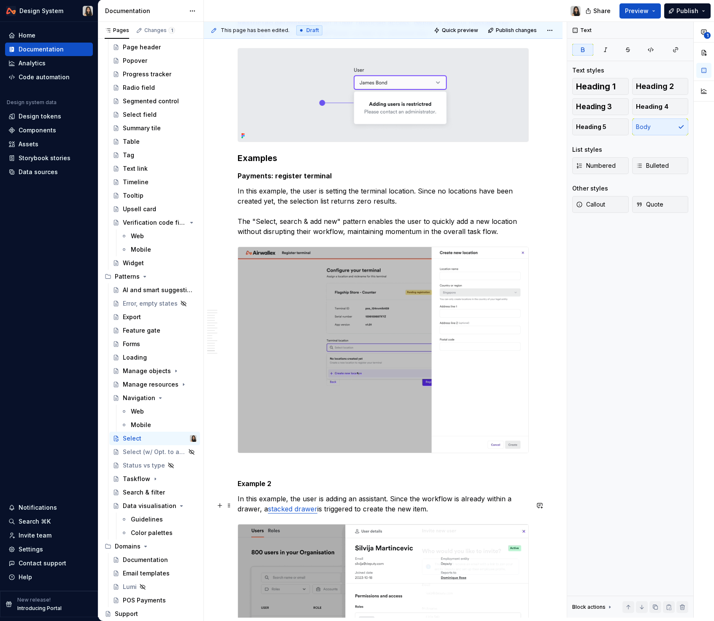
click at [262, 488] on strong "Example 2" at bounding box center [254, 483] width 34 height 8
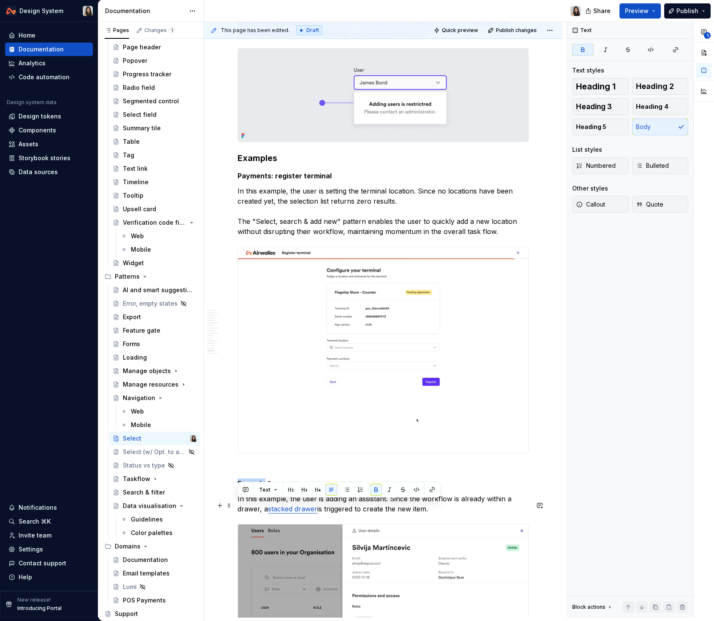
click at [262, 488] on strong "Example 2" at bounding box center [254, 483] width 34 height 8
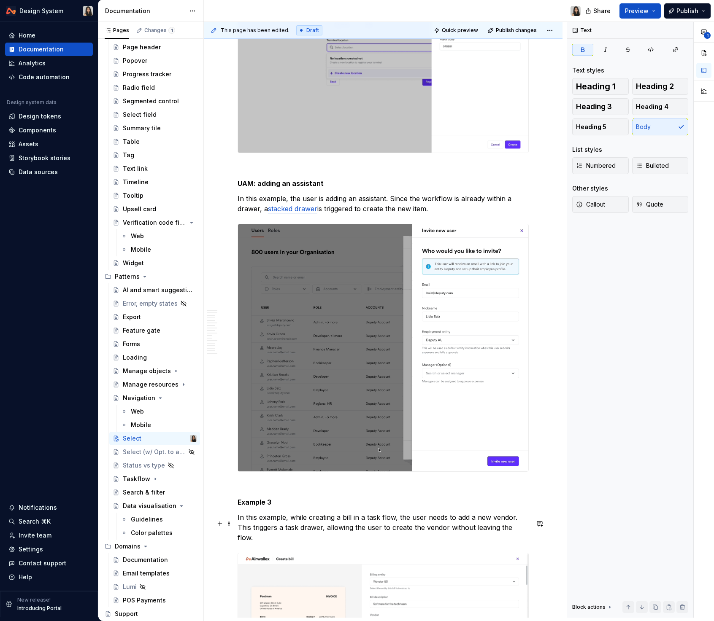
scroll to position [5289, 0]
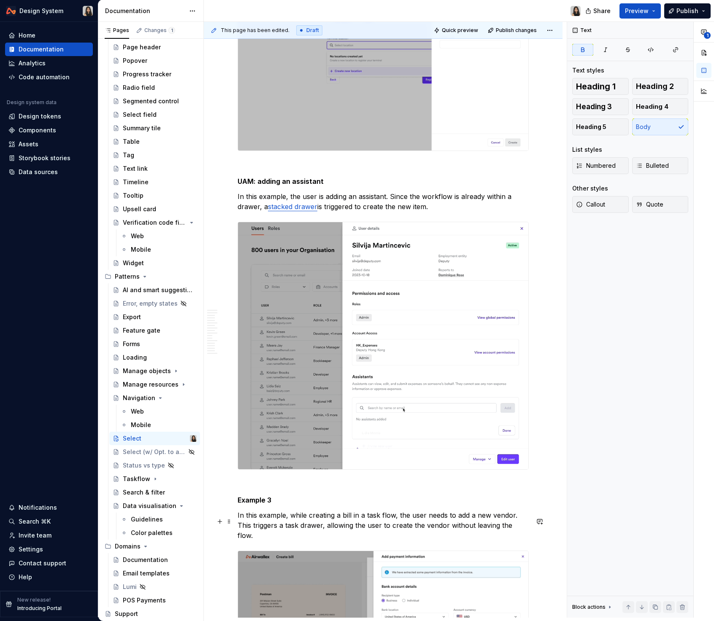
click at [262, 504] on strong "Example 3" at bounding box center [254, 500] width 34 height 8
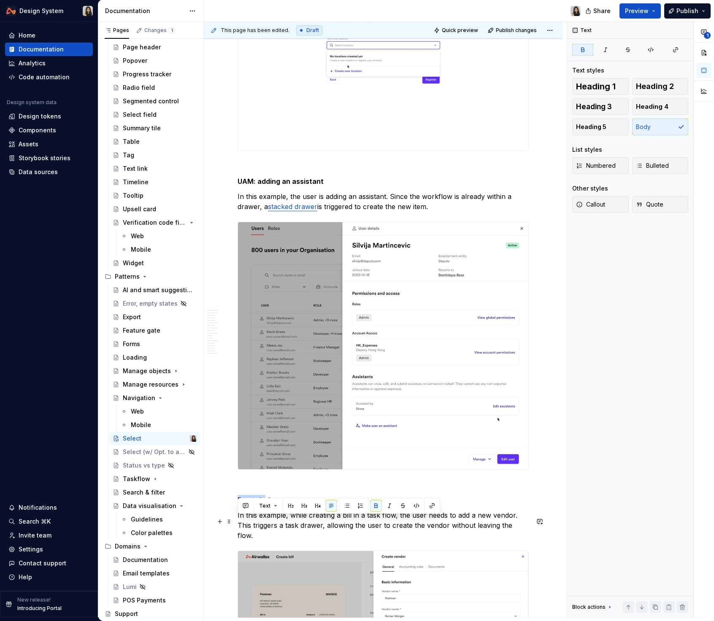
click at [262, 504] on strong "Example 3" at bounding box center [254, 500] width 34 height 8
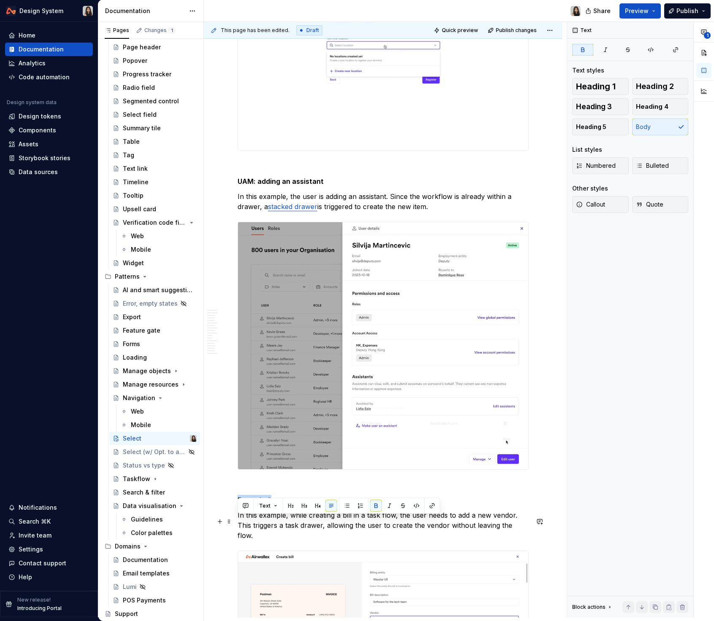
click at [262, 504] on strong "Example 3" at bounding box center [254, 500] width 34 height 8
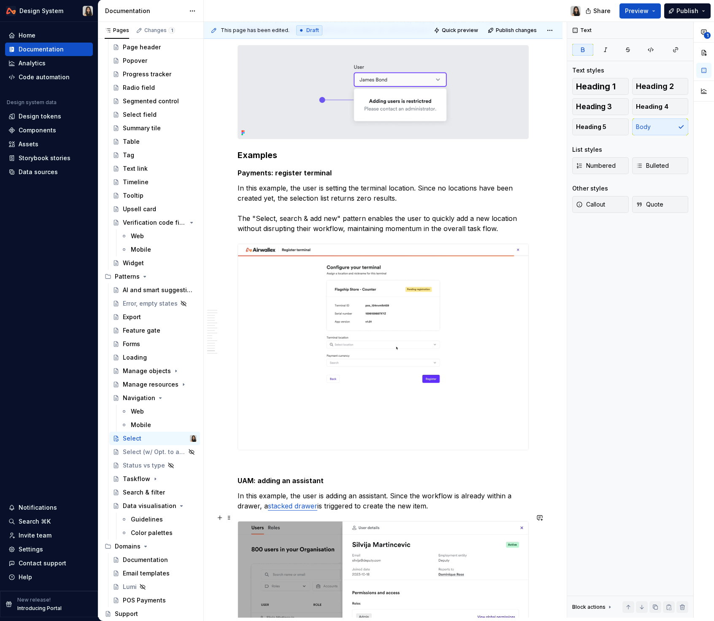
scroll to position [4989, 0]
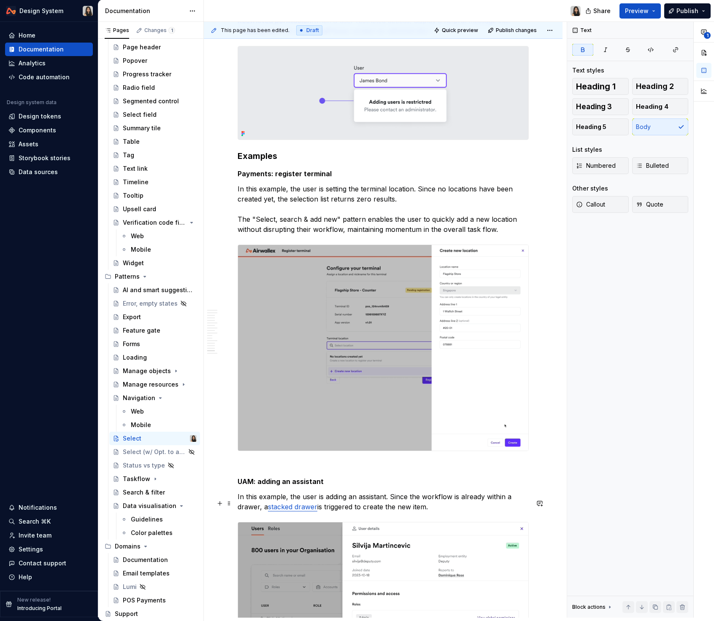
click at [280, 486] on strong "UAM: adding an assistant" at bounding box center [280, 481] width 86 height 8
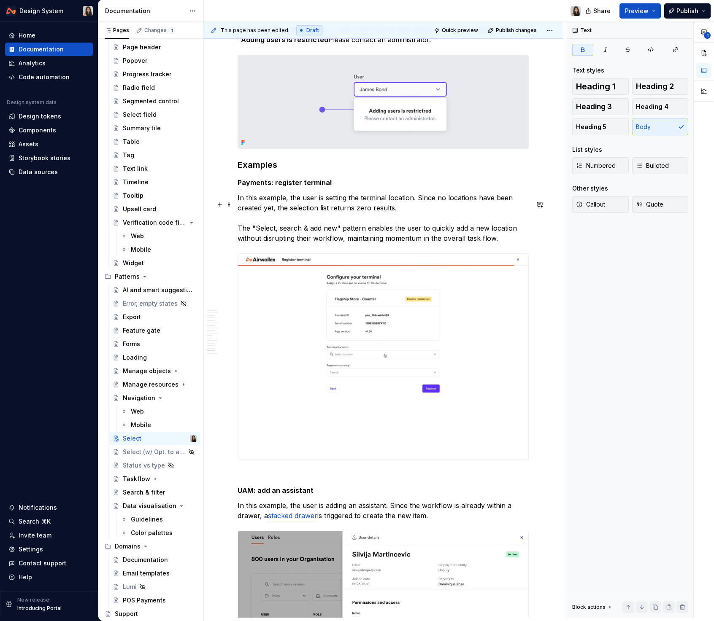
click at [273, 187] on strong "Payments: register terminal" at bounding box center [284, 182] width 94 height 8
click at [301, 187] on strong "Payments: register terminal" at bounding box center [284, 182] width 94 height 8
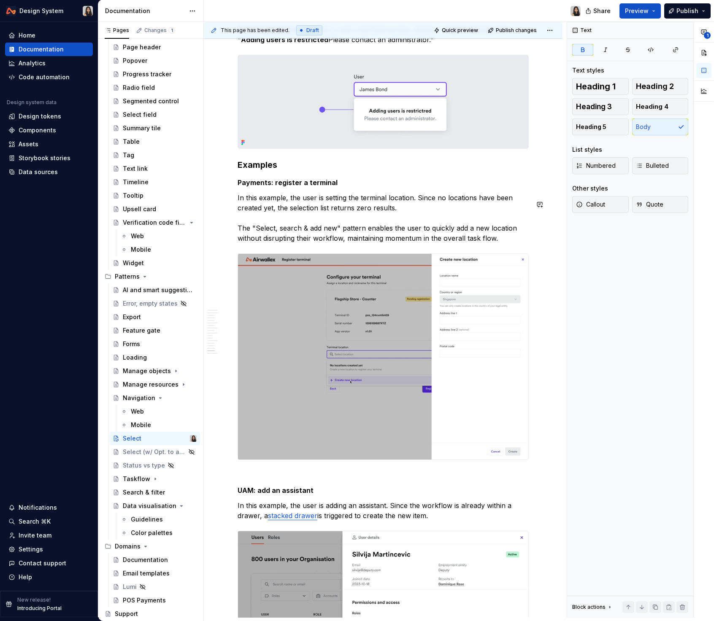
click at [326, 224] on p "In this example, the user is setting the terminal location. Since no locations …" at bounding box center [382, 218] width 291 height 51
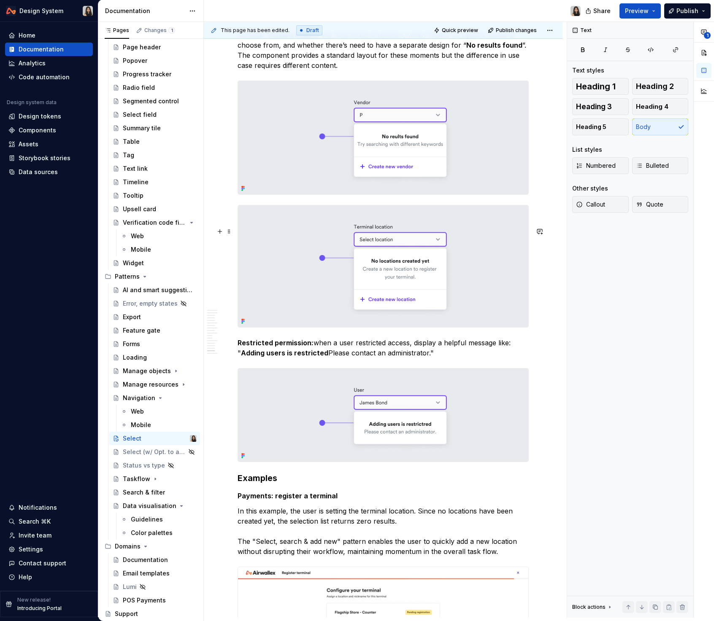
scroll to position [4509, 0]
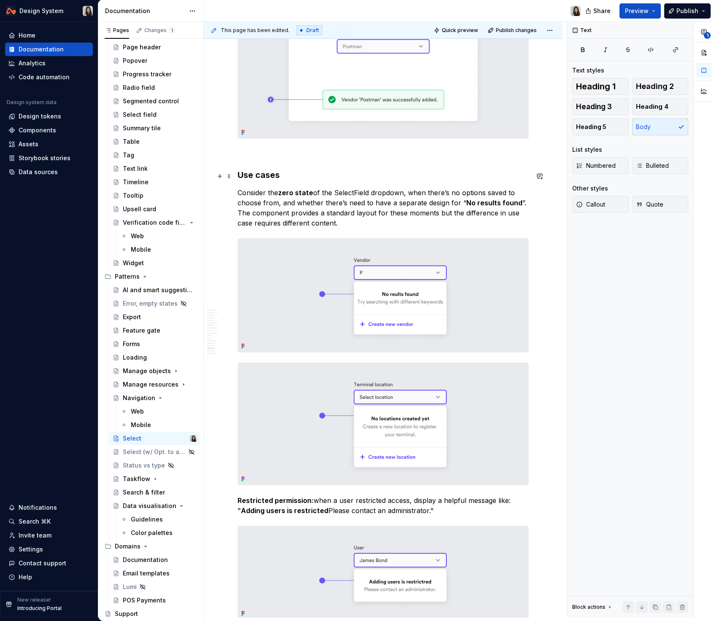
click at [290, 159] on p at bounding box center [382, 154] width 291 height 10
click at [291, 181] on h3 "Use cases" at bounding box center [382, 175] width 291 height 12
click at [304, 181] on h3 "Use cases" at bounding box center [382, 175] width 291 height 12
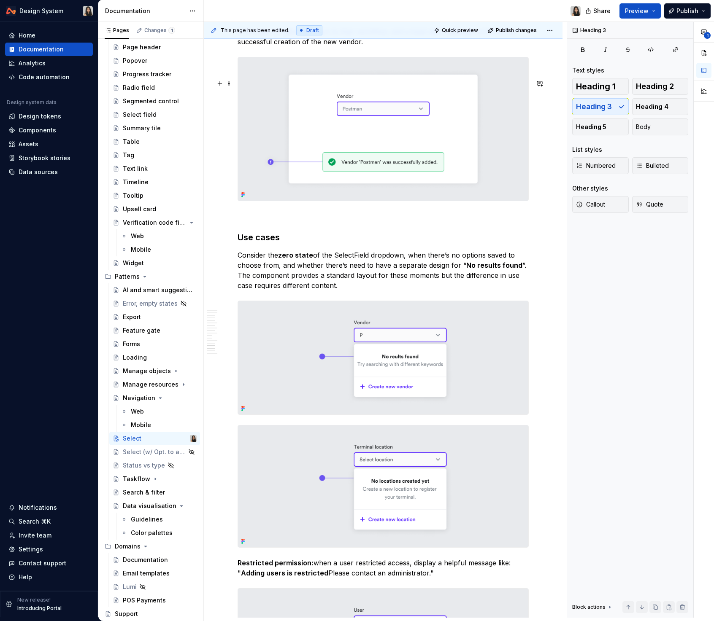
scroll to position [4373, 0]
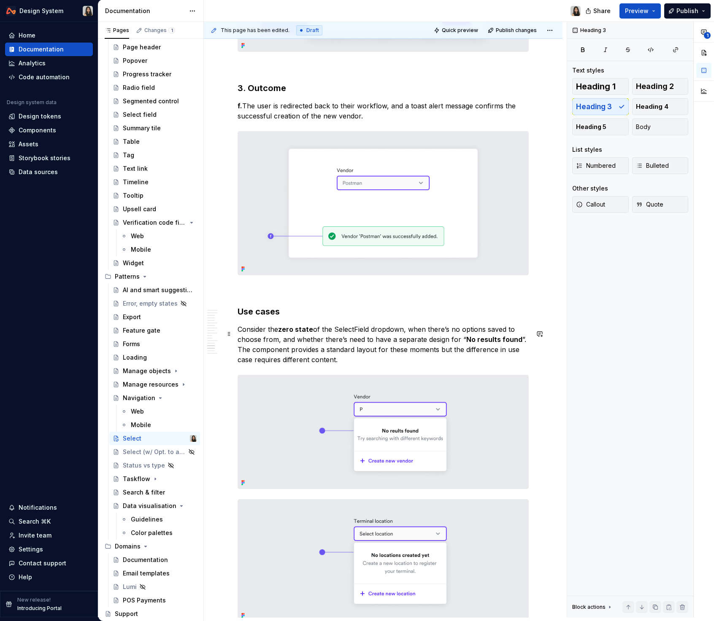
click at [288, 318] on h3 "Use cases" at bounding box center [382, 312] width 291 height 12
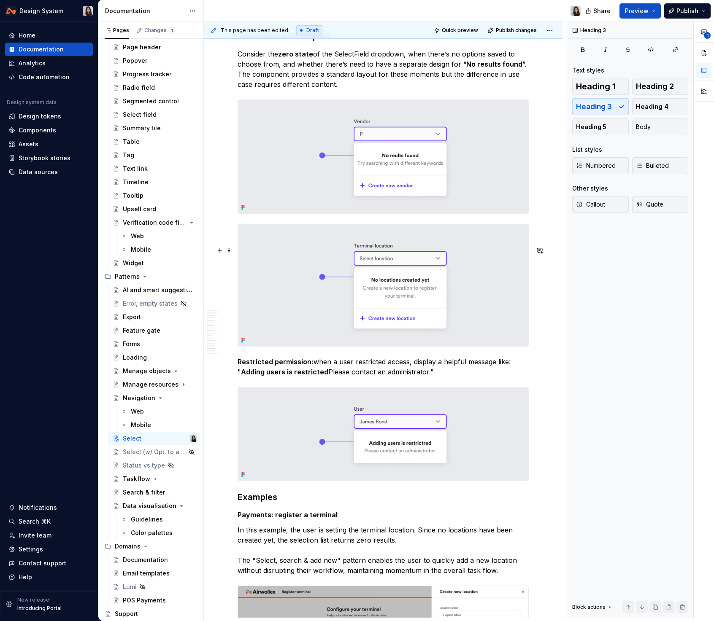
scroll to position [4734, 0]
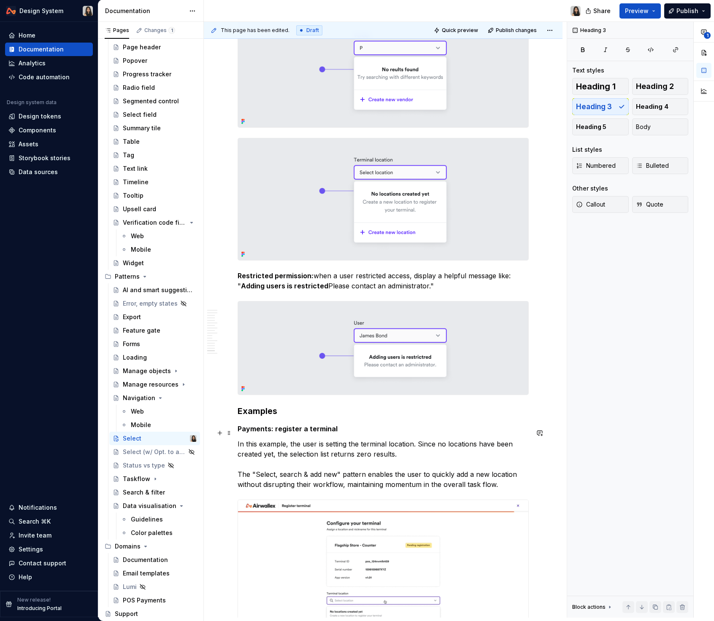
click at [261, 417] on h3 "Examples" at bounding box center [382, 411] width 291 height 12
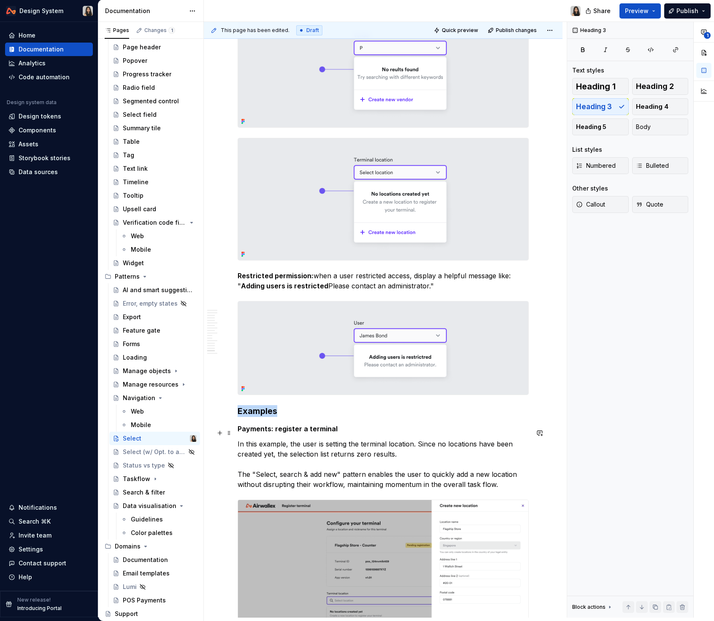
click at [261, 417] on h3 "Examples" at bounding box center [382, 411] width 291 height 12
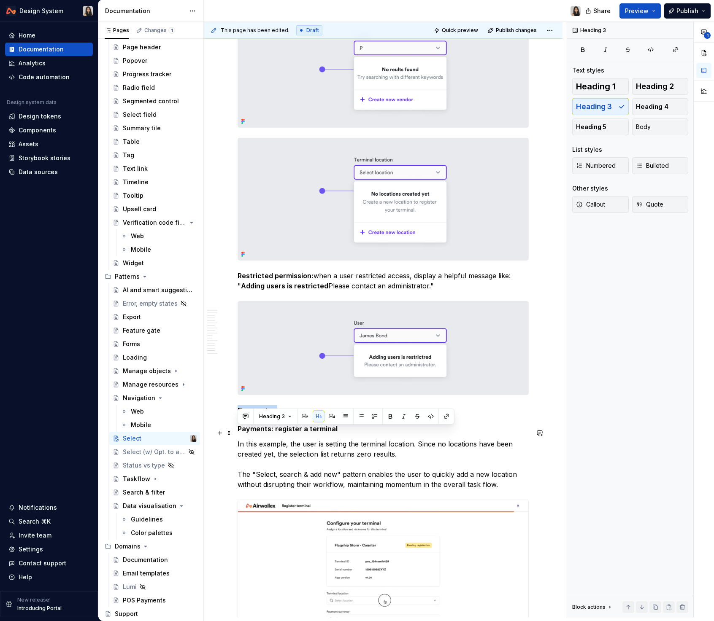
click at [261, 417] on h3 "Examples" at bounding box center [382, 411] width 291 height 12
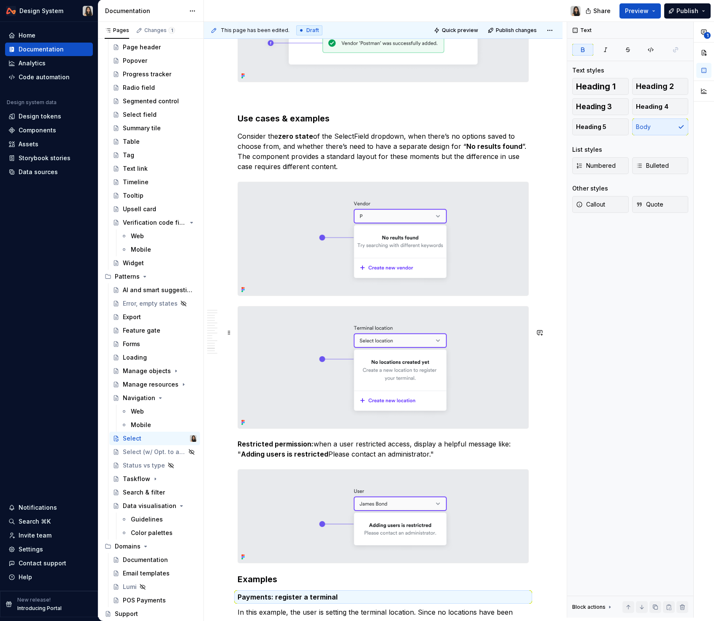
scroll to position [4487, 0]
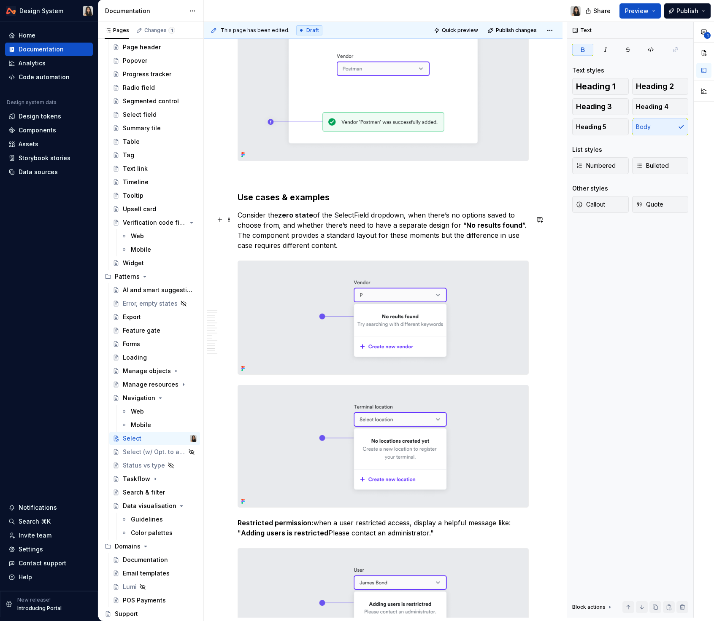
click at [307, 203] on h3 "Use cases & examples" at bounding box center [382, 197] width 291 height 12
click at [282, 203] on h3 "Use cases & examples" at bounding box center [382, 197] width 291 height 12
click at [265, 203] on h3 "Use cases & examples" at bounding box center [382, 197] width 291 height 12
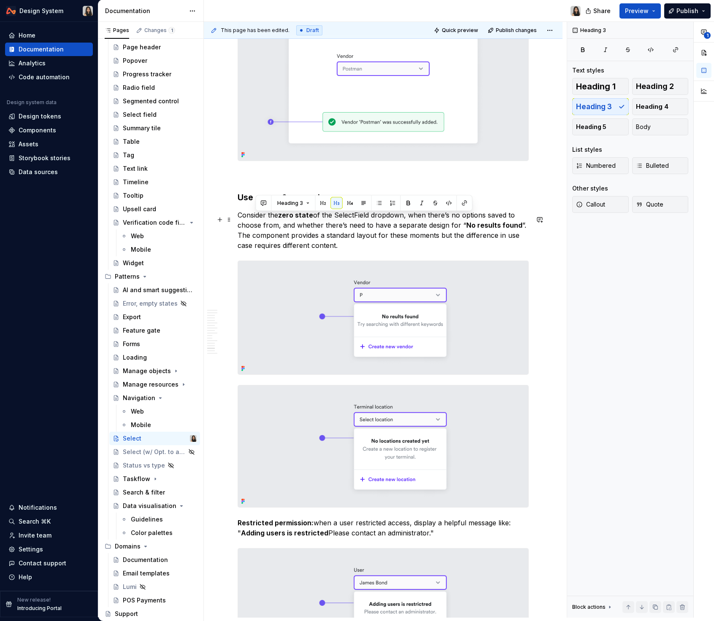
click at [243, 203] on h3 "Use cases & examples" at bounding box center [382, 197] width 291 height 12
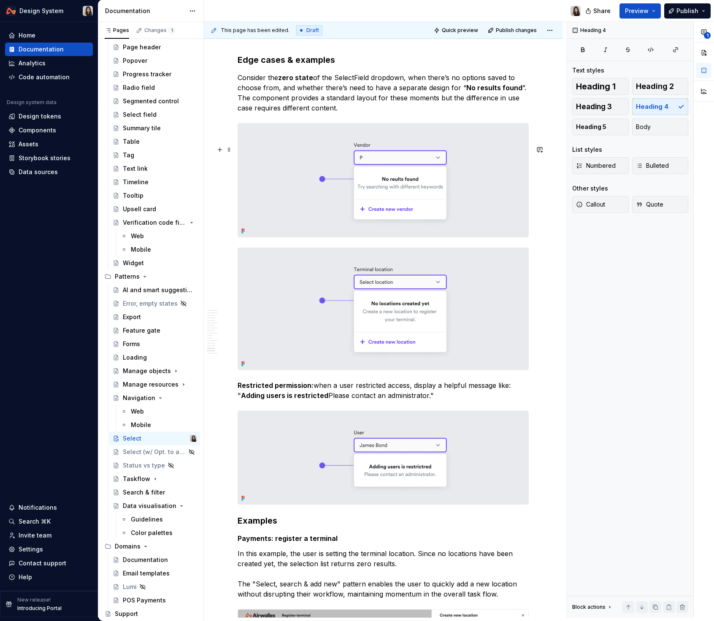
scroll to position [4625, 0]
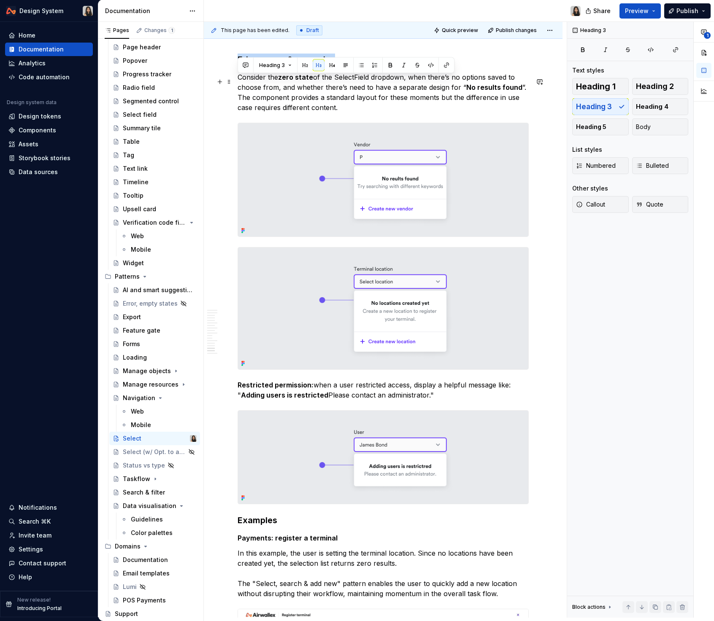
drag, startPoint x: 284, startPoint y: 73, endPoint x: 332, endPoint y: 83, distance: 49.0
click at [332, 65] on h3 "Edge cases & examples" at bounding box center [382, 60] width 291 height 12
click at [319, 65] on h3 "Edge cases & examples" at bounding box center [382, 60] width 291 height 12
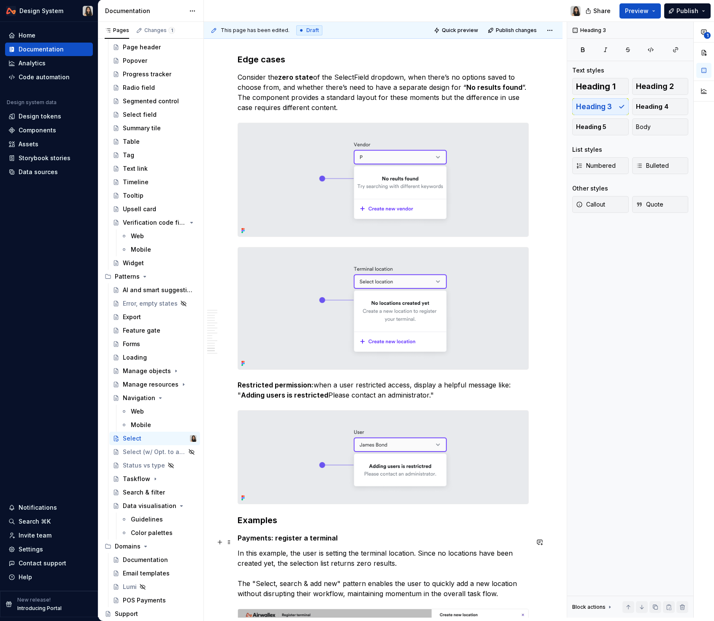
click at [269, 526] on h3 "Examples" at bounding box center [382, 520] width 291 height 12
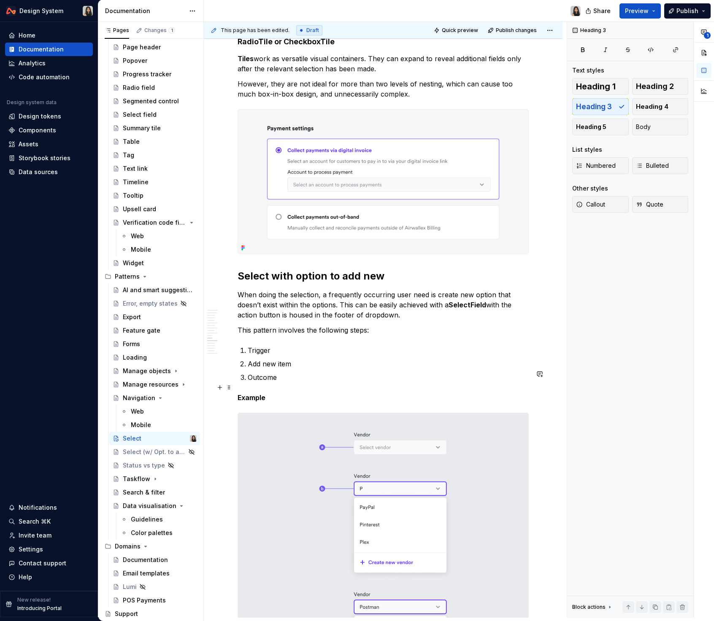
scroll to position [3187, 0]
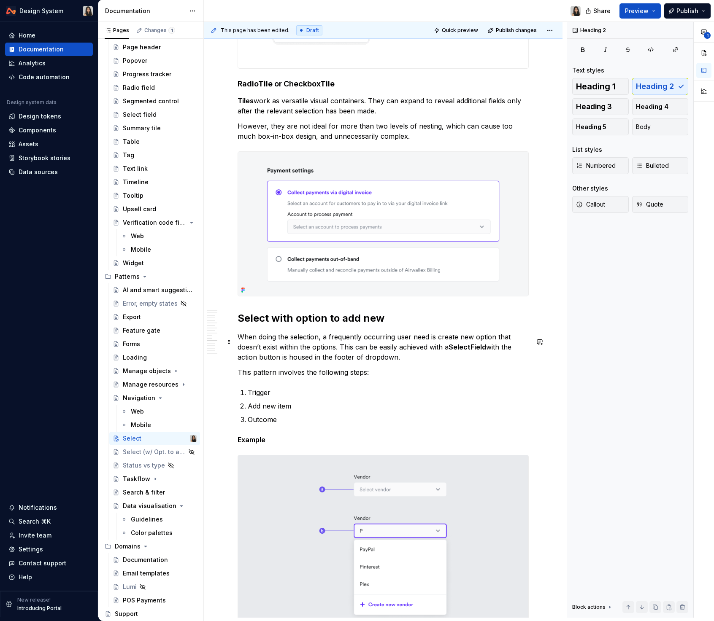
click at [325, 325] on h2 "Select with option to add new" at bounding box center [382, 318] width 291 height 13
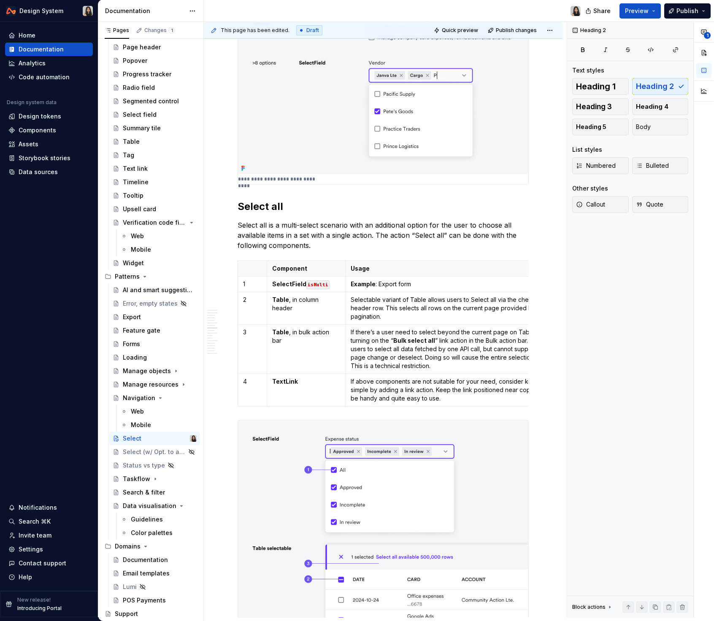
scroll to position [1710, 0]
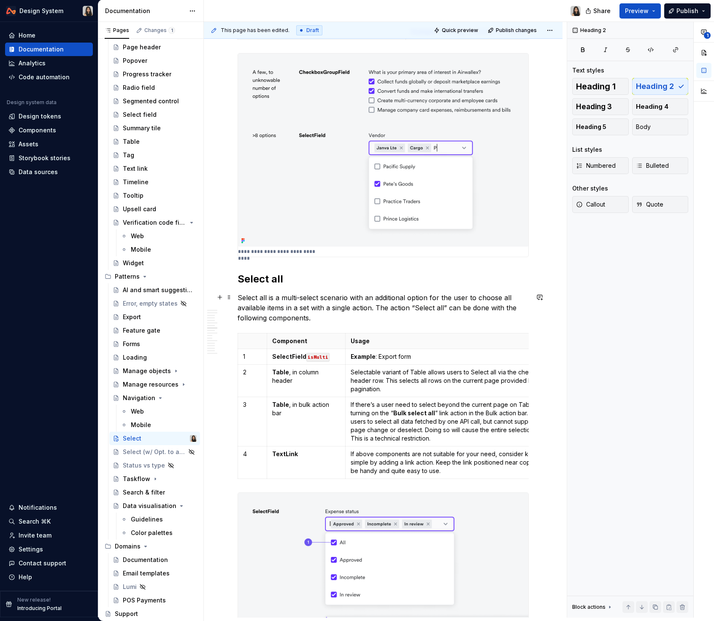
click at [264, 286] on h2 "Select all" at bounding box center [382, 278] width 291 height 13
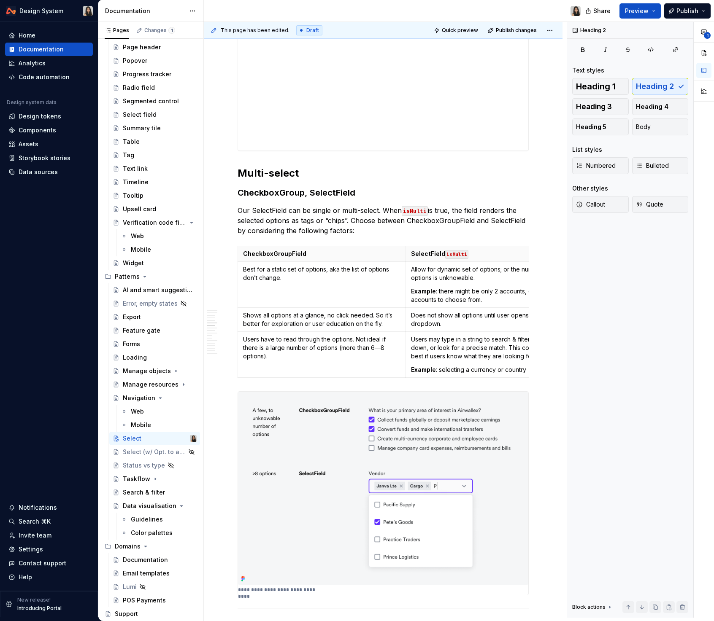
scroll to position [1250, 0]
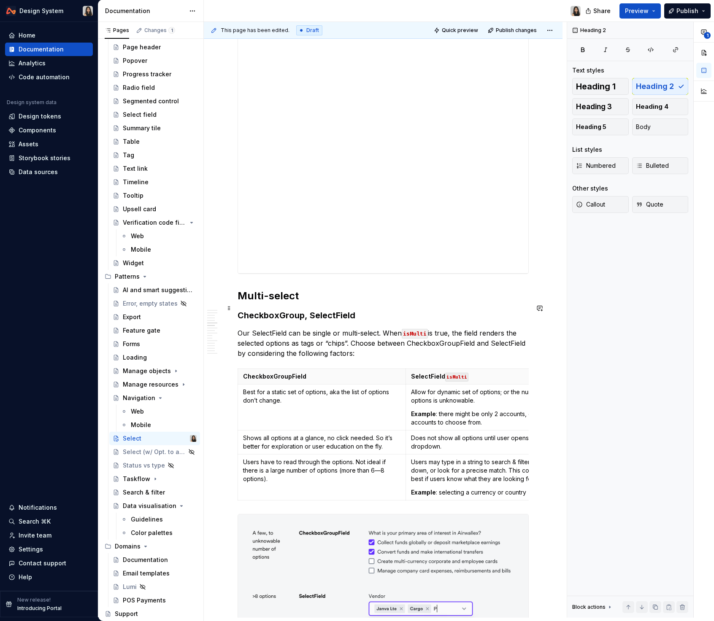
click at [285, 303] on h2 "Multi-select" at bounding box center [382, 295] width 291 height 13
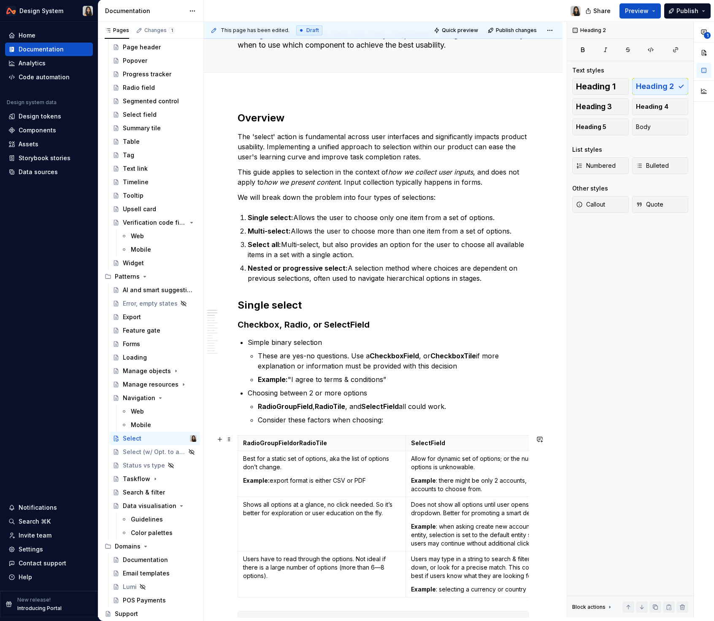
scroll to position [0, 0]
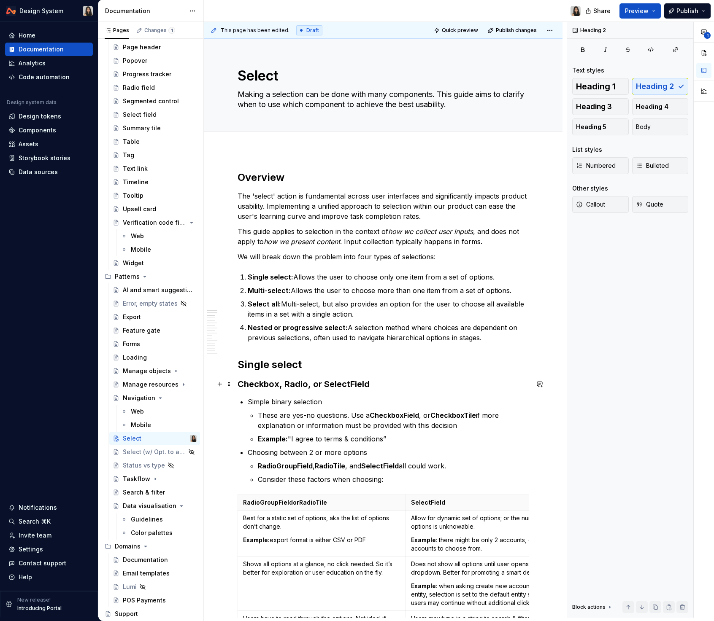
click at [284, 368] on h2 "Single select" at bounding box center [382, 364] width 291 height 13
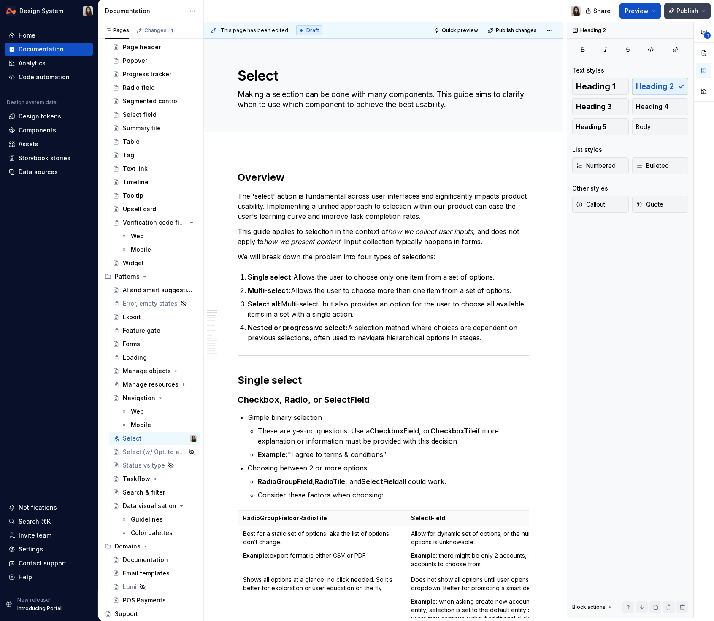
click at [680, 7] on span "Publish" at bounding box center [687, 11] width 22 height 8
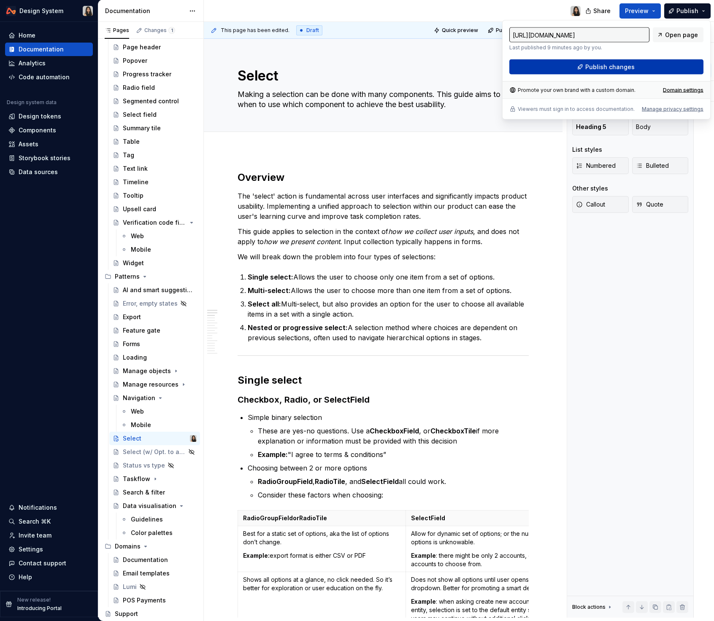
click at [654, 64] on button "Publish changes" at bounding box center [606, 66] width 194 height 15
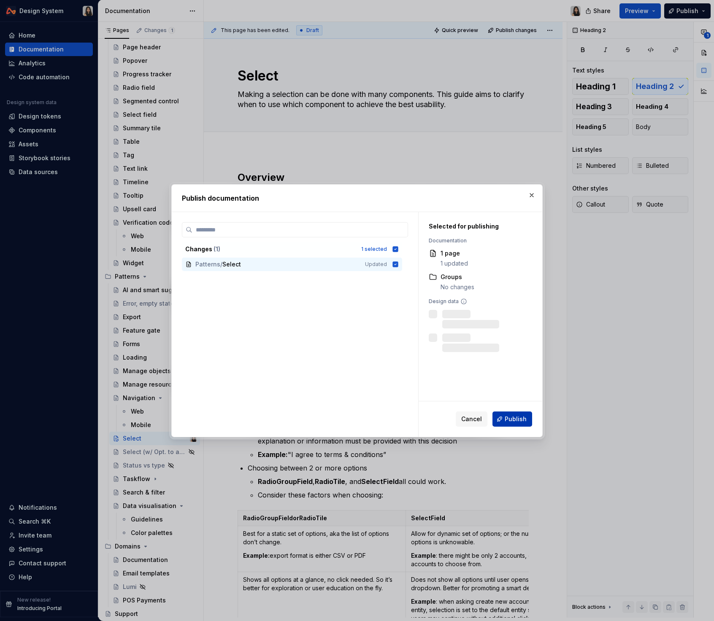
click at [523, 415] on span "Publish" at bounding box center [515, 419] width 22 height 8
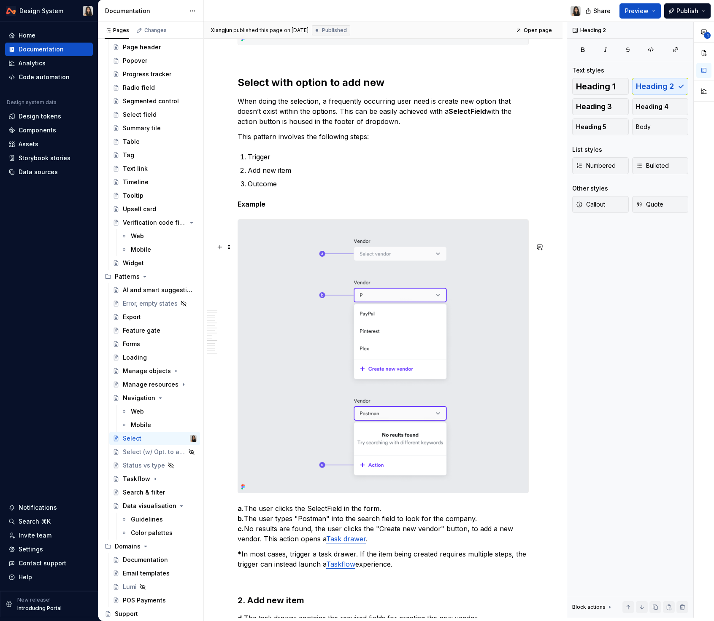
scroll to position [3521, 0]
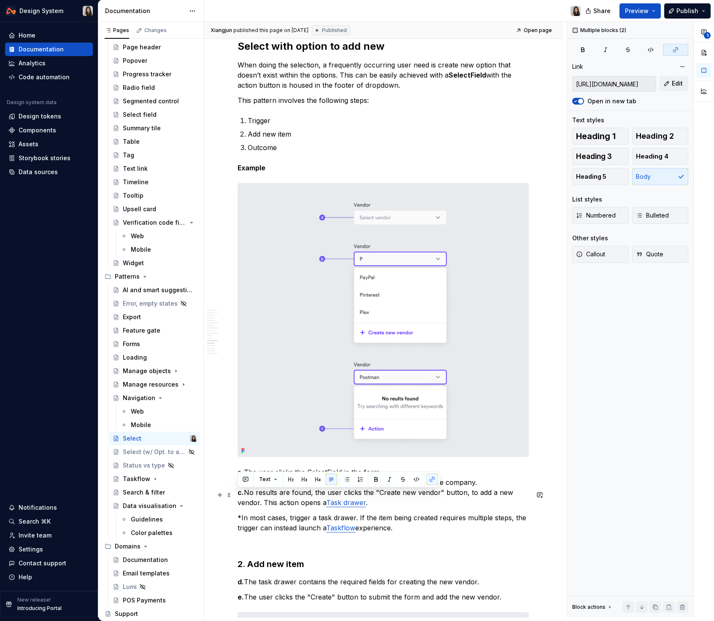
drag, startPoint x: 404, startPoint y: 552, endPoint x: 233, endPoint y: 490, distance: 182.3
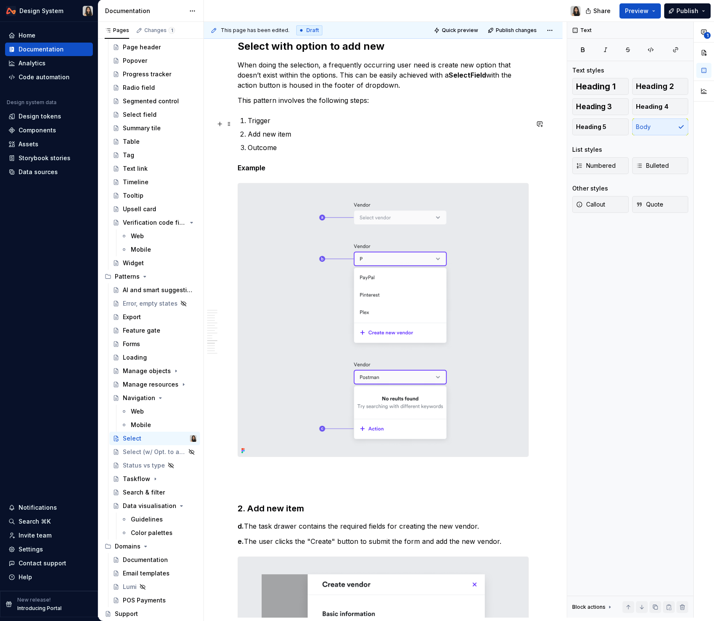
click at [380, 105] on p "This pattern involves the following steps:" at bounding box center [382, 100] width 291 height 10
click at [317, 153] on p "Outcome" at bounding box center [388, 148] width 281 height 10
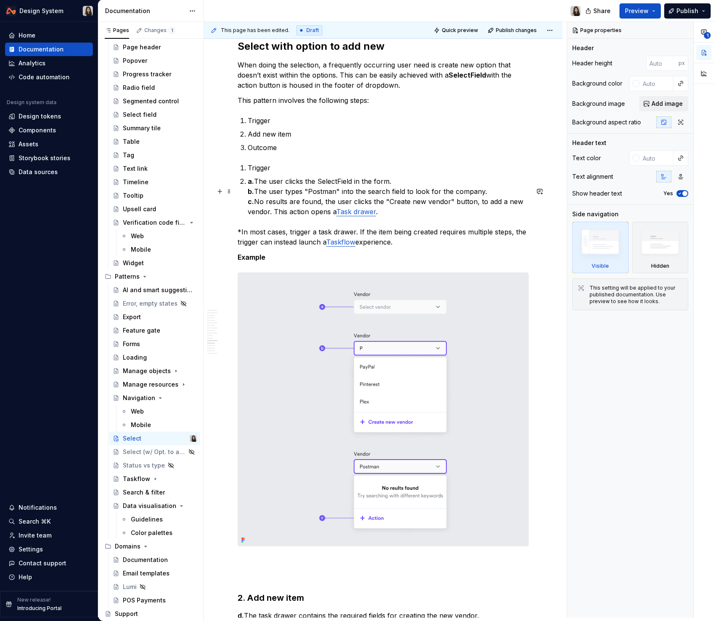
click at [280, 173] on p "Trigger" at bounding box center [388, 168] width 281 height 10
click at [248, 173] on li "Trigger" at bounding box center [388, 168] width 281 height 10
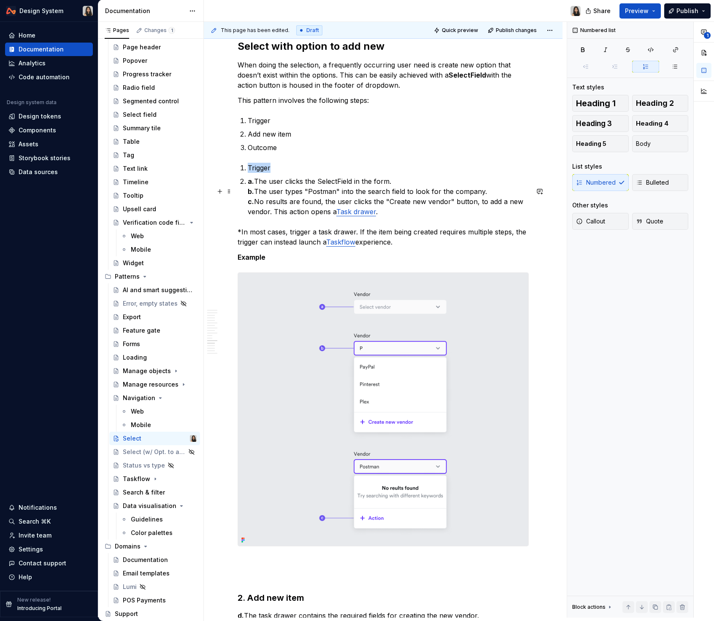
click at [248, 173] on li "Trigger" at bounding box center [388, 168] width 281 height 10
click at [392, 176] on button "button" at bounding box center [394, 176] width 12 height 12
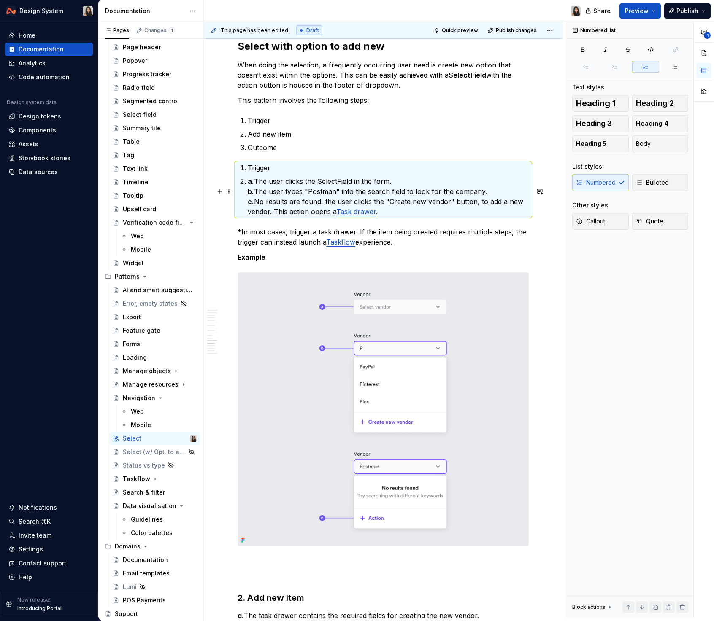
click at [262, 173] on p "Trigger" at bounding box center [388, 168] width 281 height 10
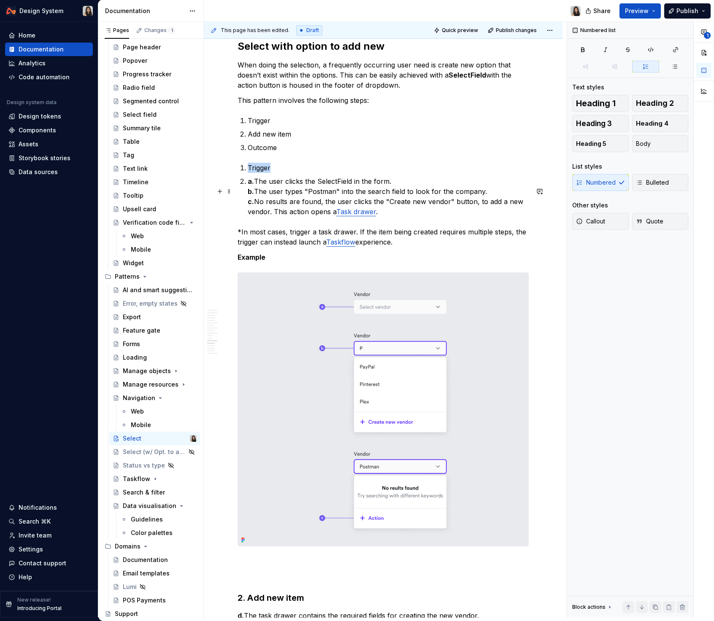
click at [262, 173] on p "Trigger" at bounding box center [388, 168] width 281 height 10
click at [335, 178] on button "button" at bounding box center [338, 176] width 12 height 12
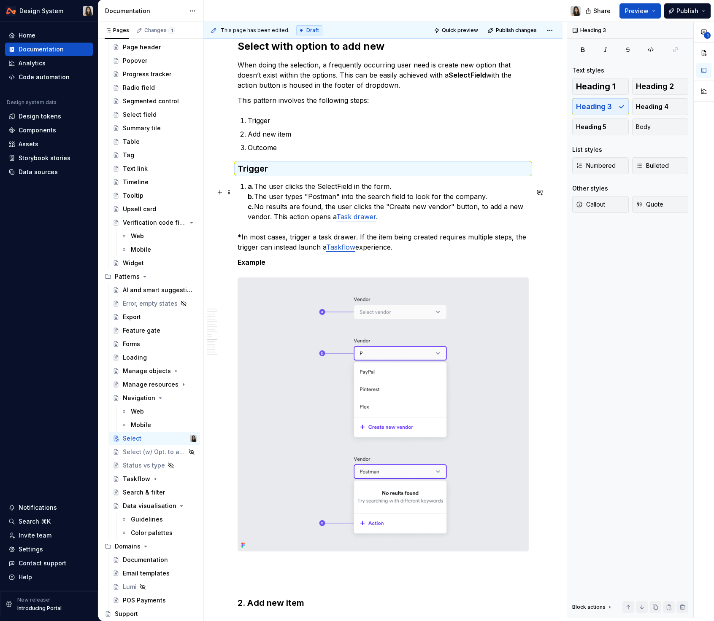
click at [237, 175] on h3 "Trigger" at bounding box center [382, 169] width 291 height 12
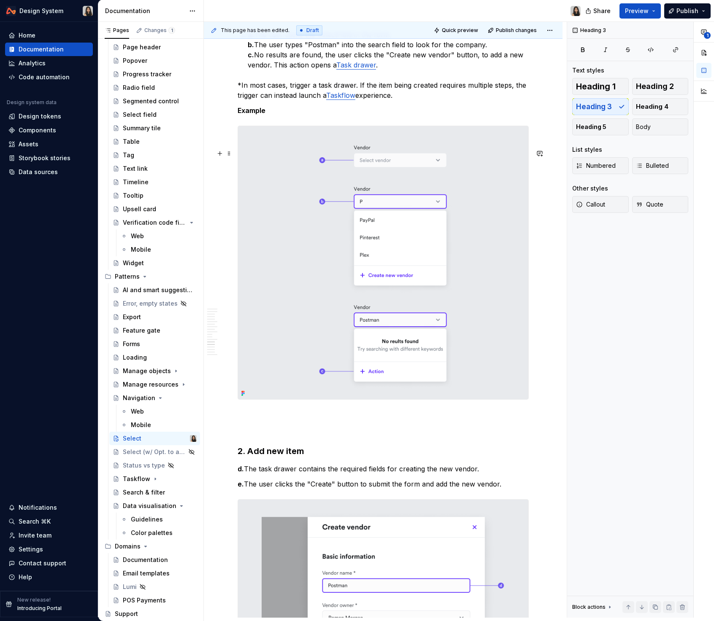
scroll to position [3527, 0]
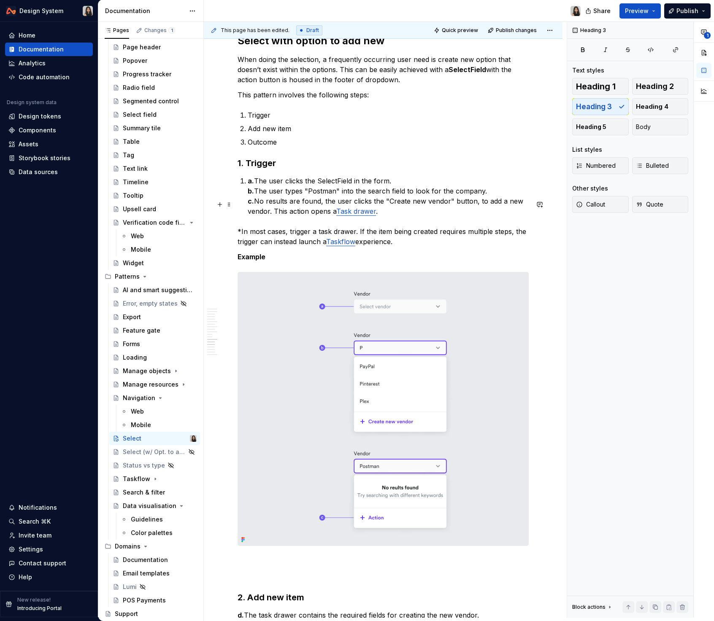
click at [248, 203] on li "a. The user clicks the SelectField in the form. b. The user types "Postman" int…" at bounding box center [388, 196] width 281 height 40
click at [226, 205] on span at bounding box center [229, 205] width 7 height 12
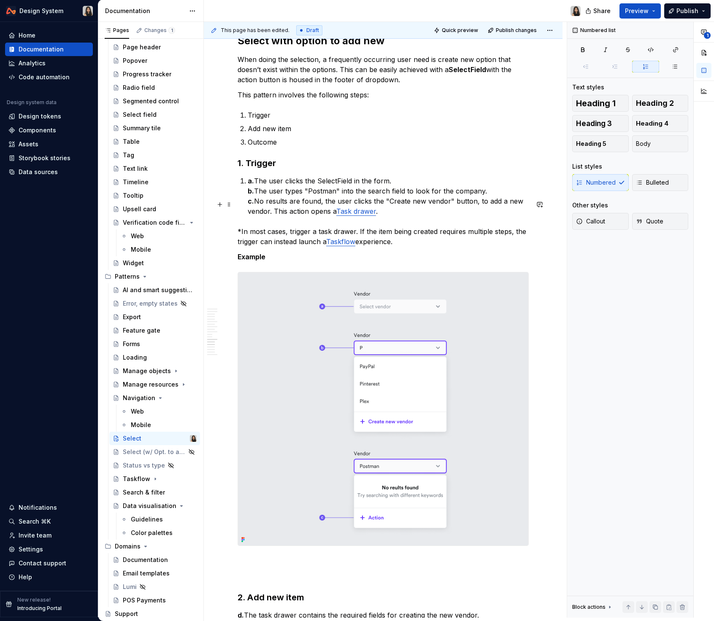
click at [283, 206] on p "a. The user clicks the SelectField in the form. b. The user types "Postman" int…" at bounding box center [388, 196] width 281 height 40
click at [248, 204] on li "a. The user clicks the SelectField in the form. b. The user types "Postman" int…" at bounding box center [388, 196] width 281 height 40
click at [642, 142] on span "Body" at bounding box center [643, 144] width 15 height 8
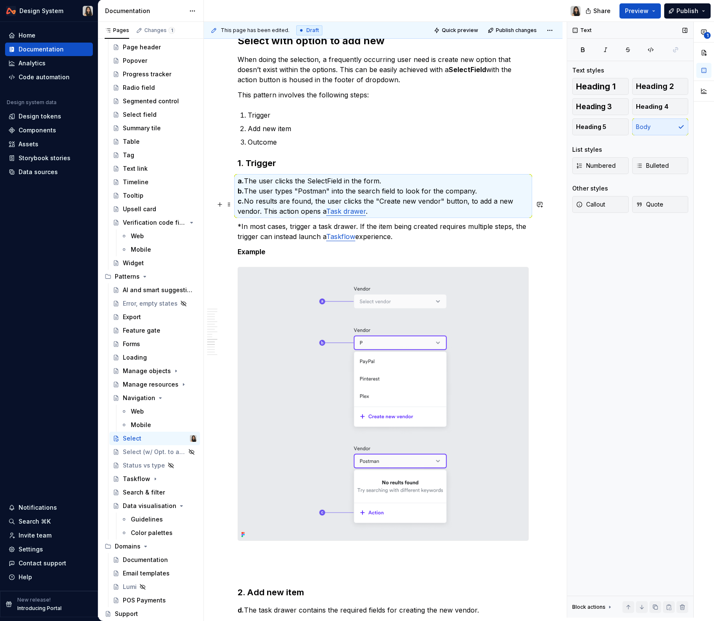
click at [341, 209] on p "a. The user clicks the SelectField in the form. b. The user types "Postman" int…" at bounding box center [382, 196] width 291 height 40
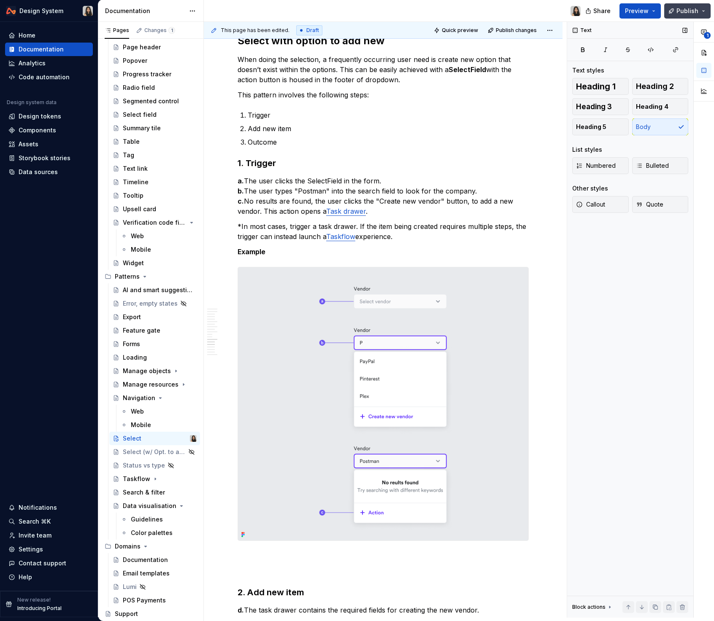
click at [680, 7] on span "Publish" at bounding box center [687, 11] width 22 height 8
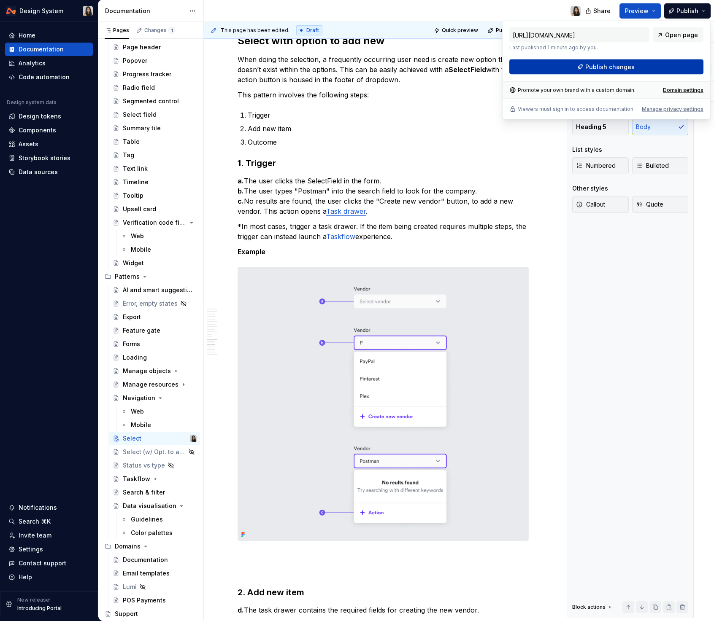
click at [614, 66] on span "Publish changes" at bounding box center [609, 67] width 49 height 8
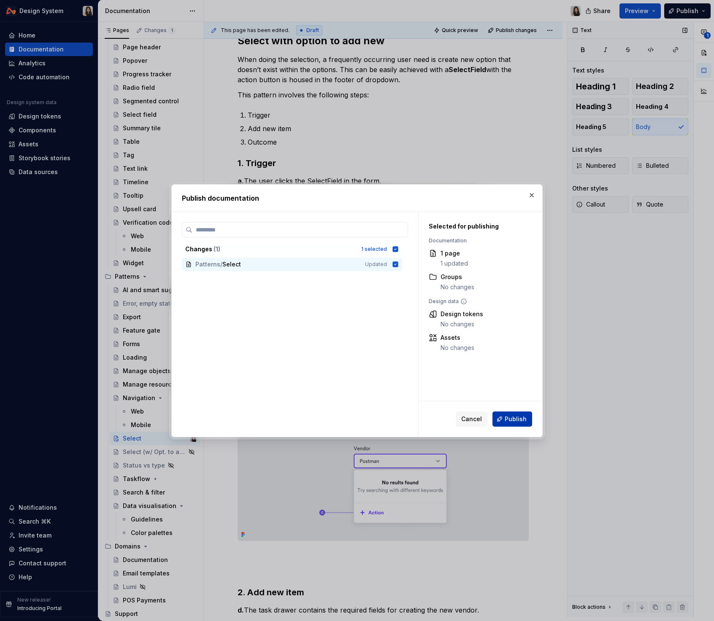
click at [524, 420] on span "Publish" at bounding box center [515, 419] width 22 height 8
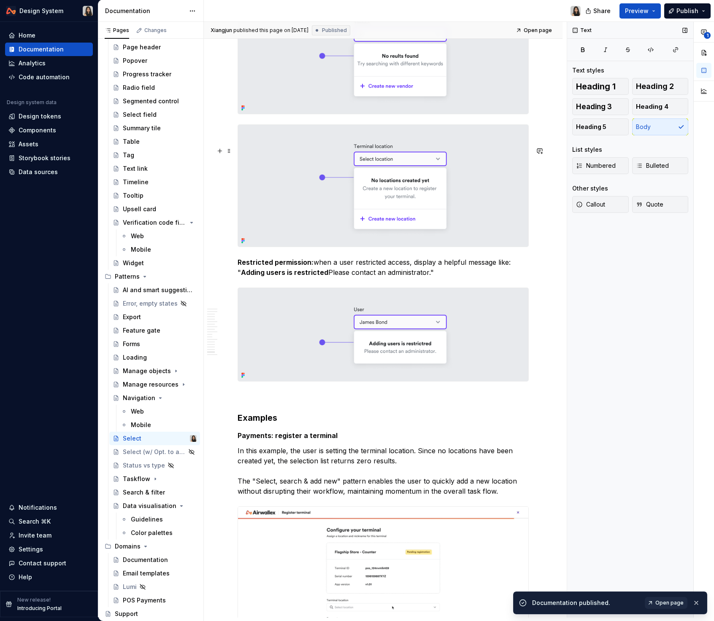
scroll to position [4562, 0]
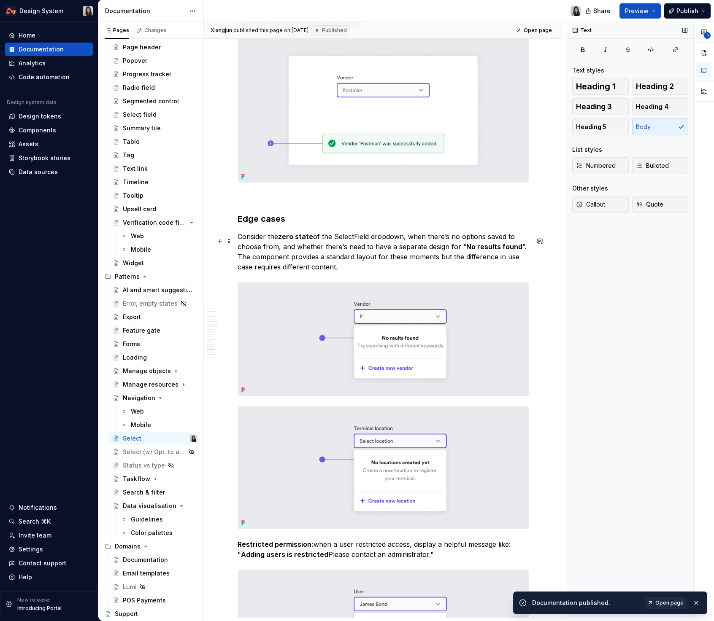
click at [293, 225] on h3 "Edge cases" at bounding box center [382, 219] width 291 height 12
click at [296, 272] on p "Consider the zero state of the SelectField dropdown, when there’s no options sa…" at bounding box center [382, 252] width 291 height 40
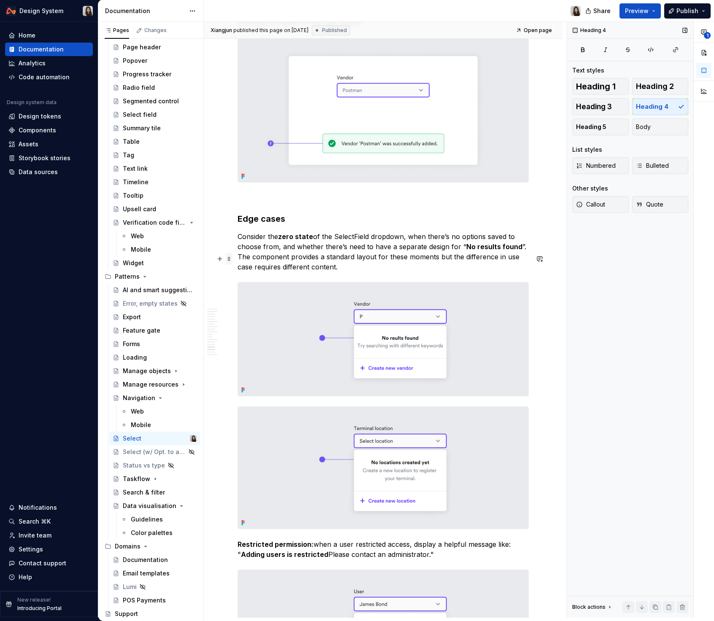
click at [226, 258] on span at bounding box center [229, 259] width 7 height 12
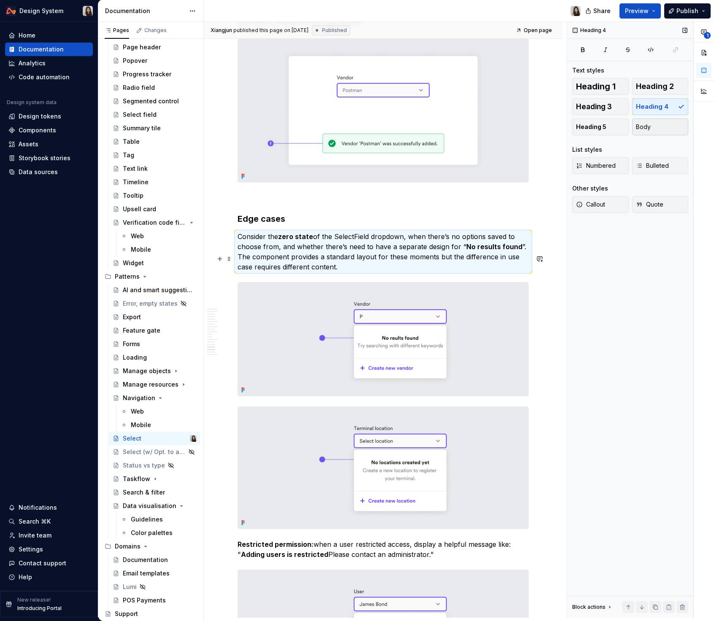
click at [652, 127] on button "Body" at bounding box center [660, 126] width 57 height 17
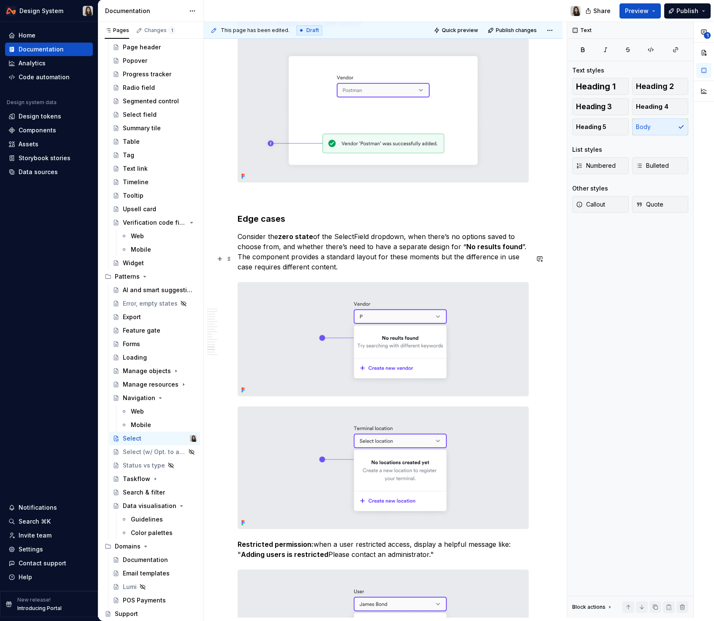
click at [311, 272] on p "Consider the zero state of the SelectField dropdown, when there’s no options sa…" at bounding box center [382, 252] width 291 height 40
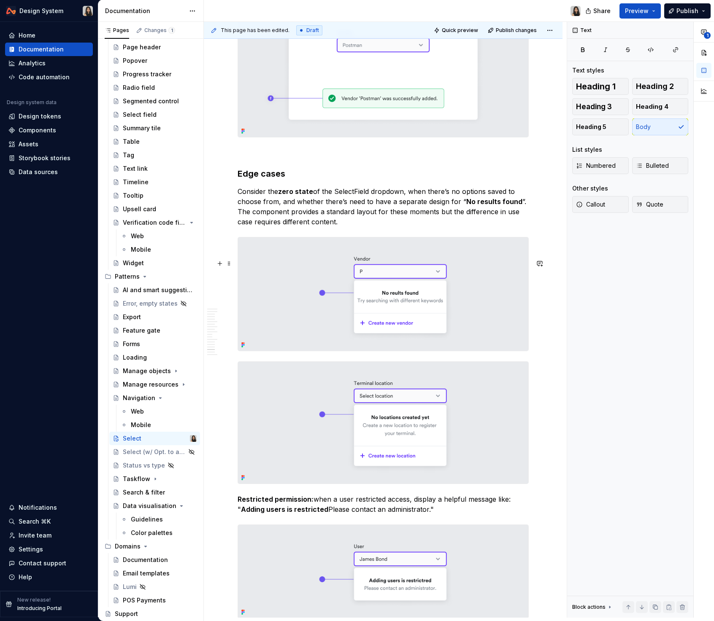
scroll to position [4607, 0]
click at [266, 503] on strong "Restricted permission:" at bounding box center [275, 499] width 76 height 8
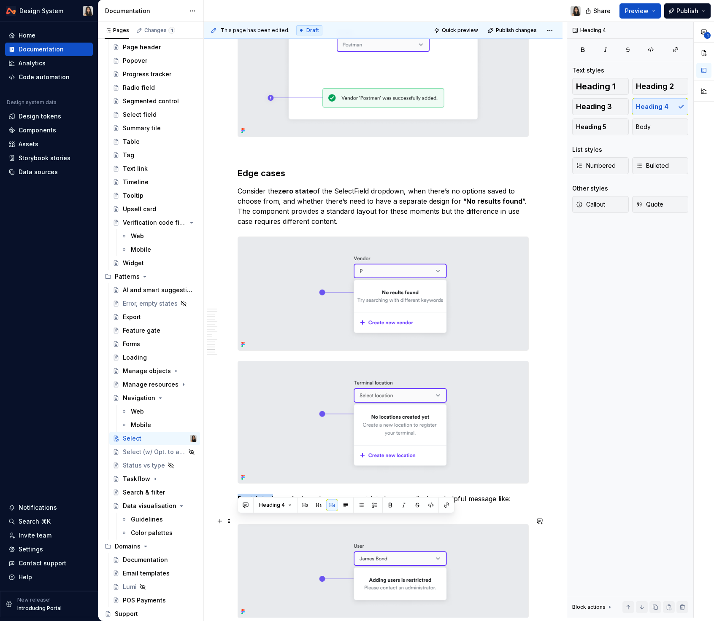
click at [266, 503] on strong "Restricted permission:" at bounding box center [275, 499] width 76 height 8
click at [660, 129] on button "Body" at bounding box center [660, 126] width 57 height 17
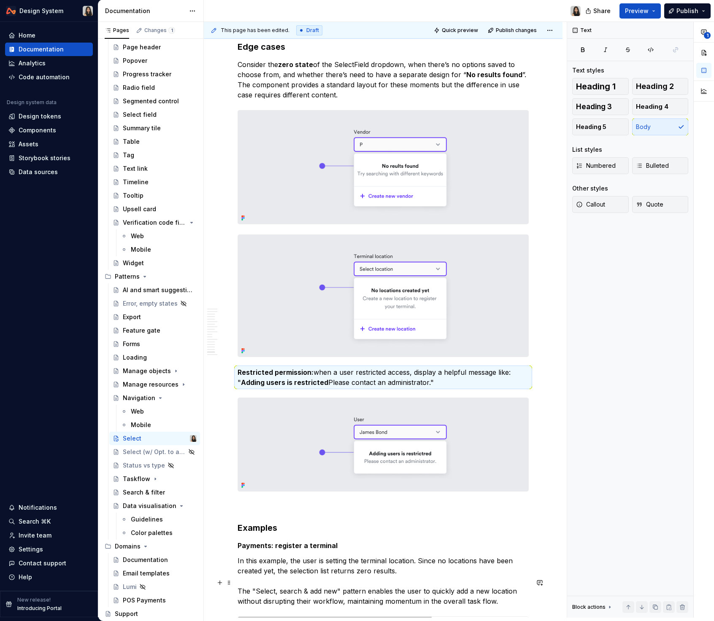
scroll to position [4987, 0]
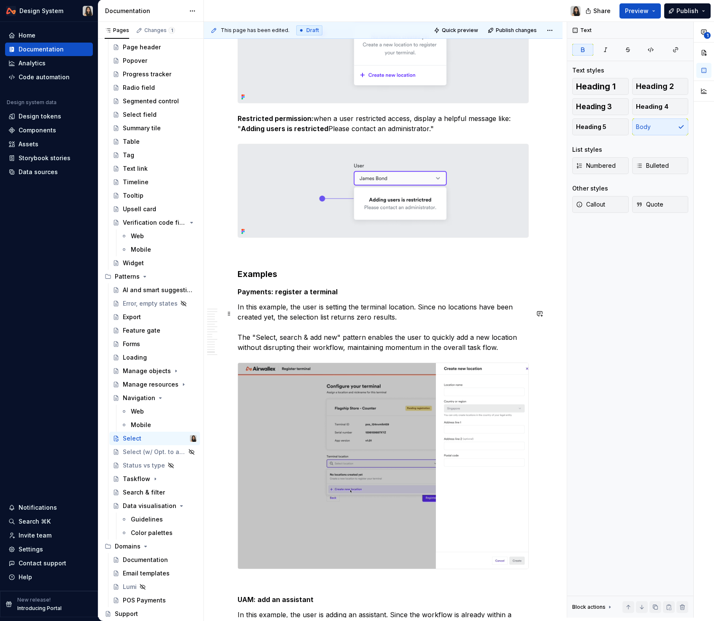
click at [306, 296] on strong "Payments: register a terminal" at bounding box center [287, 292] width 100 height 8
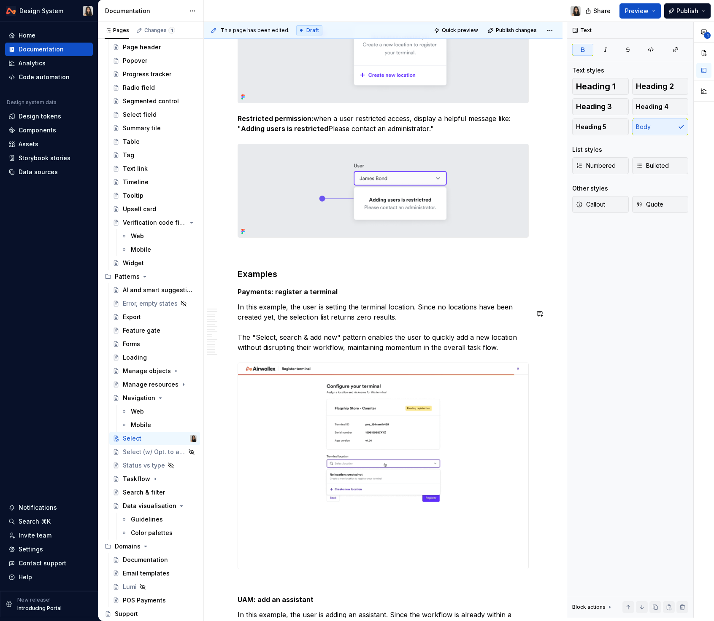
click at [264, 280] on h3 "Examples" at bounding box center [382, 274] width 291 height 12
click at [294, 296] on strong "Payments: register a terminal" at bounding box center [287, 292] width 100 height 8
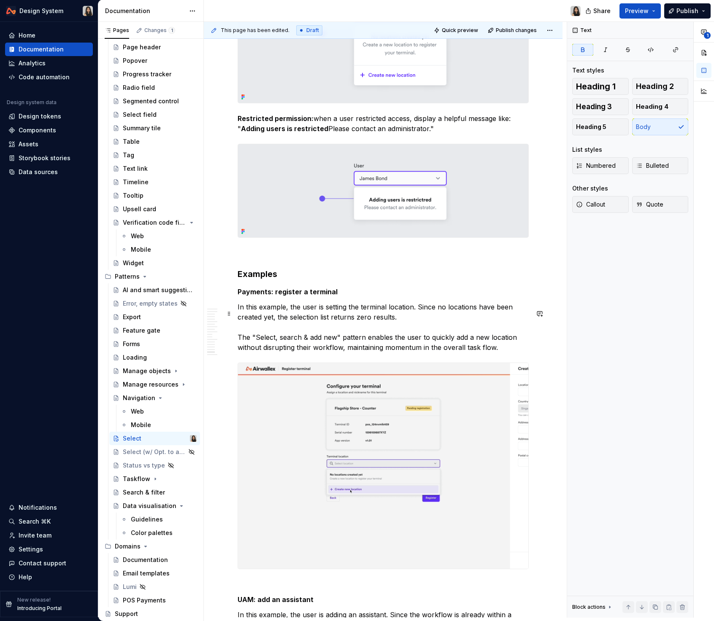
click at [294, 296] on strong "Payments: register a terminal" at bounding box center [287, 292] width 100 height 8
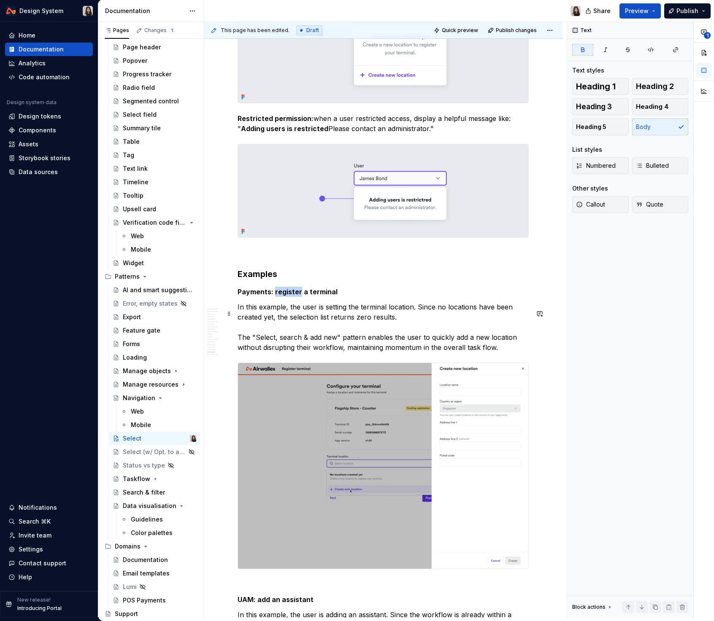
click at [294, 296] on strong "Payments: register a terminal" at bounding box center [287, 292] width 100 height 8
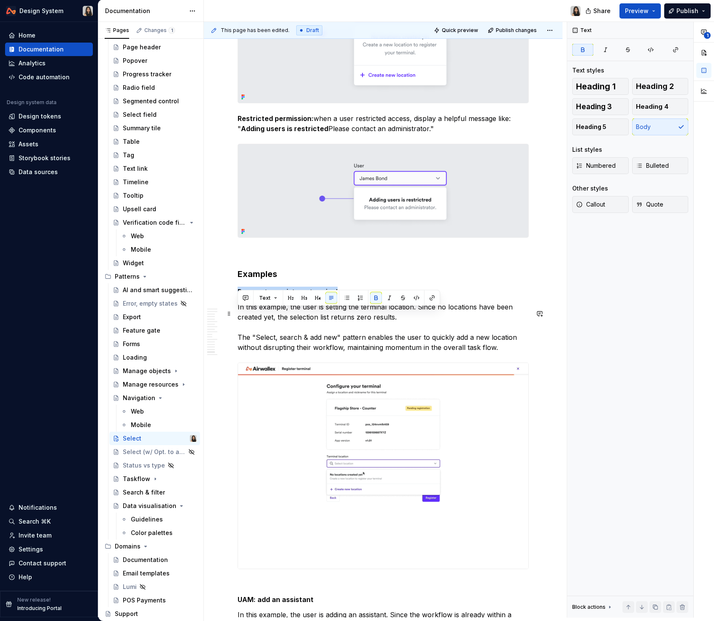
click at [294, 296] on strong "Payments: register a terminal" at bounding box center [287, 292] width 100 height 8
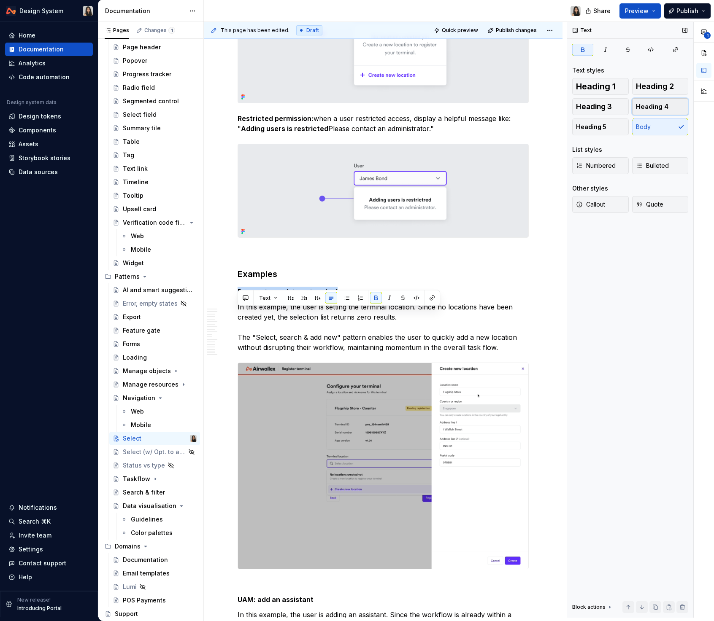
click at [665, 104] on span "Heading 4" at bounding box center [652, 106] width 32 height 8
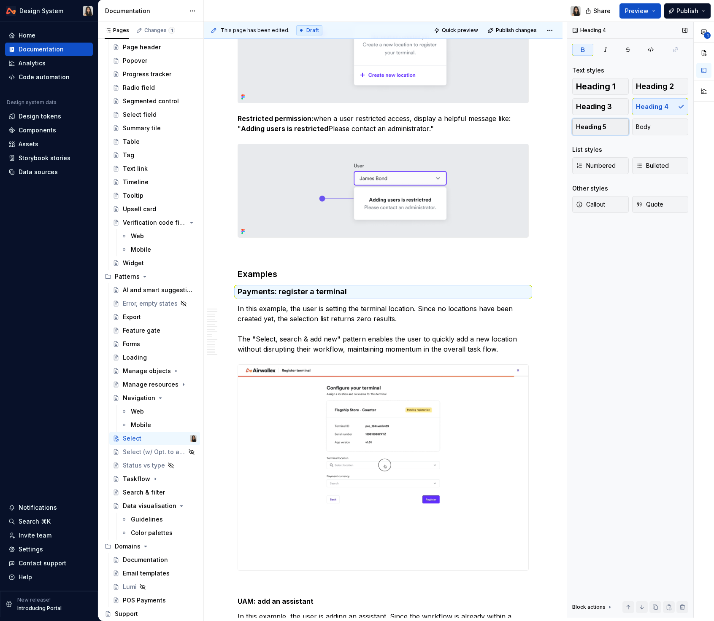
click at [613, 129] on button "Heading 5" at bounding box center [600, 126] width 57 height 17
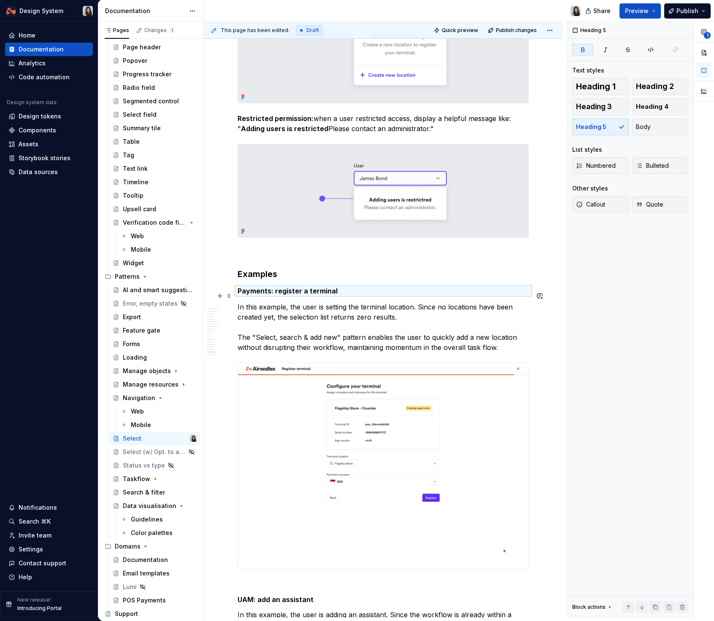
click at [265, 280] on h3 "Examples" at bounding box center [382, 274] width 291 height 12
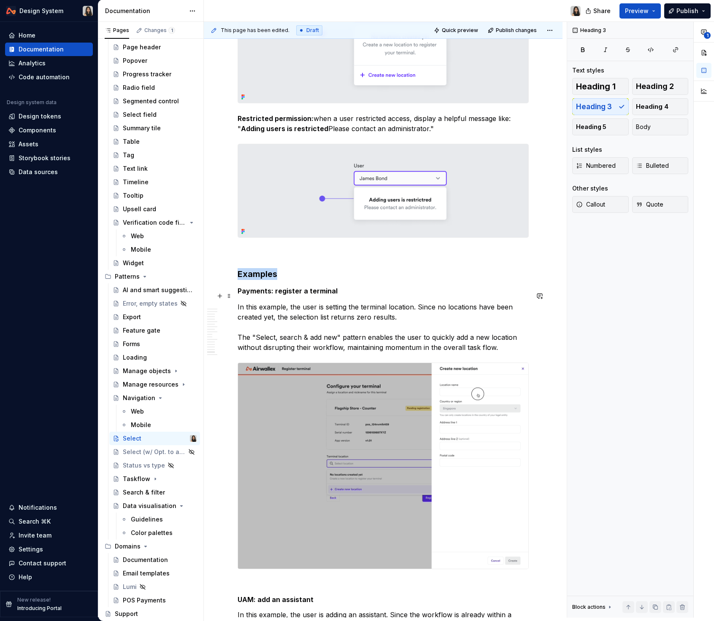
click at [265, 280] on h3 "Examples" at bounding box center [382, 274] width 291 height 12
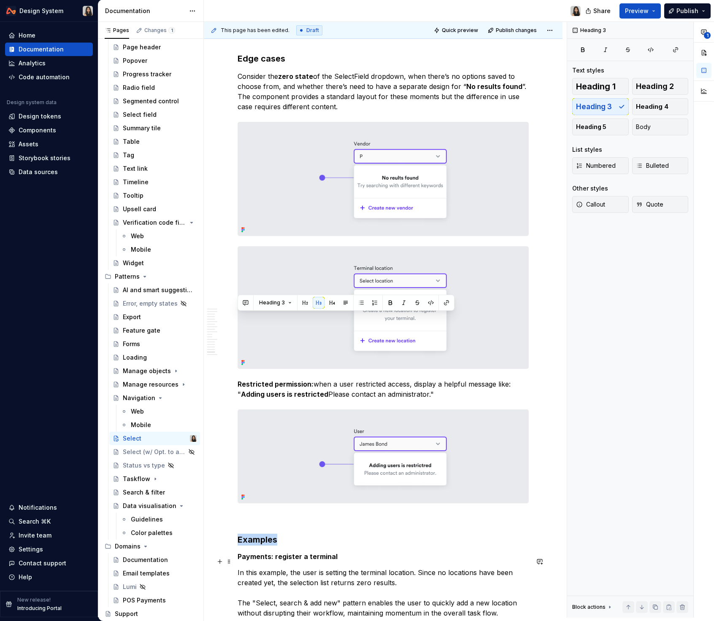
scroll to position [4638, 0]
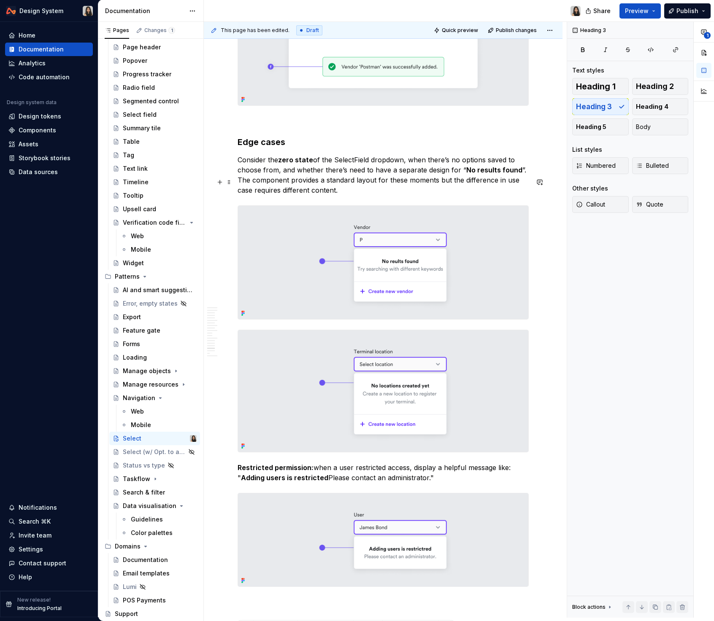
click at [285, 188] on p "Consider the zero state of the SelectField dropdown, when there’s no options sa…" at bounding box center [382, 175] width 291 height 40
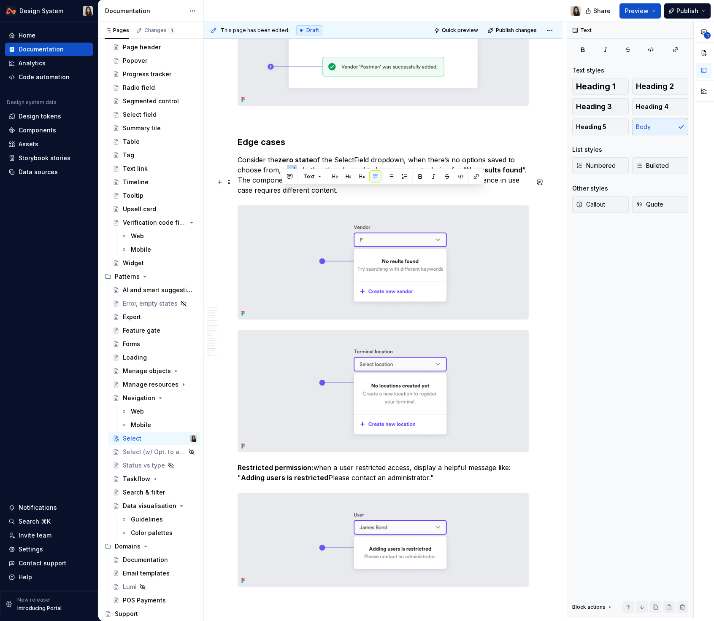
click at [285, 188] on p "Consider the zero state of the SelectField dropdown, when there’s no options sa…" at bounding box center [382, 175] width 291 height 40
click at [272, 472] on strong "Restricted permission:" at bounding box center [275, 467] width 76 height 8
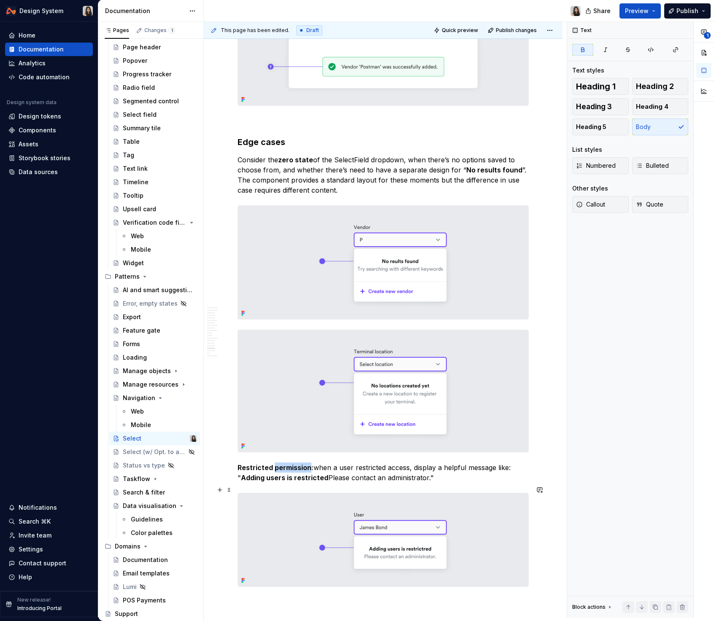
click at [272, 472] on strong "Restricted permission:" at bounding box center [275, 467] width 76 height 8
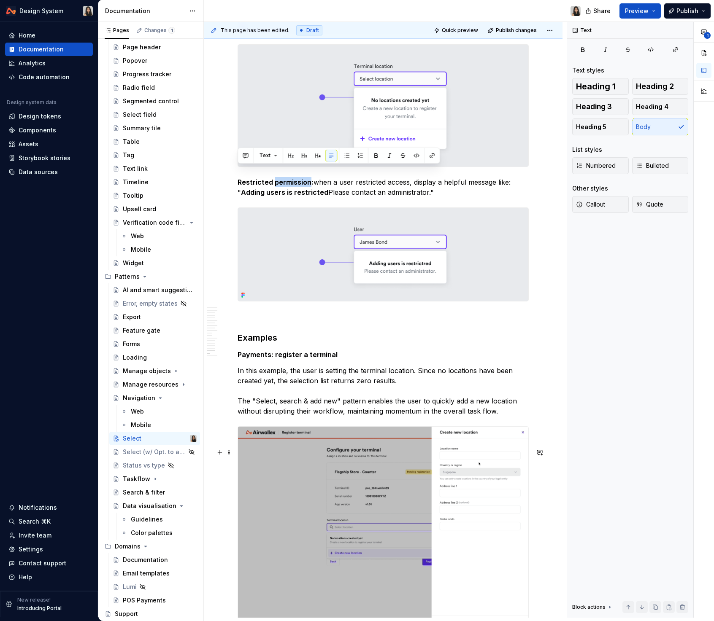
scroll to position [4957, 0]
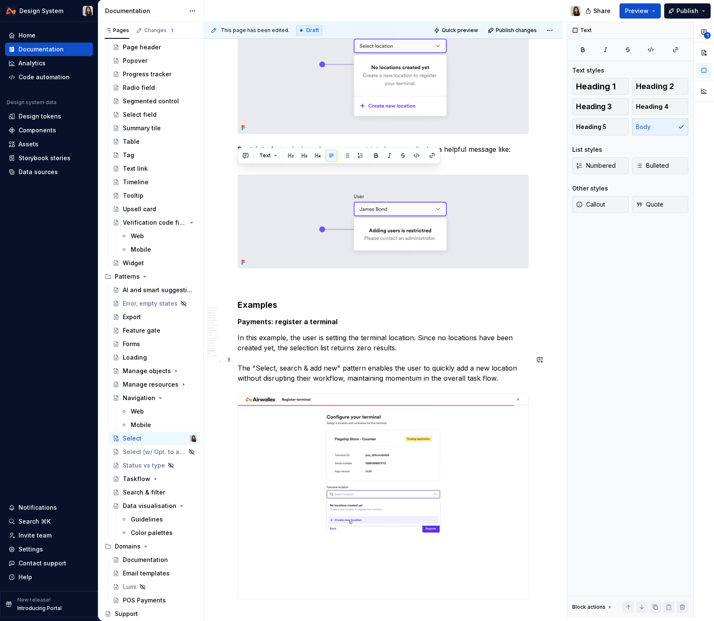
click at [267, 369] on p "In this example, the user is setting the terminal location. Since no locations …" at bounding box center [382, 358] width 291 height 51
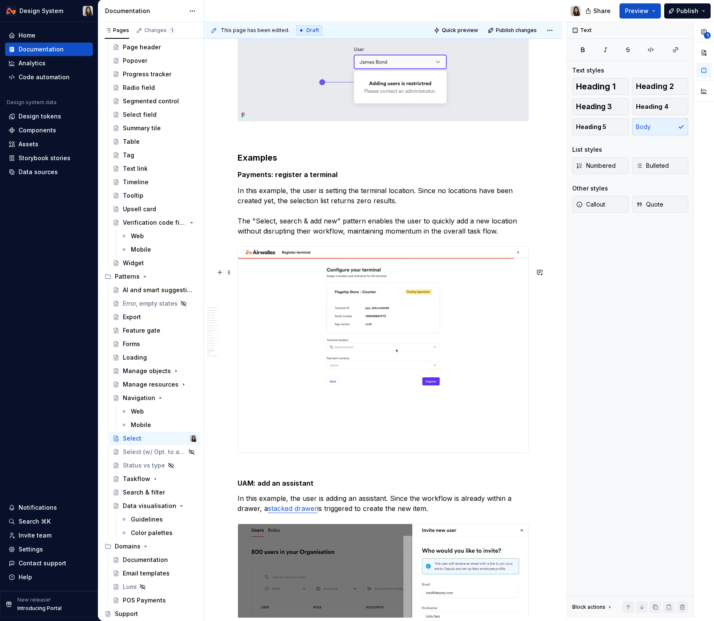
scroll to position [5250, 0]
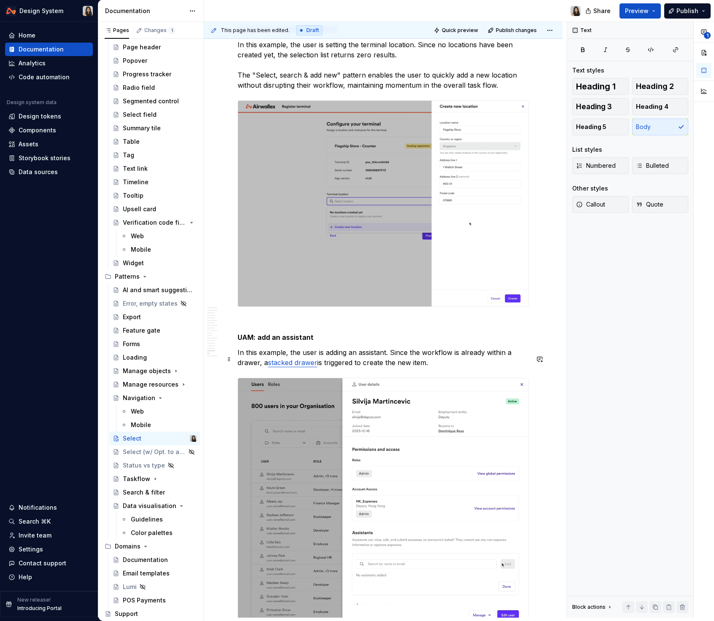
click at [275, 342] on strong "UAM: add an assistant" at bounding box center [275, 337] width 76 height 8
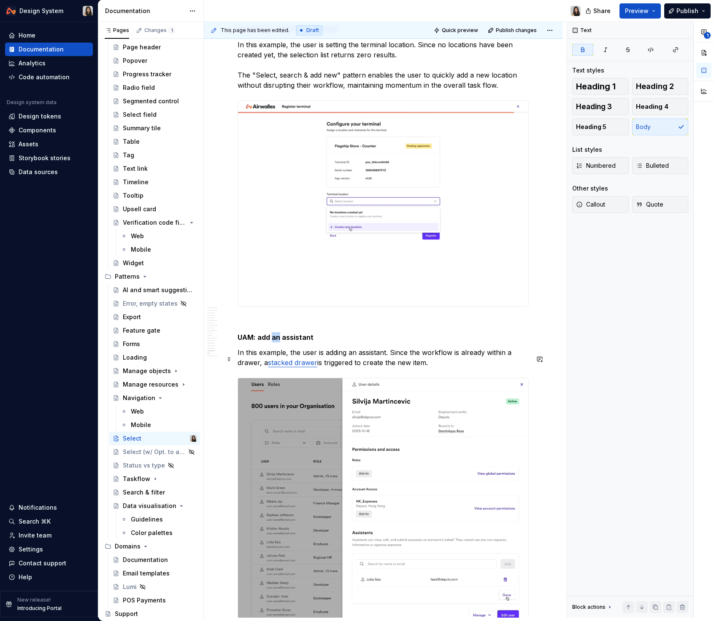
click at [275, 342] on strong "UAM: add an assistant" at bounding box center [275, 337] width 76 height 8
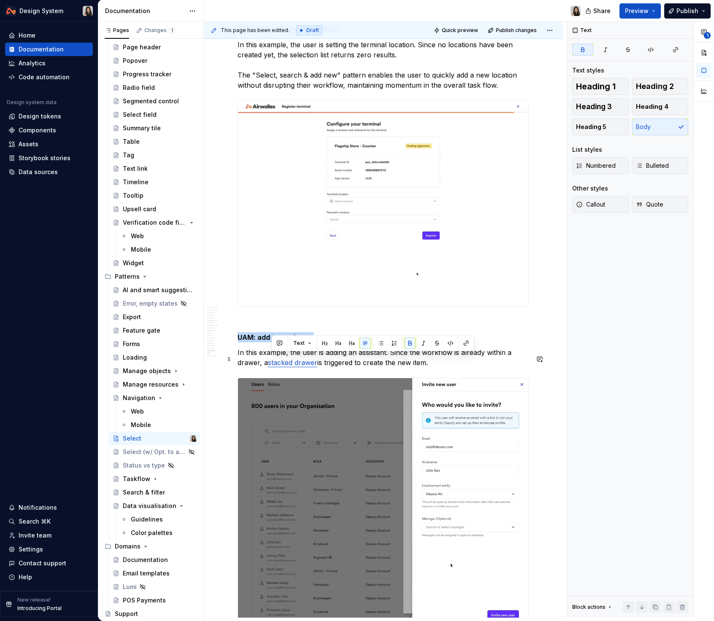
click at [275, 342] on strong "UAM: add an assistant" at bounding box center [275, 337] width 76 height 8
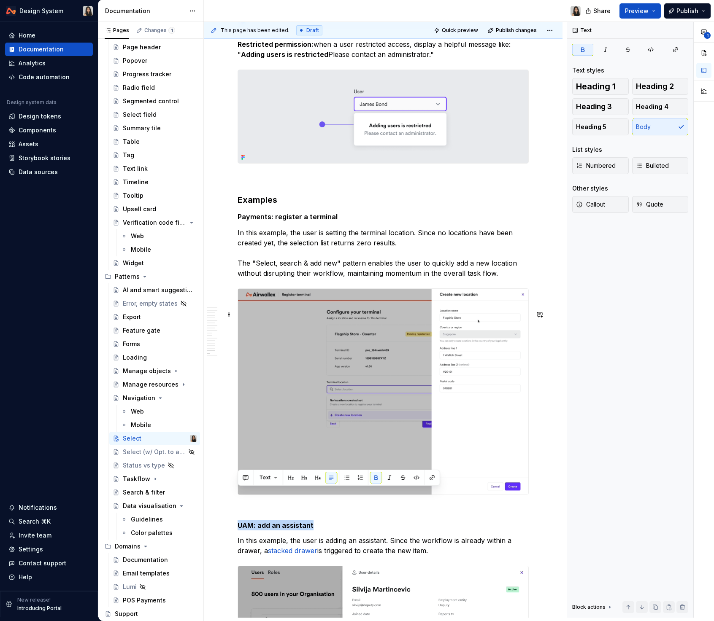
scroll to position [5032, 0]
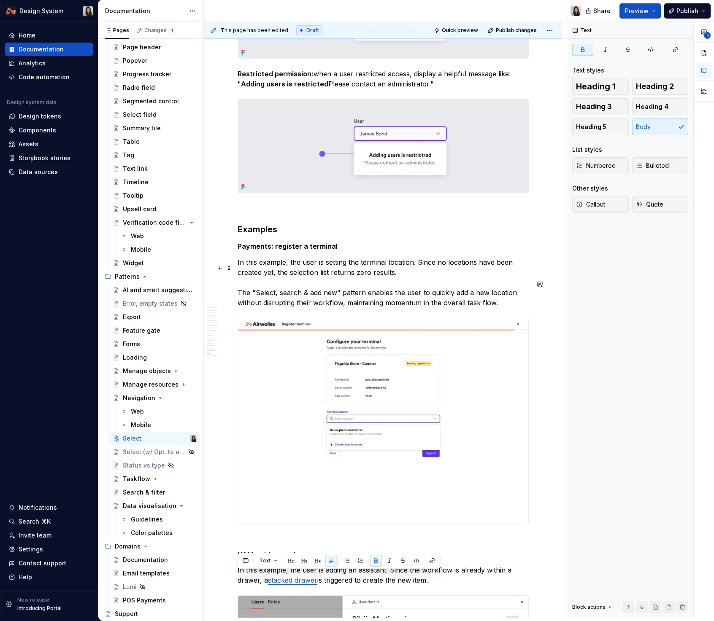
click at [289, 250] on strong "Payments: register a terminal" at bounding box center [287, 246] width 100 height 8
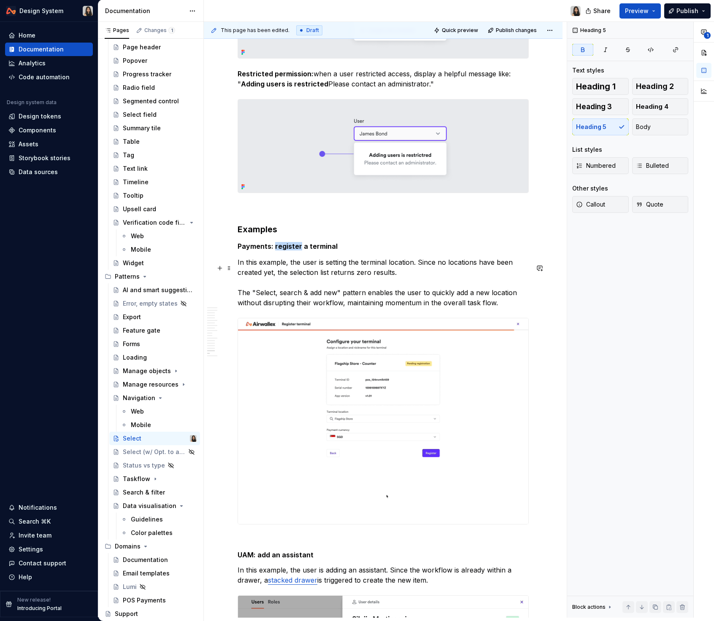
click at [289, 250] on strong "Payments: register a terminal" at bounding box center [287, 246] width 100 height 8
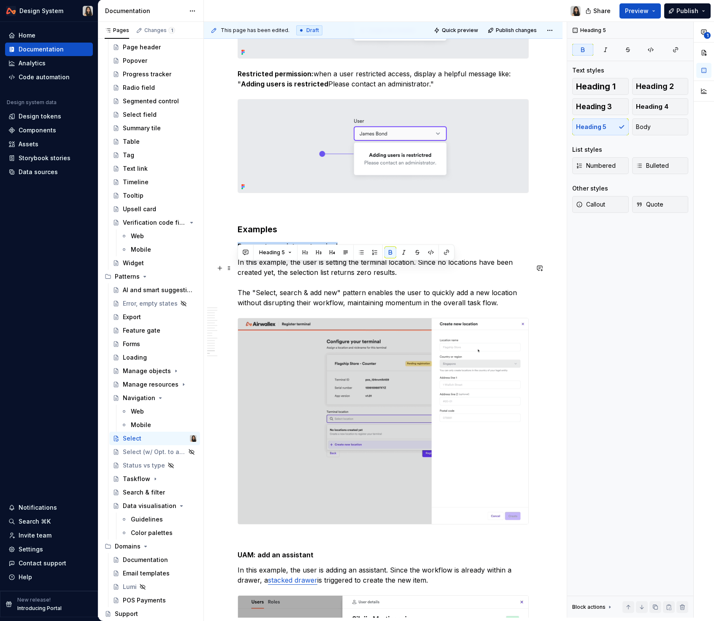
click at [289, 250] on strong "Payments: register a terminal" at bounding box center [287, 246] width 100 height 8
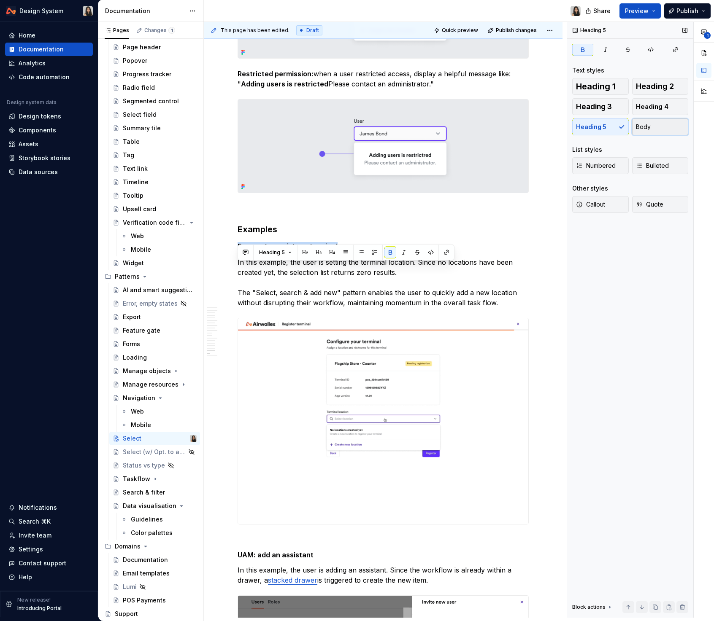
click at [653, 130] on button "Body" at bounding box center [660, 126] width 57 height 17
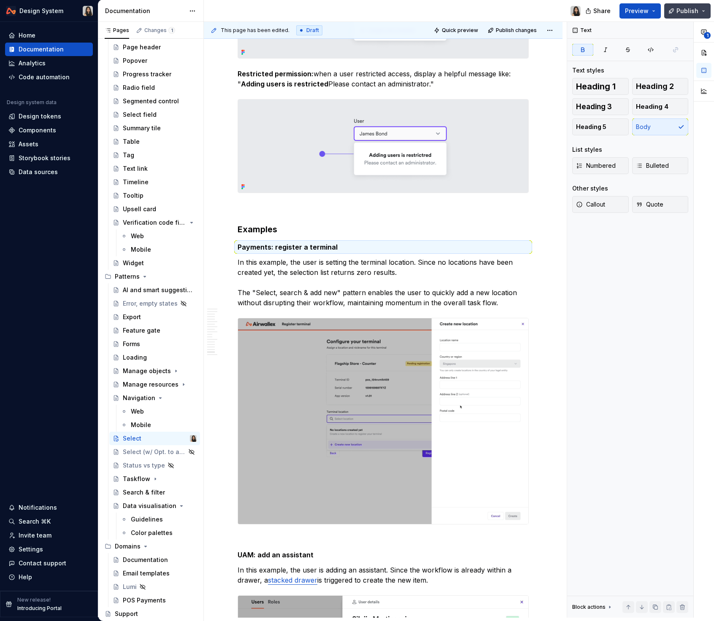
click at [696, 9] on span "Publish" at bounding box center [687, 11] width 22 height 8
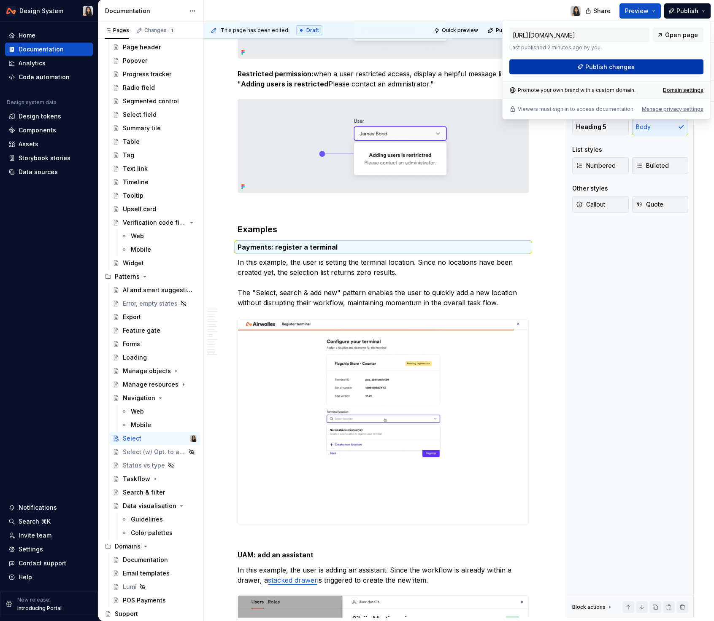
click at [606, 66] on span "Publish changes" at bounding box center [609, 67] width 49 height 8
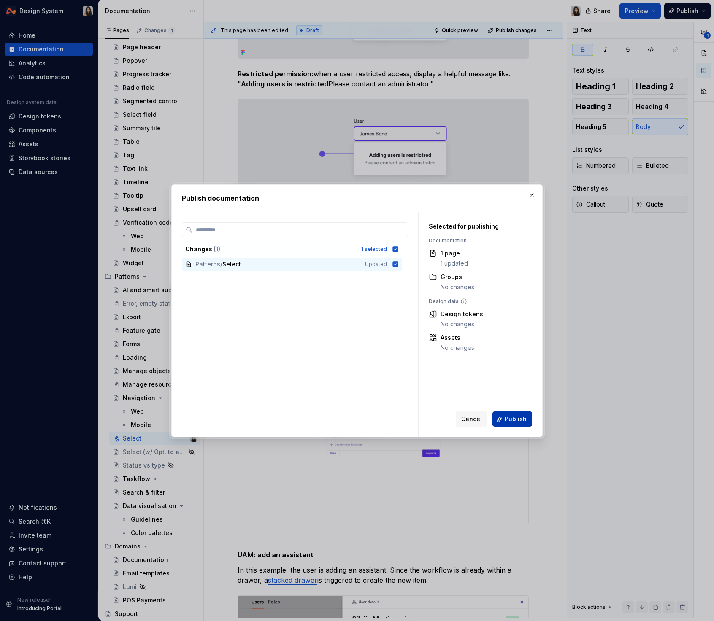
click at [521, 425] on button "Publish" at bounding box center [512, 419] width 40 height 15
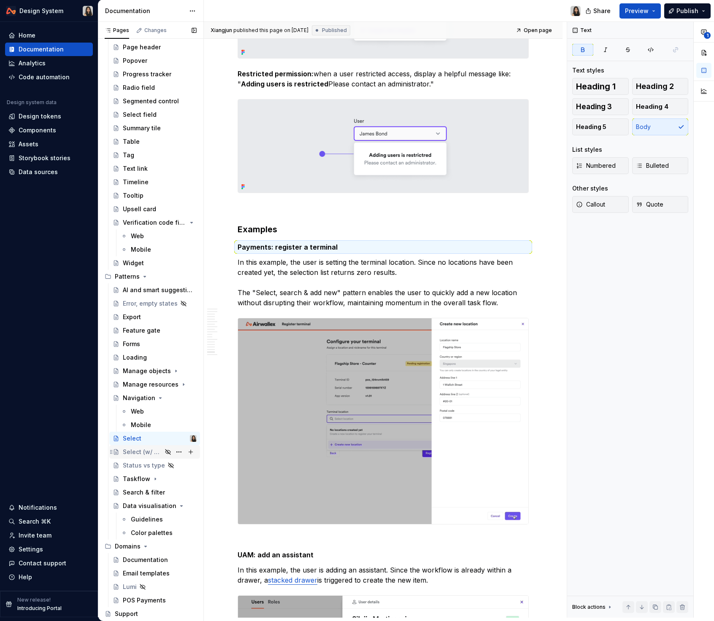
click at [132, 454] on div "Select (w/ Opt. to add new)" at bounding box center [142, 452] width 39 height 8
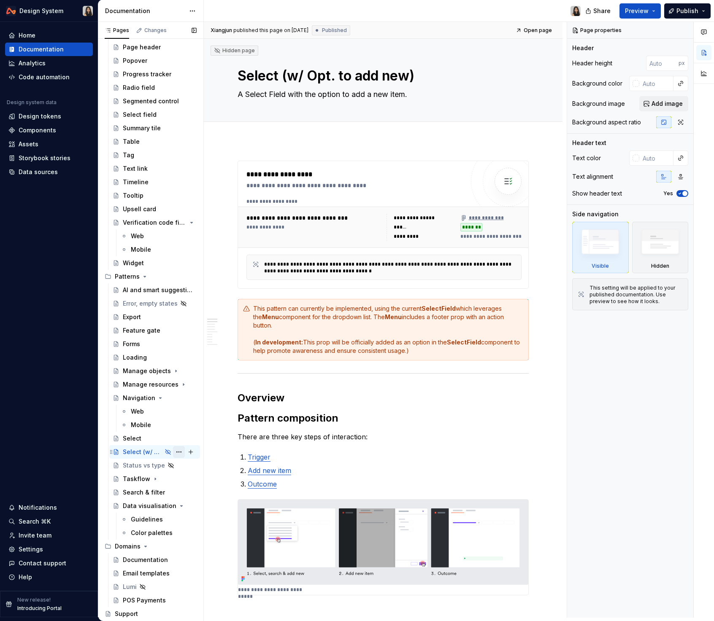
click at [176, 454] on button "Page tree" at bounding box center [179, 452] width 12 height 12
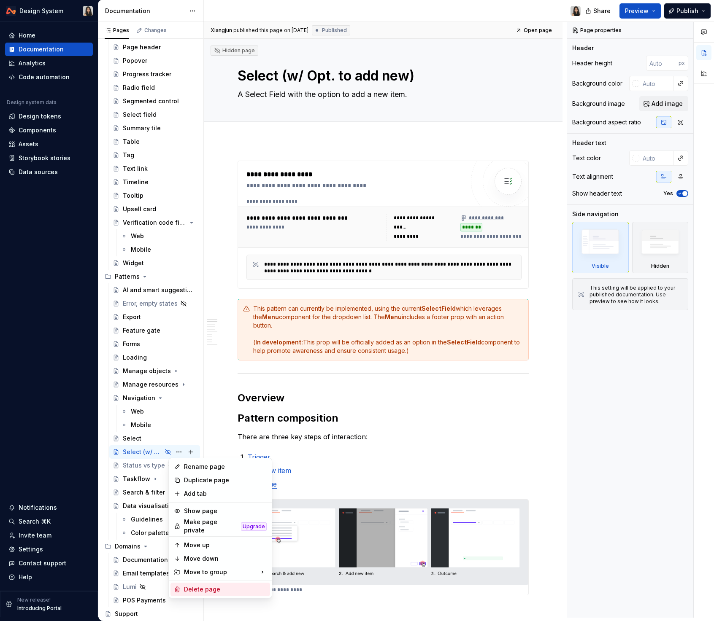
click at [189, 589] on div "Delete page" at bounding box center [225, 589] width 83 height 8
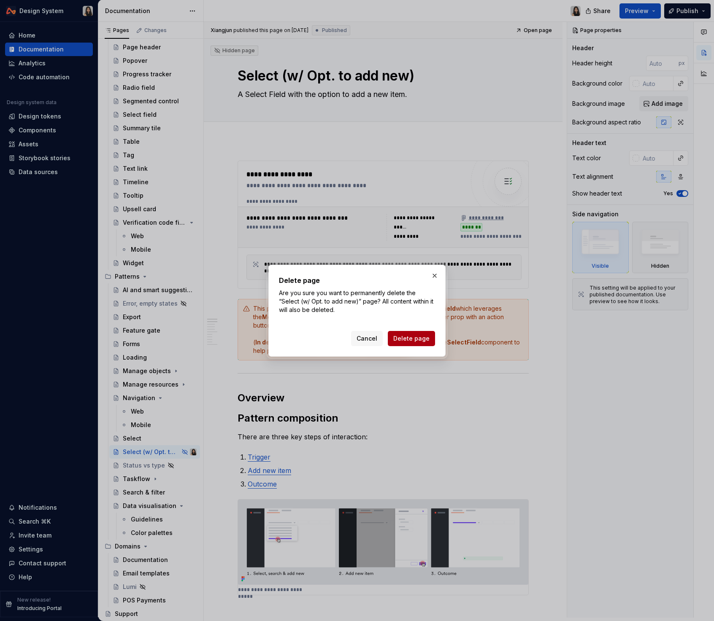
click at [404, 333] on button "Delete page" at bounding box center [411, 338] width 47 height 15
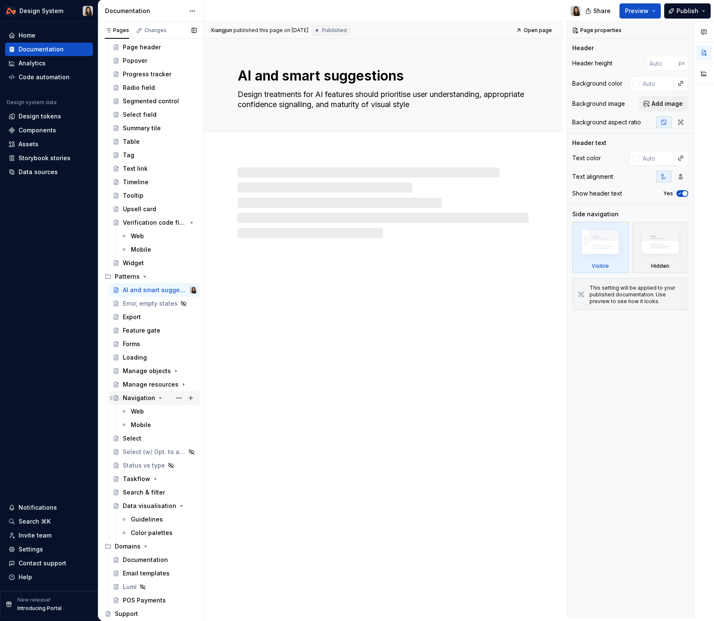
click at [159, 399] on icon "Page tree" at bounding box center [160, 398] width 7 height 7
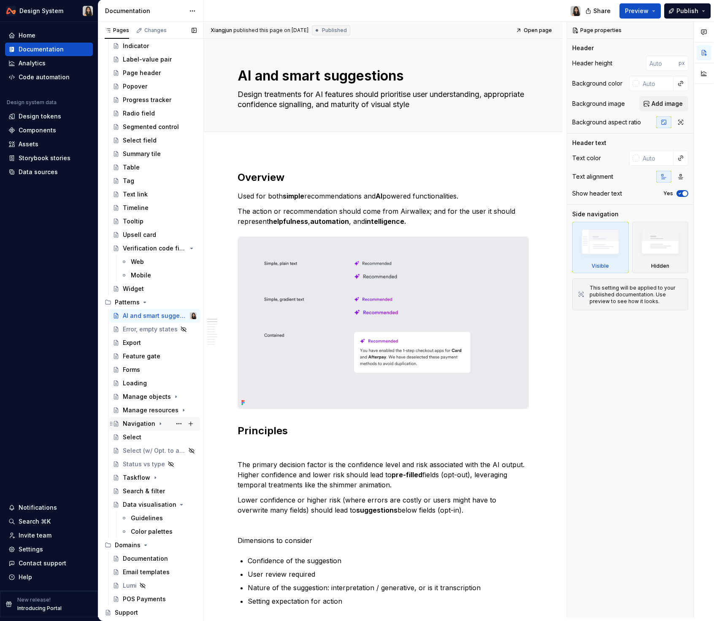
scroll to position [396, 0]
click at [139, 331] on div "Error, empty states" at bounding box center [142, 329] width 39 height 8
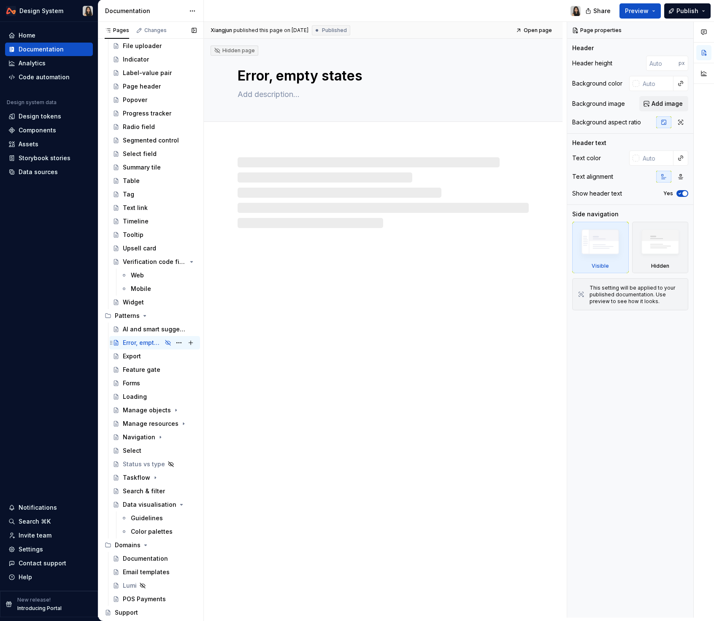
scroll to position [382, 0]
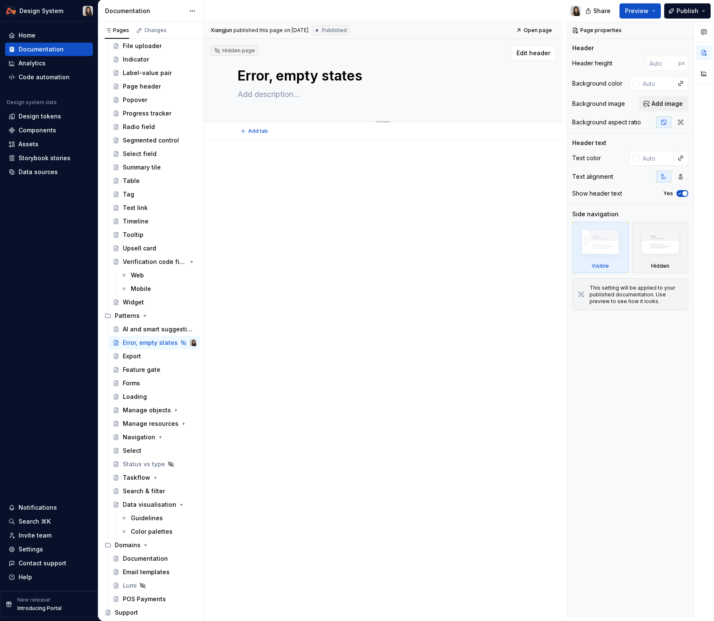
click at [278, 75] on textarea "Error, empty states" at bounding box center [381, 76] width 291 height 20
click at [287, 75] on textarea "Error, empty states" at bounding box center [381, 76] width 291 height 20
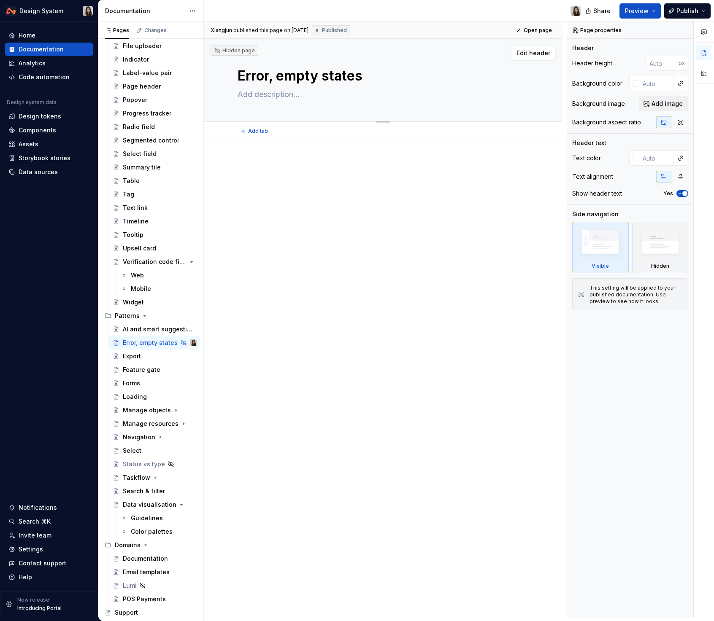
click at [287, 75] on textarea "Error, empty states" at bounding box center [381, 76] width 291 height 20
type textarea "*"
type textarea "Empty states"
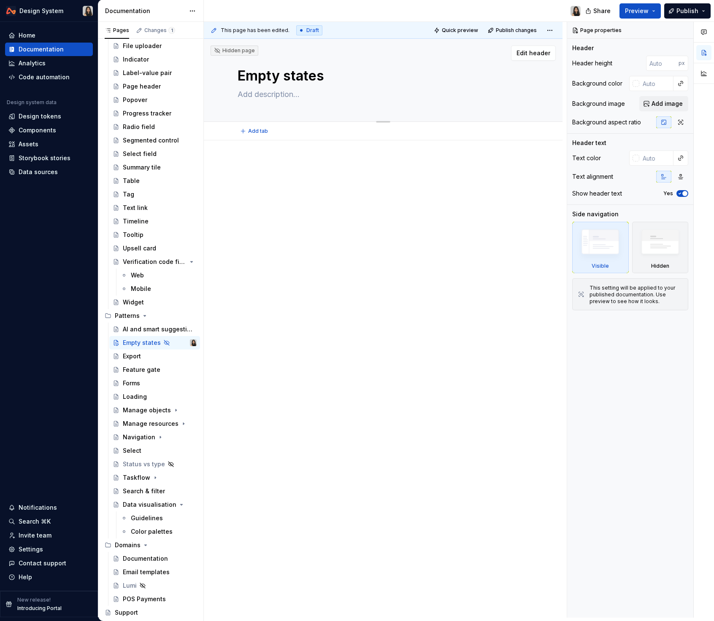
click at [353, 86] on textarea "Empty states" at bounding box center [381, 76] width 291 height 20
type textarea "*"
type textarea "Empty states"
click at [282, 97] on textarea at bounding box center [381, 94] width 291 height 13
click at [356, 169] on p at bounding box center [382, 166] width 291 height 10
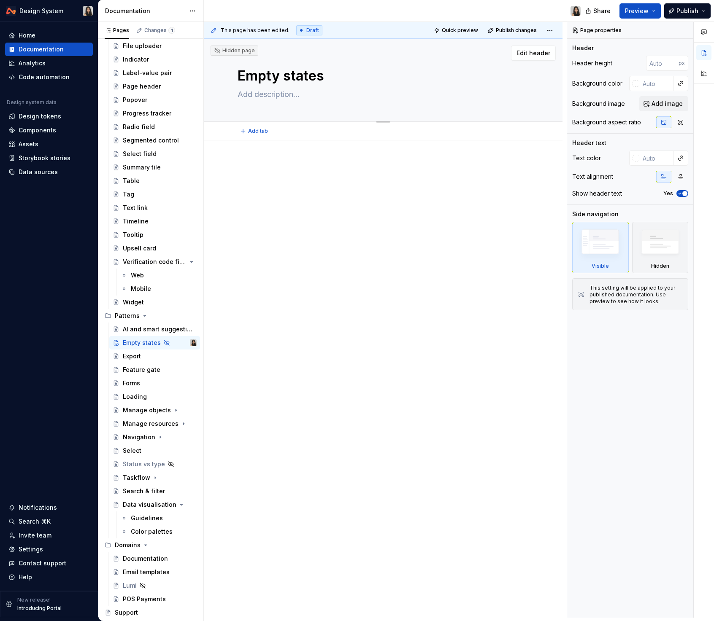
click at [259, 81] on textarea "Empty states" at bounding box center [381, 76] width 291 height 20
click at [257, 80] on textarea "Empty states" at bounding box center [381, 76] width 291 height 20
type textarea "*"
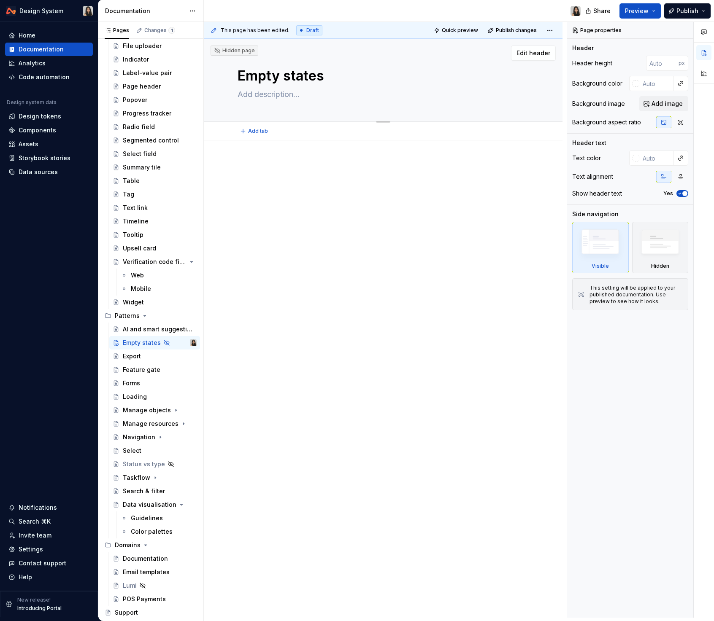
type textarea "N states"
type textarea "*"
type textarea "No states"
type textarea "*"
type textarea "No states"
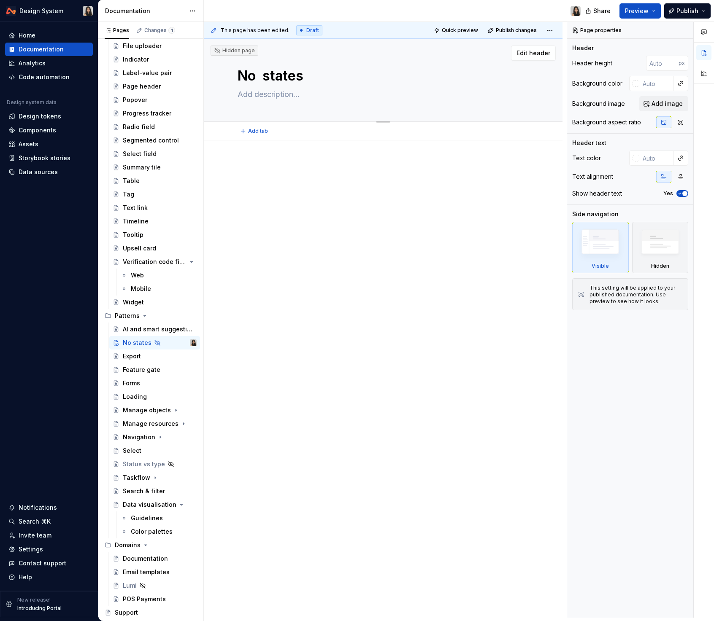
type textarea "*"
type textarea "No d states"
type textarea "*"
type textarea "No da states"
type textarea "*"
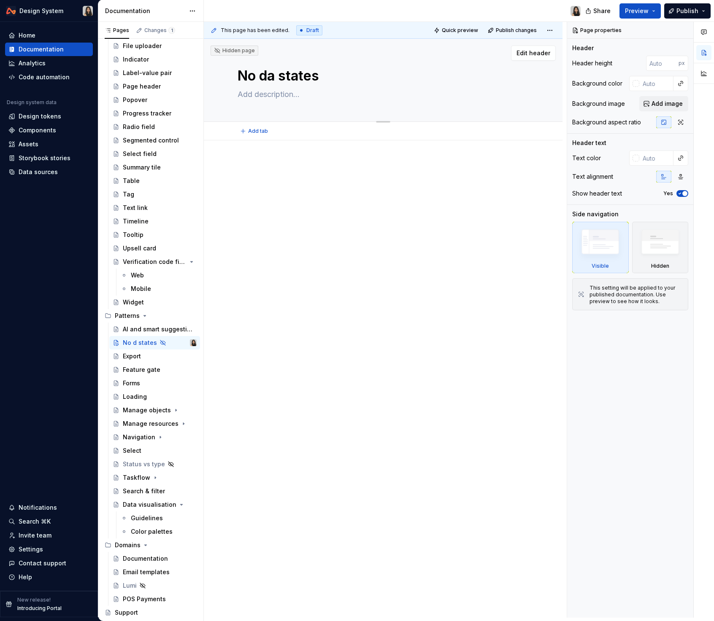
type textarea "No dat states"
type textarea "*"
type textarea "No data states"
type textarea "*"
type textarea "No data states"
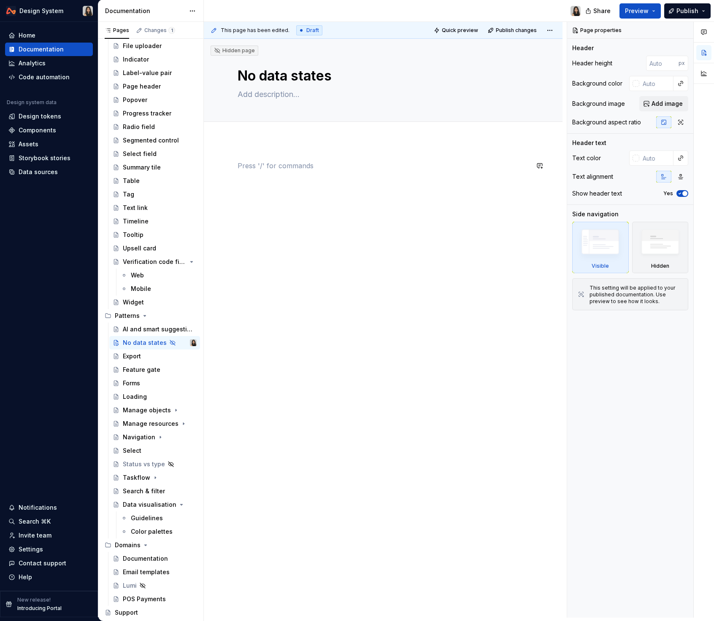
click at [294, 178] on div at bounding box center [382, 177] width 291 height 32
click at [257, 94] on textarea at bounding box center [381, 94] width 291 height 13
type textarea "*"
type textarea "Z"
type textarea "*"
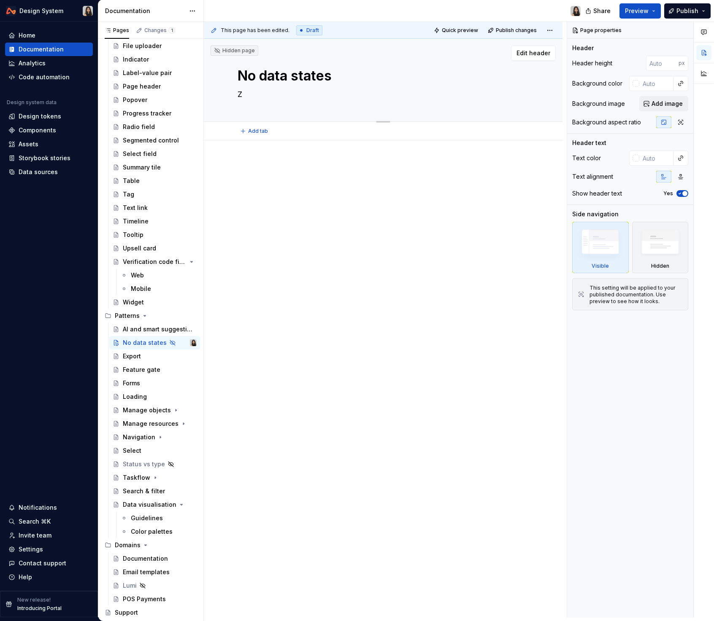
type textarea "Ze"
type textarea "*"
type textarea "Zer"
type textarea "*"
type textarea "Zero"
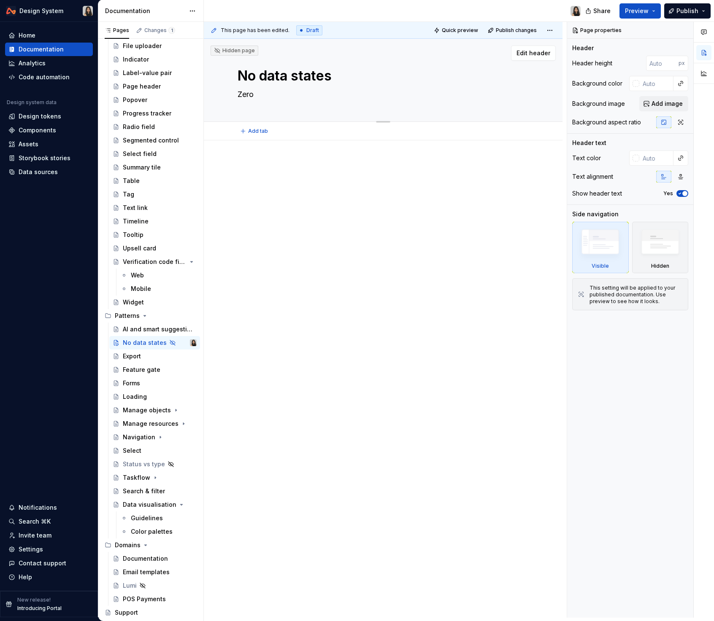
type textarea "*"
type textarea "Zero s"
type textarea "*"
type textarea "Zero st"
type textarea "*"
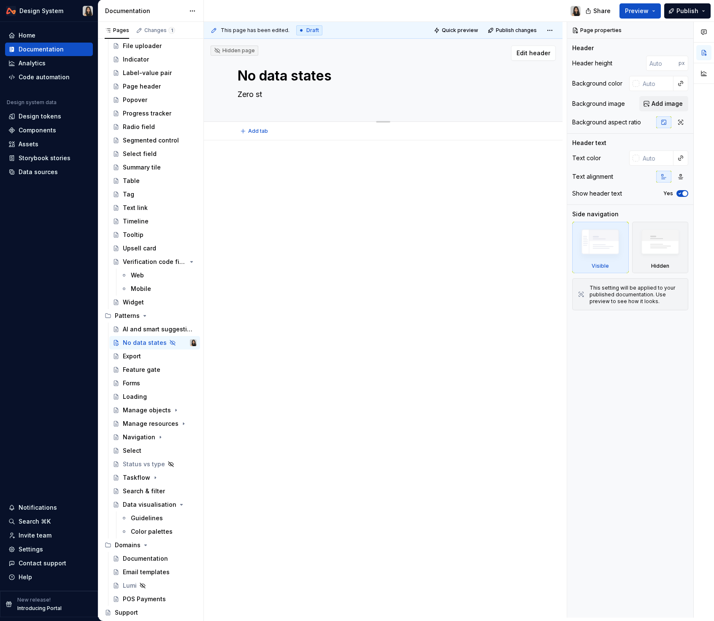
type textarea "Zero sta"
type textarea "*"
type textarea "Zero stat"
type textarea "*"
type textarea "Zero states"
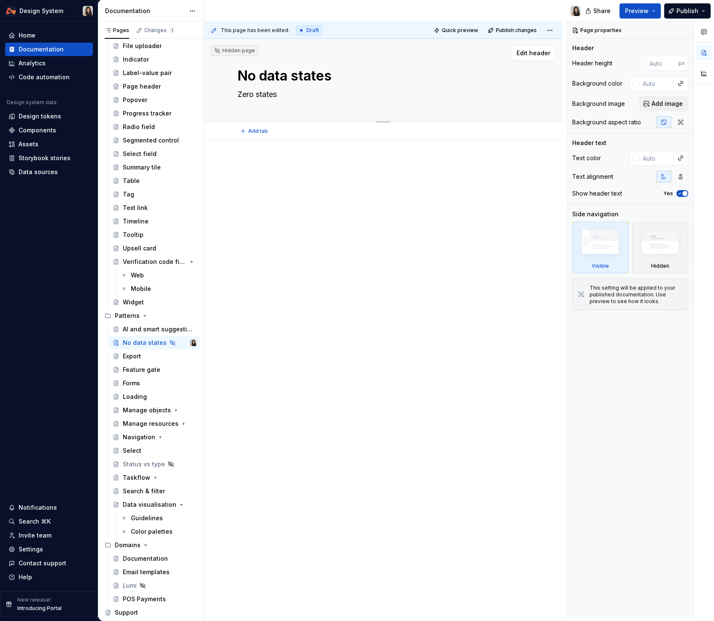
type textarea "*"
type textarea "Zero states,"
type textarea "*"
type textarea "Zero states,"
type textarea "*"
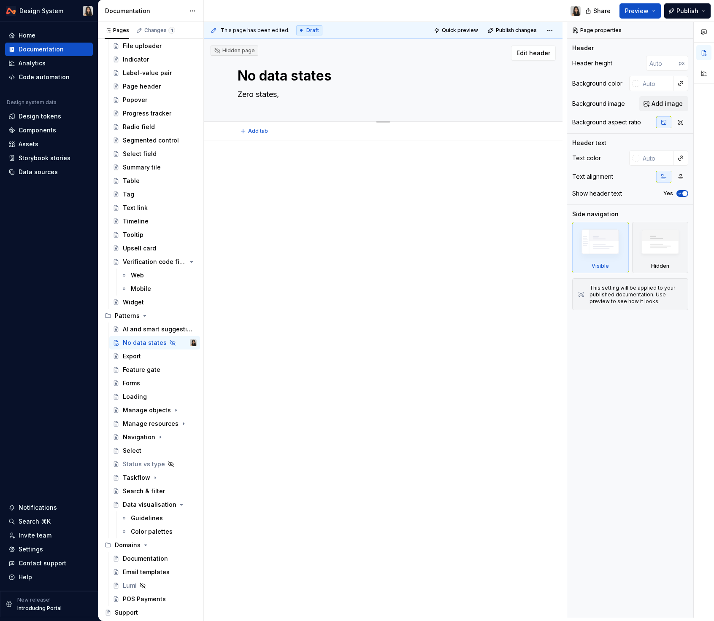
type textarea "Zero states, n"
type textarea "*"
type textarea "Zero states, no"
type textarea "*"
type textarea "Zero states, n"
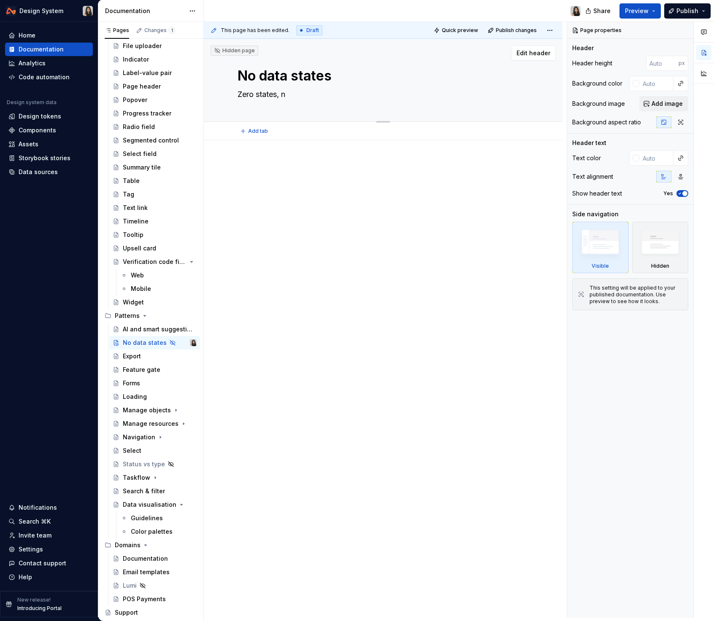
type textarea "*"
type textarea "Zero states,"
type textarea "*"
type textarea "Zero states, e"
type textarea "*"
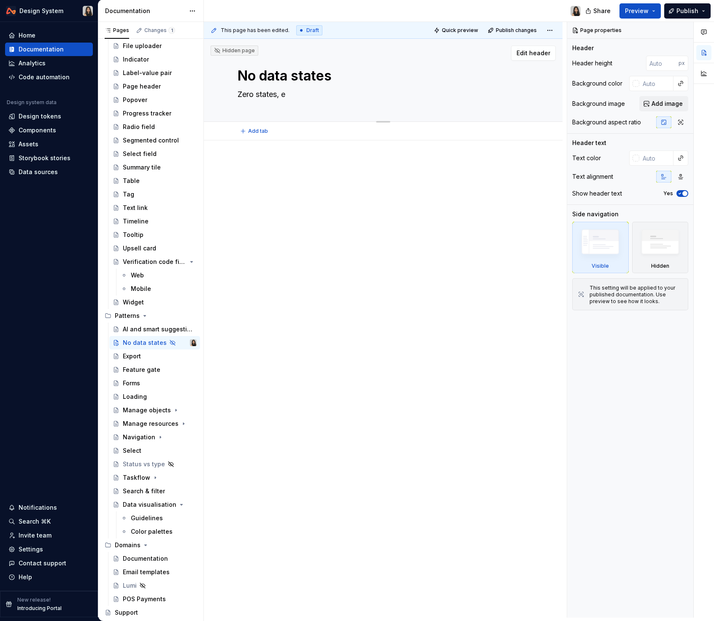
type textarea "Zero states, er"
type textarea "*"
type textarea "Zero states, err"
type textarea "*"
type textarea "Zero states, error"
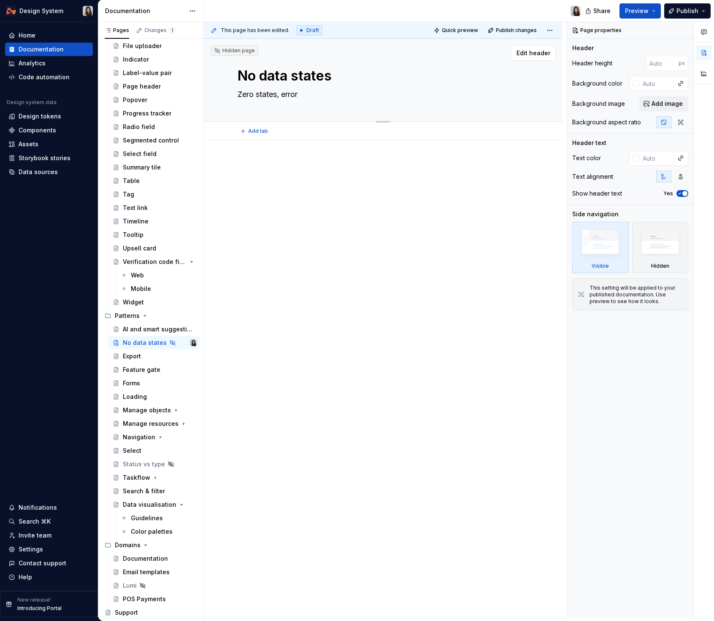
type textarea "*"
type textarea "Zero states, error"
type textarea "*"
type textarea "Zero states, error s"
type textarea "*"
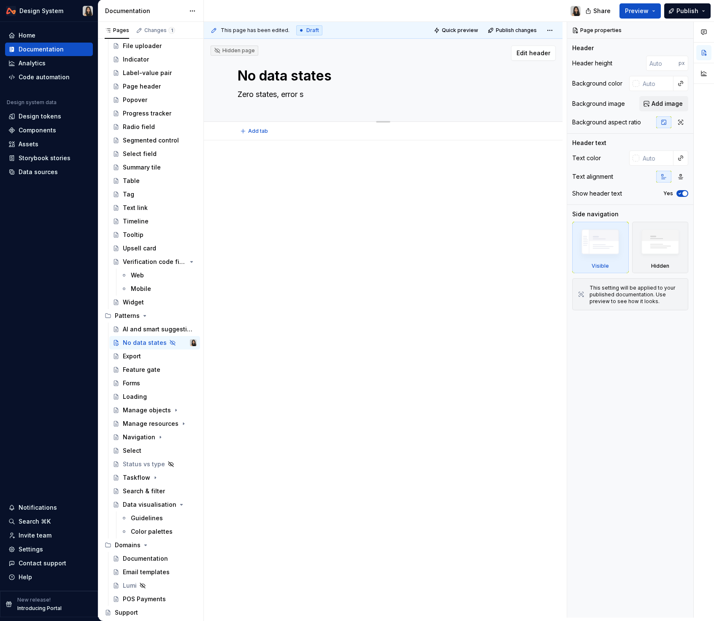
type textarea "Zero states, error st"
type textarea "*"
type textarea "Zero states, error sta"
type textarea "*"
type textarea "Zero states, error stat"
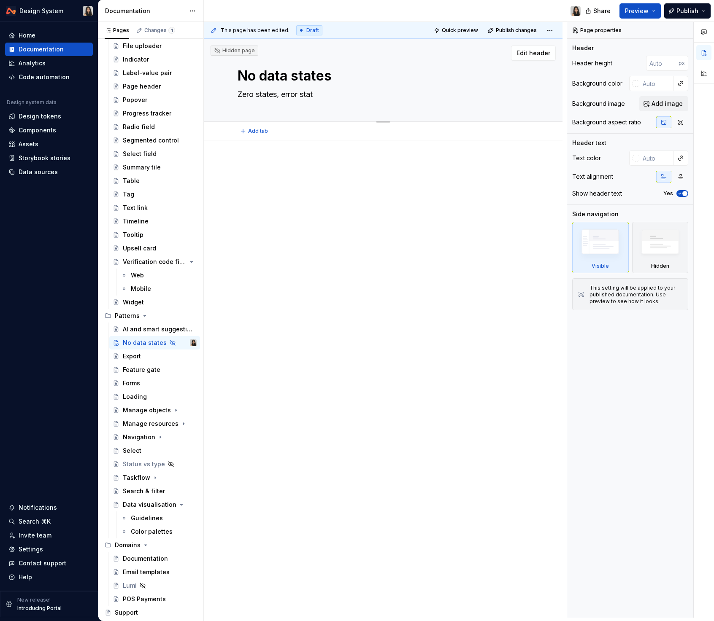
type textarea "*"
type textarea "Zero states, error state"
type textarea "*"
type textarea "Zero states, error states"
type textarea "*"
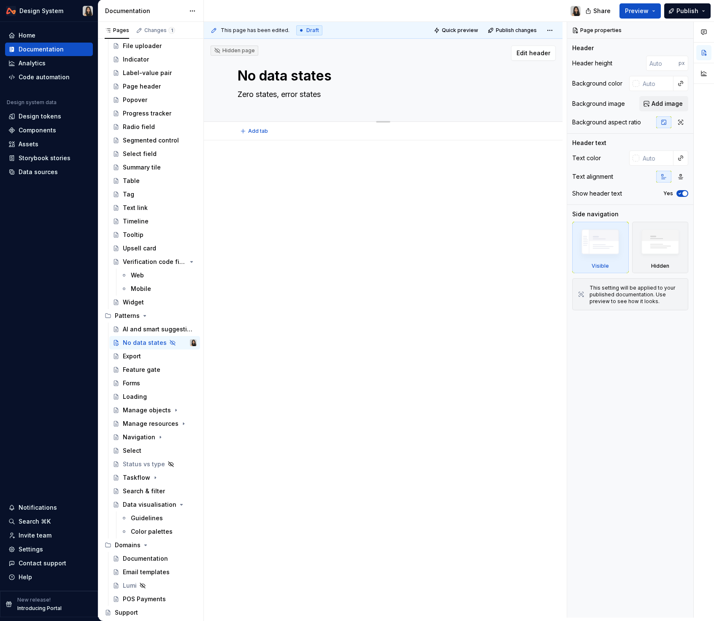
type textarea "Zero states, error states,"
type textarea "*"
type textarea "Zero states, error states,"
type textarea "*"
type textarea "Zero states, error states, a"
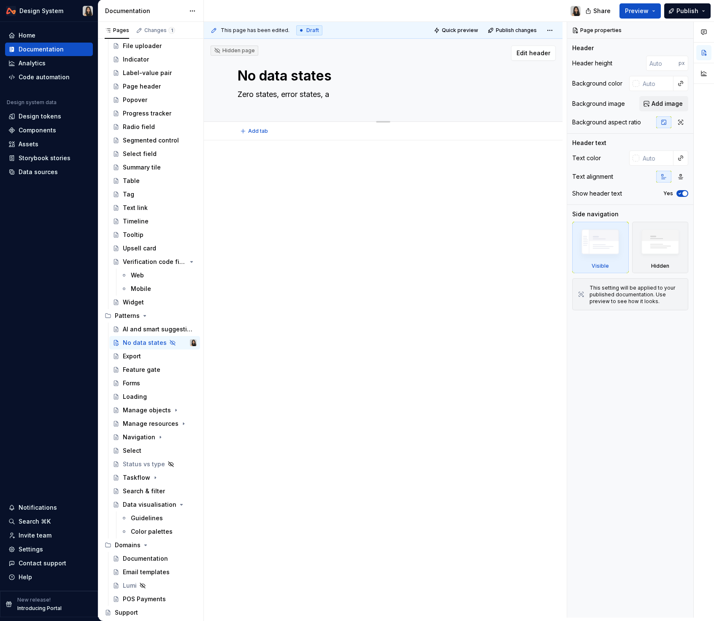
type textarea "*"
type textarea "Zero states, error states, an"
type textarea "*"
type textarea "Zero states, error states, and"
type textarea "*"
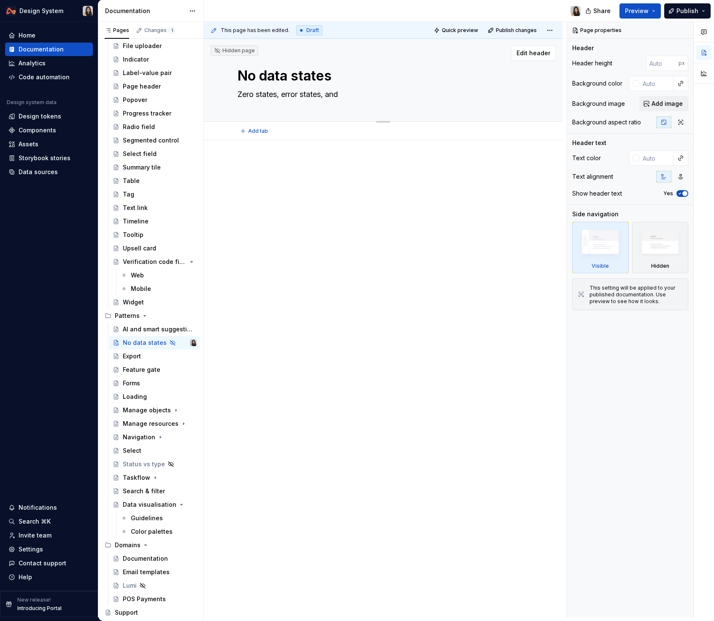
type textarea "Zero states, error states, and c"
type textarea "*"
type textarea "Zero states, error states, and [GEOGRAPHIC_DATA]"
type textarea "*"
type textarea "Zero states, error states, and cas"
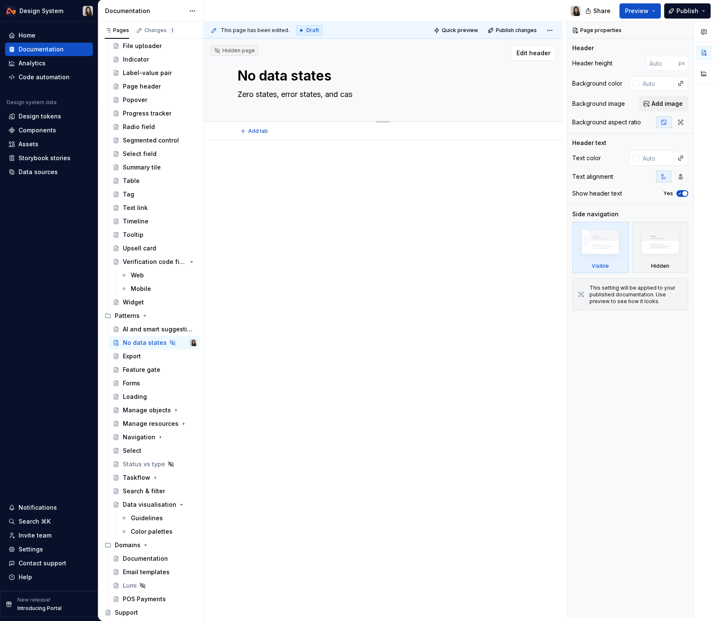
type textarea "*"
type textarea "Zero states, error states, and case"
type textarea "*"
type textarea "Zero states, error states, and cases"
type textarea "*"
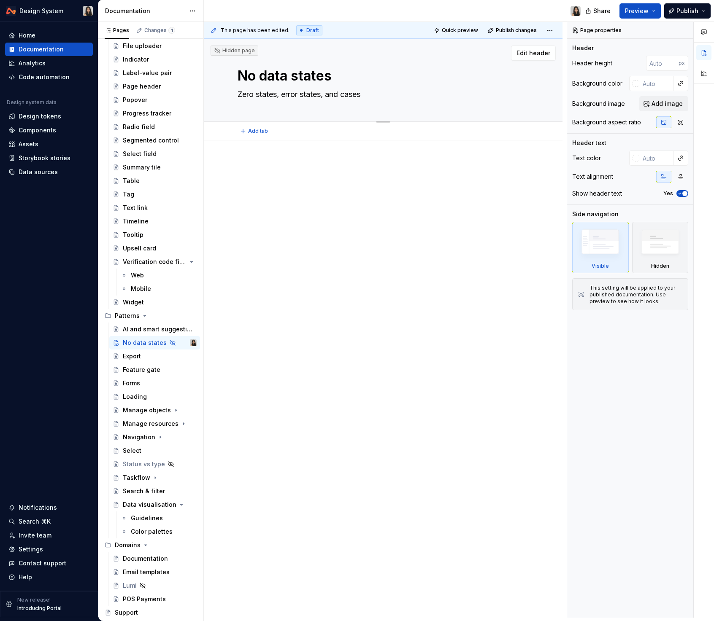
type textarea "Zero states, error states, and cases"
type textarea "*"
type textarea "Zero states, error states, and cases w"
type textarea "*"
type textarea "Zero states, error states, and cases wh"
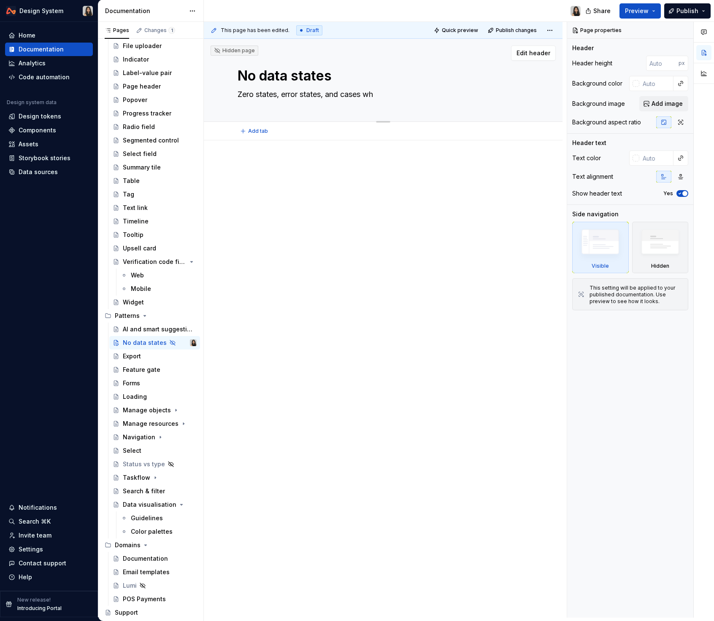
type textarea "*"
type textarea "Zero states, error states, and cases whe"
type textarea "*"
type textarea "Zero states, error states, and cases where"
type textarea "*"
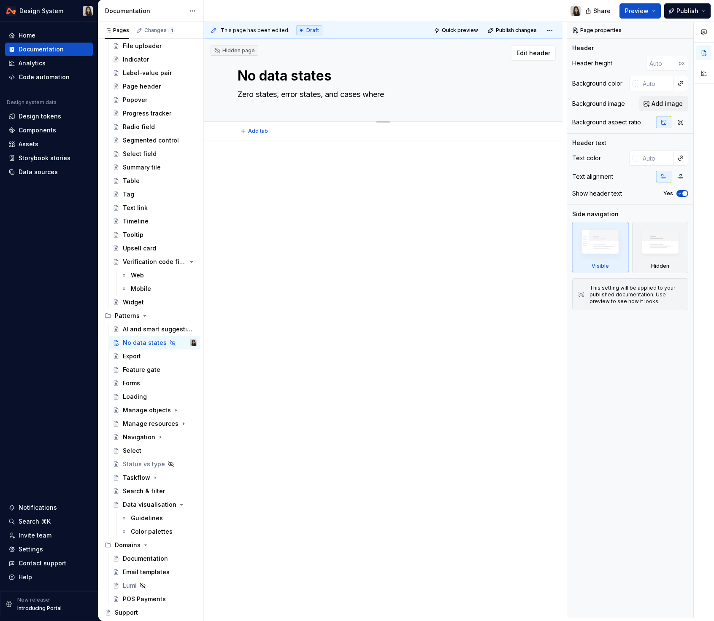
type textarea "Zero states, error states, and cases where"
type textarea "*"
type textarea "Zero states, error states, and cases where s"
type textarea "*"
type textarea "Zero states, error states, and cases where se"
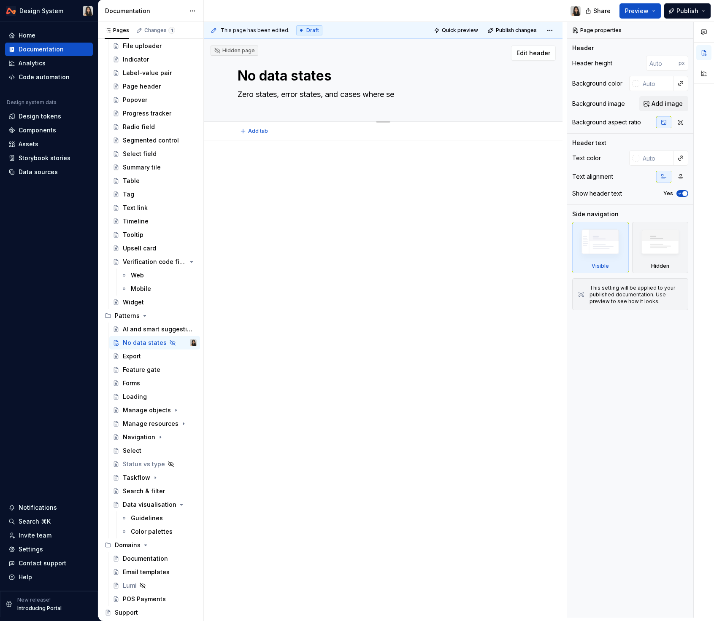
type textarea "*"
type textarea "Zero states, error states, and cases where sea"
type textarea "*"
type textarea "Zero states, error states, and cases where sear"
type textarea "*"
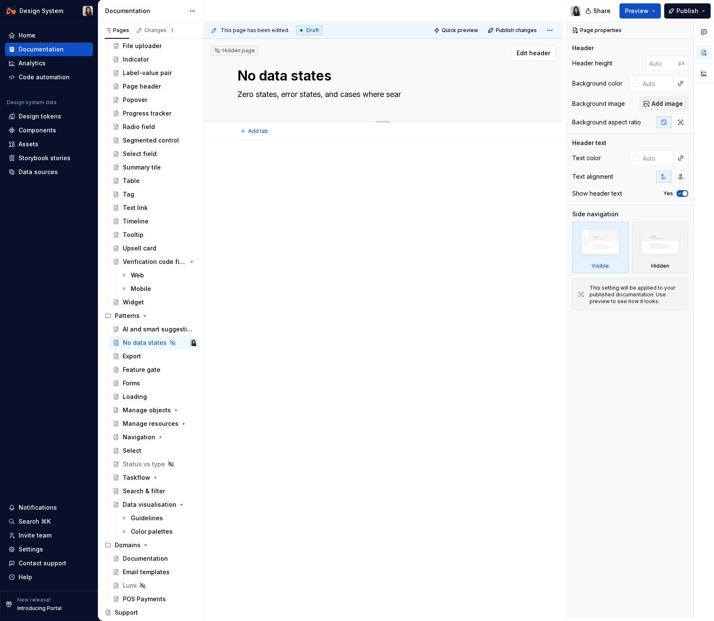
type textarea "Zero states, error states, and cases where searc"
type textarea "*"
type textarea "Zero states, error states, and cases where search"
type textarea "*"
type textarea "Zero states, error states, and cases where search a"
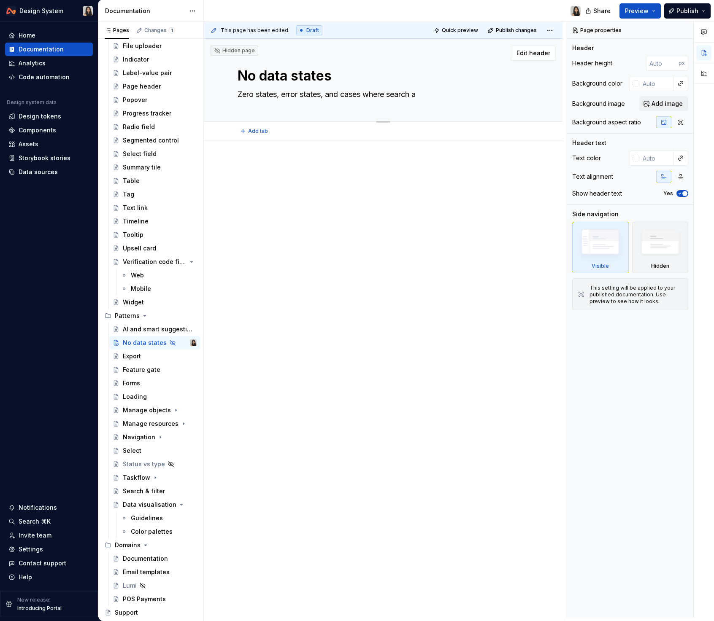
type textarea "*"
type textarea "Zero states, error states, and cases where search an"
type textarea "*"
type textarea "Zero states, error states, and cases where search and"
type textarea "*"
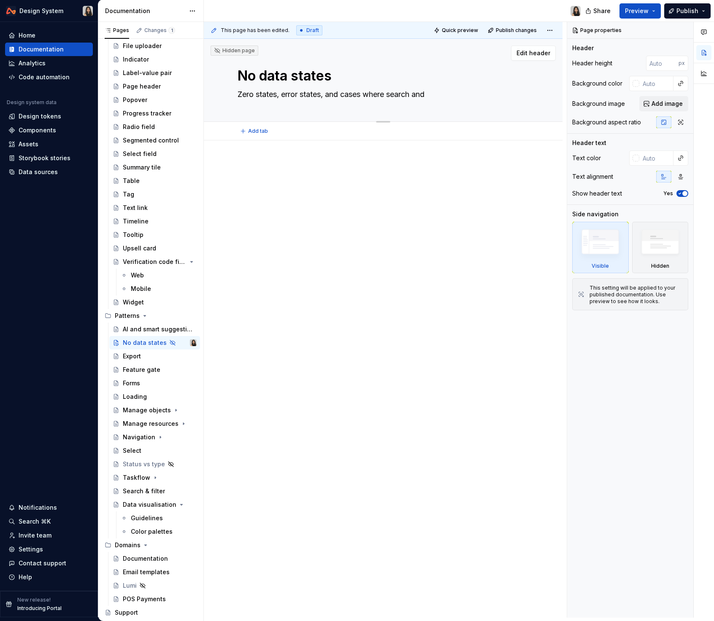
type textarea "Zero states, error states, and cases where search and"
type textarea "*"
type textarea "Zero states, error states, and cases where search and f"
type textarea "*"
type textarea "Zero states, error states, and cases where search and fi"
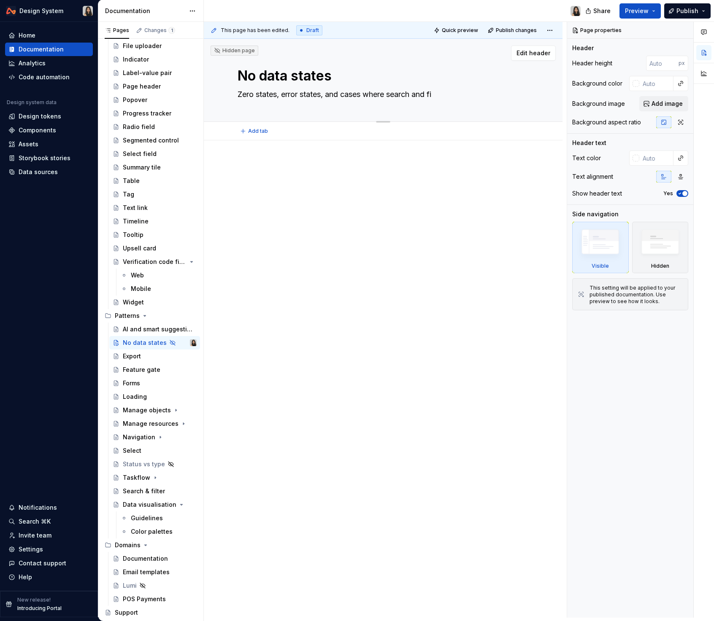
type textarea "*"
type textarea "Zero states, error states, and cases where search and fil"
type textarea "*"
type textarea "Zero states, error states, and cases where search and filt"
type textarea "*"
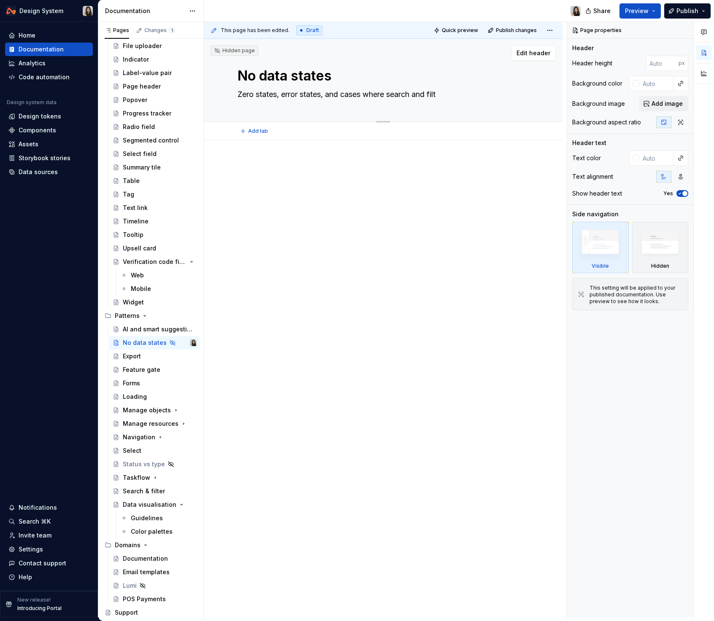
type textarea "Zero states, error states, and cases where search and filte"
type textarea "*"
type textarea "Zero states, error states, and cases where search and filter"
type textarea "*"
type textarea "Zero states, error states, and cases where search and filter y"
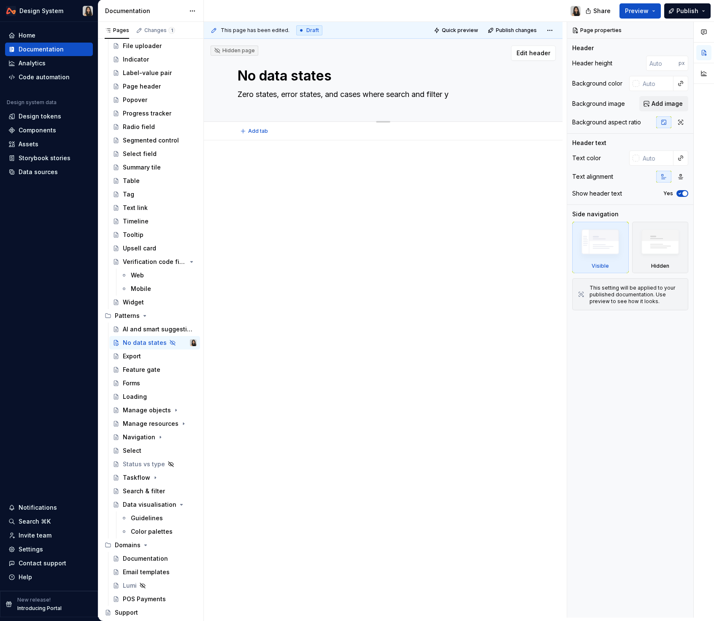
type textarea "*"
type textarea "Zero states, error states, and cases where search and filter yi"
type textarea "*"
type textarea "Zero states, error states, and cases where search and filter yie"
type textarea "*"
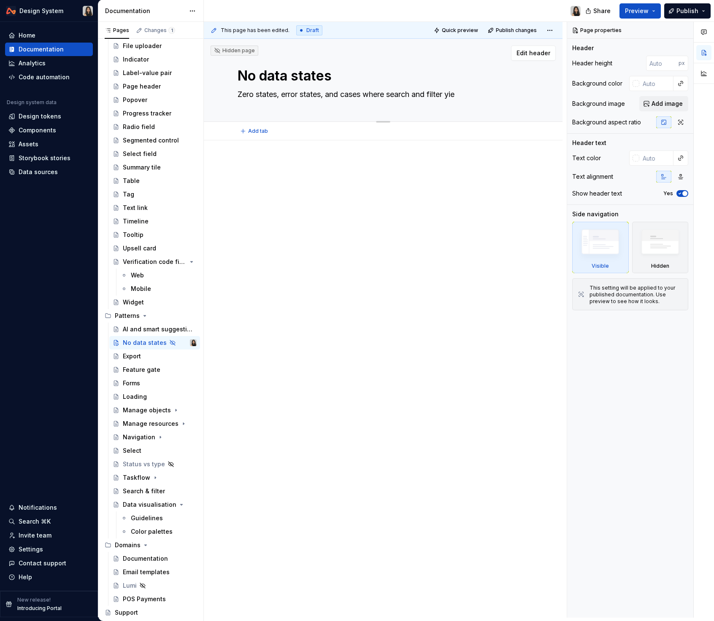
type textarea "Zero states, error states, and cases where search and filter yiel"
type textarea "*"
type textarea "Zero states, error states, and cases where search and filter yield"
type textarea "*"
type textarea "Zero states, error states, and cases where search and filter yields"
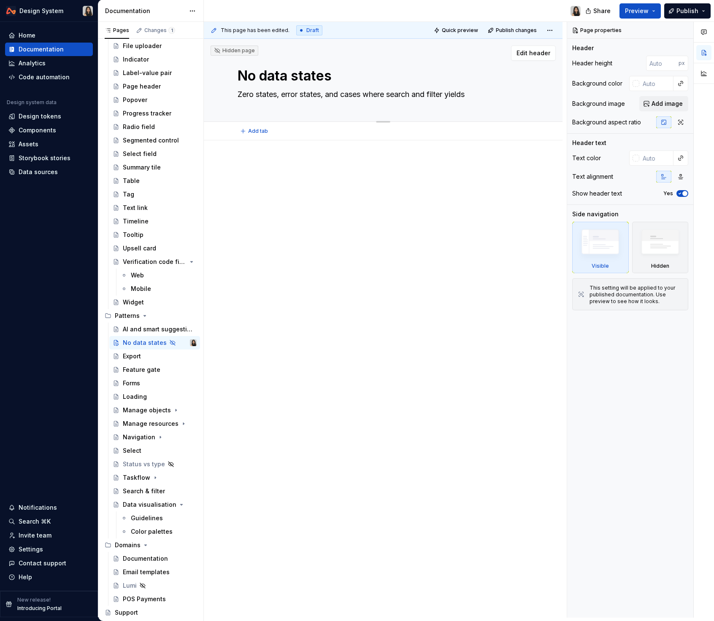
type textarea "*"
type textarea "Zero states, error states, and cases where search and filter yields"
type textarea "*"
type textarea "Zero states, error states, and cases where search and filter yields n"
type textarea "*"
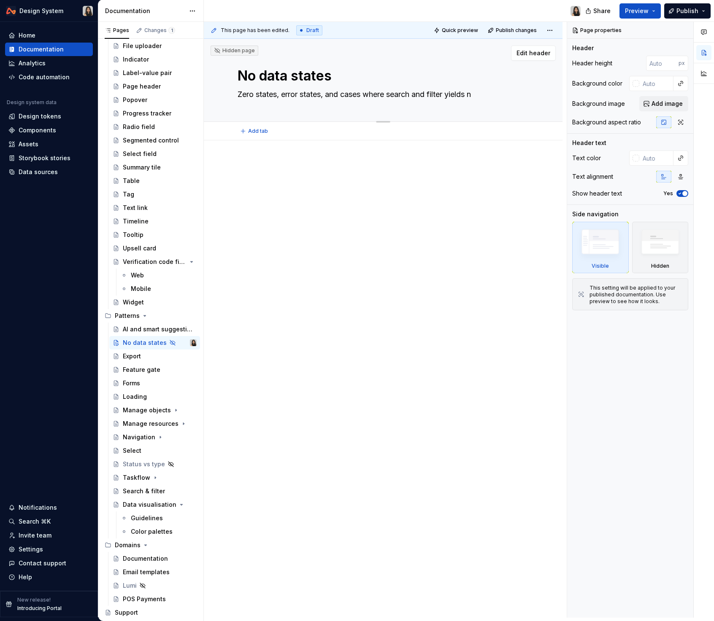
type textarea "Zero states, error states, and cases where search and filter yields no"
type textarea "*"
type textarea "Zero states, error states, and cases where search and filter yields no"
type textarea "*"
type textarea "Zero states, error states, and cases where search and filter yields no ma"
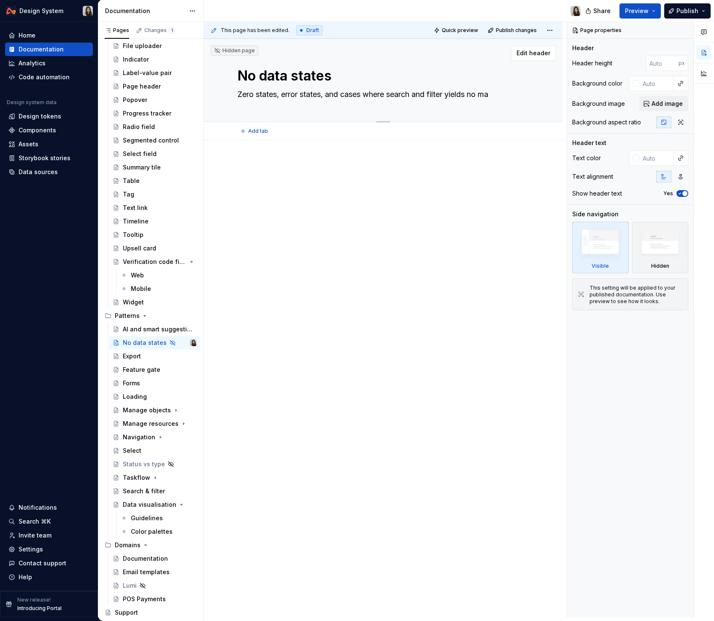
type textarea "*"
type textarea "Zero states, error states, and cases where search and filter yields no mat"
type textarea "*"
type textarea "Zero states, error states, and cases where search and filter yields no matc"
type textarea "*"
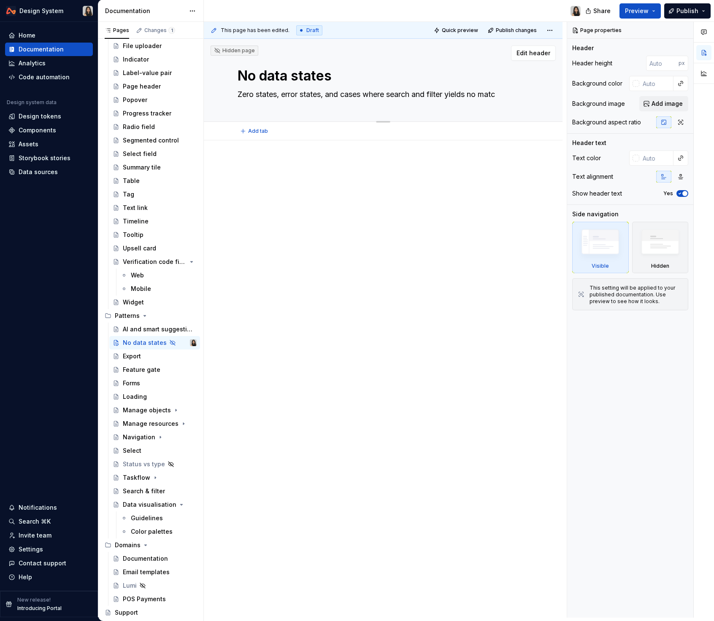
type textarea "Zero states, error states, and cases where search and filter yields no match"
type textarea "*"
type textarea "Zero states, error states, and cases where search and filter yields no match,"
type textarea "*"
type textarea "Zero states, error states, and cases where search and filter yields no match,"
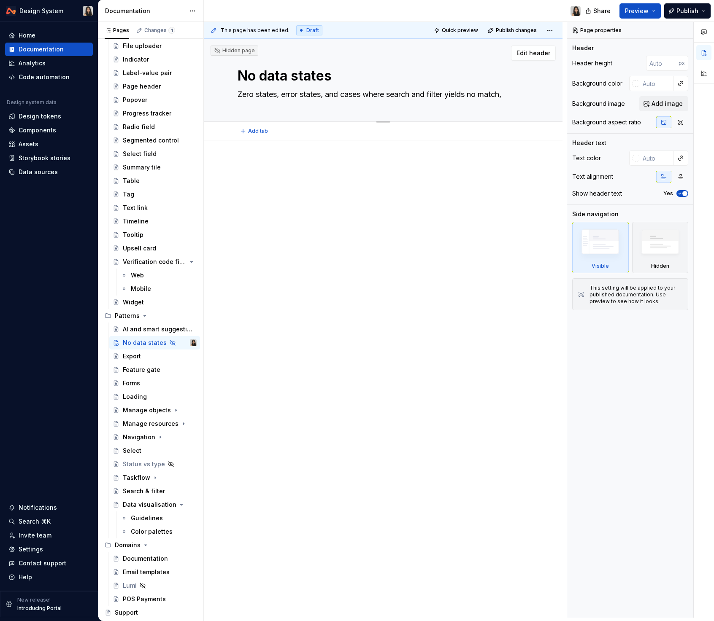
type textarea "*"
type textarea "Zero states, error states, and cases where search and filter yields no match, t"
type textarea "*"
type textarea "Zero states, error states, and cases where search and filter yields no match, th"
type textarea "*"
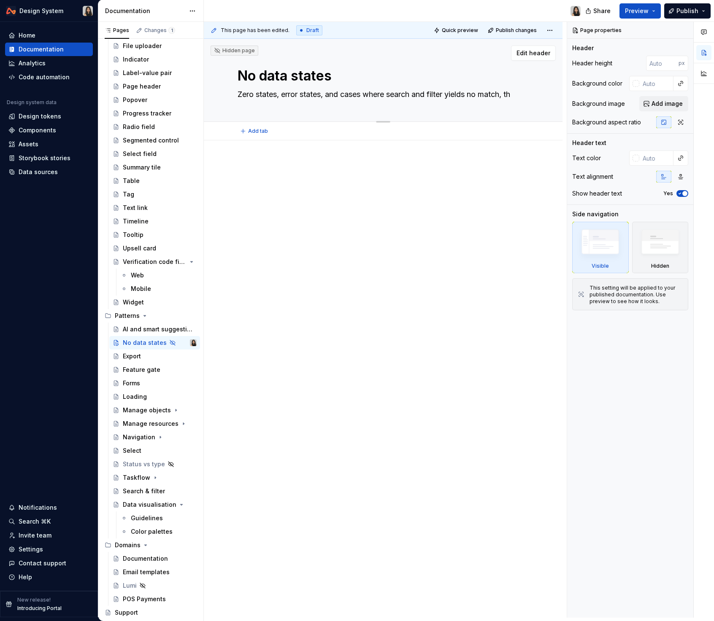
type textarea "Zero states, error states, and cases where search and filter yields no match, t…"
type textarea "*"
type textarea "Zero states, error states, and cases where search and filter yields no match, t…"
type textarea "*"
type textarea "Zero states, error states, and cases where search and filter yields no match, t…"
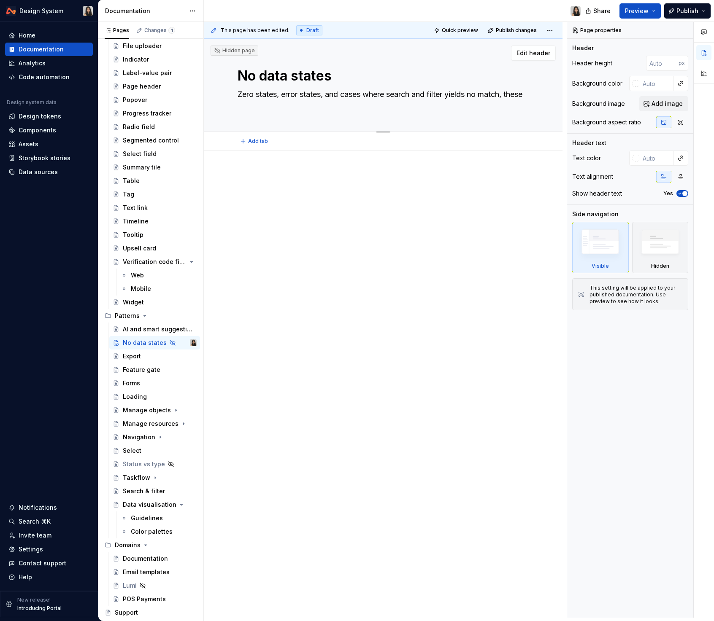
type textarea "*"
type textarea "Zero states, error states, and cases where search and filter yields no match, t…"
type textarea "*"
type textarea "Zero states, error states, and cases where search and filter yields no match, t…"
type textarea "*"
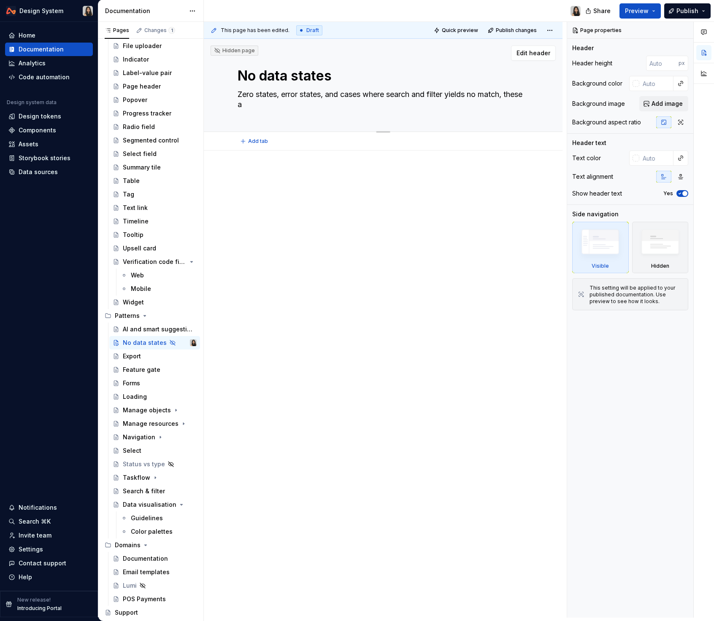
type textarea "Zero states, error states, and cases where search and filter yields no match, t…"
type textarea "*"
type textarea "Zero states, error states, and cases where search and filter yields no match, t…"
type textarea "*"
type textarea "Zero states, error states, and cases where search and filter yields no match, t…"
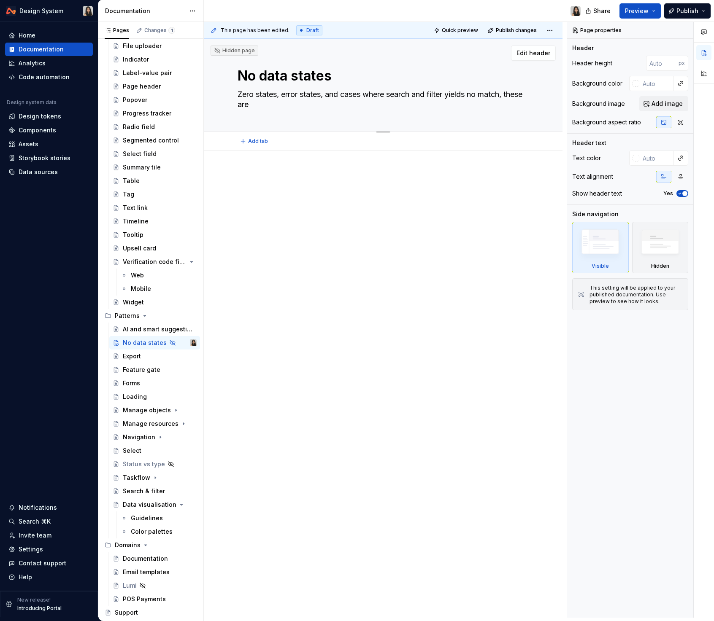
type textarea "*"
type textarea "Zero states, error states, and cases where search and filter yields no match, t…"
click at [251, 90] on textarea "Zero states, error states, and cases where search and filter yields no match, t…" at bounding box center [381, 100] width 291 height 24
click at [285, 76] on textarea "No data states" at bounding box center [381, 76] width 291 height 20
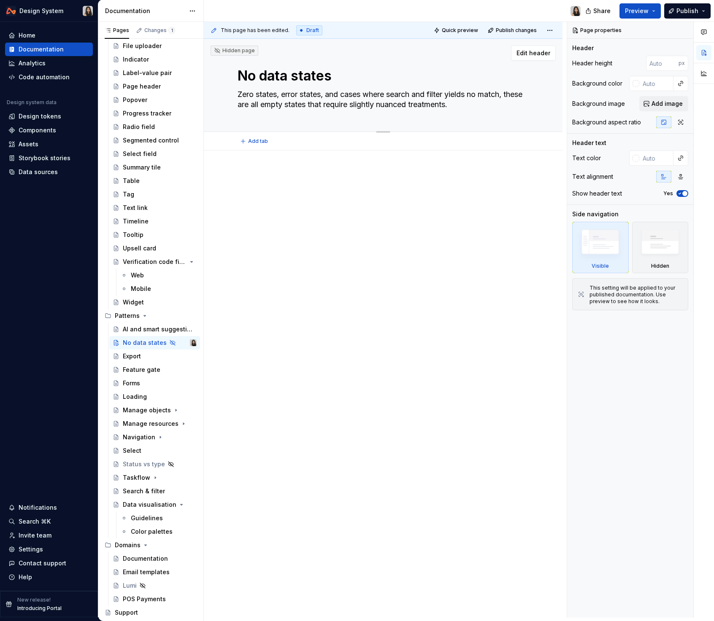
click at [285, 76] on textarea "No data states" at bounding box center [381, 76] width 291 height 20
click at [288, 76] on textarea "No data states" at bounding box center [381, 76] width 291 height 20
click at [318, 97] on textarea "Zero states, error states, and cases where search and filter yields no match, t…" at bounding box center [381, 100] width 291 height 24
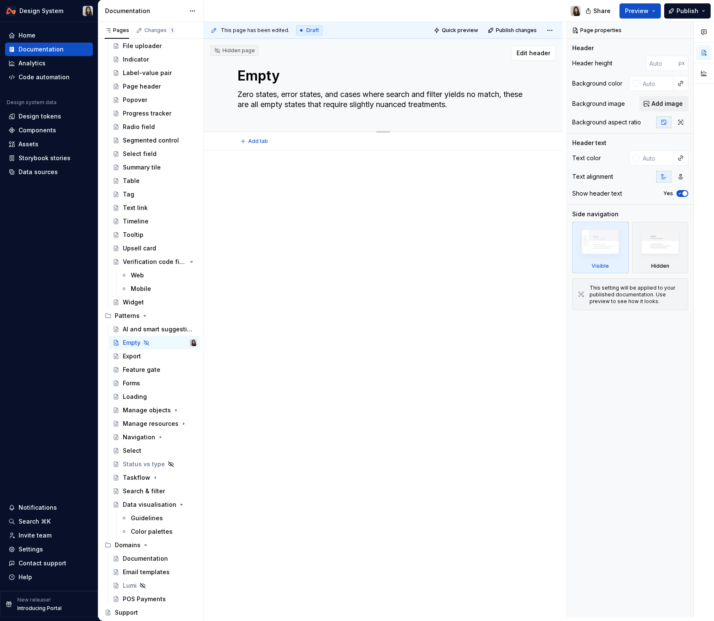
click at [318, 97] on textarea "Zero states, error states, and cases where search and filter yields no match, t…" at bounding box center [381, 100] width 291 height 24
click at [296, 179] on p at bounding box center [382, 176] width 291 height 10
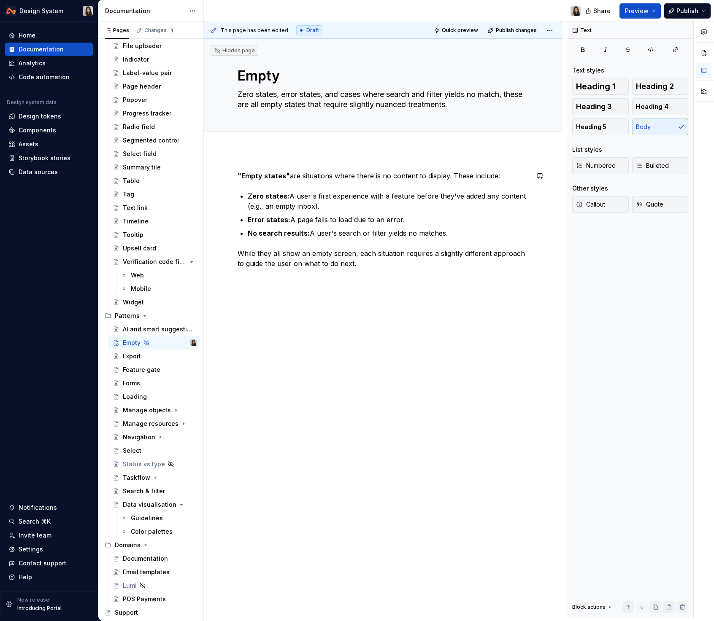
click at [297, 159] on div ""Empty states" are situations where there is no content to display. These inclu…" at bounding box center [383, 308] width 358 height 315
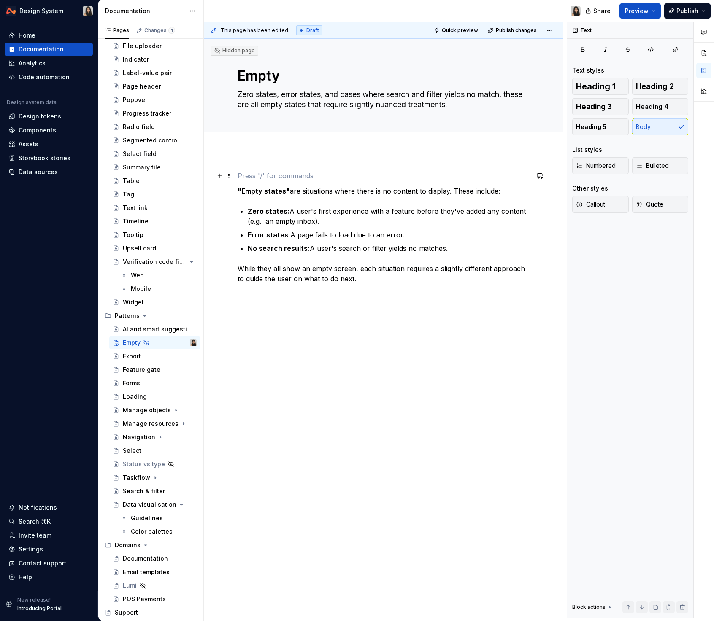
click at [288, 172] on p at bounding box center [382, 176] width 291 height 10
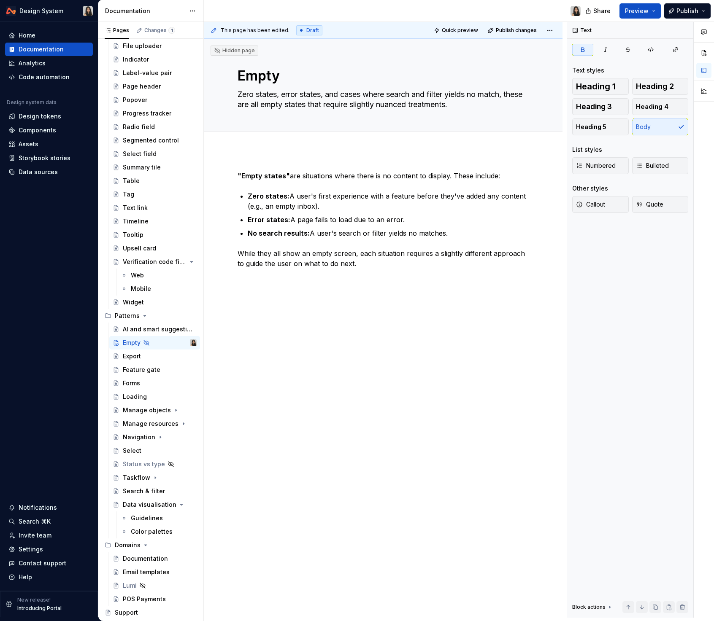
click at [288, 172] on p ""Empty states" are situations where there is no content to display. These inclu…" at bounding box center [382, 176] width 291 height 10
click at [288, 163] on div "This page has been edited. Draft Quick preview Publish changes Hidden page Empt…" at bounding box center [385, 320] width 363 height 596
click at [298, 159] on div ""Empty states" are situations where there is no content to display. These inclu…" at bounding box center [383, 308] width 358 height 315
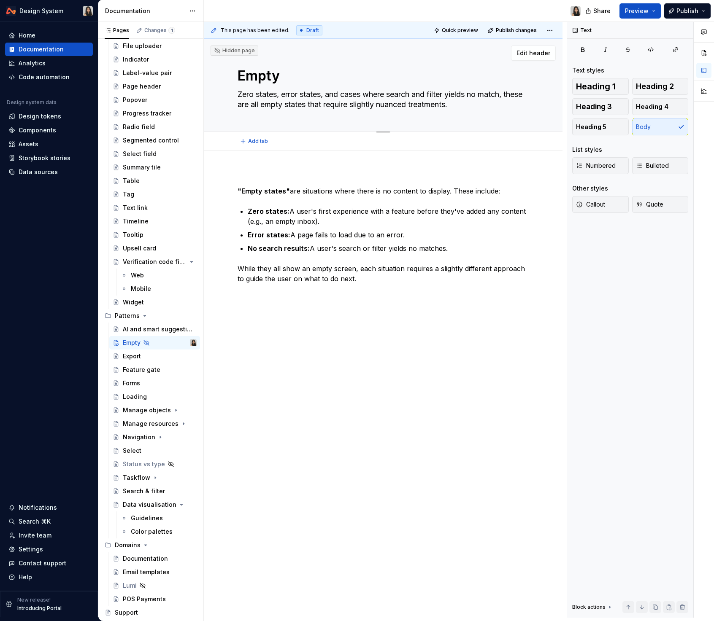
click at [288, 69] on textarea "Empty" at bounding box center [381, 76] width 291 height 20
click at [291, 76] on textarea "Empty" at bounding box center [381, 76] width 291 height 20
click at [274, 195] on strong ""Empty states"" at bounding box center [263, 191] width 52 height 8
click at [304, 77] on textarea "Empty states" at bounding box center [381, 76] width 291 height 20
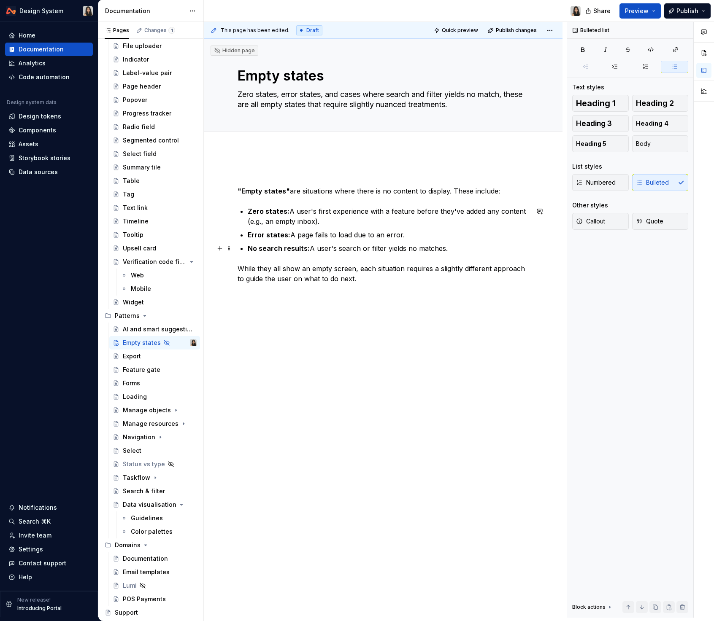
click at [377, 248] on p "No search results: A user's search or filter yields no matches." at bounding box center [388, 248] width 281 height 10
click at [472, 252] on p "No search results: A user's search or filter yields no matches." at bounding box center [388, 248] width 281 height 10
click at [466, 290] on div ""Empty states" are situations where there is no content to display. These inclu…" at bounding box center [382, 232] width 291 height 123
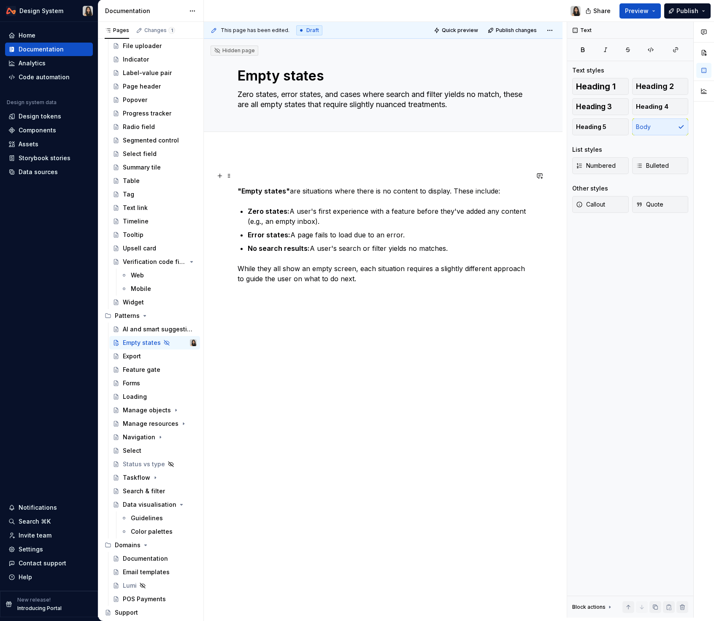
click at [358, 177] on p at bounding box center [382, 176] width 291 height 10
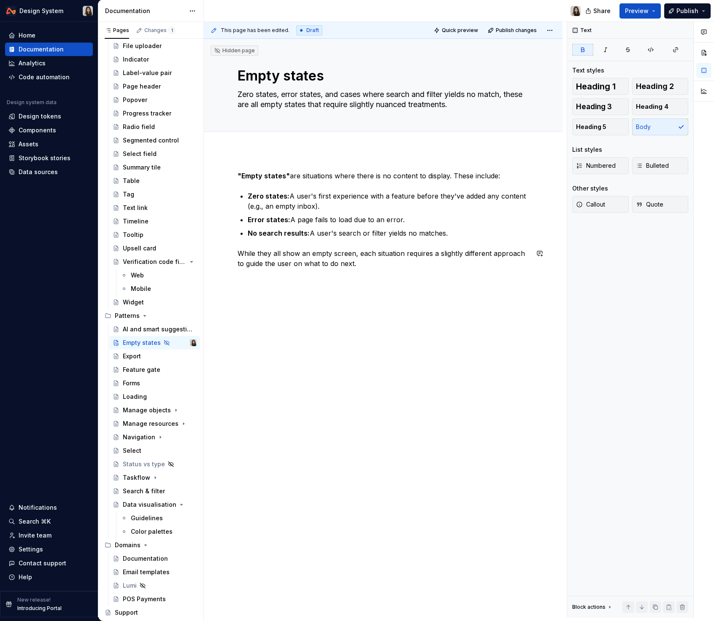
click at [301, 327] on div ""Empty states" are situations where there is no content to display. These inclu…" at bounding box center [383, 308] width 358 height 315
